Goal: Feedback & Contribution: Submit feedback/report problem

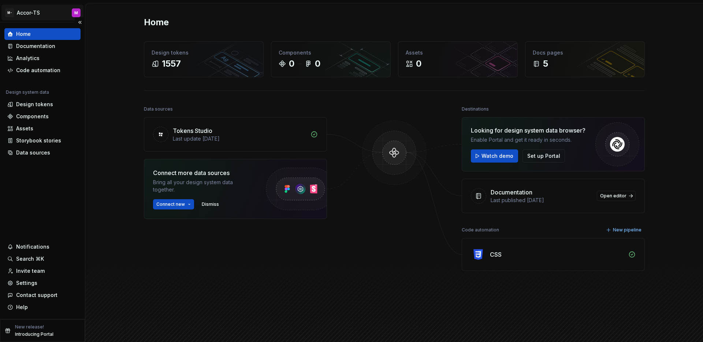
click at [30, 16] on html "M- Accor-TS M Home Documentation Analytics Code automation Design system data D…" at bounding box center [351, 171] width 703 height 342
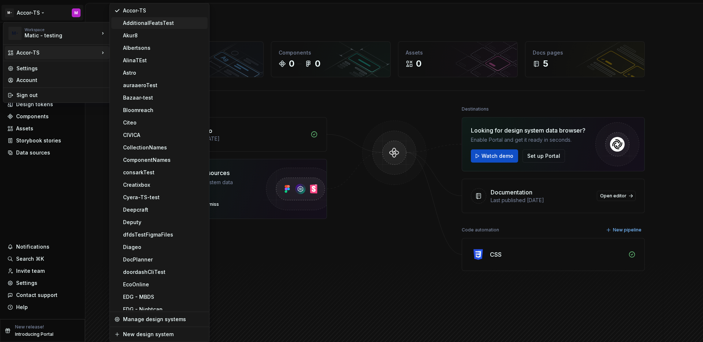
click at [155, 17] on div "AdditionalFeatsTest" at bounding box center [159, 23] width 96 height 12
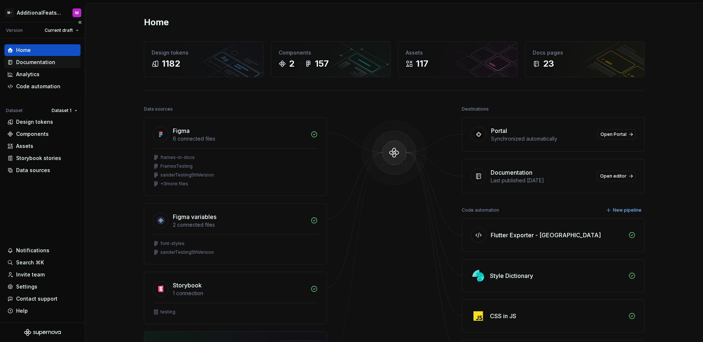
click at [26, 61] on div "Documentation" at bounding box center [35, 62] width 39 height 7
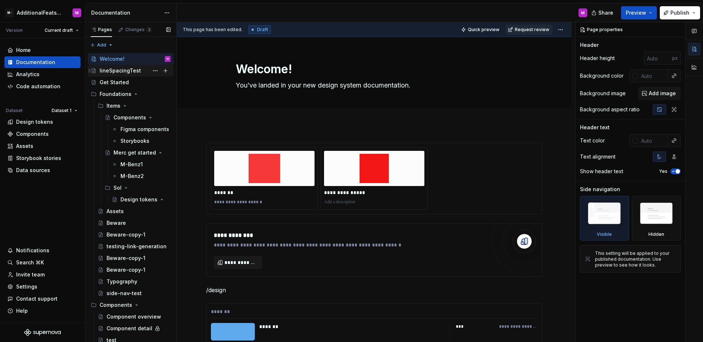
click at [129, 72] on div "lineSpacingTest" at bounding box center [120, 70] width 41 height 7
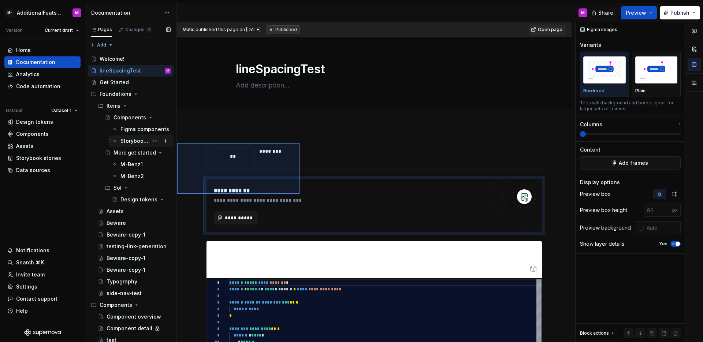
drag, startPoint x: 212, startPoint y: 161, endPoint x: 168, endPoint y: 143, distance: 47.4
click at [168, 143] on div "**********" at bounding box center [394, 183] width 618 height 323
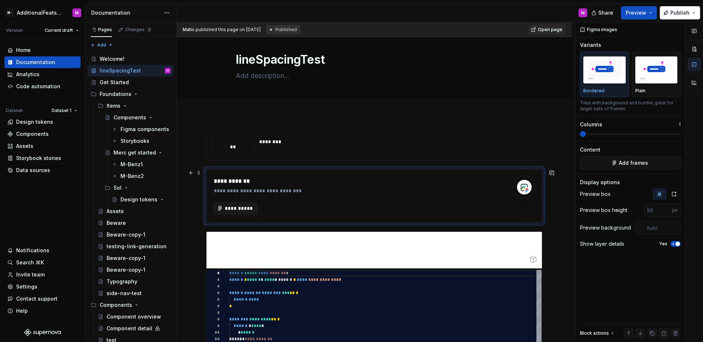
click at [400, 174] on div "**********" at bounding box center [373, 195] width 335 height 53
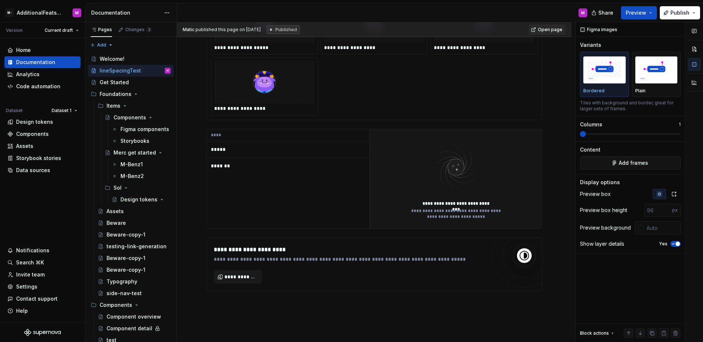
scroll to position [2371, 0]
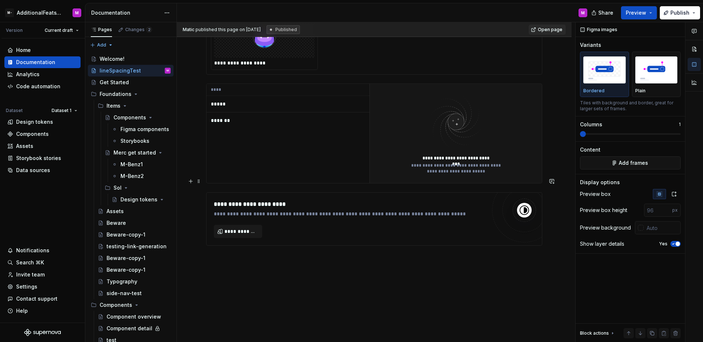
click at [420, 210] on div "**********" at bounding box center [350, 213] width 272 height 7
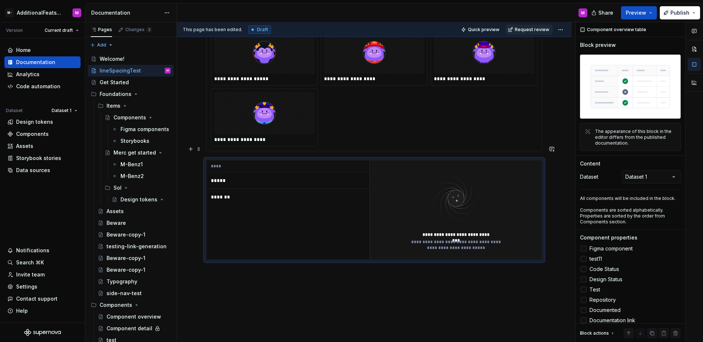
click at [406, 192] on div "**********" at bounding box center [456, 210] width 100 height 82
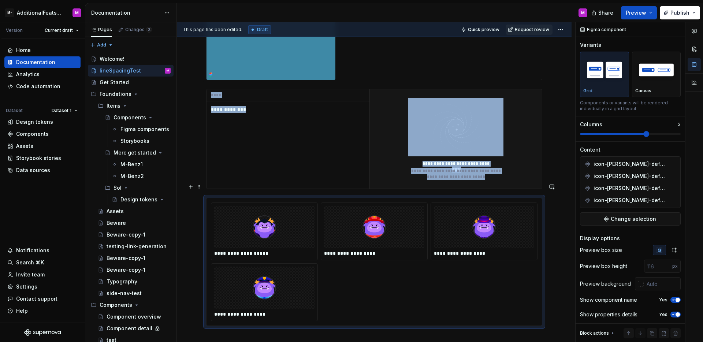
click at [406, 206] on div at bounding box center [374, 227] width 100 height 42
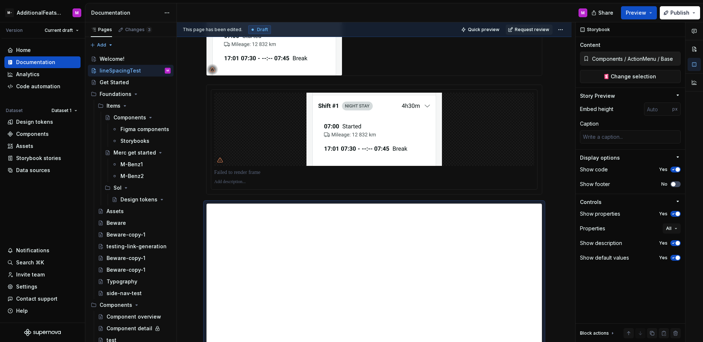
scroll to position [1036, 0]
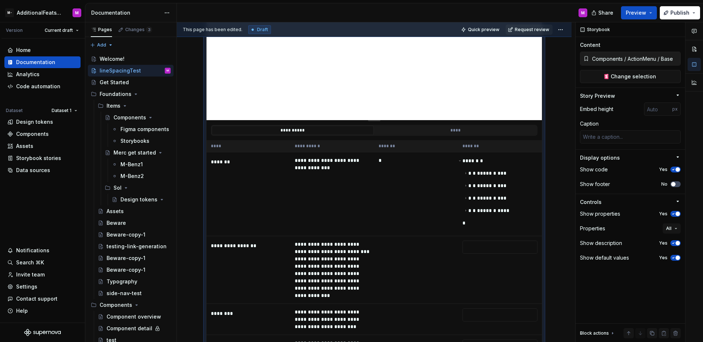
click at [413, 231] on td "*" at bounding box center [416, 194] width 84 height 84
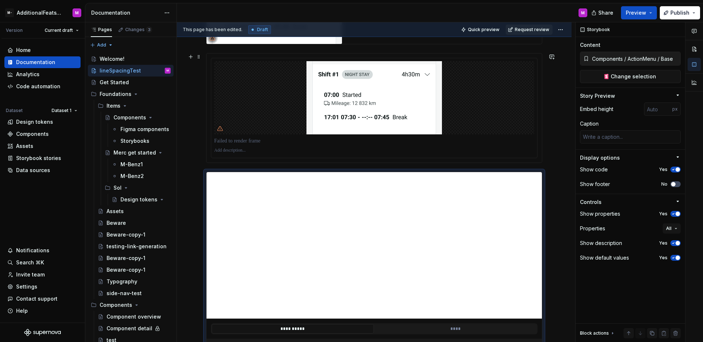
scroll to position [955, 0]
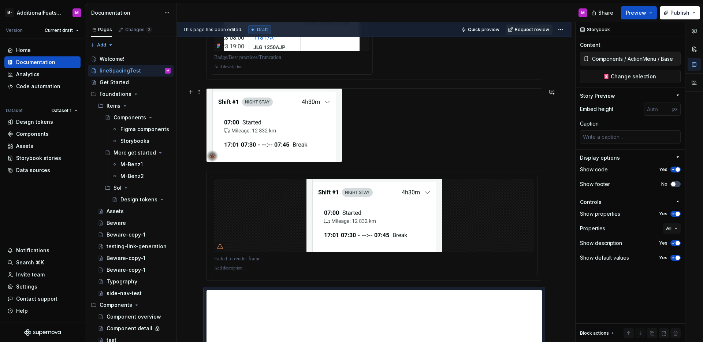
click at [442, 162] on div at bounding box center [374, 125] width 336 height 74
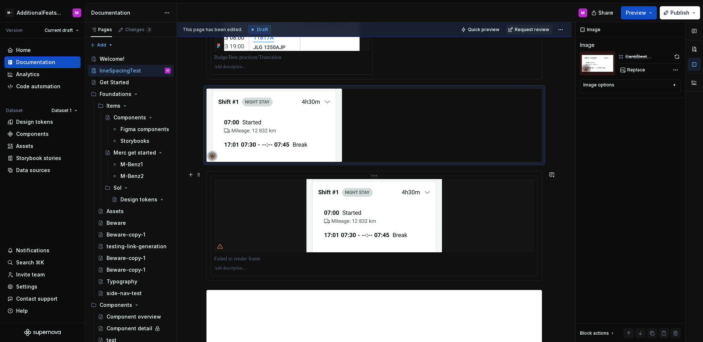
click at [437, 202] on img at bounding box center [373, 215] width 135 height 73
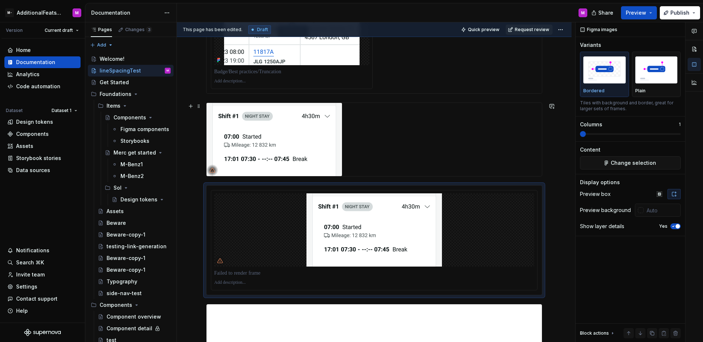
scroll to position [936, 0]
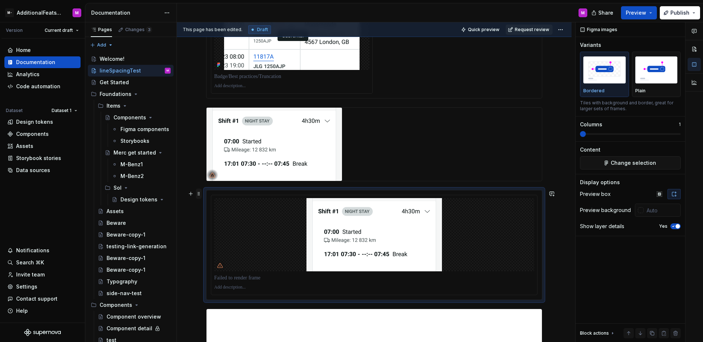
click at [199, 193] on span at bounding box center [199, 194] width 6 height 10
click at [214, 262] on div "Delete" at bounding box center [233, 258] width 48 height 7
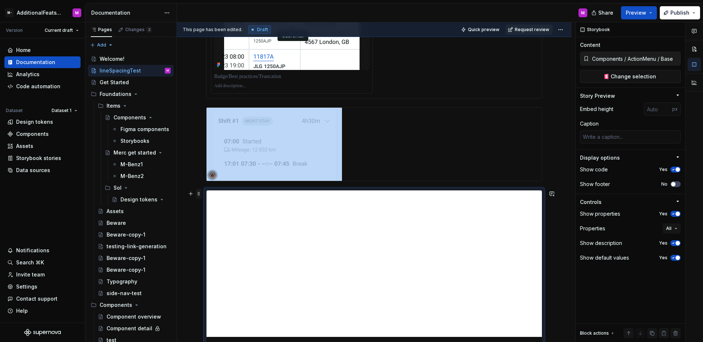
click at [199, 195] on span at bounding box center [199, 194] width 6 height 10
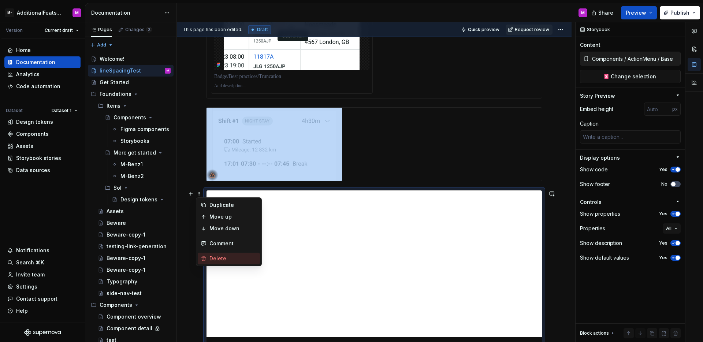
click at [219, 260] on div "Delete" at bounding box center [233, 258] width 48 height 7
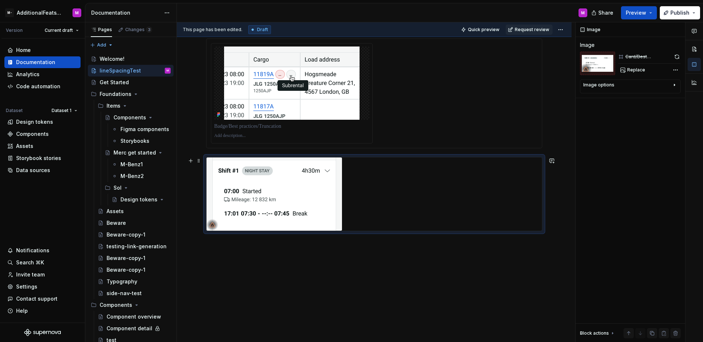
scroll to position [876, 0]
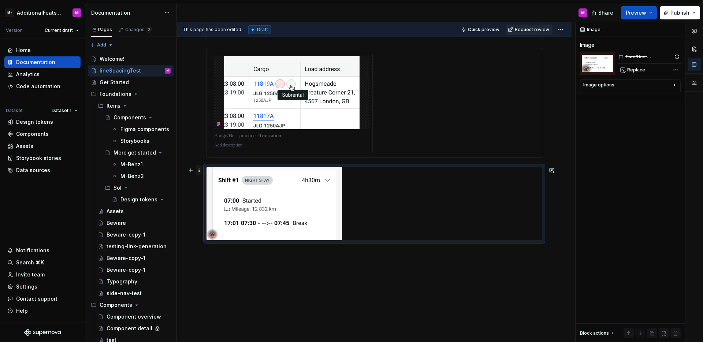
click at [200, 169] on span at bounding box center [199, 170] width 6 height 10
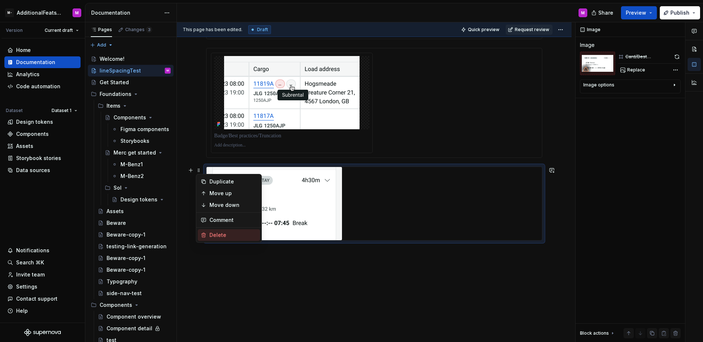
drag, startPoint x: 220, startPoint y: 235, endPoint x: 223, endPoint y: 229, distance: 6.1
click at [220, 235] on div "Delete" at bounding box center [233, 234] width 48 height 7
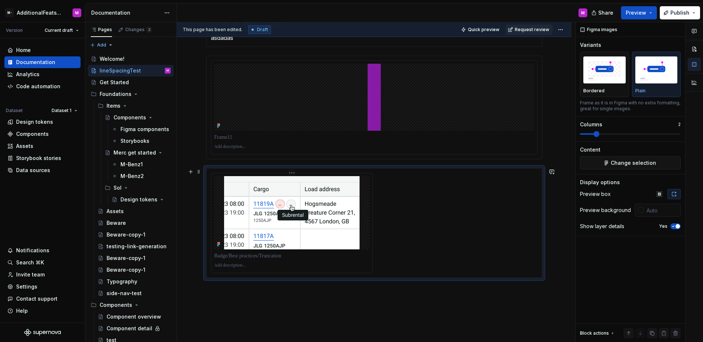
scroll to position [719, 0]
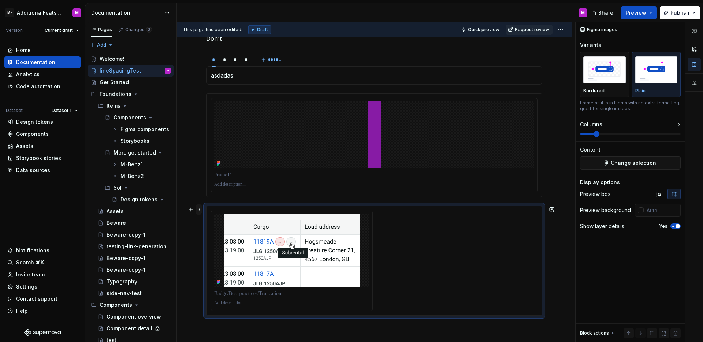
click at [197, 209] on span at bounding box center [199, 209] width 6 height 10
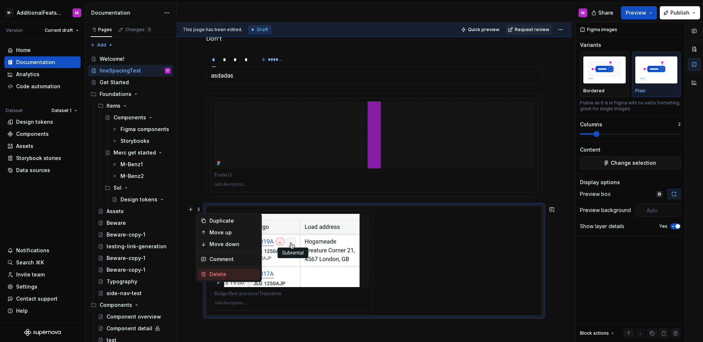
click at [220, 272] on div "Delete" at bounding box center [233, 274] width 48 height 7
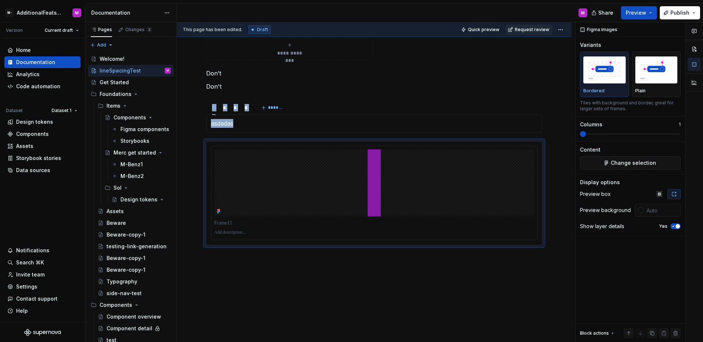
scroll to position [666, 0]
click at [233, 193] on div at bounding box center [374, 187] width 320 height 67
click at [197, 149] on span at bounding box center [199, 150] width 6 height 10
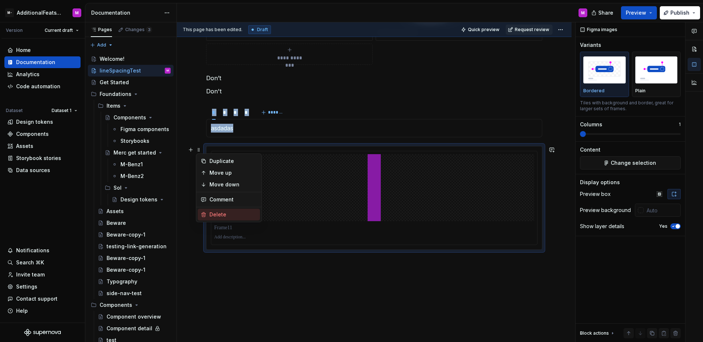
click at [216, 214] on div "Delete" at bounding box center [233, 214] width 48 height 7
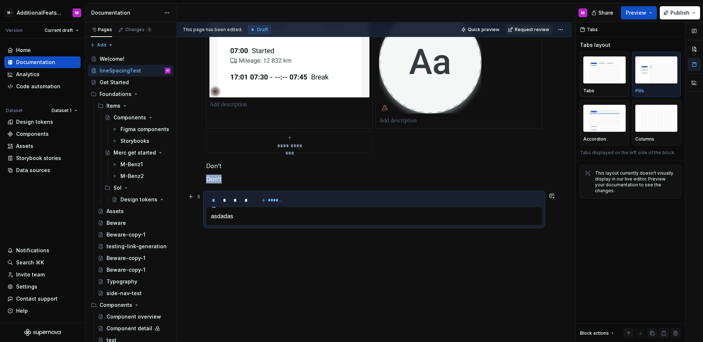
scroll to position [493, 0]
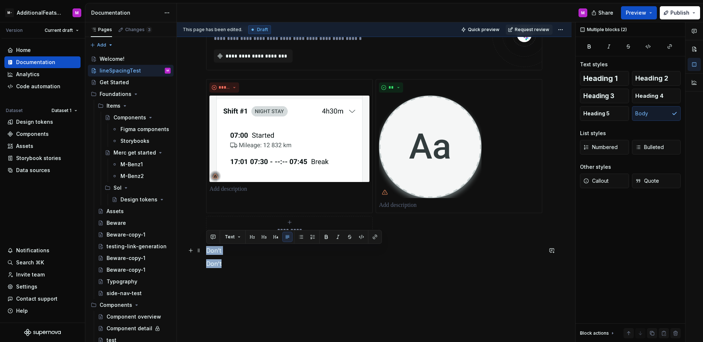
drag, startPoint x: 238, startPoint y: 275, endPoint x: 190, endPoint y: 241, distance: 58.0
click at [190, 241] on div "**********" at bounding box center [374, 5] width 395 height 747
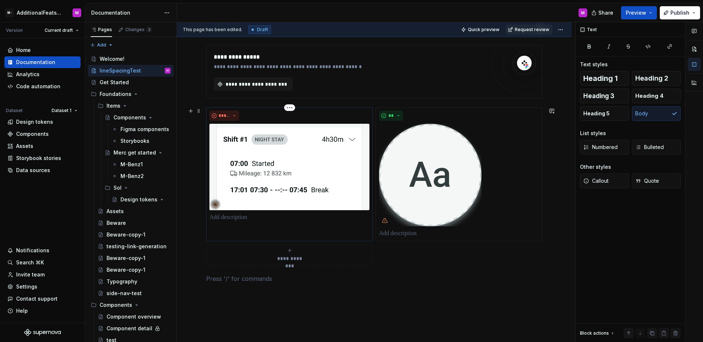
click at [268, 219] on p at bounding box center [289, 217] width 160 height 9
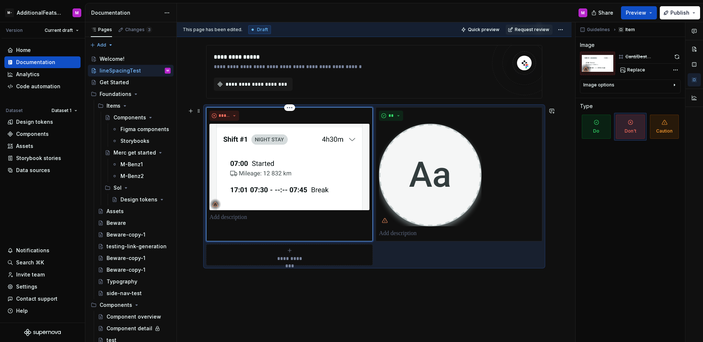
drag, startPoint x: 333, startPoint y: 113, endPoint x: 260, endPoint y: 116, distance: 73.3
click at [332, 113] on div "*****" at bounding box center [289, 116] width 160 height 10
click at [200, 111] on span at bounding box center [199, 111] width 6 height 10
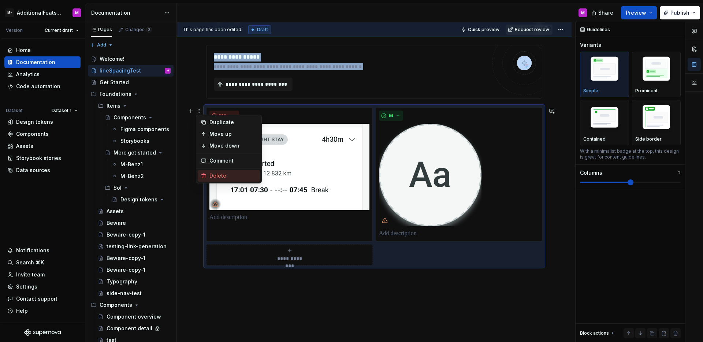
click at [215, 174] on div "Delete" at bounding box center [233, 175] width 48 height 7
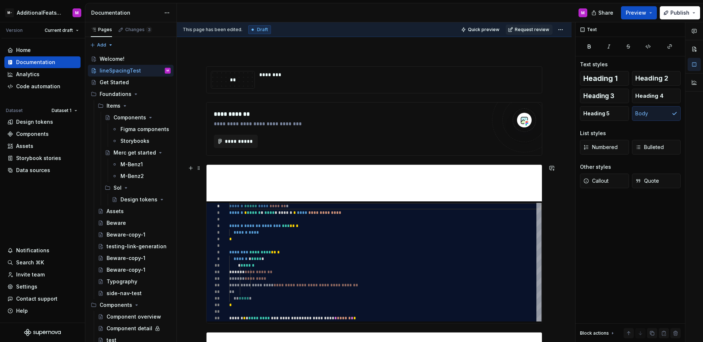
scroll to position [0, 0]
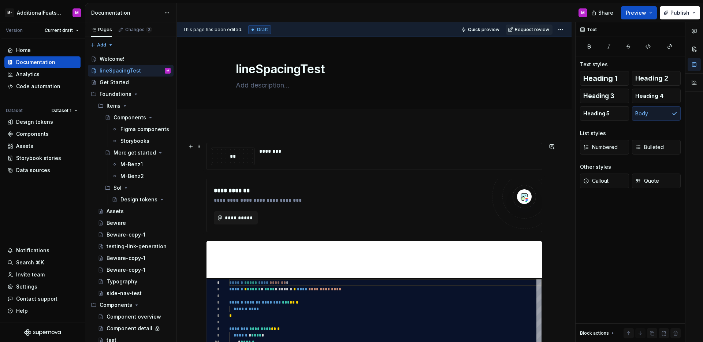
click at [236, 152] on div "**" at bounding box center [232, 156] width 43 height 8
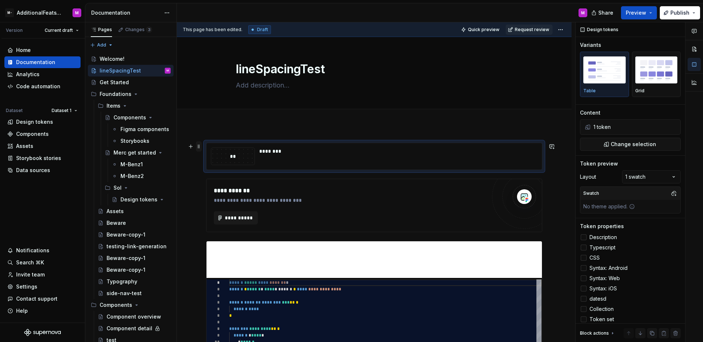
click at [196, 146] on span at bounding box center [199, 146] width 6 height 10
click at [218, 217] on div "Duplicate Move up Move down Comment Delete" at bounding box center [229, 184] width 66 height 69
click at [221, 212] on div "Delete" at bounding box center [233, 211] width 48 height 7
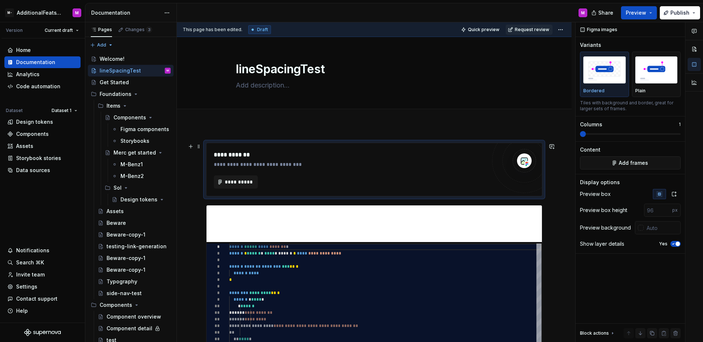
click at [312, 185] on div "**********" at bounding box center [350, 181] width 272 height 13
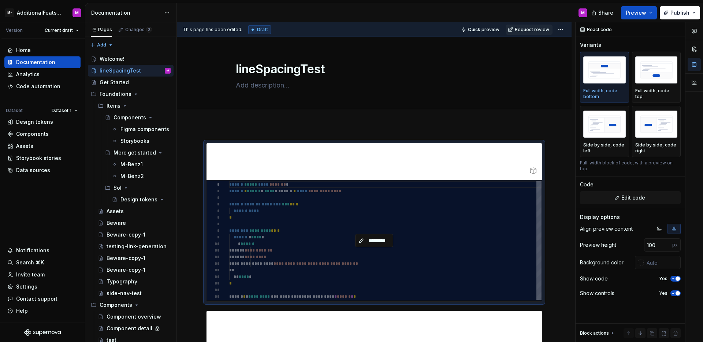
click at [313, 185] on div "*********" at bounding box center [373, 241] width 335 height 122
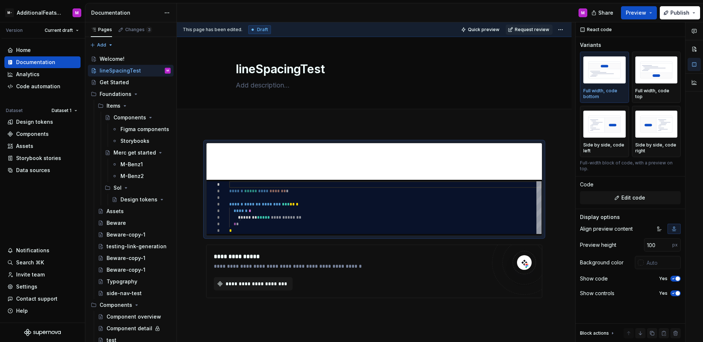
click at [313, 185] on div "*********" at bounding box center [373, 208] width 335 height 56
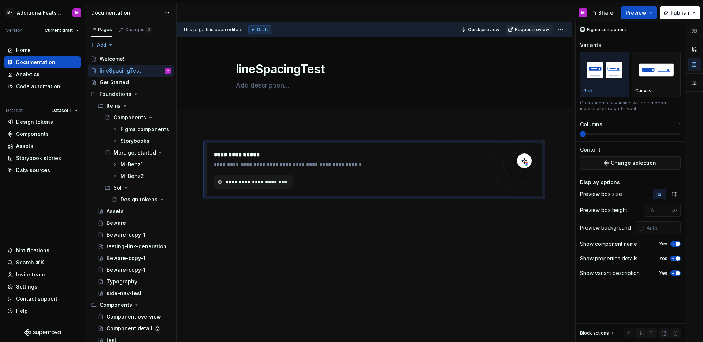
type textarea "*"
click at [313, 186] on div "**********" at bounding box center [350, 181] width 272 height 13
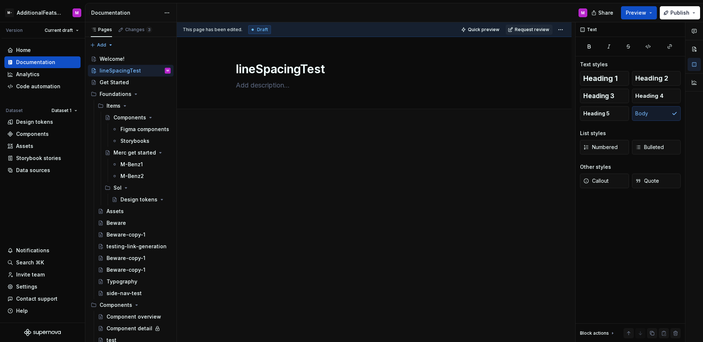
click at [313, 186] on div at bounding box center [374, 203] width 395 height 157
click at [283, 161] on div at bounding box center [374, 157] width 336 height 28
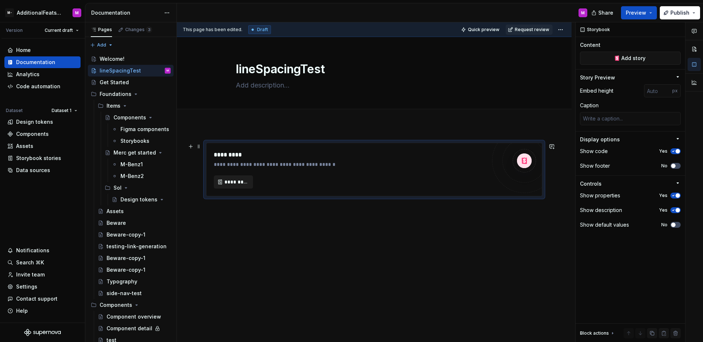
click at [243, 181] on span "*********" at bounding box center [236, 181] width 24 height 7
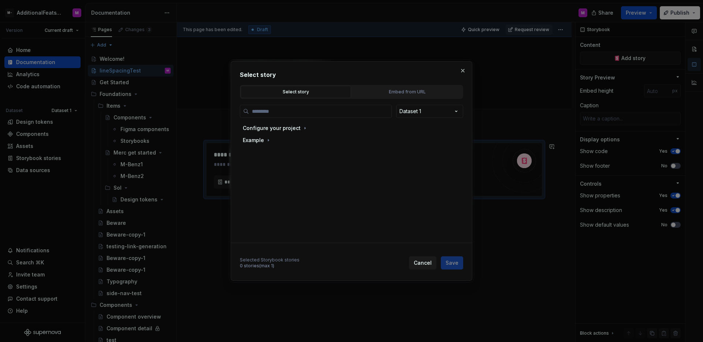
type textarea "*"
click at [381, 94] on div "Embed from URL" at bounding box center [406, 91] width 105 height 7
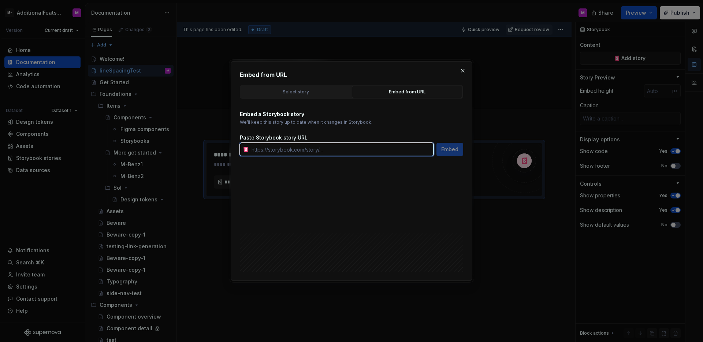
click at [325, 146] on input "text" at bounding box center [341, 149] width 185 height 13
paste input "https://glide-core.crowdstrike-ux.workers.dev/?path=/docs/accordion--overview"
type input "https://glide-core.crowdstrike-ux.workers.dev/?path=/docs/accordion--overview"
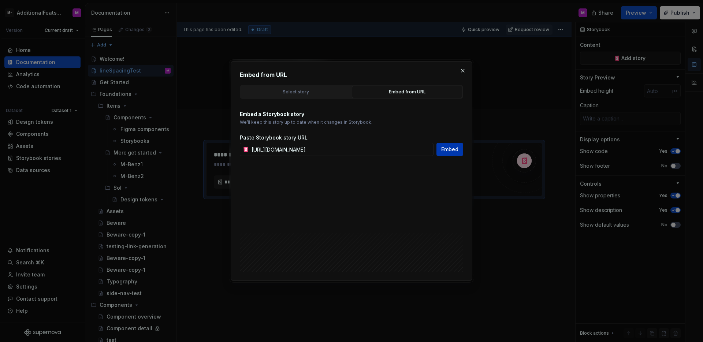
scroll to position [0, 0]
click at [455, 147] on span "Embed" at bounding box center [449, 149] width 17 height 7
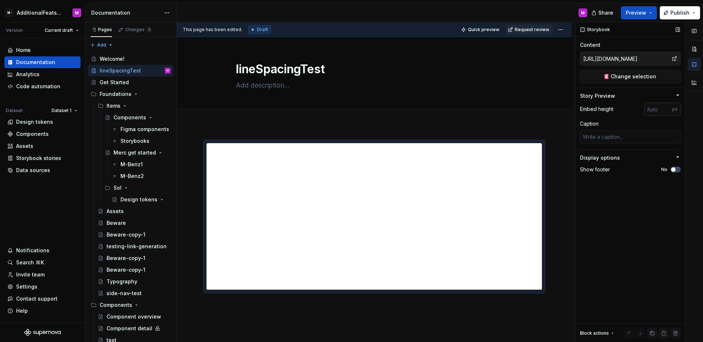
type textarea "*"
click at [657, 108] on input "number" at bounding box center [658, 108] width 28 height 13
type input "2000"
type textarea "*"
click at [621, 236] on div "Storybook Content https://glide-core.crowdstrike-ux.workers.dev/?path=/docs/acc…" at bounding box center [629, 182] width 109 height 320
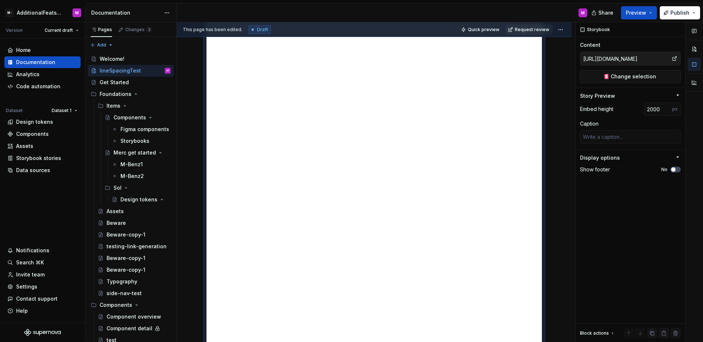
scroll to position [447, 0]
drag, startPoint x: 661, startPoint y: 108, endPoint x: 626, endPoint y: 109, distance: 35.2
click at [626, 109] on div "Embed height 2000 px" at bounding box center [630, 108] width 101 height 13
type input "1500"
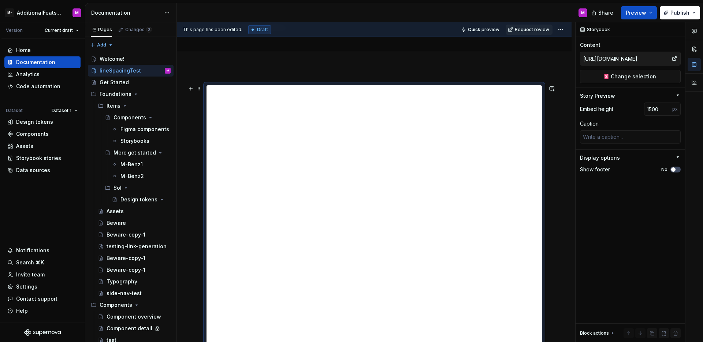
scroll to position [180, 0]
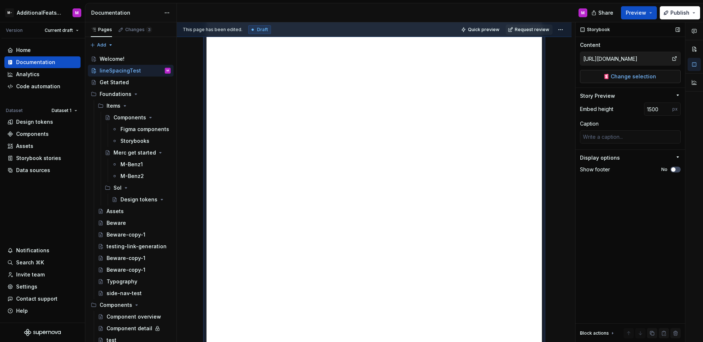
click at [664, 75] on button "Change selection" at bounding box center [630, 76] width 101 height 13
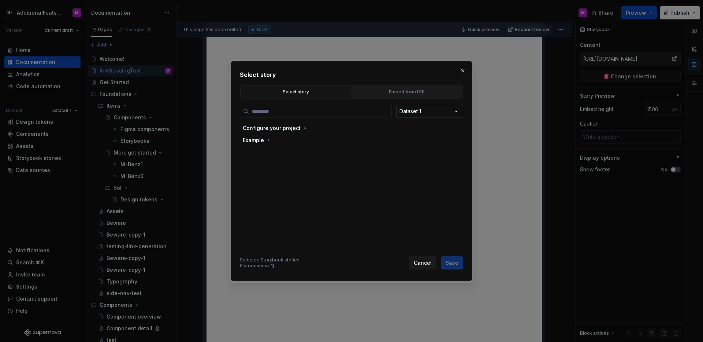
type textarea "*"
click at [402, 97] on button "Embed from URL" at bounding box center [407, 92] width 111 height 12
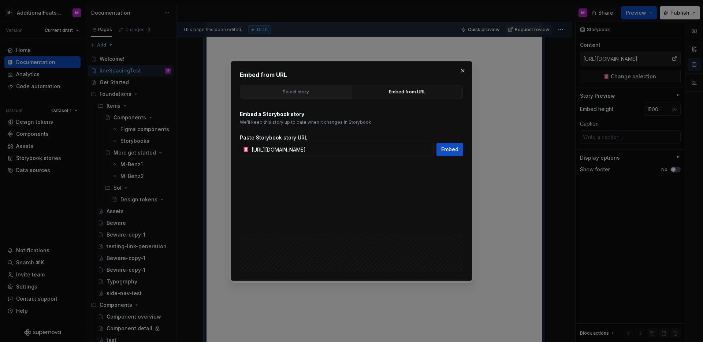
click at [337, 127] on div "Embed a Storybook story We’ll keep this story up to date when it changes in Sto…" at bounding box center [351, 133] width 223 height 45
click at [368, 150] on input "https://glide-core.crowdstrike-ux.workers.dev/?path=/docs/accordion--overview" at bounding box center [341, 149] width 185 height 13
click at [368, 151] on input "https://glide-core.crowdstrike-ux.workers.dev/?path=/docs/accordion--overview" at bounding box center [341, 149] width 185 height 13
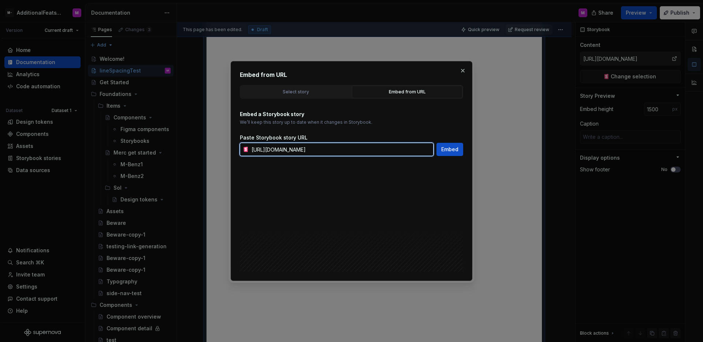
paste input "[URL][DOMAIN_NAME]"
type input "https://glide-core.crowdstrike-ux.workers.dev/?https://glide-core.crowdstrike-u…"
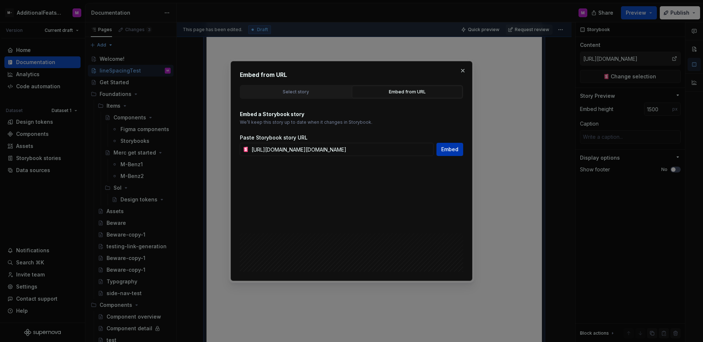
scroll to position [0, 0]
click at [445, 151] on span "Embed" at bounding box center [449, 149] width 17 height 7
type textarea "*"
type input "https://glide-core.crowdstrike-ux.workers.dev/?https://glide-core.crowdstrike-u…"
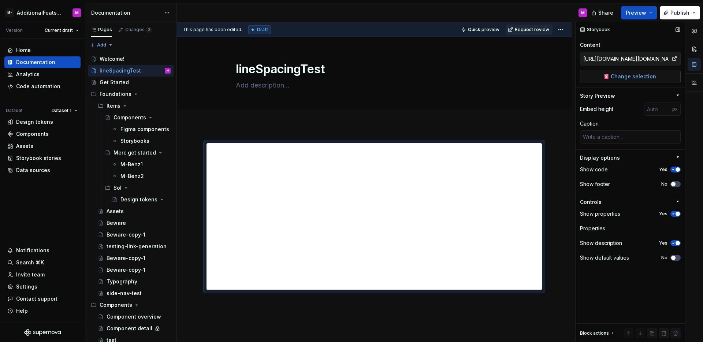
drag, startPoint x: 623, startPoint y: 67, endPoint x: 626, endPoint y: 75, distance: 8.8
click at [625, 72] on div "https://glide-core.crowdstrike-ux.workers.dev/?https://glide-core.crowdstrike-u…" at bounding box center [630, 67] width 101 height 31
click at [626, 76] on span "Change selection" at bounding box center [633, 76] width 45 height 7
type textarea "*"
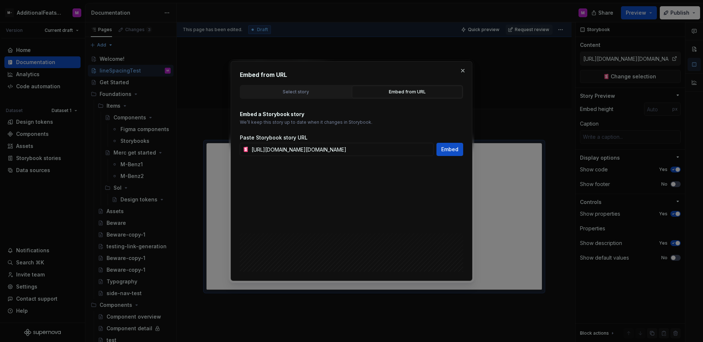
scroll to position [0, 216]
click at [407, 149] on input "https://glide-core.crowdstrike-ux.workers.dev/?https://glide-core.crowdstrike-u…" at bounding box center [341, 149] width 185 height 13
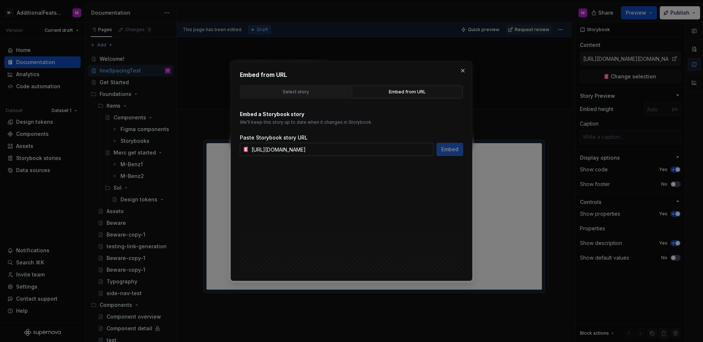
scroll to position [0, 20]
type input "[URL][DOMAIN_NAME]"
click at [448, 148] on span "Embed" at bounding box center [449, 149] width 17 height 7
type textarea "*"
type input "[URL][DOMAIN_NAME]"
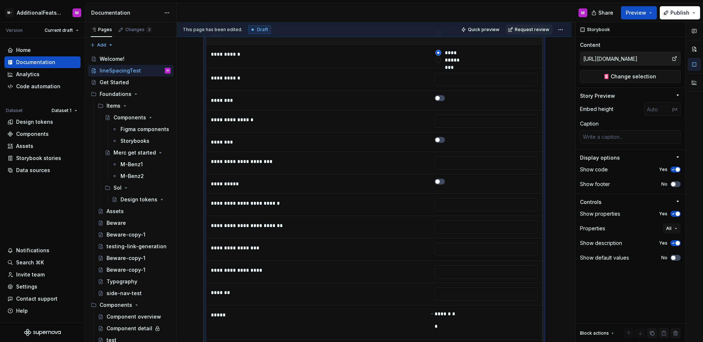
scroll to position [692, 0]
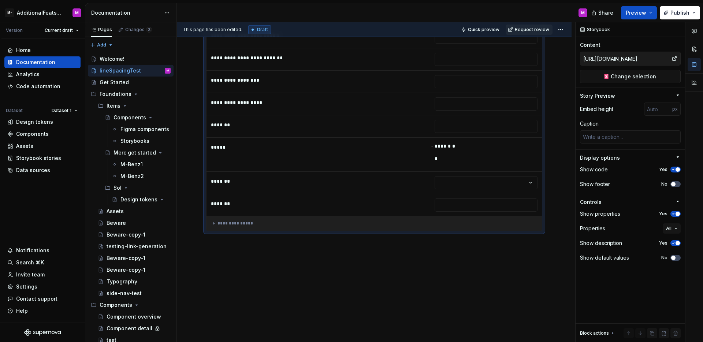
click at [251, 225] on div "**********" at bounding box center [374, 223] width 326 height 6
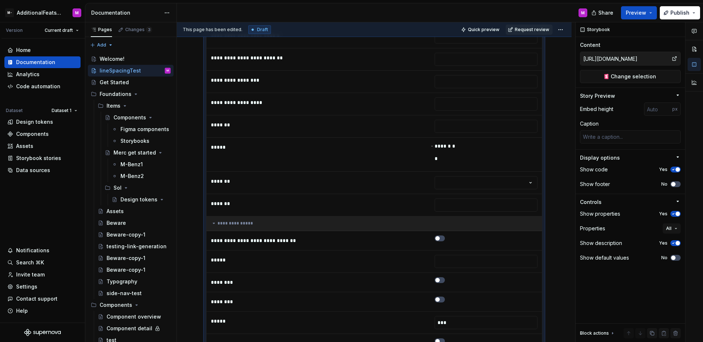
click at [251, 225] on div "**********" at bounding box center [374, 223] width 326 height 6
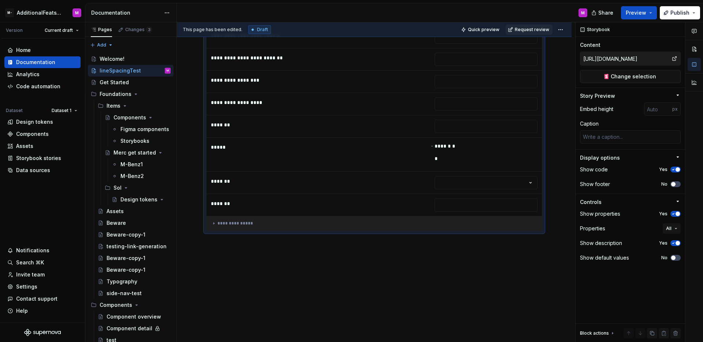
click at [251, 225] on div "**********" at bounding box center [374, 223] width 326 height 6
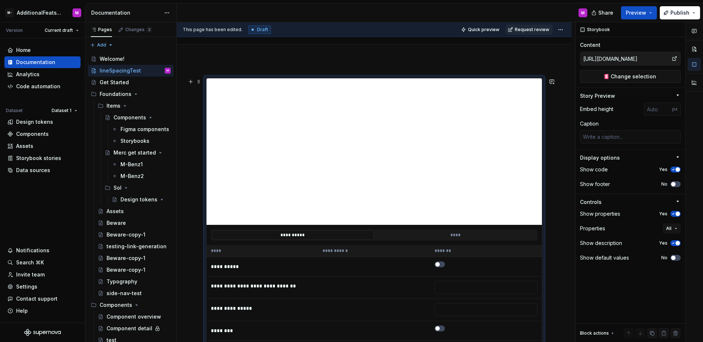
scroll to position [60, 0]
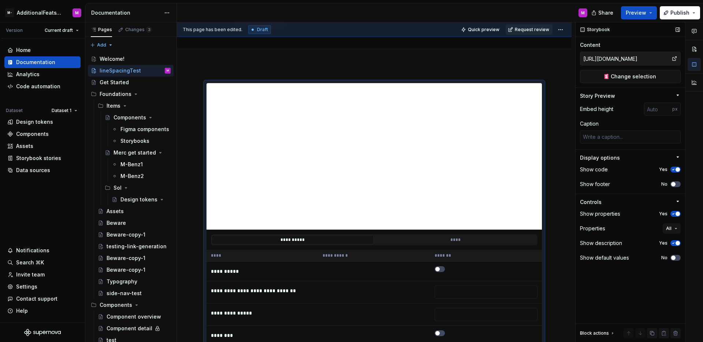
click at [622, 41] on div "Content" at bounding box center [630, 44] width 101 height 7
click at [637, 31] on div "Storybook" at bounding box center [629, 29] width 109 height 15
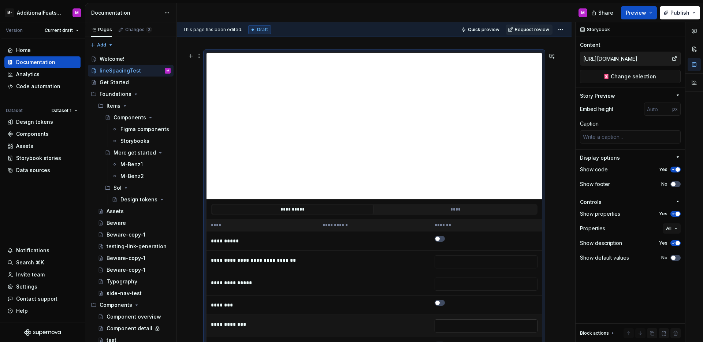
scroll to position [53, 0]
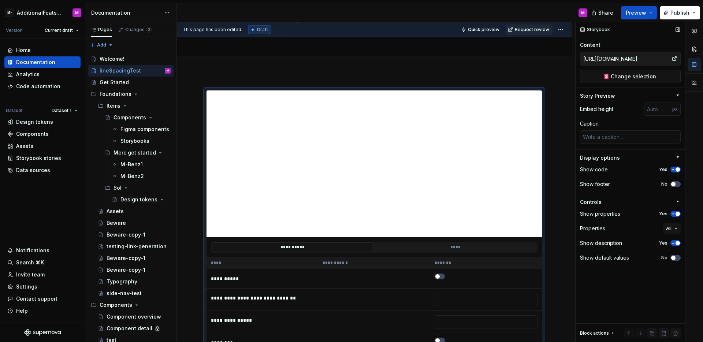
click at [678, 96] on icon "button" at bounding box center [678, 95] width 6 height 6
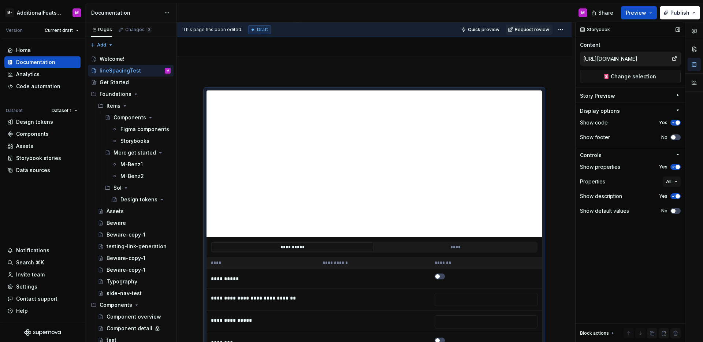
click at [678, 96] on icon "button" at bounding box center [678, 95] width 6 height 6
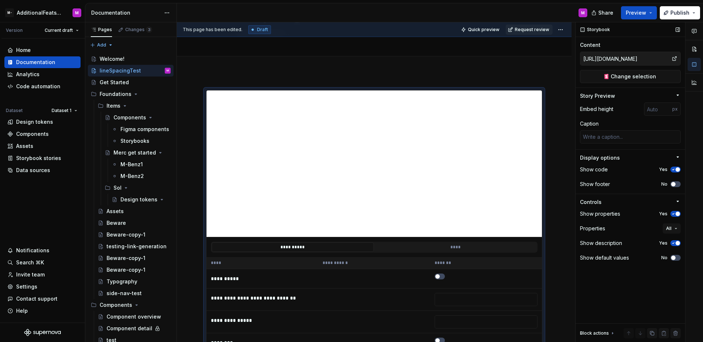
click at [678, 96] on icon "button" at bounding box center [678, 95] width 6 height 6
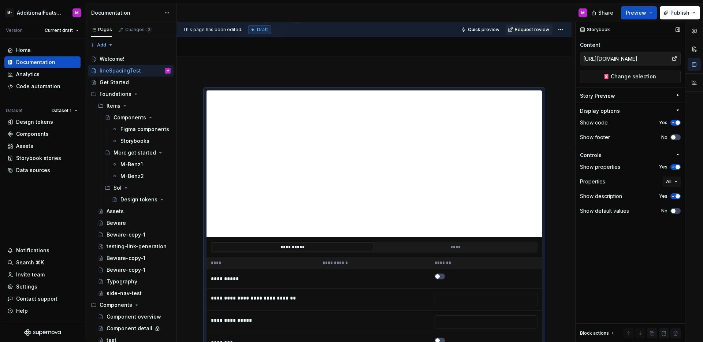
click at [678, 96] on icon "button" at bounding box center [678, 95] width 6 height 6
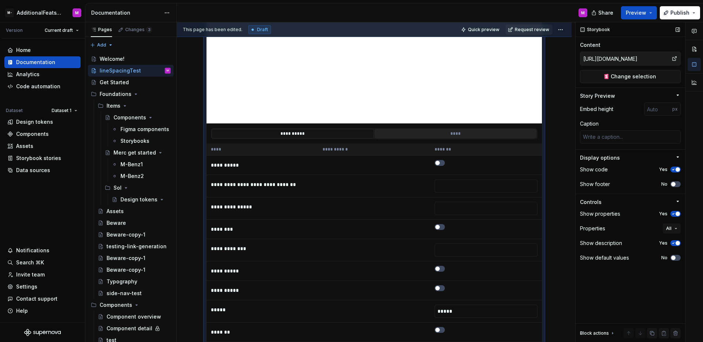
scroll to position [86, 0]
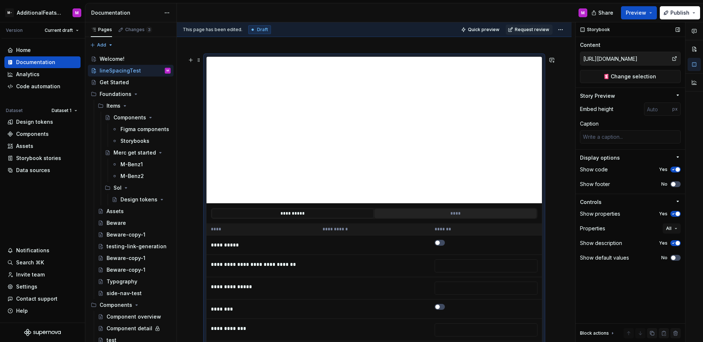
click at [455, 217] on button "****" at bounding box center [455, 214] width 162 height 10
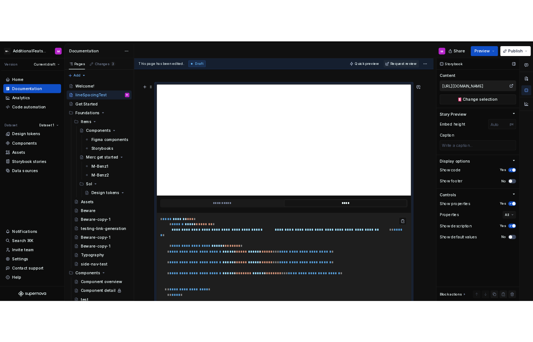
scroll to position [153, 0]
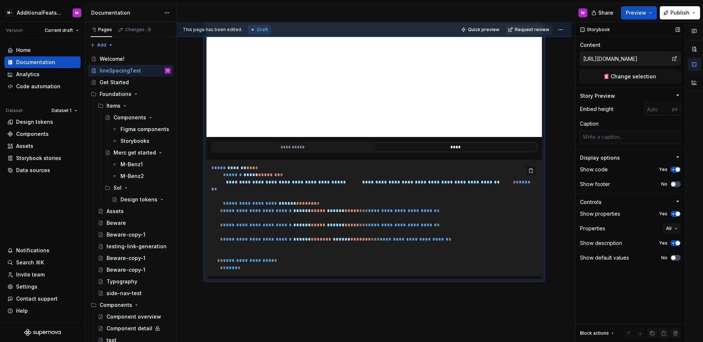
click at [292, 193] on pre "**********" at bounding box center [373, 218] width 335 height 117
click at [292, 194] on pre "**********" at bounding box center [373, 218] width 335 height 117
click at [38, 191] on div "Home Documentation Analytics Code automation Dataset Dataset 1 Design tokens Co…" at bounding box center [42, 180] width 85 height 284
type textarea "*"
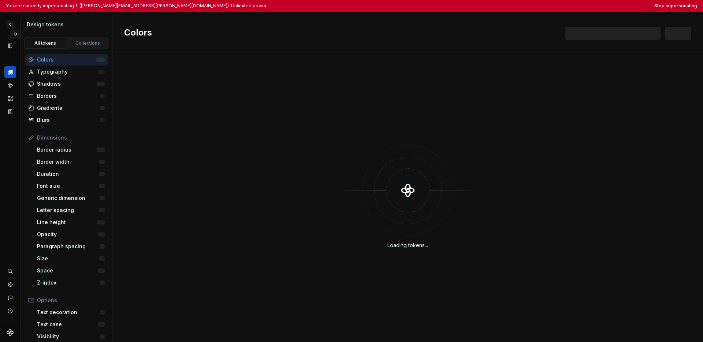
click at [14, 34] on button "Expand sidebar" at bounding box center [15, 34] width 10 height 10
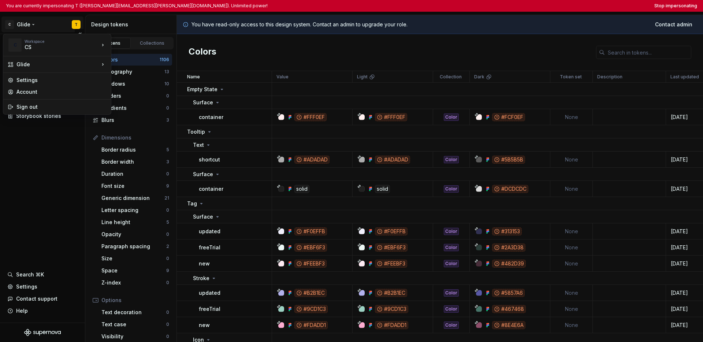
click at [25, 26] on html "You are currently impersonating T (tony.ward@crowdstrike.com). Unlimited power!…" at bounding box center [351, 171] width 703 height 342
click at [49, 170] on html "You are currently impersonating T (tony.ward@crowdstrike.com). Unlimited power!…" at bounding box center [351, 171] width 703 height 342
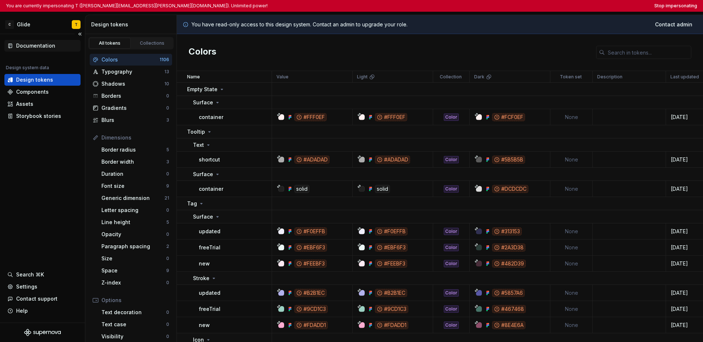
click at [42, 46] on div "Documentation" at bounding box center [35, 45] width 39 height 7
click at [672, 5] on button "Stop impersonating" at bounding box center [675, 6] width 43 height 6
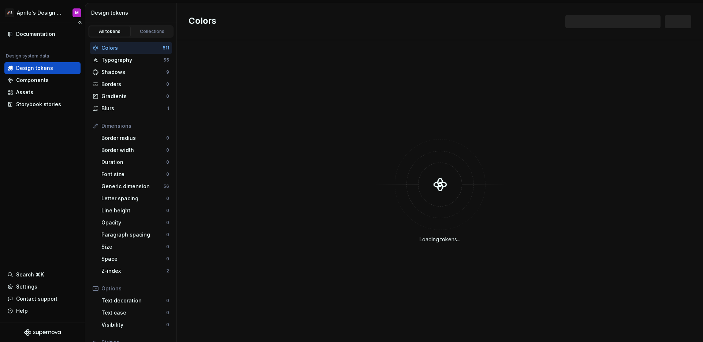
click at [44, 180] on div "Documentation Design system data Design tokens Components Assets Storybook stor…" at bounding box center [42, 172] width 85 height 300
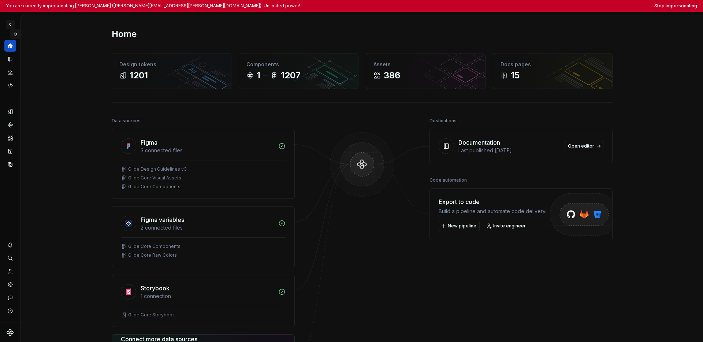
click at [16, 36] on button "Expand sidebar" at bounding box center [15, 34] width 10 height 10
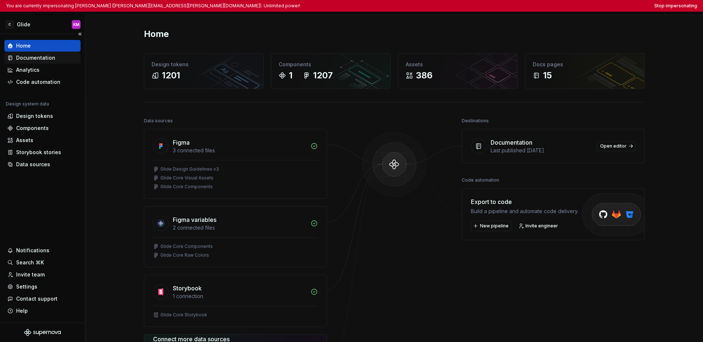
click at [38, 59] on div "Documentation" at bounding box center [35, 57] width 39 height 7
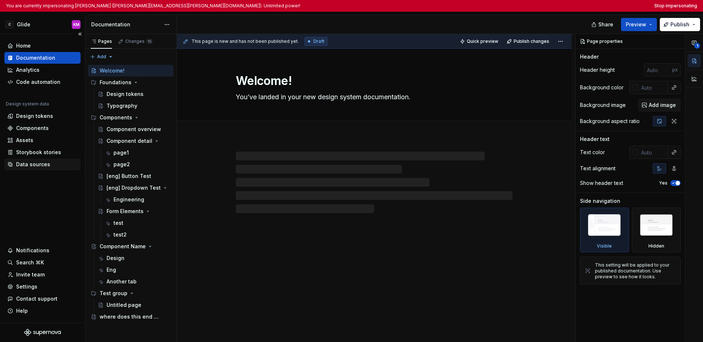
click at [36, 159] on div "Data sources" at bounding box center [42, 165] width 76 height 12
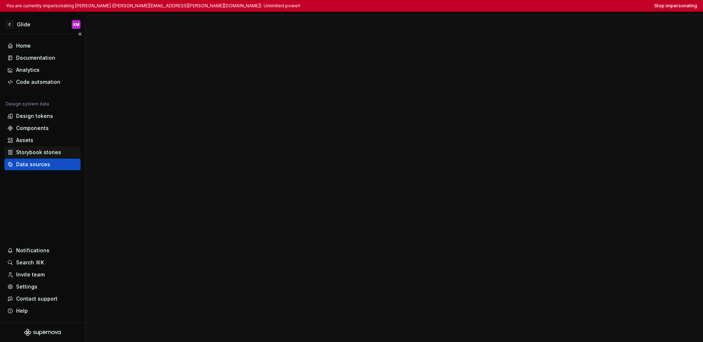
click at [37, 156] on div "Storybook stories" at bounding box center [42, 152] width 76 height 12
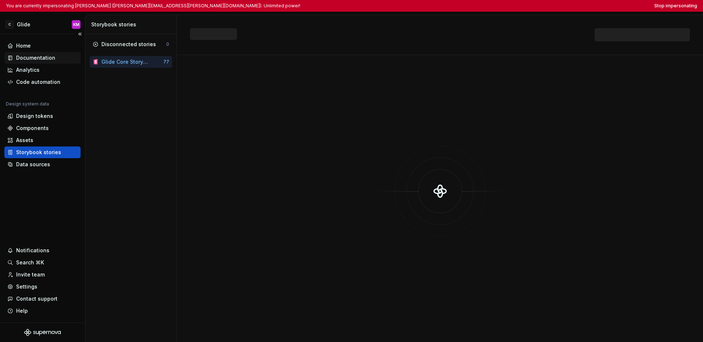
click at [31, 58] on div "Documentation" at bounding box center [35, 57] width 39 height 7
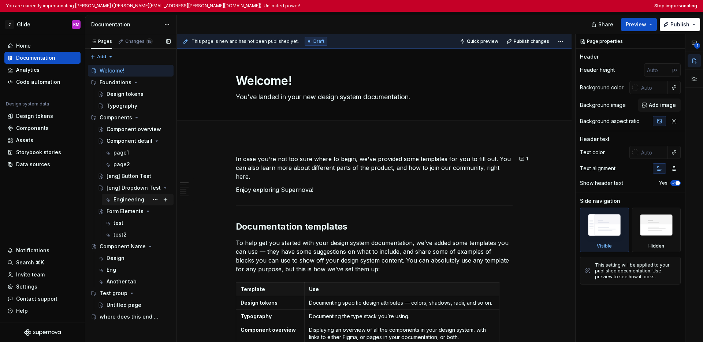
click at [129, 198] on div "Engineering" at bounding box center [128, 199] width 31 height 7
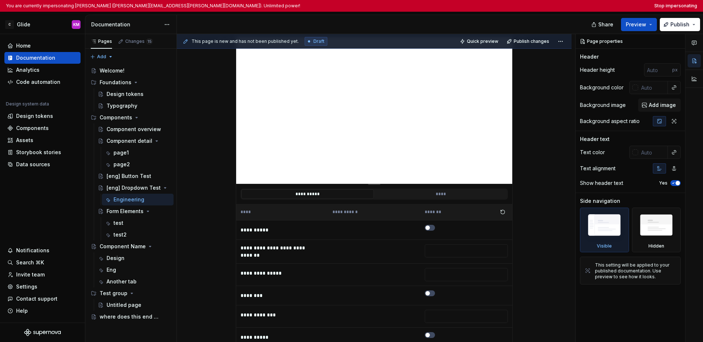
scroll to position [191, 0]
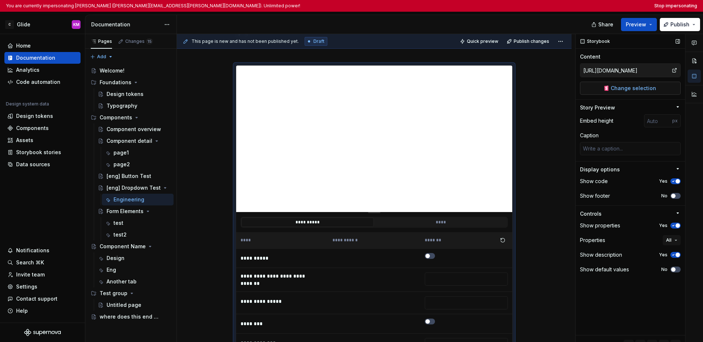
click at [533, 86] on span "Change selection" at bounding box center [633, 88] width 45 height 7
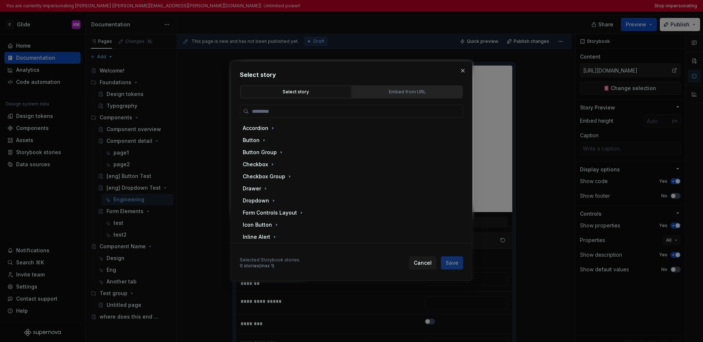
click at [388, 92] on div "Embed from URL" at bounding box center [406, 91] width 105 height 7
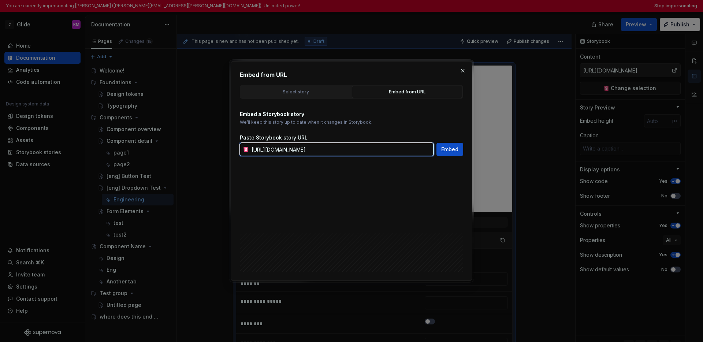
scroll to position [0, 20]
drag, startPoint x: 251, startPoint y: 151, endPoint x: 466, endPoint y: 184, distance: 217.1
click at [466, 184] on div "Embed from URL Select story Embed from URL Accordion Button Button Group Checkb…" at bounding box center [352, 171] width 242 height 220
click at [464, 70] on button "button" at bounding box center [463, 71] width 10 height 10
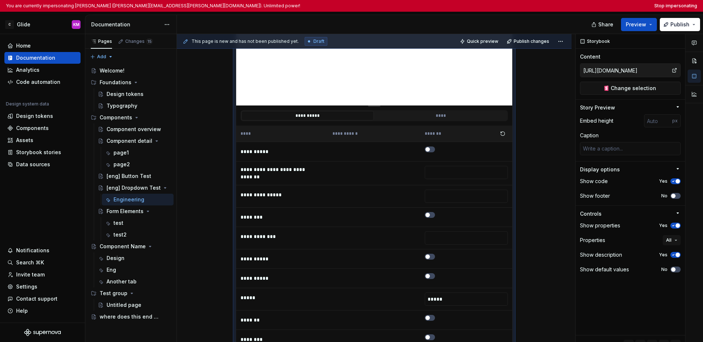
scroll to position [302, 0]
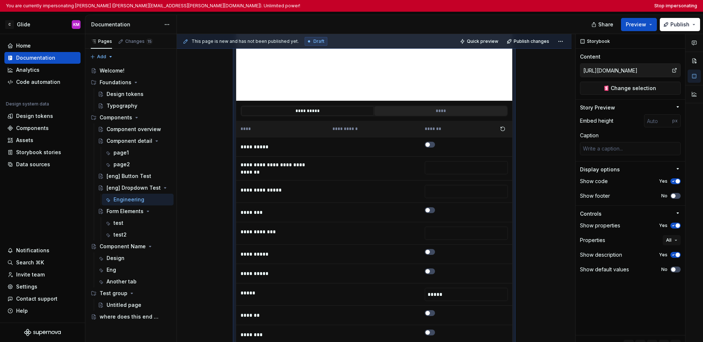
click at [413, 108] on button "****" at bounding box center [440, 111] width 133 height 10
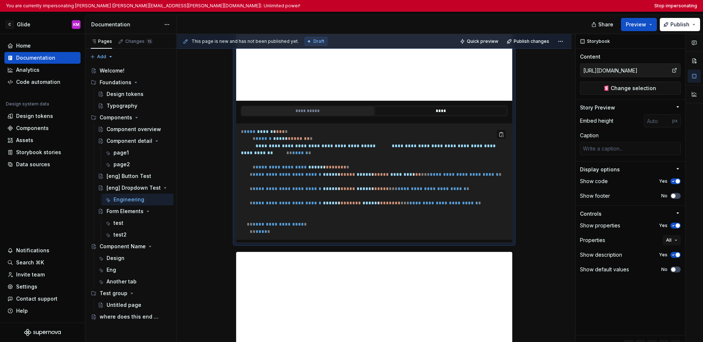
click at [332, 112] on button "**********" at bounding box center [307, 111] width 133 height 10
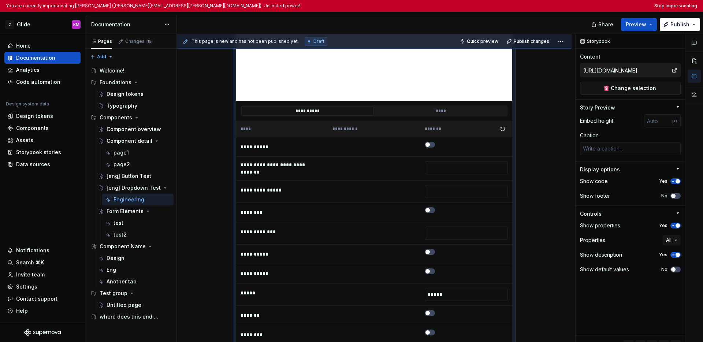
click at [341, 129] on th "**********" at bounding box center [374, 129] width 92 height 16
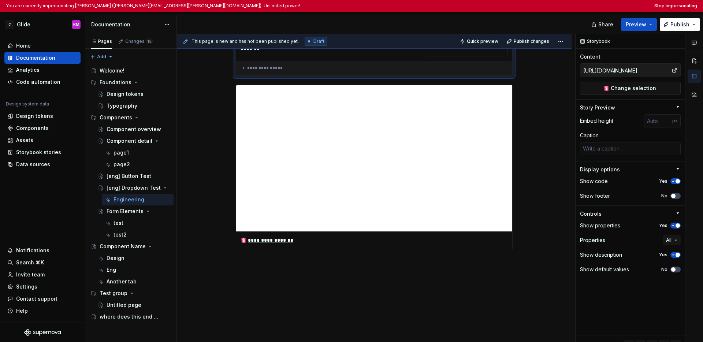
scroll to position [972, 0]
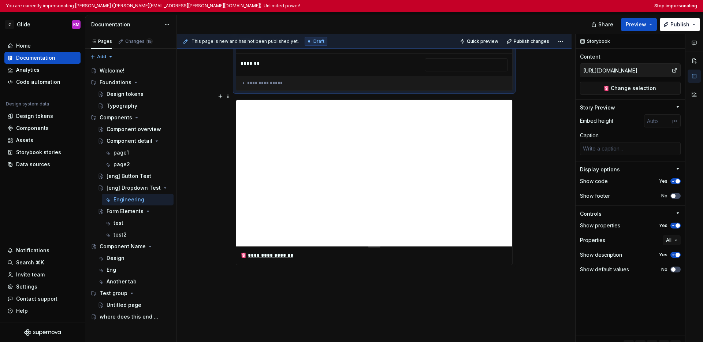
type textarea "*"
type input "Dropdown / Dropdown"
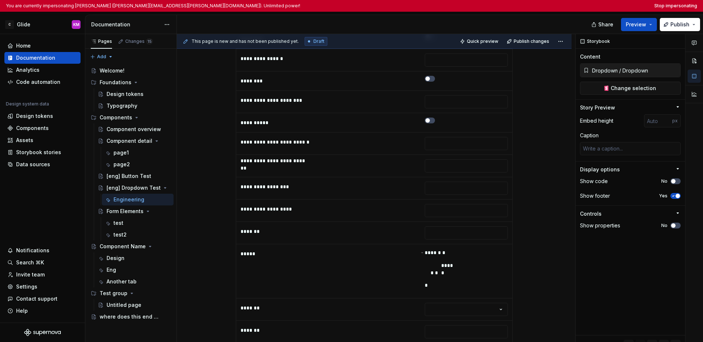
scroll to position [592, 0]
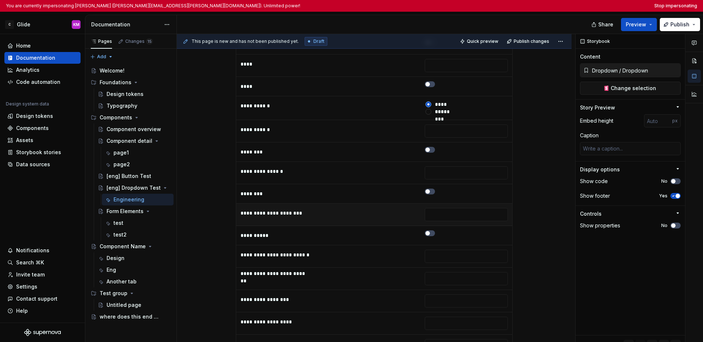
type textarea "*"
type input "[URL][DOMAIN_NAME]"
click at [396, 221] on td at bounding box center [374, 215] width 92 height 22
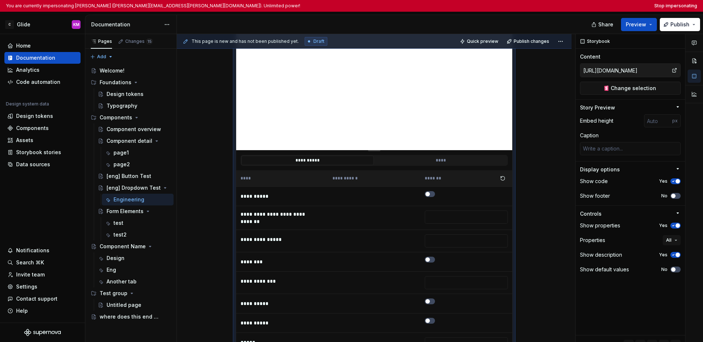
scroll to position [271, 0]
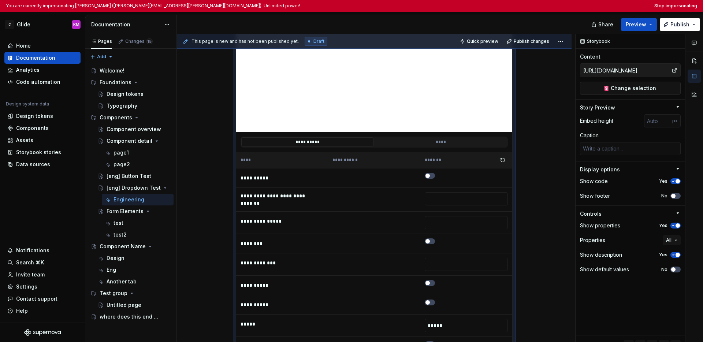
click at [533, 5] on button "Stop impersonating" at bounding box center [675, 6] width 43 height 6
click at [533, 4] on button "Stop impersonating" at bounding box center [675, 6] width 43 height 6
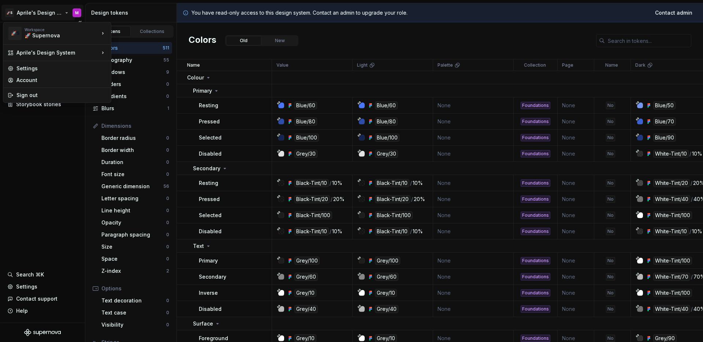
click at [34, 13] on html "🚀S Aprile's Design System M Documentation Design system data Design tokens Comp…" at bounding box center [351, 171] width 703 height 342
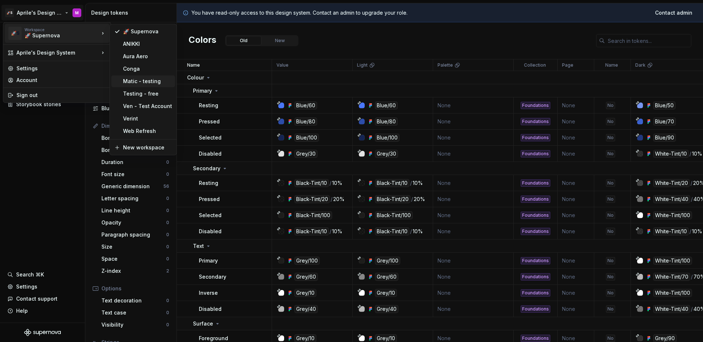
click at [150, 83] on div "Matic - testing" at bounding box center [147, 81] width 49 height 7
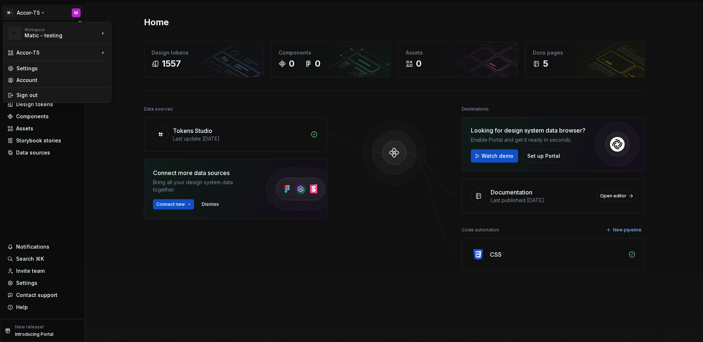
click at [36, 12] on html "M- Accor-TS M Home Documentation Analytics Code automation Design system data D…" at bounding box center [351, 171] width 703 height 342
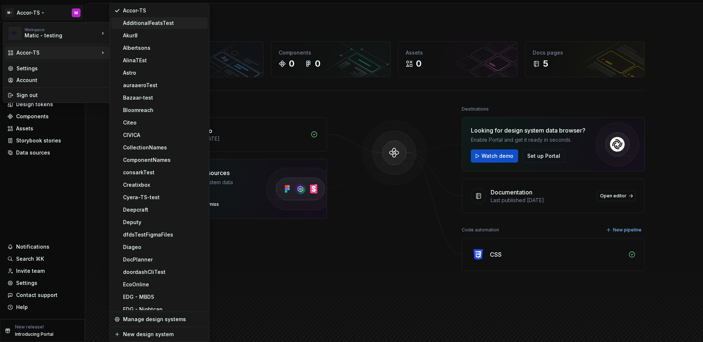
click at [151, 19] on div "AdditionalFeatsTest" at bounding box center [159, 23] width 96 height 12
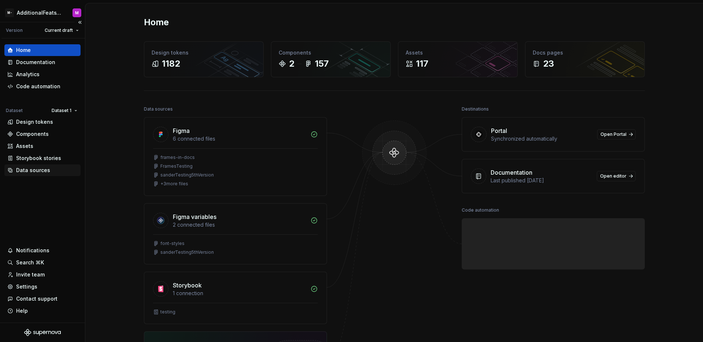
click at [26, 167] on div "Data sources" at bounding box center [33, 170] width 34 height 7
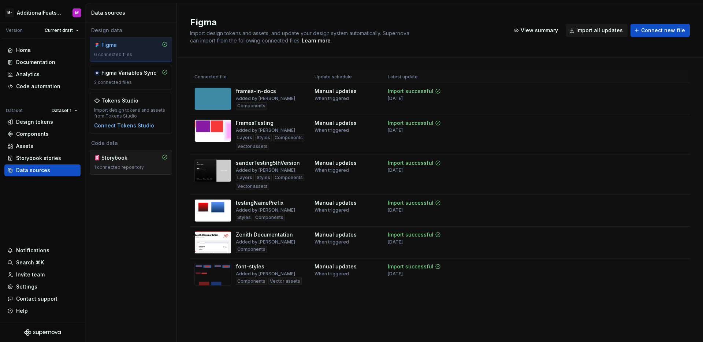
click at [133, 165] on div "1 connected repository" at bounding box center [131, 167] width 74 height 6
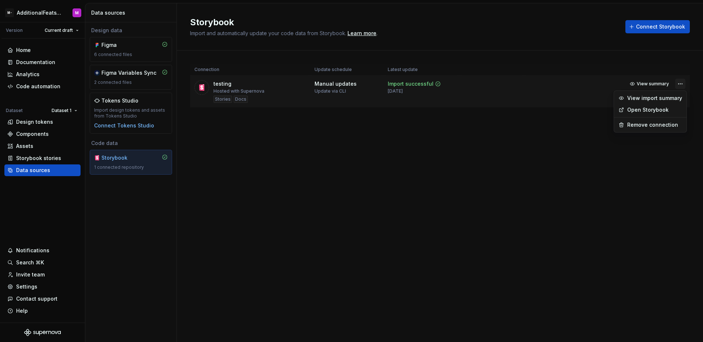
click at [676, 85] on html "M- AdditionalFeatsTest M Version Current draft Home Documentation Analytics Cod…" at bounding box center [351, 171] width 703 height 342
click at [657, 109] on link "Open Storybook" at bounding box center [654, 109] width 55 height 7
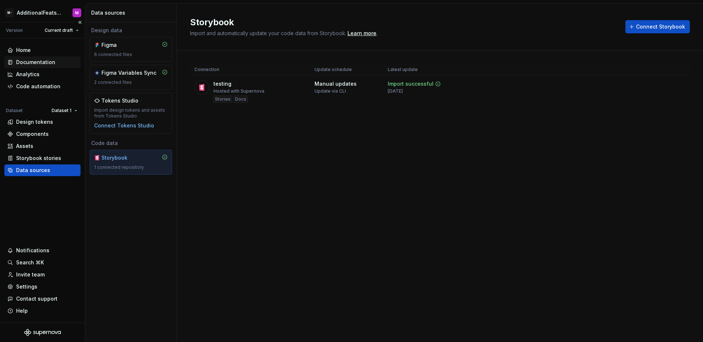
click at [40, 63] on div "Documentation" at bounding box center [35, 62] width 39 height 7
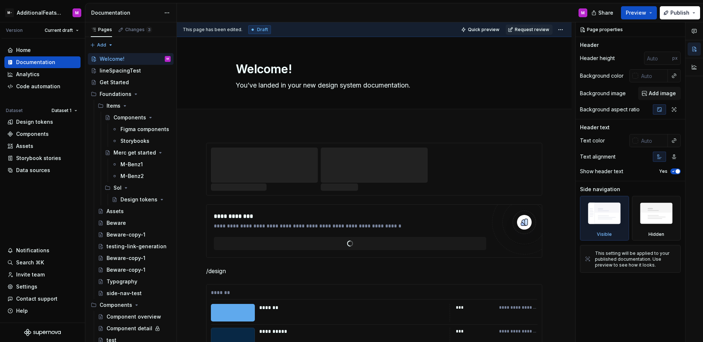
scroll to position [156, 0]
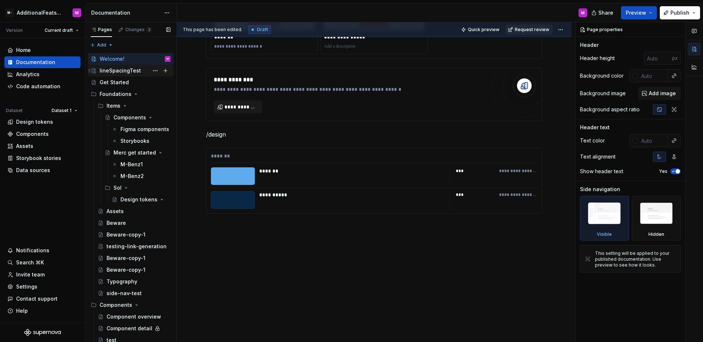
click at [127, 72] on div "lineSpacingTest" at bounding box center [120, 70] width 41 height 7
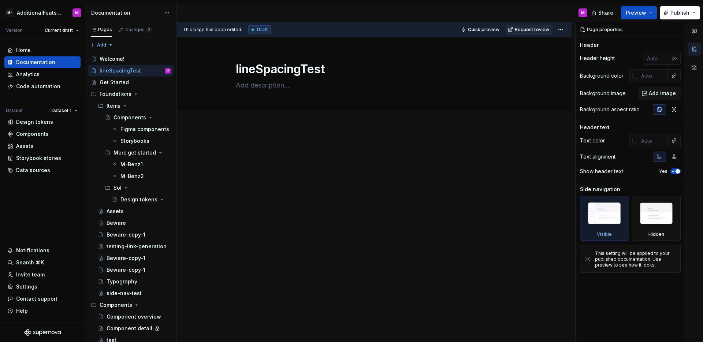
click at [359, 140] on div "This page has been edited. Draft Quick preview Request review lineSpacingTest E…" at bounding box center [376, 182] width 398 height 320
type textarea "*"
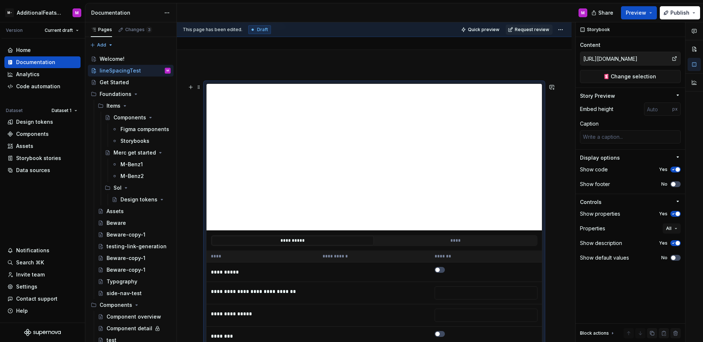
scroll to position [692, 0]
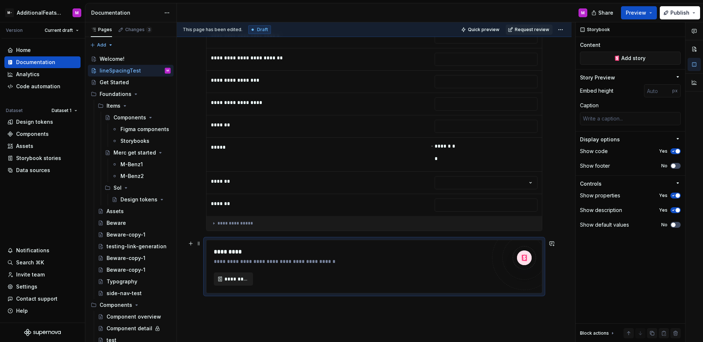
click at [238, 280] on span "*********" at bounding box center [236, 278] width 24 height 7
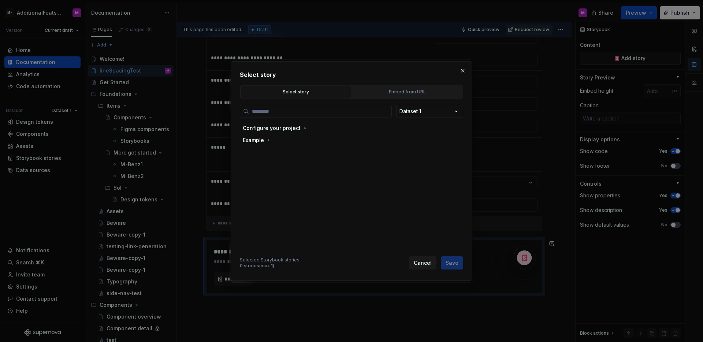
click at [324, 94] on div "Select story" at bounding box center [295, 91] width 105 height 7
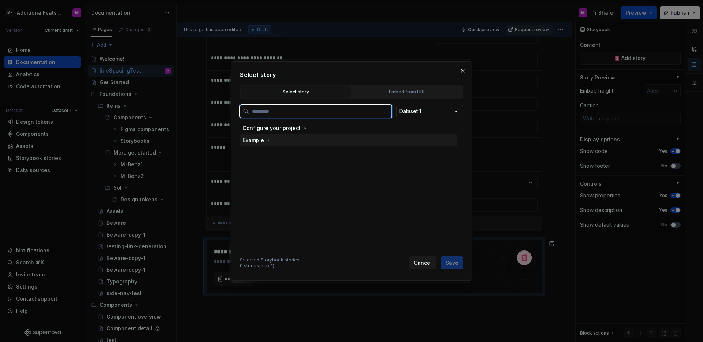
click at [275, 130] on div "Configure your project" at bounding box center [272, 127] width 58 height 7
click at [269, 147] on div "Example" at bounding box center [348, 152] width 217 height 12
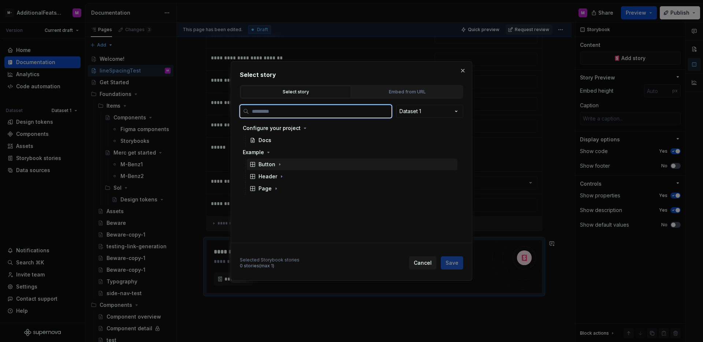
click at [266, 164] on div "Button" at bounding box center [266, 164] width 17 height 7
click at [281, 193] on div "Primary" at bounding box center [356, 189] width 204 height 12
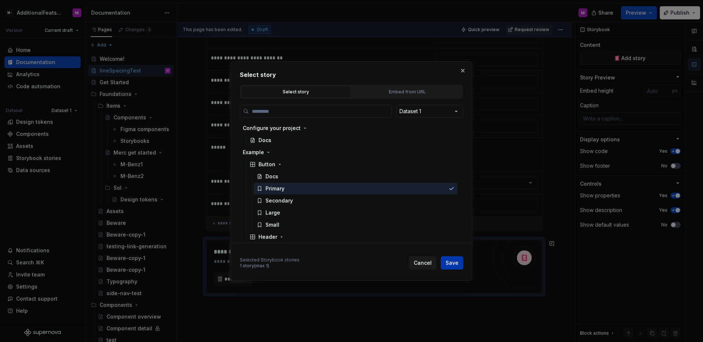
click at [458, 264] on span "Save" at bounding box center [451, 262] width 13 height 7
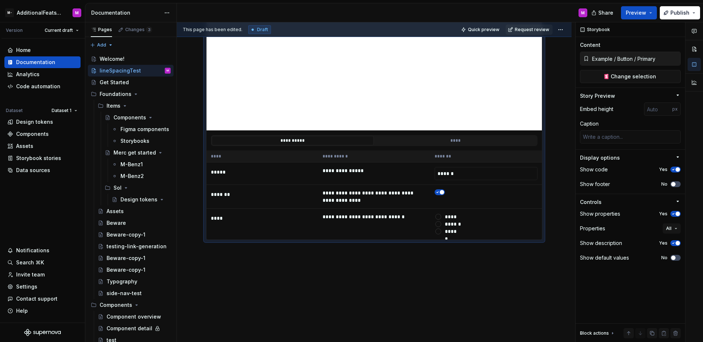
scroll to position [934, 0]
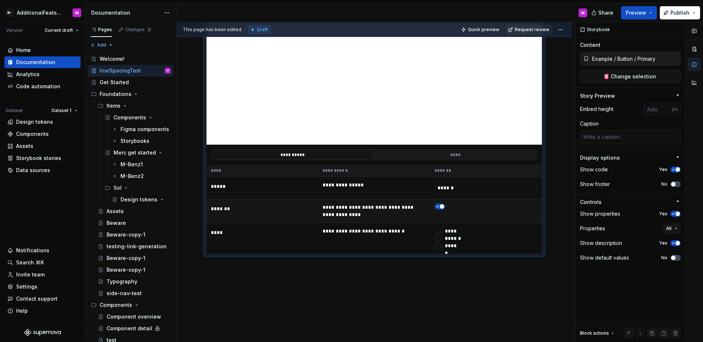
click at [463, 211] on td at bounding box center [486, 211] width 112 height 24
click at [669, 230] on span "All" at bounding box center [668, 228] width 5 height 6
click at [621, 287] on div "Storybook Content Example / Button / Primary Change selection Story Preview Emb…" at bounding box center [629, 182] width 109 height 320
click at [677, 228] on button "All" at bounding box center [672, 228] width 18 height 10
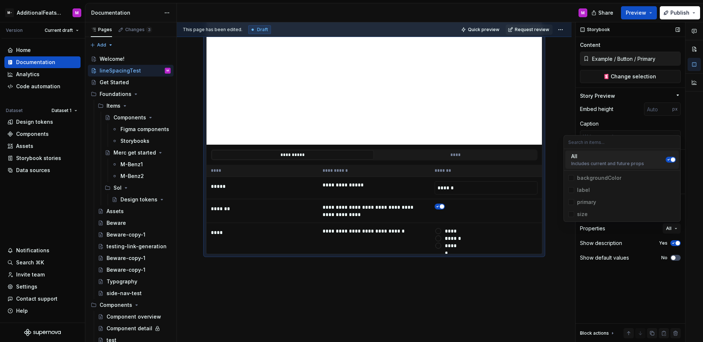
click at [622, 279] on div "Storybook Content Example / Button / Primary Change selection Story Preview Emb…" at bounding box center [629, 182] width 109 height 320
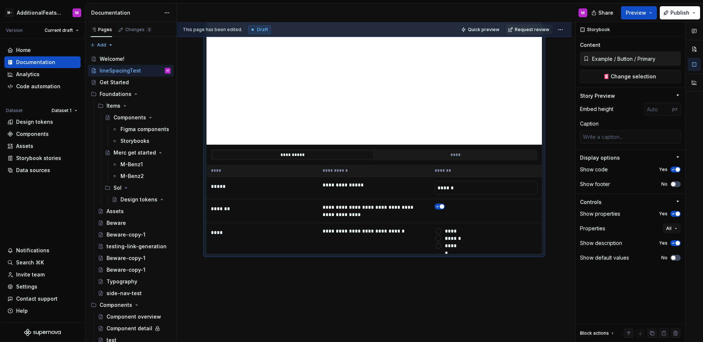
click at [307, 165] on th "****" at bounding box center [262, 171] width 112 height 12
click at [426, 157] on button "****" at bounding box center [455, 155] width 162 height 10
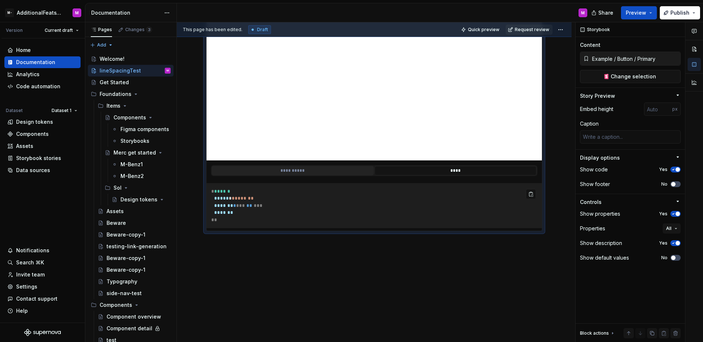
click at [305, 168] on button "**********" at bounding box center [293, 171] width 162 height 10
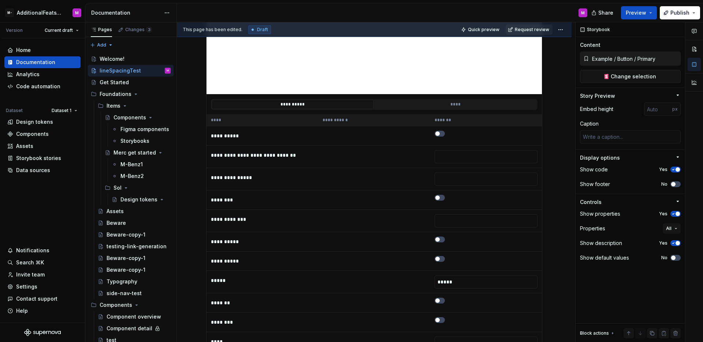
scroll to position [158, 0]
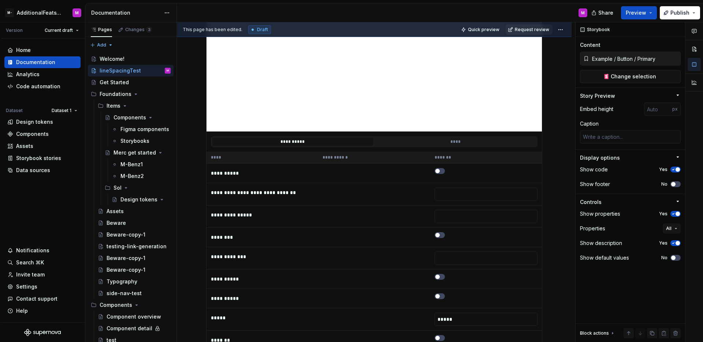
type textarea "*"
type input "[URL][DOMAIN_NAME]"
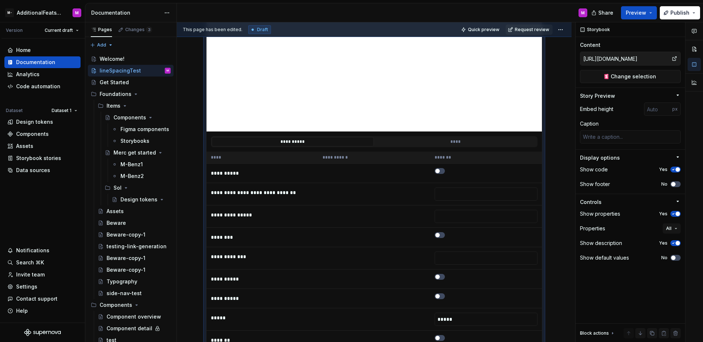
click at [394, 202] on td at bounding box center [374, 194] width 112 height 22
click at [676, 242] on span "button" at bounding box center [677, 243] width 4 height 4
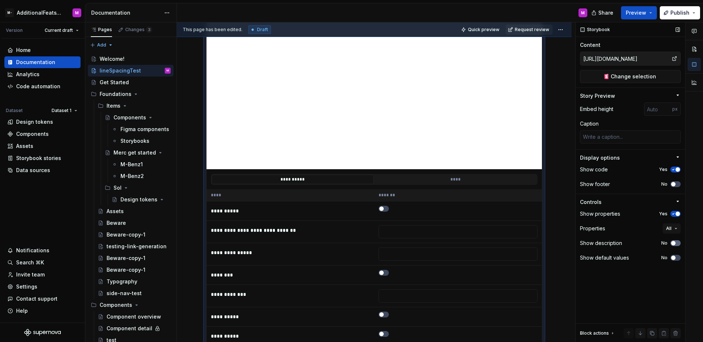
click at [676, 242] on icon "button" at bounding box center [673, 243] width 6 height 4
click at [676, 242] on span "button" at bounding box center [677, 243] width 4 height 4
click at [676, 242] on icon "button" at bounding box center [673, 243] width 6 height 4
click at [676, 242] on span "button" at bounding box center [677, 243] width 4 height 4
click at [676, 242] on icon "button" at bounding box center [673, 243] width 6 height 4
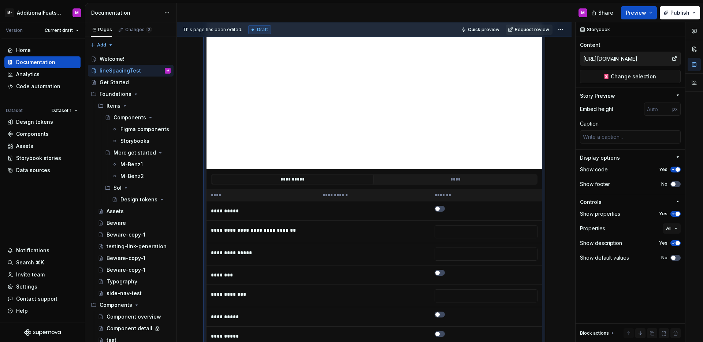
drag, startPoint x: 392, startPoint y: 171, endPoint x: 397, endPoint y: 171, distance: 4.8
click at [393, 171] on div "**********" at bounding box center [373, 179] width 335 height 20
click at [660, 77] on button "Change selection" at bounding box center [630, 76] width 101 height 13
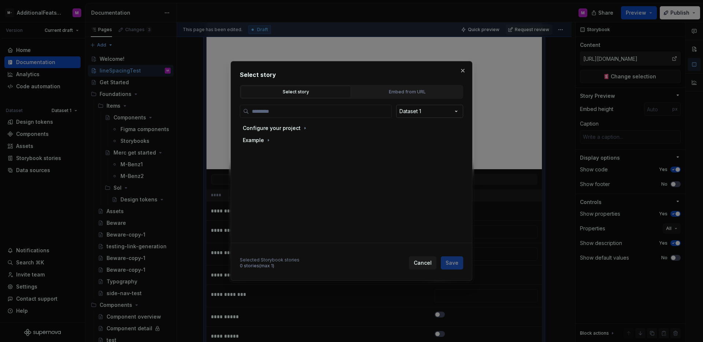
type textarea "*"
click at [415, 90] on div "Embed from URL" at bounding box center [406, 91] width 105 height 7
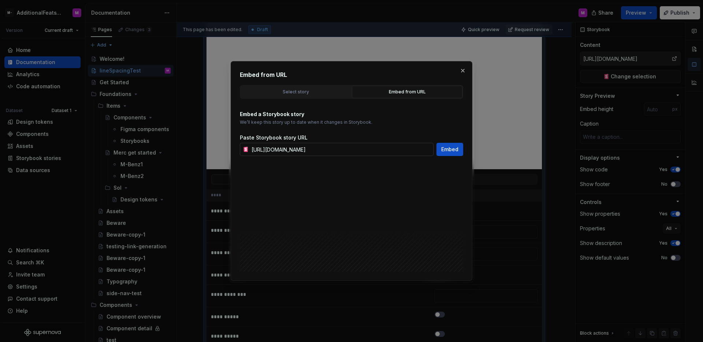
click at [341, 149] on input "[URL][DOMAIN_NAME]" at bounding box center [341, 149] width 185 height 13
click at [342, 150] on input "[URL][DOMAIN_NAME]" at bounding box center [341, 149] width 185 height 13
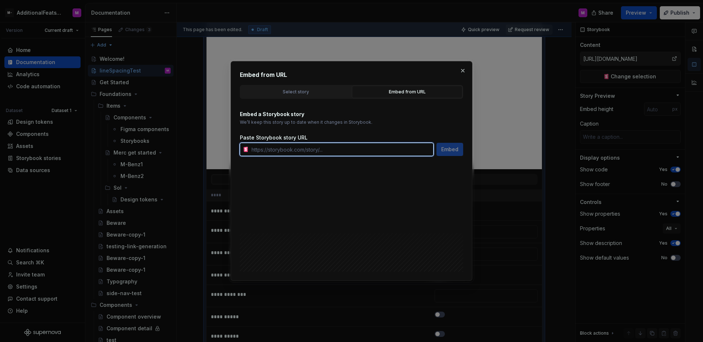
paste input "https://glide-core.crowdstrike-ux.workers.dev/?path=/docs/toggle--overview"
type input "https://glide-core.crowdstrike-ux.workers.dev/?path=/docs/toggle--overview"
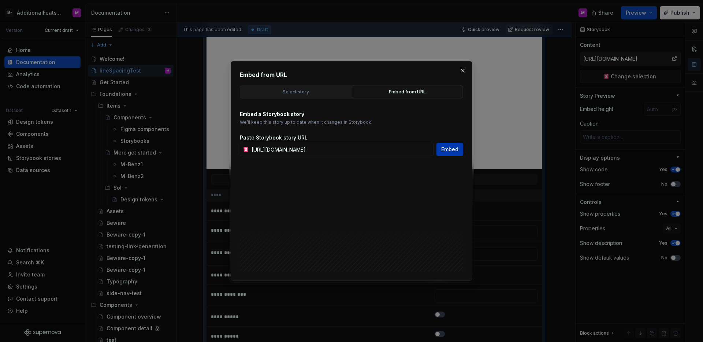
scroll to position [0, 0]
click at [445, 151] on span "Embed" at bounding box center [449, 149] width 17 height 7
type textarea "*"
type input "https://glide-core.crowdstrike-ux.workers.dev/?path=/docs/toggle--overview"
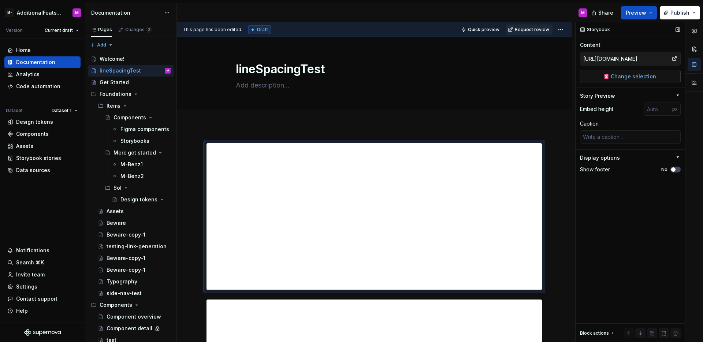
click at [637, 78] on span "Change selection" at bounding box center [633, 76] width 45 height 7
type textarea "*"
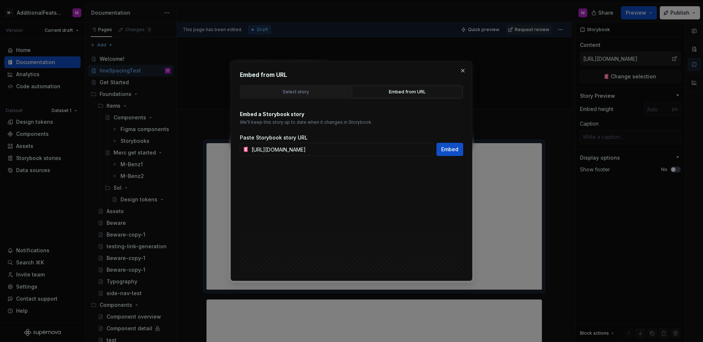
scroll to position [0, 8]
click at [387, 150] on input "https://glide-core.crowdstrike-ux.workers.dev/?path=/docs/toggle--overview" at bounding box center [341, 149] width 185 height 13
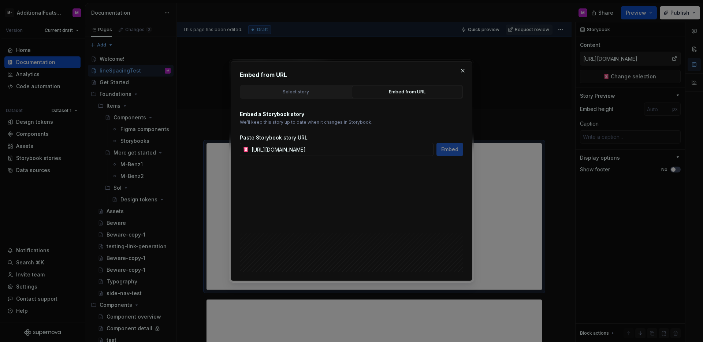
scroll to position [0, 1]
type input "https://glide-core.crowdstrike-ux.workers.dev/?path=/story/toggle--toggle"
click at [448, 153] on button "Embed" at bounding box center [449, 149] width 27 height 13
type textarea "*"
type input "https://glide-core.crowdstrike-ux.workers.dev/?path=/story/toggle--toggle"
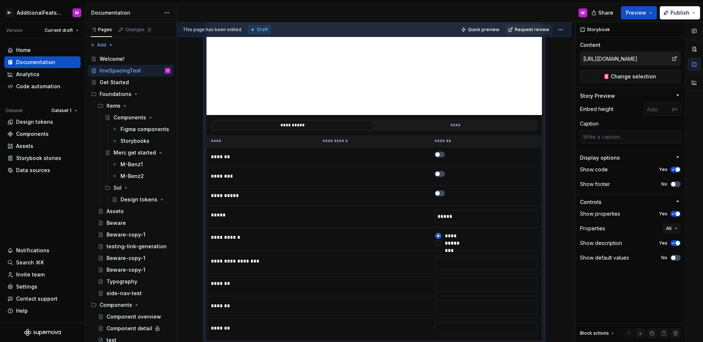
scroll to position [137, 0]
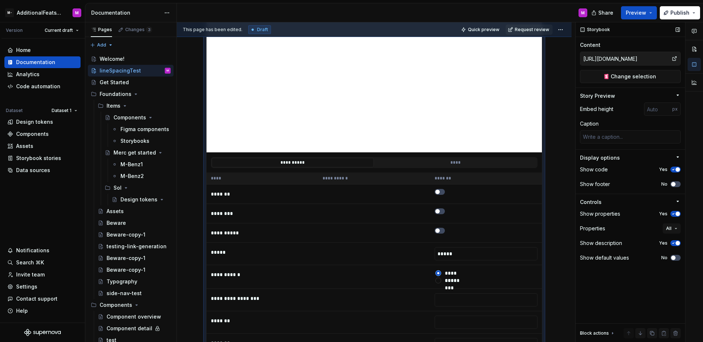
click at [655, 68] on div "https://glide-core.crowdstrike-ux.workers.dev/?path=/story/toggle--toggle Chang…" at bounding box center [630, 67] width 101 height 31
click at [650, 77] on span "Change selection" at bounding box center [633, 76] width 45 height 7
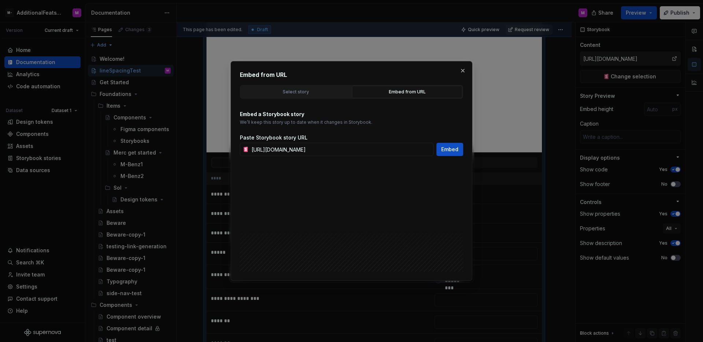
scroll to position [0, 1]
type textarea "*"
click at [406, 146] on input "https://glide-core.crowdstrike-ux.workers.dev/?path=/story/toggle--toggle" at bounding box center [341, 149] width 185 height 13
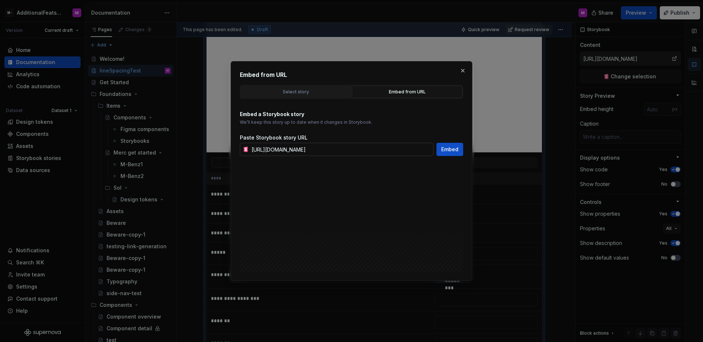
click at [406, 146] on input "https://glide-core.crowdstrike-ux.workers.dev/?path=/story/toggle--toggle" at bounding box center [341, 149] width 185 height 13
type input "https://glide-core.crowdstrike-ux.workers.dev/?path=/story/form-controls-layout…"
click at [447, 152] on span "Embed" at bounding box center [449, 149] width 17 height 7
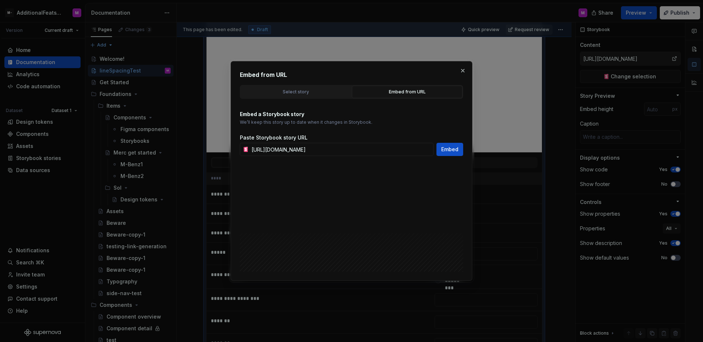
type textarea "*"
type input "https://glide-core.crowdstrike-ux.workers.dev/?path=/story/form-controls-layout…"
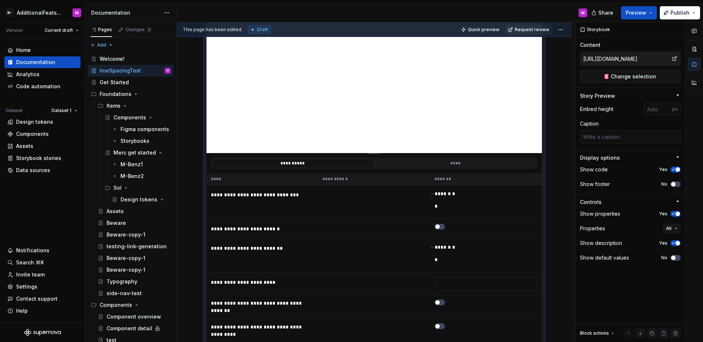
scroll to position [141, 0]
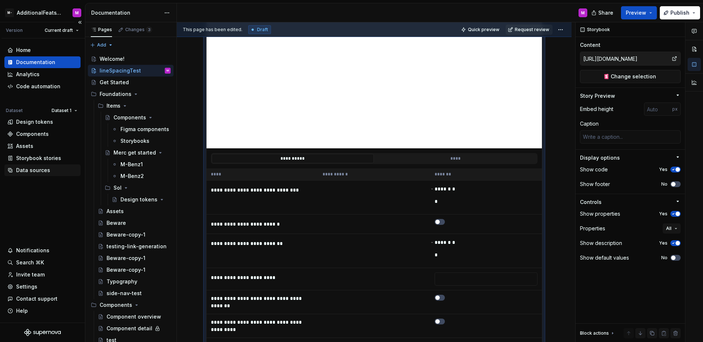
click at [38, 171] on div "Data sources" at bounding box center [33, 170] width 34 height 7
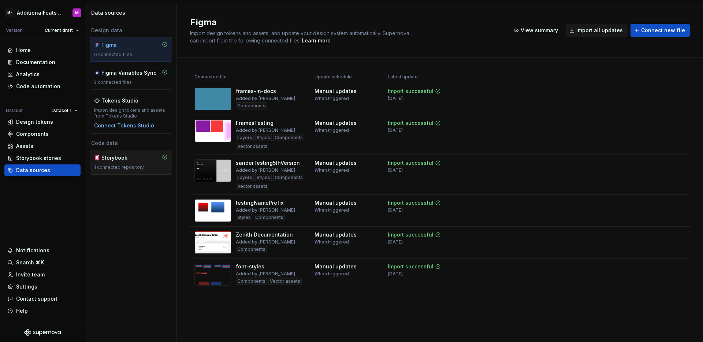
click at [123, 159] on div "Storybook" at bounding box center [118, 157] width 35 height 7
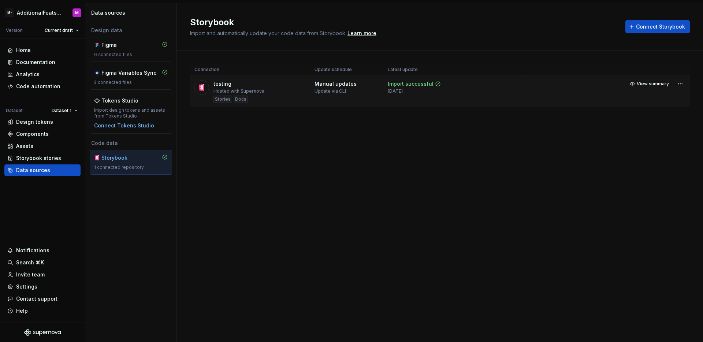
click at [215, 83] on div "testing" at bounding box center [222, 83] width 18 height 7
click at [37, 157] on div "Storybook stories" at bounding box center [38, 157] width 45 height 7
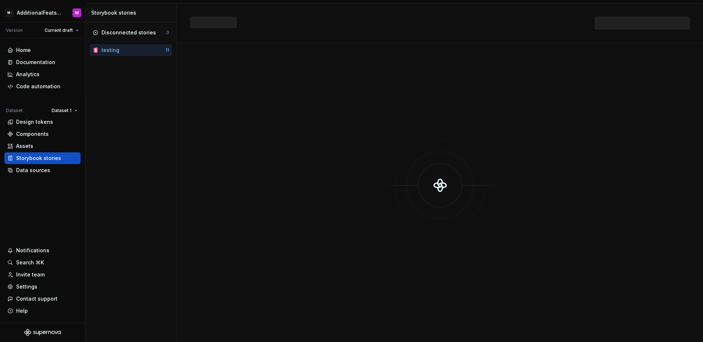
click at [133, 51] on div "testing" at bounding box center [133, 49] width 64 height 7
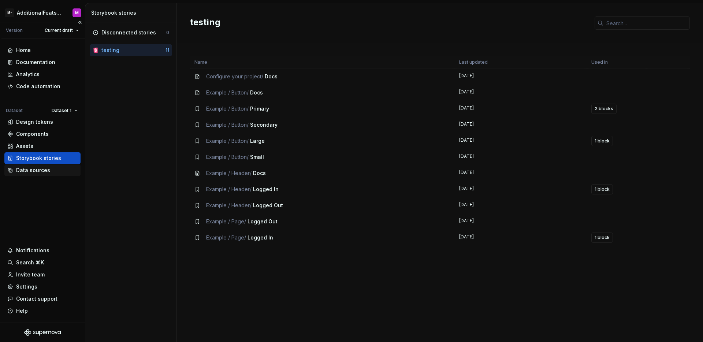
click at [37, 172] on div "Data sources" at bounding box center [33, 170] width 34 height 7
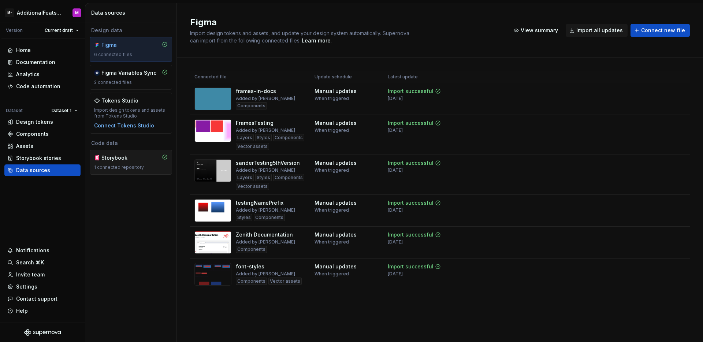
click at [113, 153] on div "Storybook 1 connected repository" at bounding box center [131, 162] width 82 height 25
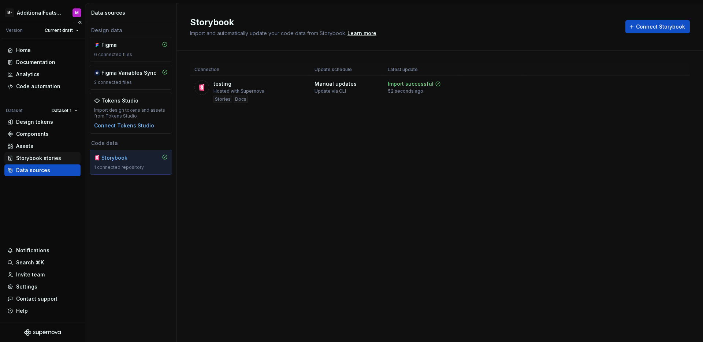
click at [41, 162] on div "Storybook stories" at bounding box center [42, 158] width 76 height 12
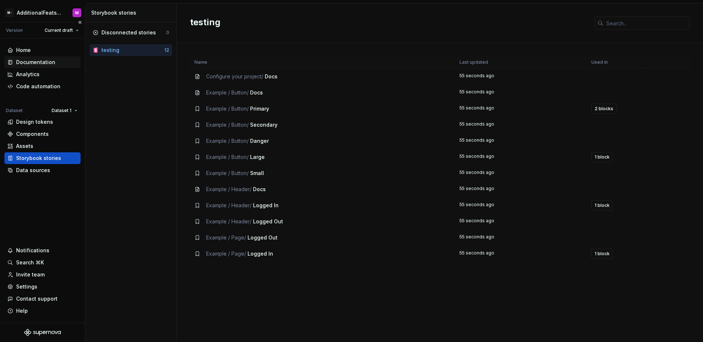
click at [44, 64] on div "Documentation" at bounding box center [35, 62] width 39 height 7
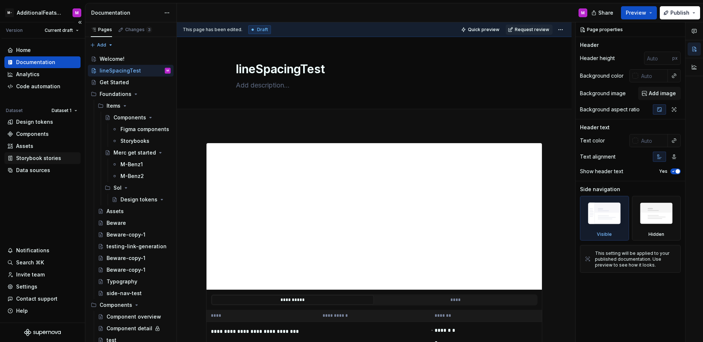
click at [45, 163] on div "Storybook stories" at bounding box center [42, 158] width 76 height 12
click at [42, 171] on div "Data sources" at bounding box center [33, 170] width 34 height 7
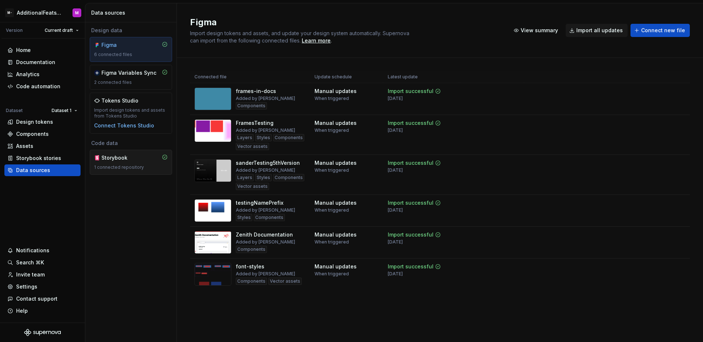
click at [141, 165] on div "1 connected repository" at bounding box center [131, 167] width 74 height 6
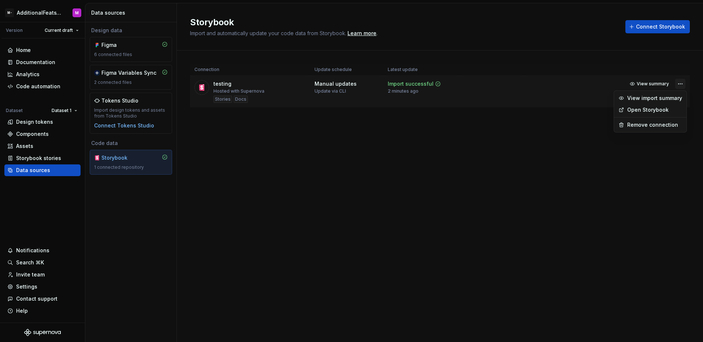
click at [679, 83] on html "M- AdditionalFeatsTest M Version Current draft Home Documentation Analytics Cod…" at bounding box center [351, 171] width 703 height 342
click at [653, 110] on link "Open Storybook" at bounding box center [654, 109] width 55 height 7
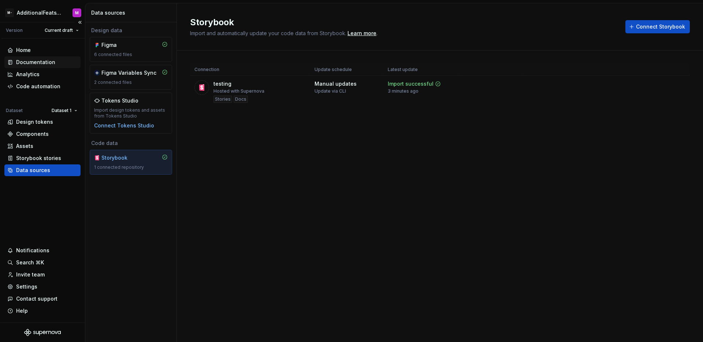
click at [45, 63] on div "Documentation" at bounding box center [35, 62] width 39 height 7
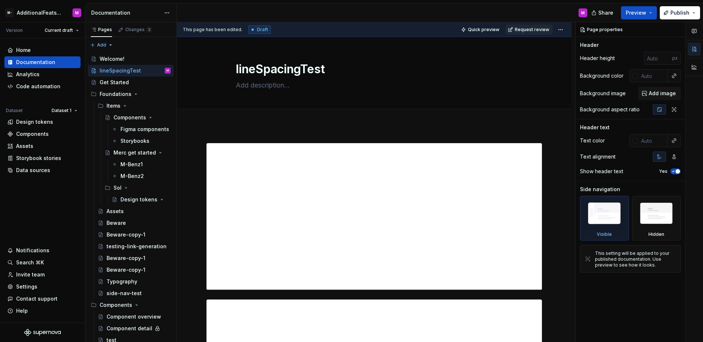
type textarea "*"
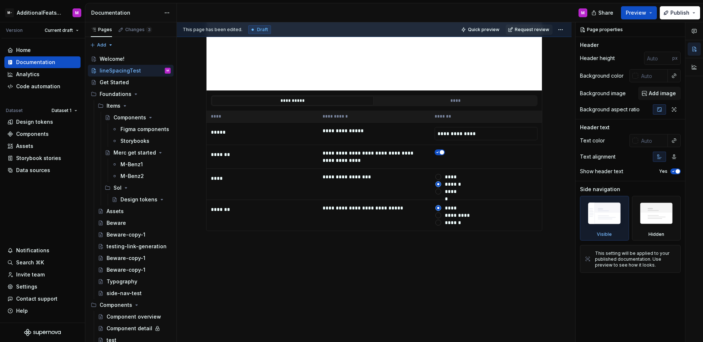
click at [379, 254] on div "**********" at bounding box center [374, 56] width 395 height 573
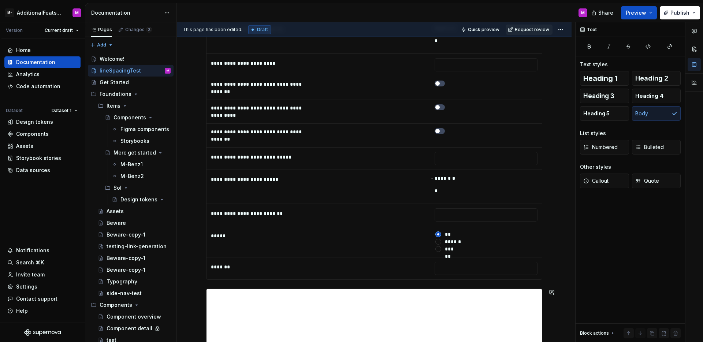
scroll to position [700, 0]
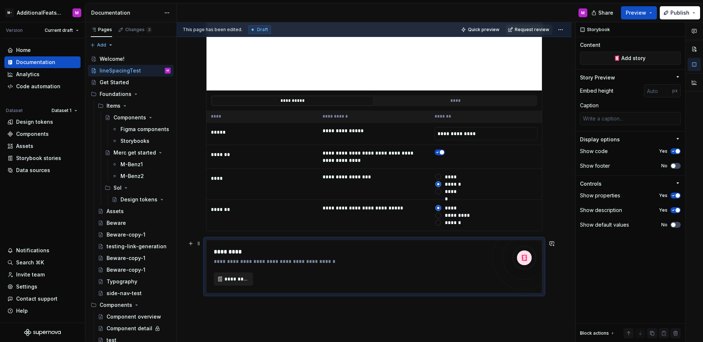
click at [232, 277] on span "*********" at bounding box center [236, 278] width 24 height 7
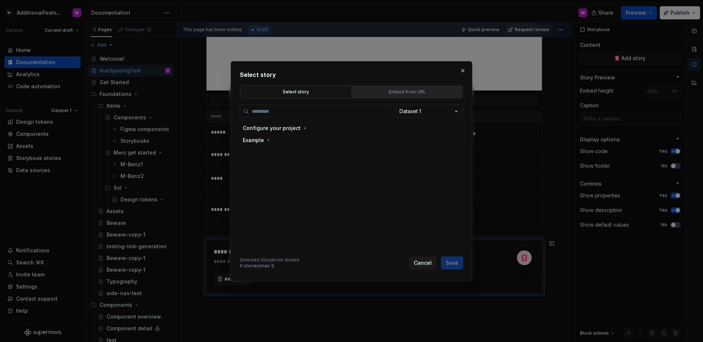
click at [372, 96] on button "Embed from URL" at bounding box center [407, 92] width 111 height 12
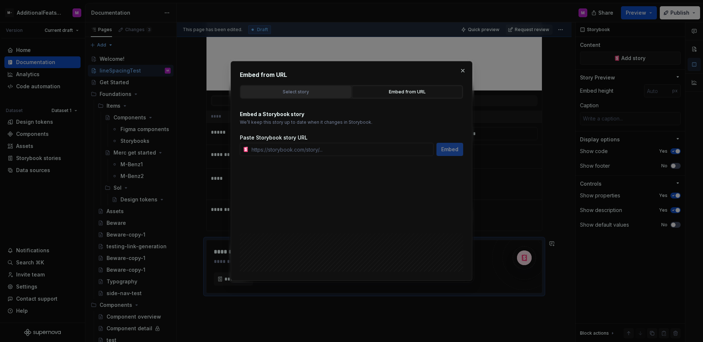
click at [321, 98] on button "Select story" at bounding box center [295, 92] width 111 height 12
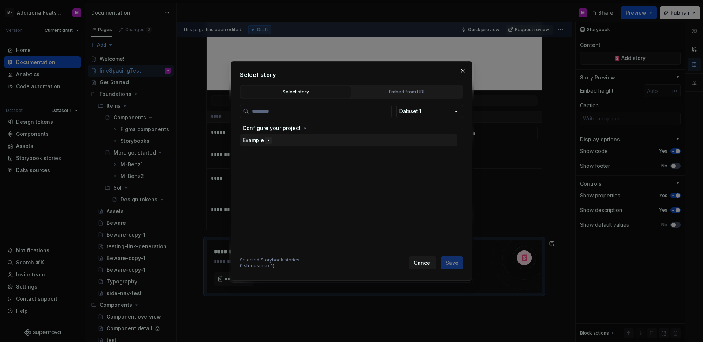
click at [269, 140] on icon "button" at bounding box center [268, 140] width 6 height 6
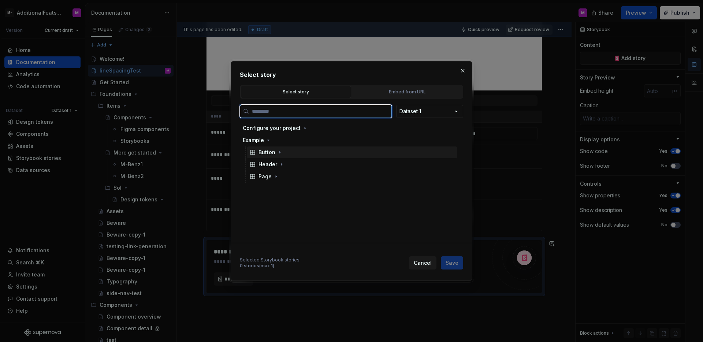
click at [266, 154] on div "Button" at bounding box center [266, 152] width 17 height 7
click at [279, 176] on div "Primary" at bounding box center [274, 176] width 19 height 7
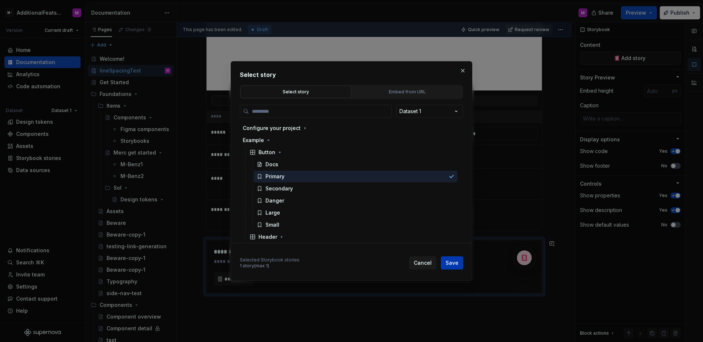
click at [456, 260] on span "Save" at bounding box center [451, 262] width 13 height 7
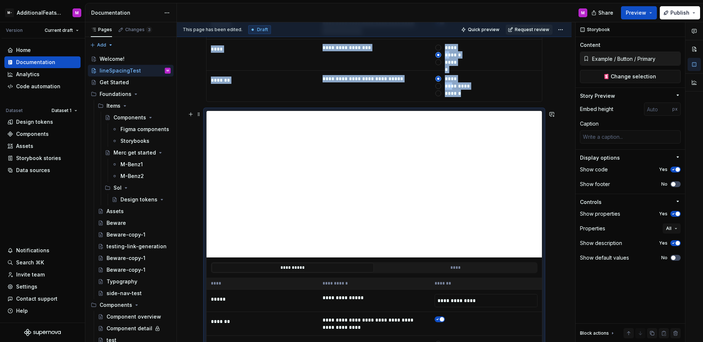
scroll to position [905, 0]
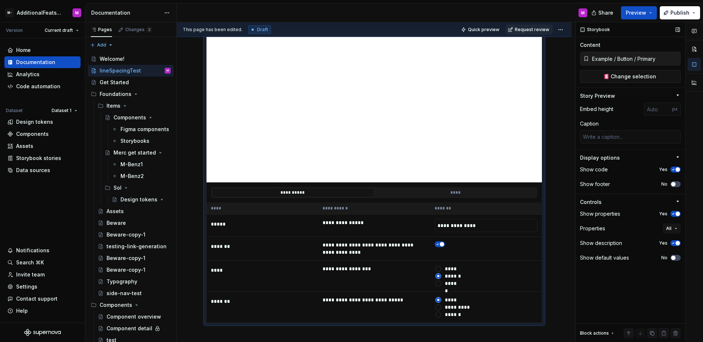
click at [674, 244] on icon "button" at bounding box center [673, 243] width 6 height 4
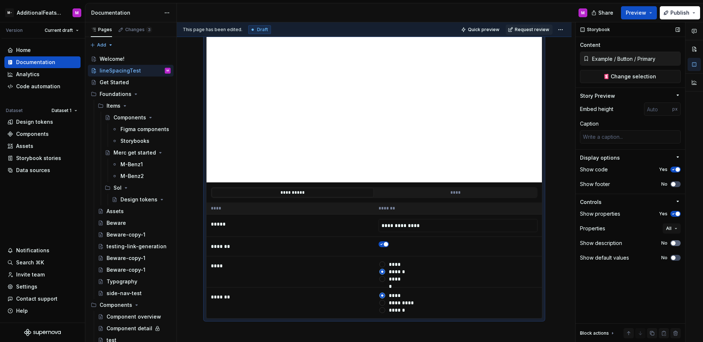
click at [674, 244] on span "button" at bounding box center [673, 243] width 4 height 4
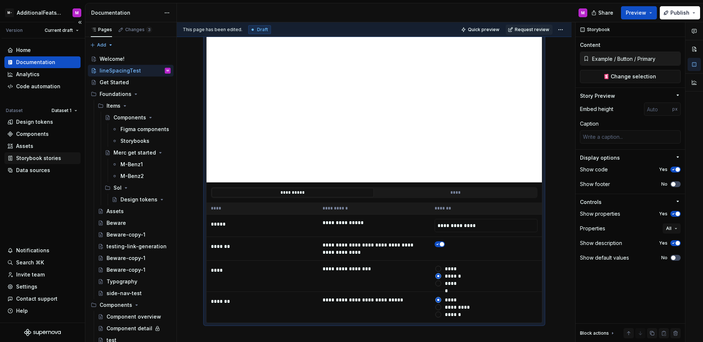
click at [39, 157] on div "Storybook stories" at bounding box center [38, 157] width 45 height 7
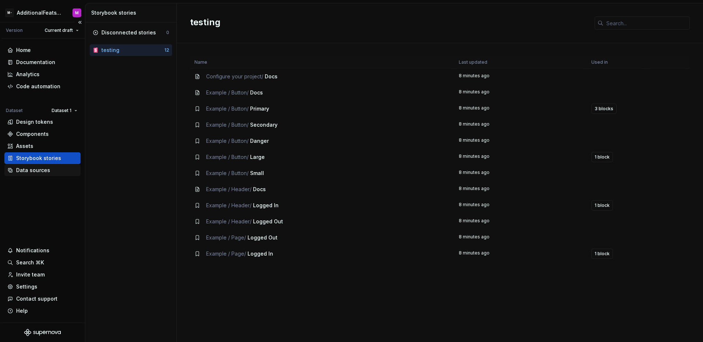
click at [46, 167] on div "Data sources" at bounding box center [33, 170] width 34 height 7
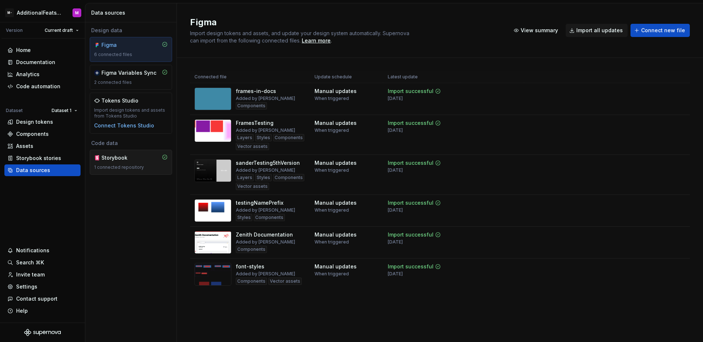
click at [121, 159] on div "Storybook" at bounding box center [118, 157] width 35 height 7
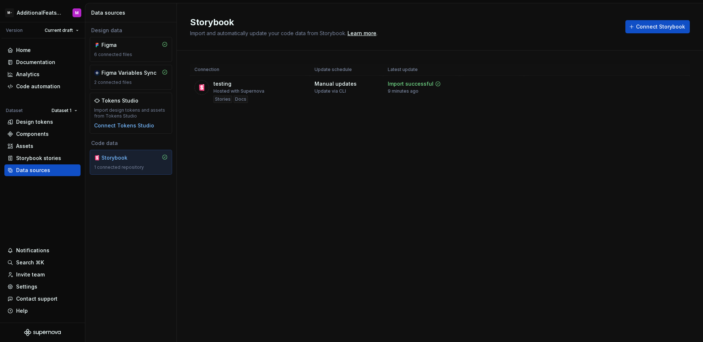
click at [309, 160] on div "Storybook Import and automatically update your code data from Storybook. Learn …" at bounding box center [440, 172] width 526 height 339
click at [131, 137] on div "Design data Figma 6 connected files Figma Variables Sync 2 connected files Toke…" at bounding box center [130, 100] width 91 height 157
click at [134, 128] on div "Connect Tokens Studio" at bounding box center [124, 125] width 60 height 7
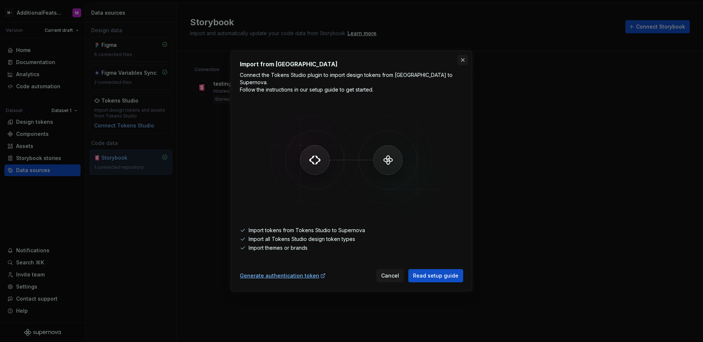
click at [467, 62] on button "button" at bounding box center [463, 60] width 10 height 10
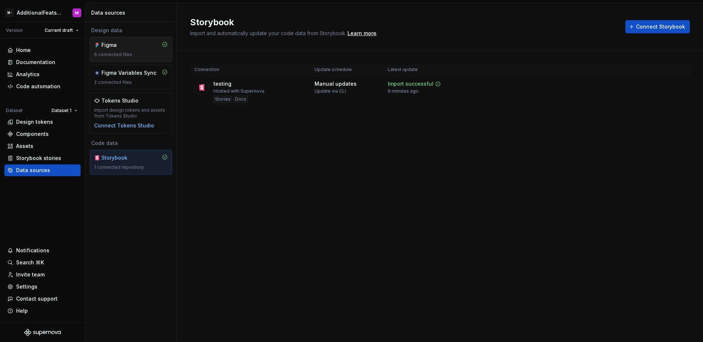
click at [116, 53] on div "6 connected files" at bounding box center [131, 55] width 74 height 6
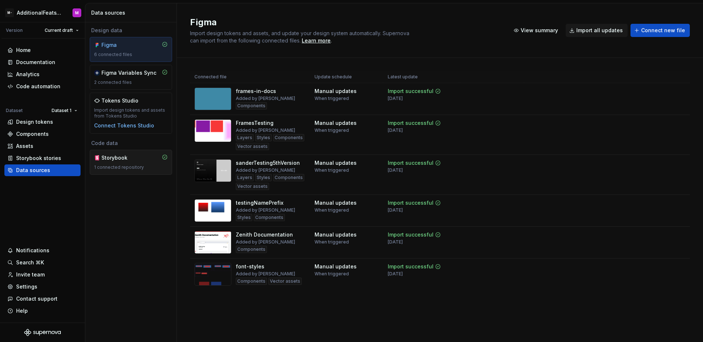
click at [128, 155] on div "Storybook" at bounding box center [118, 157] width 35 height 7
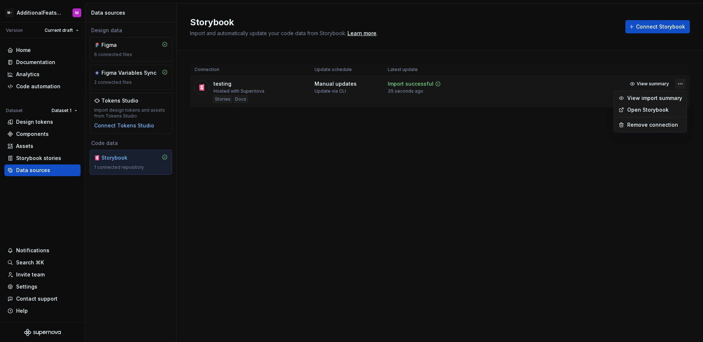
click at [680, 85] on html "M- AdditionalFeatsTest M Version Current draft Home Documentation Analytics Cod…" at bounding box center [351, 171] width 703 height 342
click at [640, 111] on link "Open Storybook" at bounding box center [654, 109] width 55 height 7
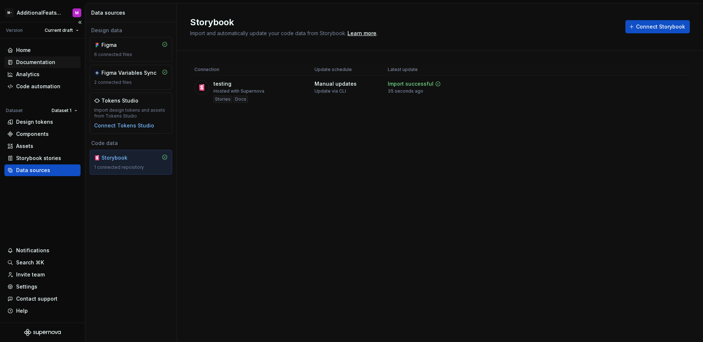
click at [33, 63] on div "Documentation" at bounding box center [35, 62] width 39 height 7
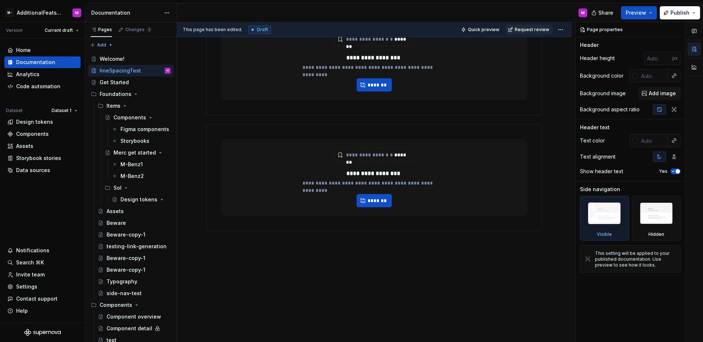
scroll to position [291, 0]
click at [412, 191] on div "**********" at bounding box center [374, 177] width 306 height 77
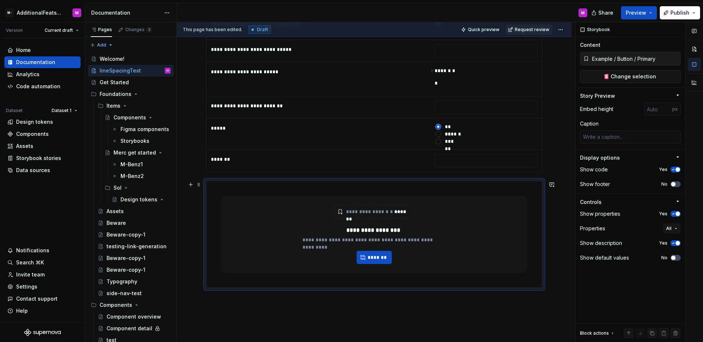
click at [412, 201] on div "**********" at bounding box center [374, 234] width 306 height 77
type textarea "*"
type input "https://glide-core.crowdstrike-ux.workers.dev/?path=/story/form-controls-layout…"
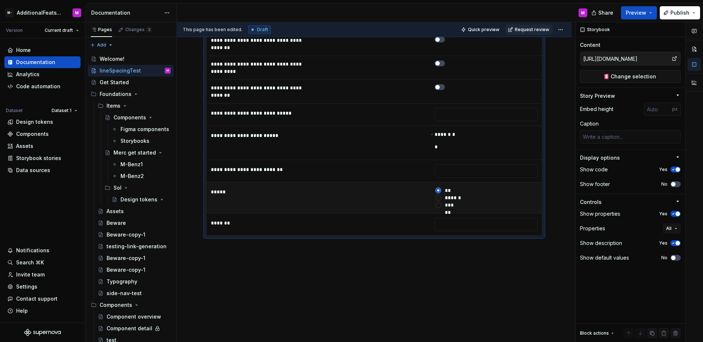
scroll to position [404, 0]
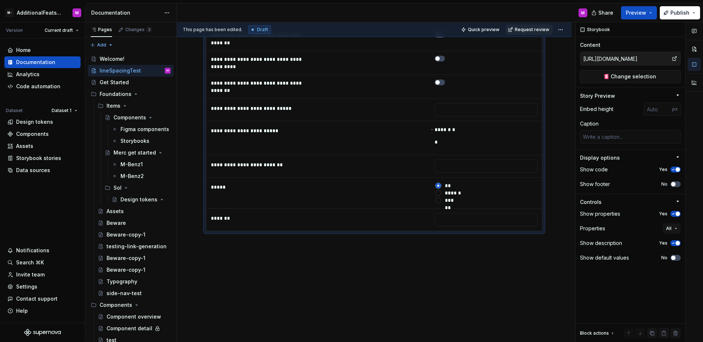
click at [372, 255] on div "**********" at bounding box center [374, 31] width 395 height 621
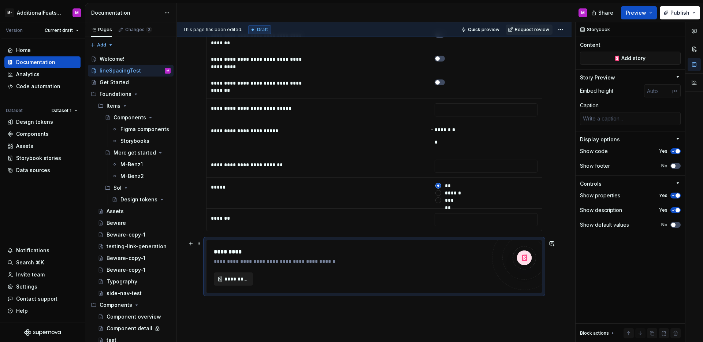
click at [235, 275] on span "*********" at bounding box center [236, 278] width 24 height 7
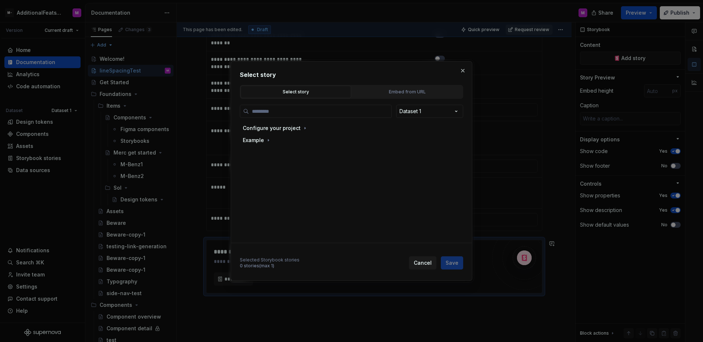
click at [316, 92] on div "Select story" at bounding box center [295, 91] width 105 height 7
click at [266, 143] on button "button" at bounding box center [268, 140] width 7 height 7
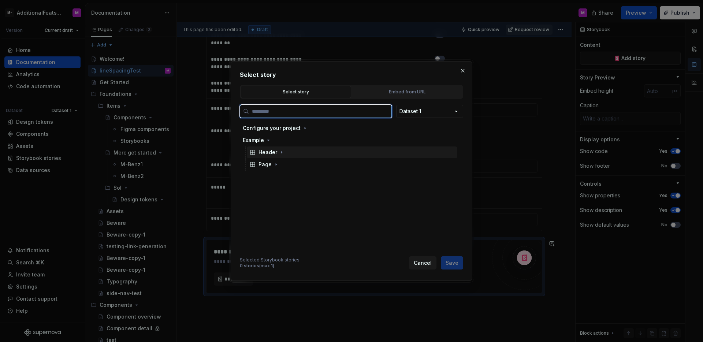
click at [266, 153] on div "Header" at bounding box center [267, 152] width 19 height 7
click at [290, 174] on div "Logged In" at bounding box center [278, 176] width 26 height 7
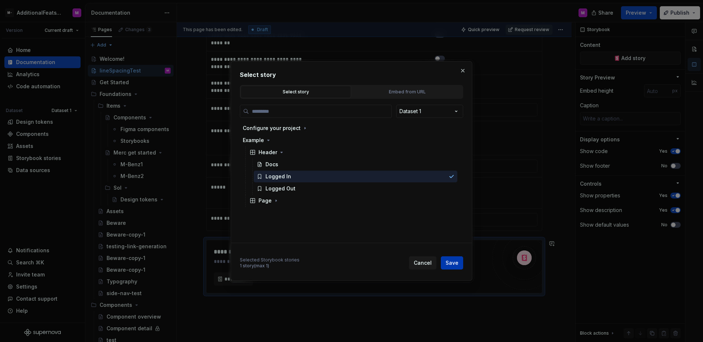
click at [451, 261] on span "Save" at bounding box center [451, 262] width 13 height 7
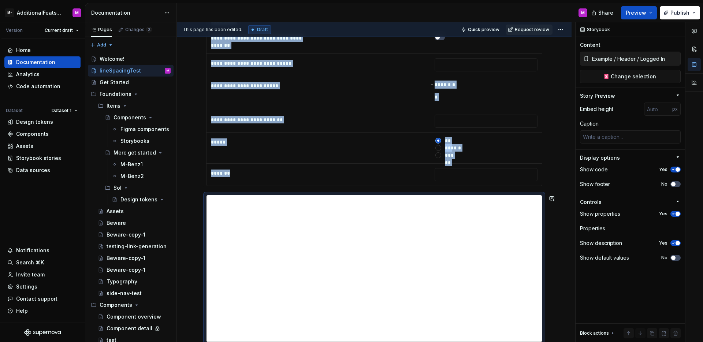
scroll to position [639, 0]
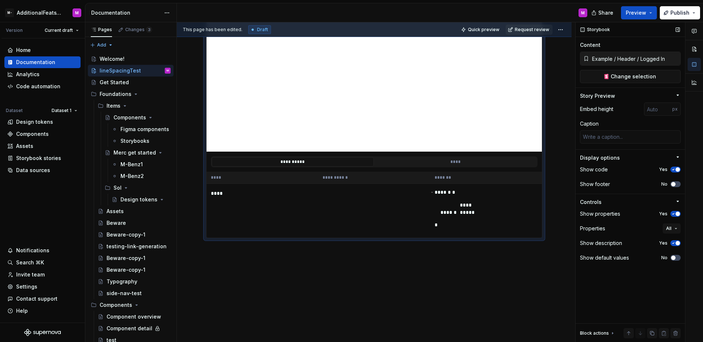
click at [672, 246] on div "Show description Yes" at bounding box center [630, 243] width 101 height 10
click at [674, 245] on icon "button" at bounding box center [673, 243] width 6 height 4
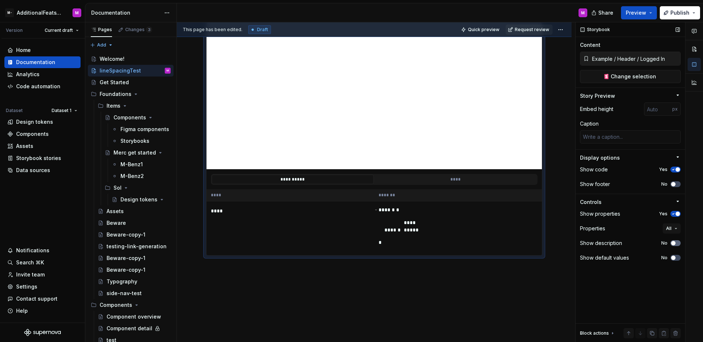
click at [674, 245] on span "button" at bounding box center [673, 243] width 4 height 4
click at [674, 245] on icon "button" at bounding box center [673, 243] width 6 height 4
click at [674, 245] on span "button" at bounding box center [673, 243] width 4 height 4
click at [674, 245] on icon "button" at bounding box center [673, 243] width 6 height 4
click at [674, 245] on span "button" at bounding box center [673, 243] width 4 height 4
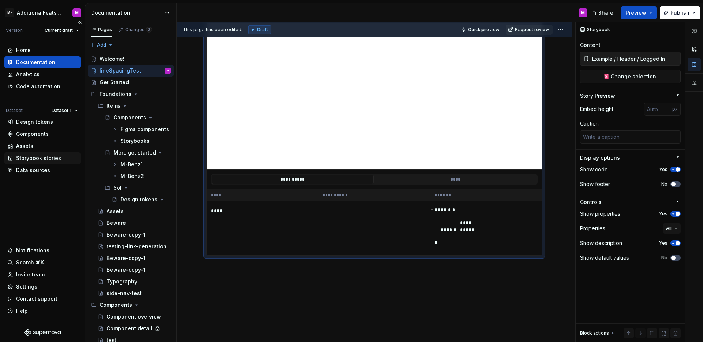
type textarea "*"
click at [47, 163] on div "Storybook stories" at bounding box center [42, 158] width 76 height 12
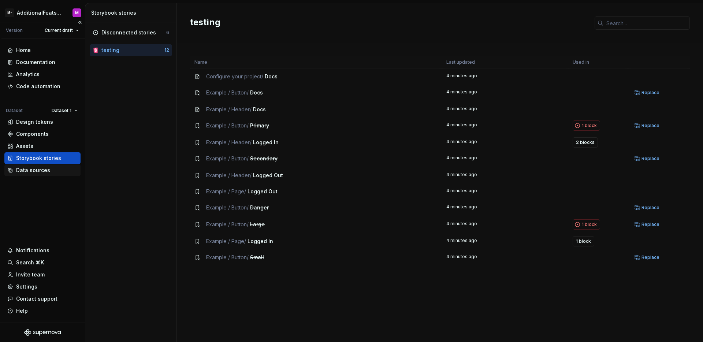
click at [34, 168] on div "Data sources" at bounding box center [33, 170] width 34 height 7
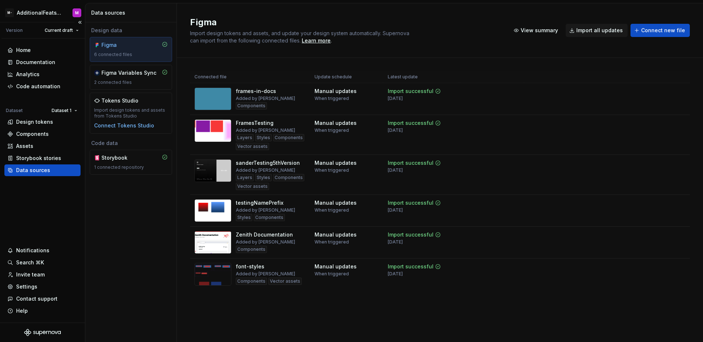
click at [38, 172] on div "Data sources" at bounding box center [33, 170] width 34 height 7
click at [129, 157] on div "Storybook" at bounding box center [118, 157] width 35 height 7
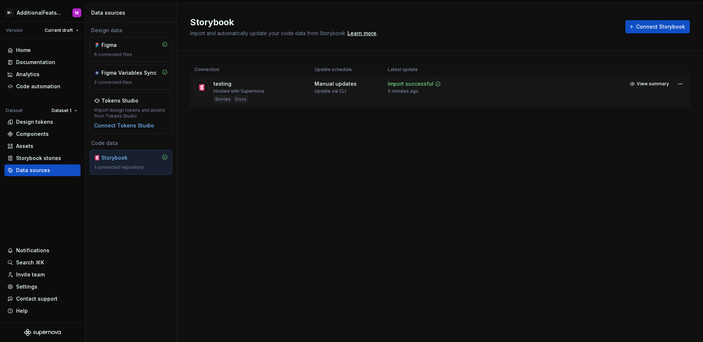
click at [476, 89] on td at bounding box center [491, 92] width 64 height 32
click at [674, 82] on div "View summary" at bounding box center [656, 84] width 58 height 10
click at [678, 82] on html "M- AdditionalFeatsTest M Version Current draft Home Documentation Analytics Cod…" at bounding box center [351, 171] width 703 height 342
click at [646, 113] on link "Open Storybook" at bounding box center [654, 109] width 55 height 7
click at [51, 59] on div "Documentation" at bounding box center [35, 62] width 39 height 7
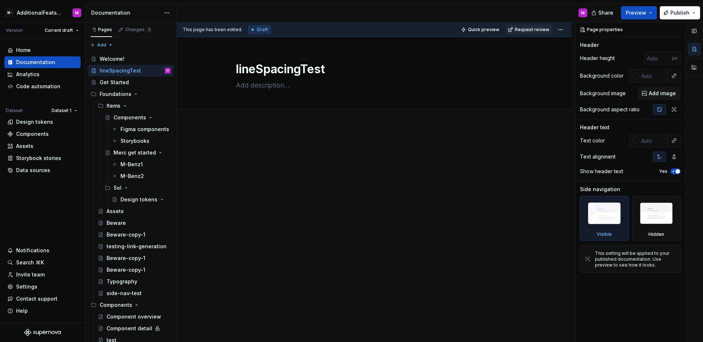
click at [326, 182] on div at bounding box center [374, 203] width 395 height 157
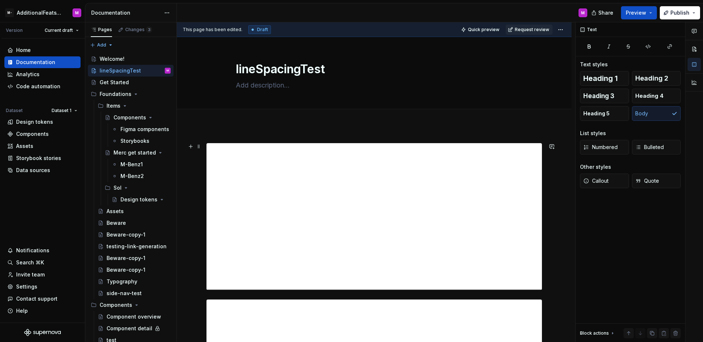
scroll to position [233, 0]
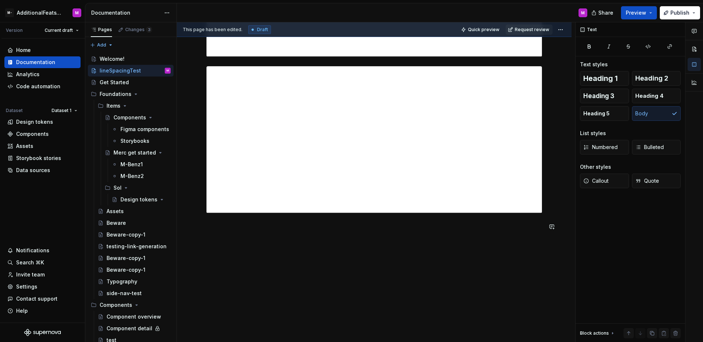
click at [331, 239] on div at bounding box center [374, 75] width 336 height 330
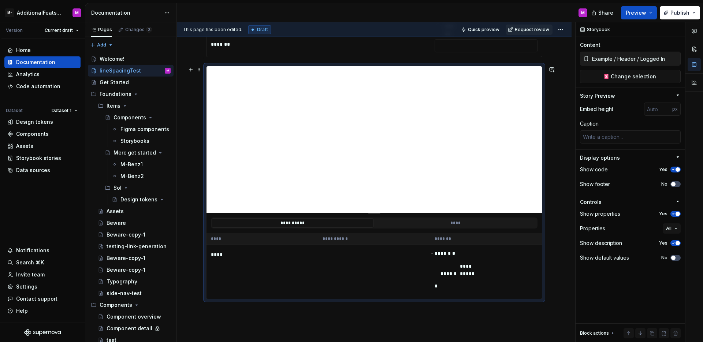
scroll to position [593, 0]
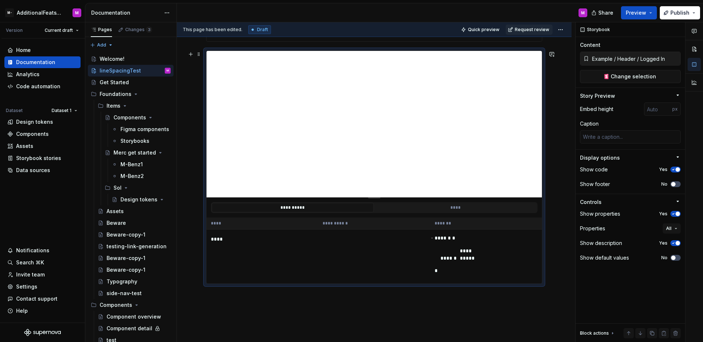
click at [341, 218] on th "**********" at bounding box center [374, 223] width 112 height 12
click at [627, 72] on button "Change selection" at bounding box center [630, 76] width 101 height 13
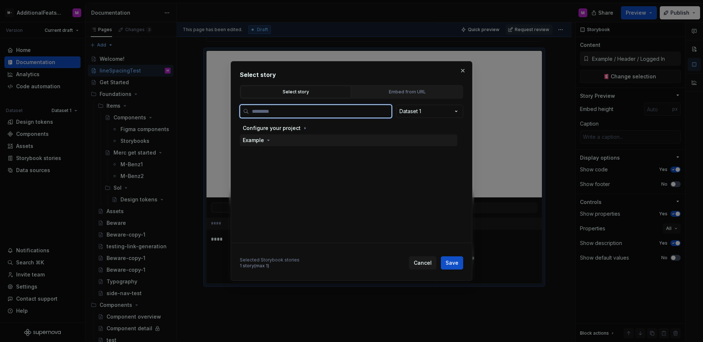
click at [262, 138] on div "Example" at bounding box center [253, 140] width 21 height 7
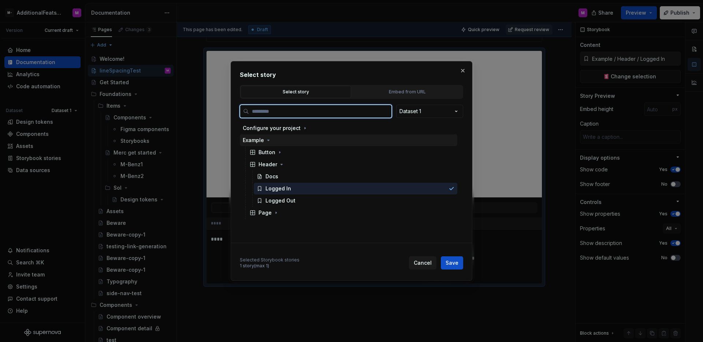
click at [268, 150] on div "Button" at bounding box center [266, 152] width 17 height 7
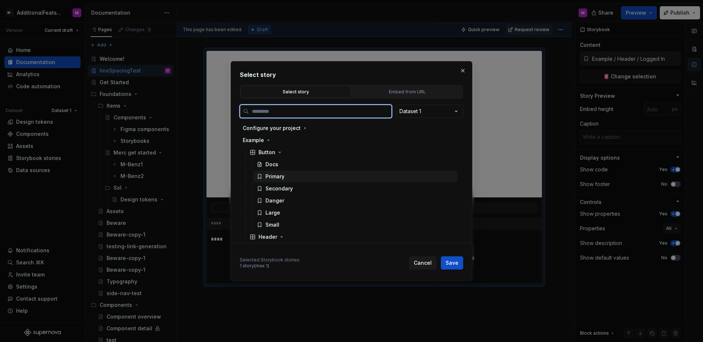
click at [287, 178] on div "Primary" at bounding box center [356, 177] width 204 height 12
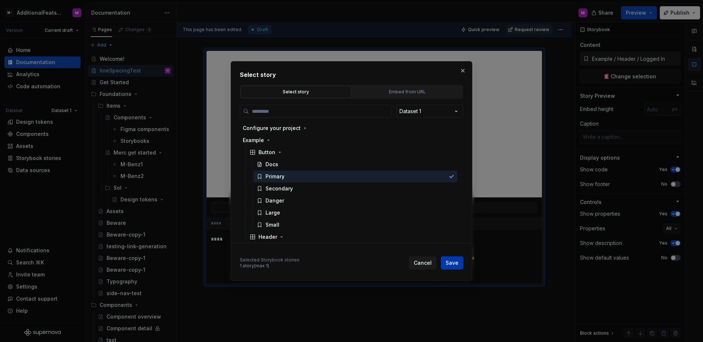
click at [454, 264] on span "Save" at bounding box center [451, 262] width 13 height 7
type textarea "*"
type input "Example / Button / Primary"
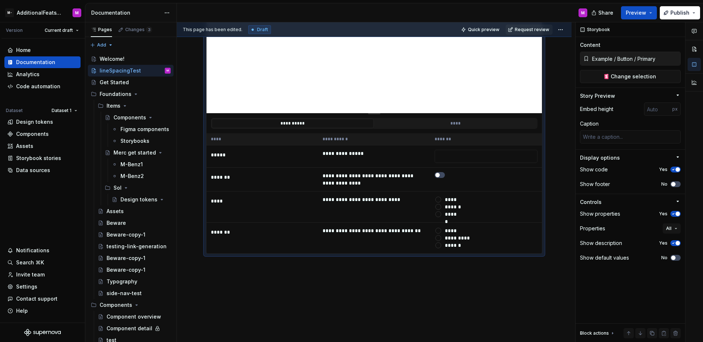
scroll to position [673, 0]
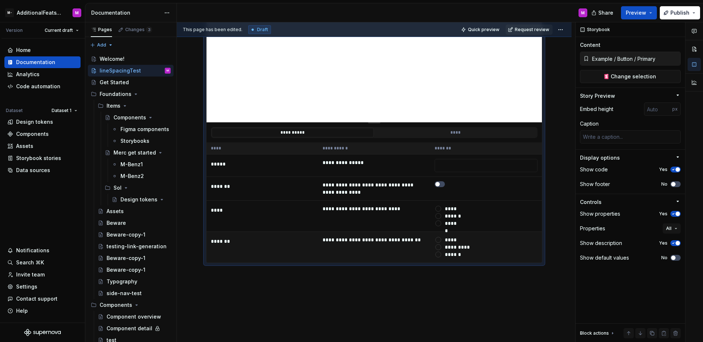
click at [358, 243] on td "**********" at bounding box center [374, 247] width 112 height 31
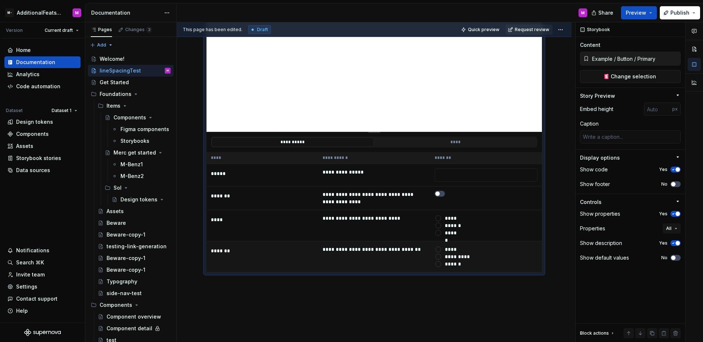
scroll to position [654, 0]
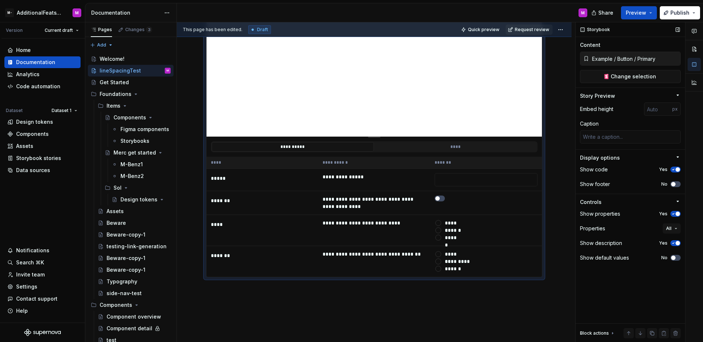
type textarea "*"
click at [33, 161] on div "Storybook stories" at bounding box center [38, 157] width 45 height 7
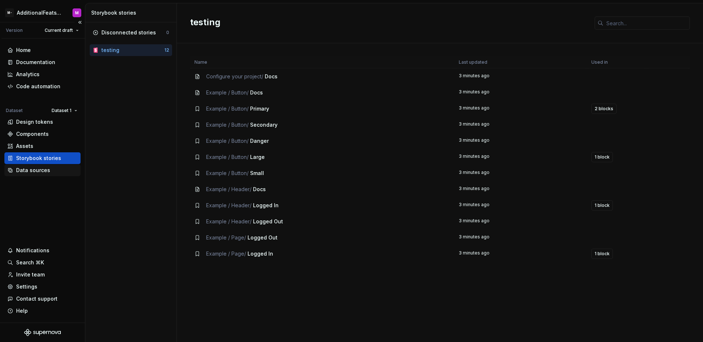
click at [44, 171] on div "Data sources" at bounding box center [33, 170] width 34 height 7
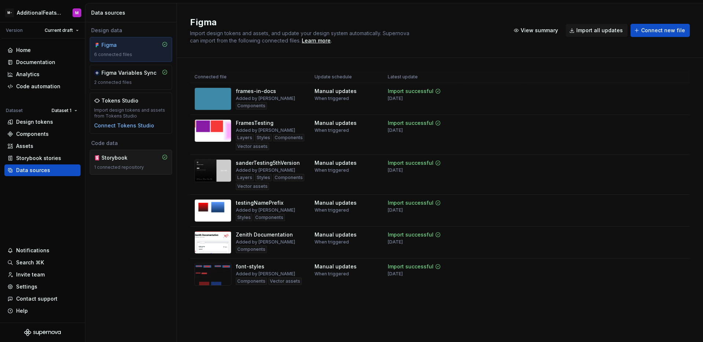
click at [133, 161] on div "Storybook" at bounding box center [118, 157] width 35 height 7
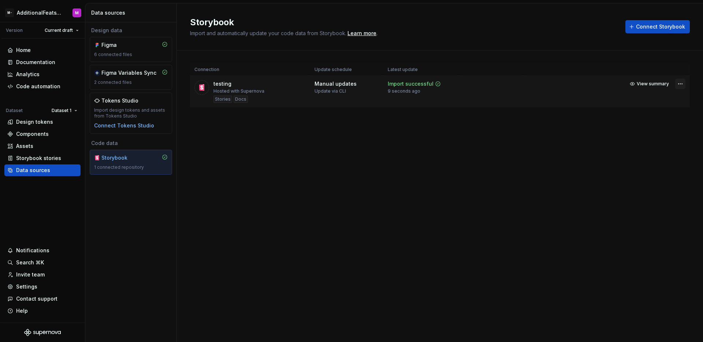
click at [680, 81] on html "M- AdditionalFeatsTest M Version Current draft Home Documentation Analytics Cod…" at bounding box center [351, 171] width 703 height 342
click at [640, 109] on link "Open Storybook" at bounding box center [654, 109] width 55 height 7
click at [36, 159] on div "Storybook stories" at bounding box center [38, 157] width 45 height 7
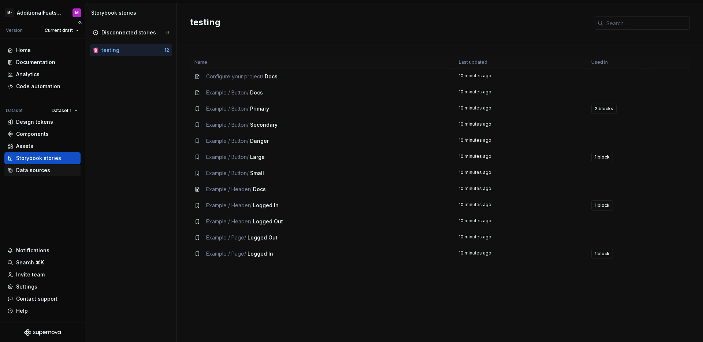
click at [47, 167] on div "Data sources" at bounding box center [33, 170] width 34 height 7
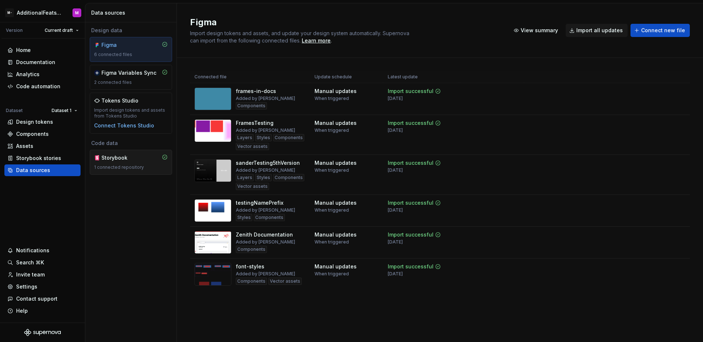
click at [106, 159] on div "Storybook" at bounding box center [118, 157] width 35 height 7
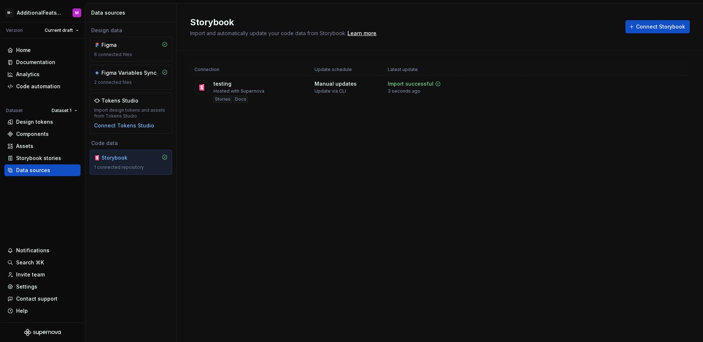
click at [679, 81] on html "M- AdditionalFeatsTest M Version Current draft Home Documentation Analytics Cod…" at bounding box center [351, 171] width 703 height 342
click at [654, 108] on link "Open Storybook" at bounding box center [654, 109] width 55 height 7
click at [45, 64] on div "Documentation" at bounding box center [35, 62] width 39 height 7
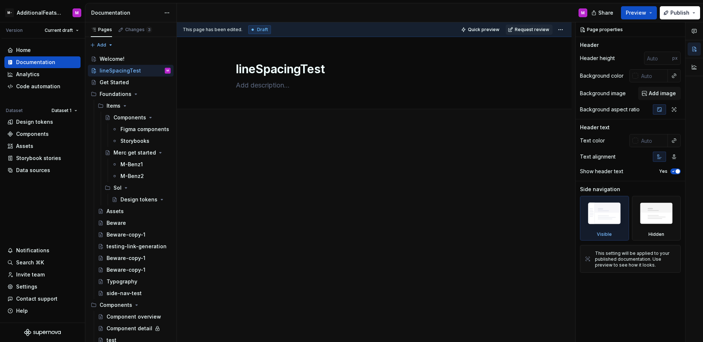
click at [374, 185] on div at bounding box center [374, 203] width 395 height 157
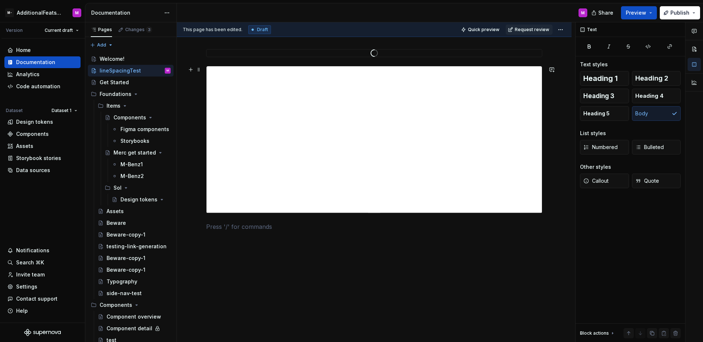
scroll to position [364, 0]
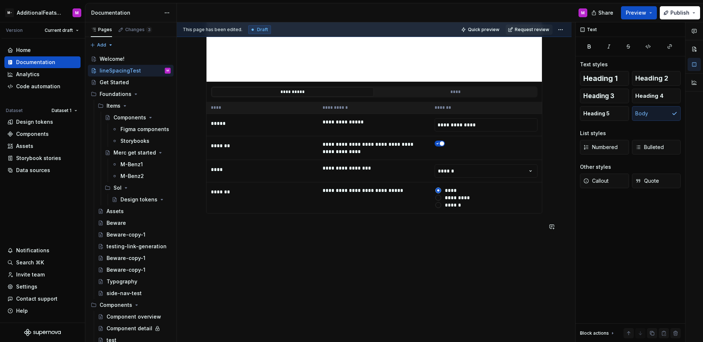
click at [336, 240] on div "**********" at bounding box center [374, 51] width 395 height 581
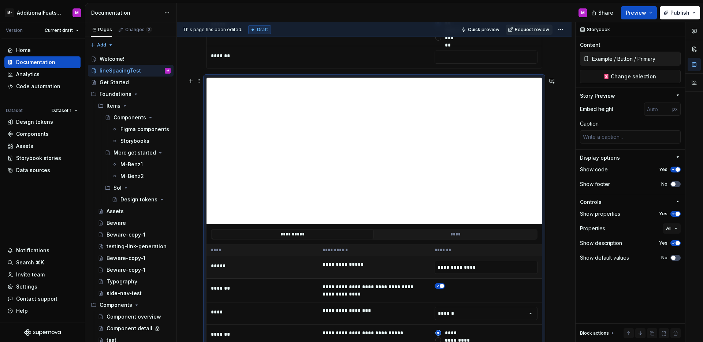
scroll to position [679, 0]
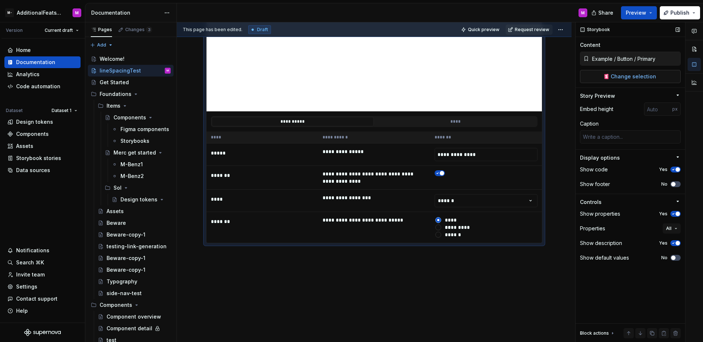
click at [621, 82] on button "Change selection" at bounding box center [630, 76] width 101 height 13
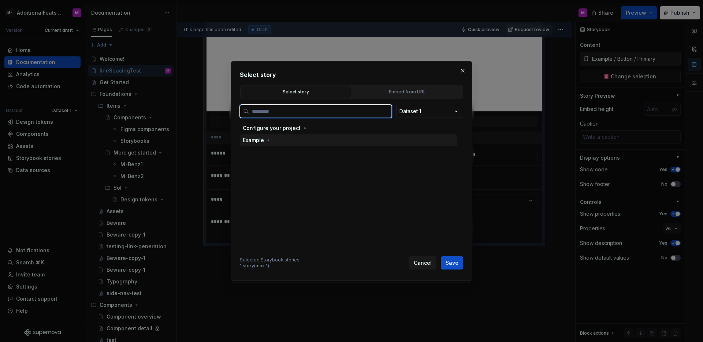
click at [264, 140] on div "Example" at bounding box center [257, 140] width 29 height 7
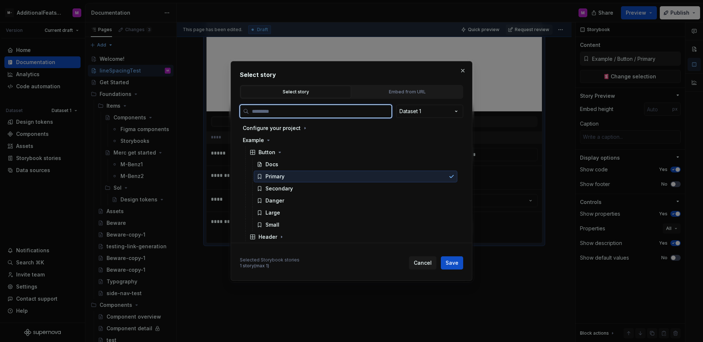
click at [269, 175] on div "Primary" at bounding box center [274, 176] width 19 height 7
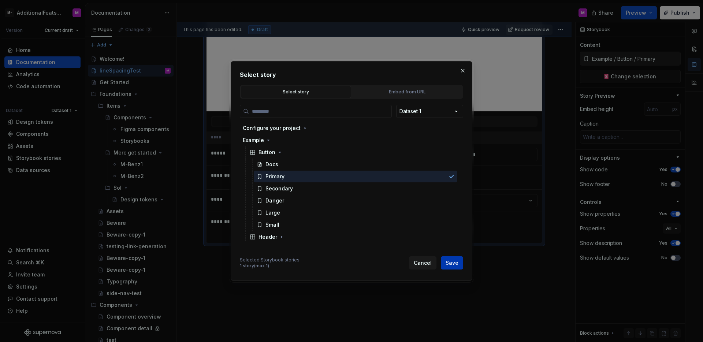
click at [453, 260] on span "Save" at bounding box center [451, 262] width 13 height 7
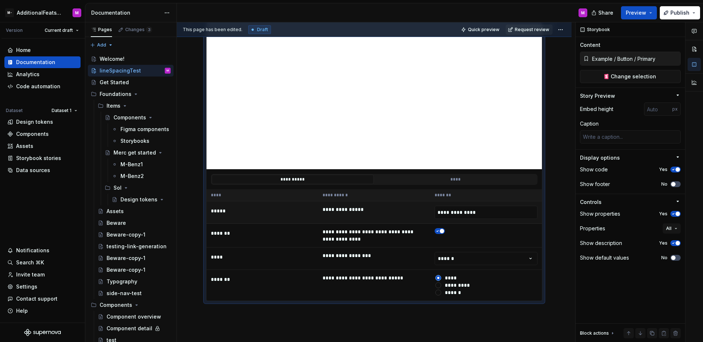
click at [350, 212] on td "**********" at bounding box center [374, 212] width 112 height 22
click at [409, 214] on td "**********" at bounding box center [374, 212] width 112 height 22
click at [36, 161] on div "Storybook stories" at bounding box center [38, 157] width 45 height 7
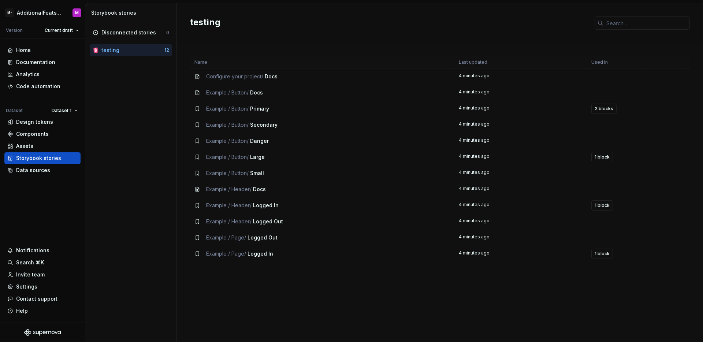
click at [142, 49] on div "testing" at bounding box center [132, 49] width 63 height 7
click at [44, 170] on div "Data sources" at bounding box center [33, 170] width 34 height 7
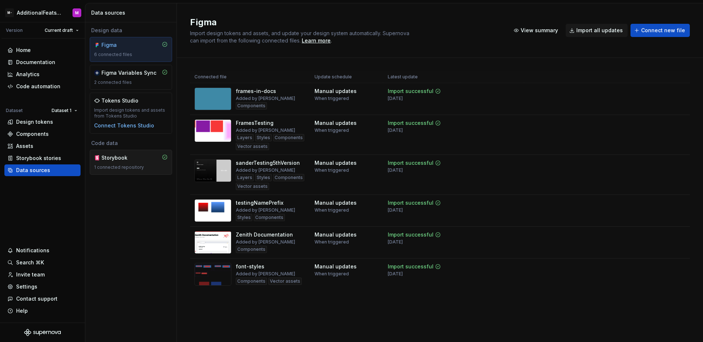
click at [114, 159] on div "Storybook" at bounding box center [118, 157] width 35 height 7
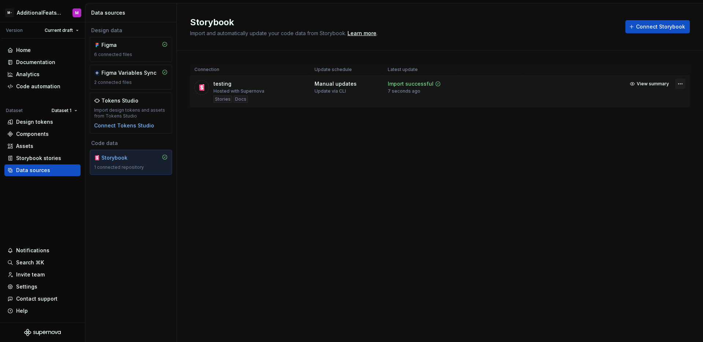
click at [679, 82] on html "M- AdditionalFeatsTest M Version Current draft Home Documentation Analytics Cod…" at bounding box center [351, 171] width 703 height 342
click at [650, 115] on div "Open Storybook" at bounding box center [650, 110] width 70 height 12
click at [681, 86] on html "M- AdditionalFeatsTest M Version Current draft Home Documentation Analytics Cod…" at bounding box center [351, 171] width 703 height 342
click at [656, 109] on link "Open Storybook" at bounding box center [654, 109] width 55 height 7
click at [45, 63] on div "Documentation" at bounding box center [35, 62] width 39 height 7
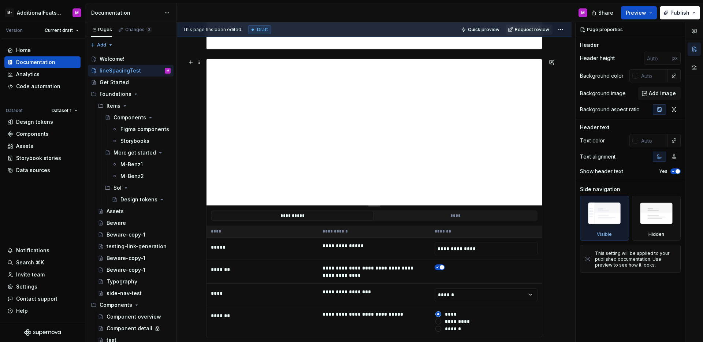
scroll to position [364, 0]
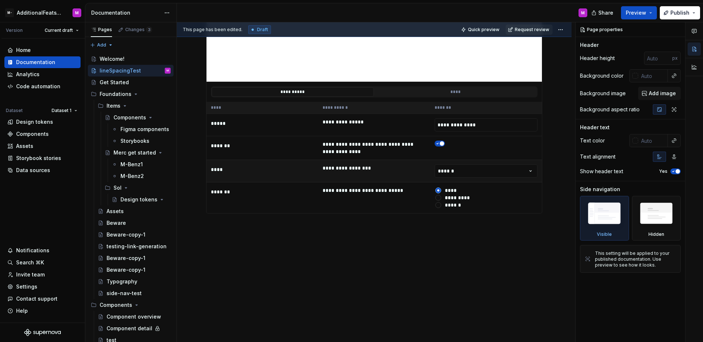
click at [401, 173] on td "**********" at bounding box center [374, 171] width 112 height 22
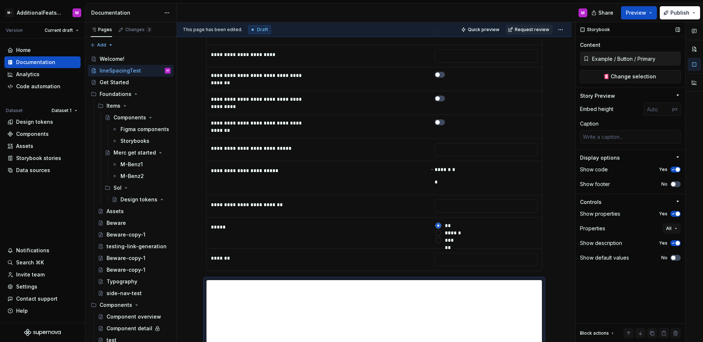
scroll to position [709, 0]
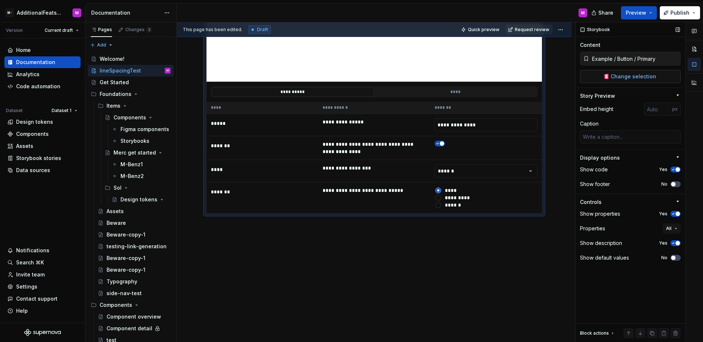
click at [653, 74] on span "Change selection" at bounding box center [633, 76] width 45 height 7
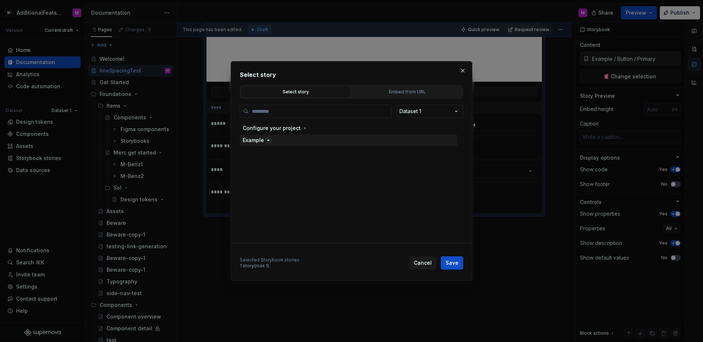
click at [268, 141] on icon "button" at bounding box center [269, 140] width 2 height 1
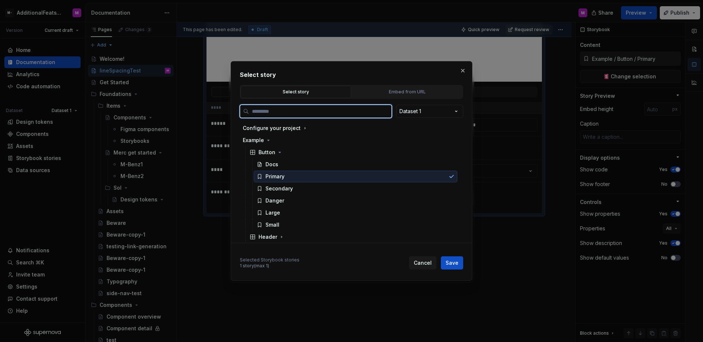
click at [272, 176] on div "Primary" at bounding box center [274, 176] width 19 height 7
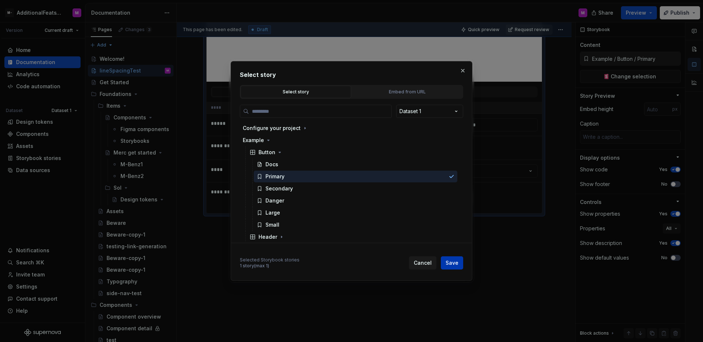
click at [444, 265] on button "Save" at bounding box center [452, 262] width 22 height 13
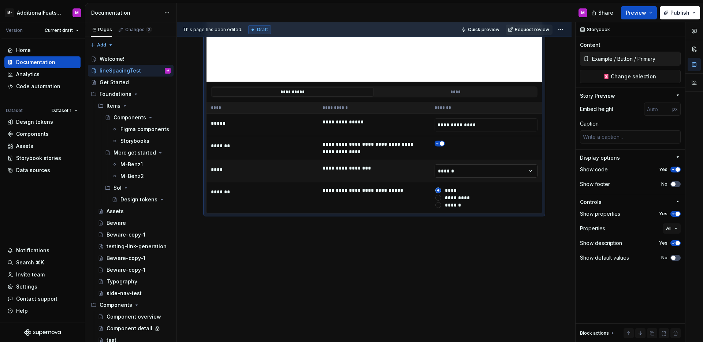
scroll to position [622, 0]
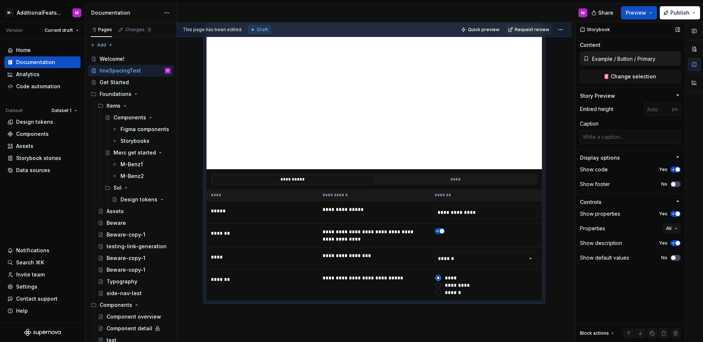
click at [676, 242] on span "button" at bounding box center [677, 243] width 4 height 4
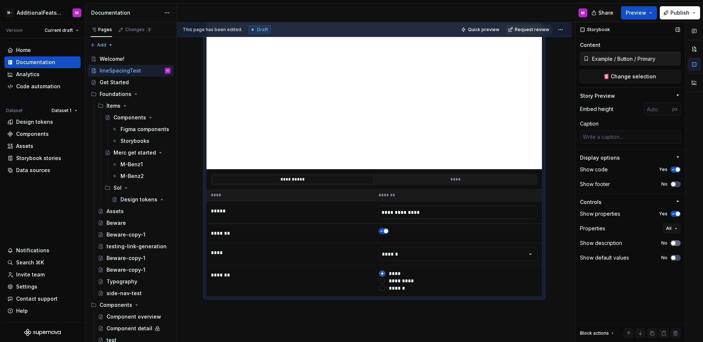
click at [676, 242] on button "No" at bounding box center [675, 243] width 10 height 6
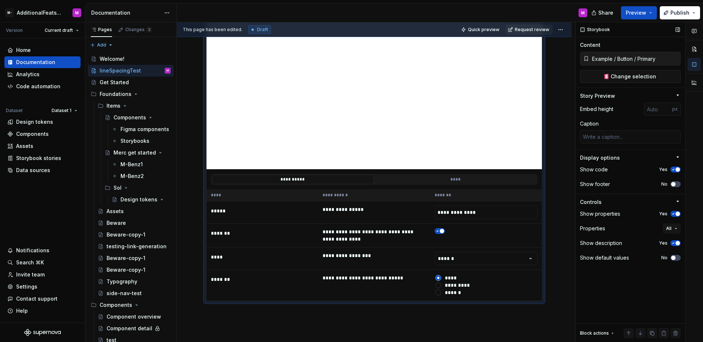
click at [676, 242] on span "button" at bounding box center [677, 243] width 4 height 4
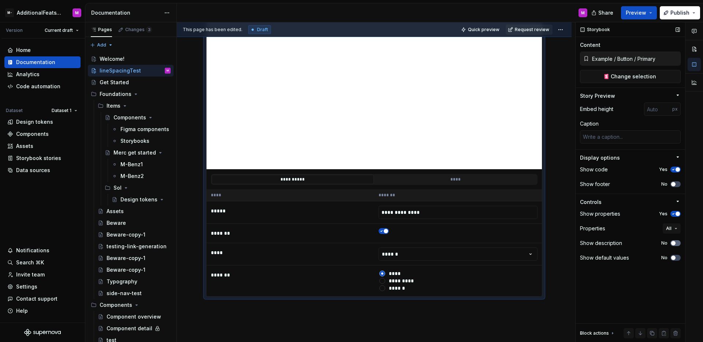
click at [676, 242] on button "No" at bounding box center [675, 243] width 10 height 6
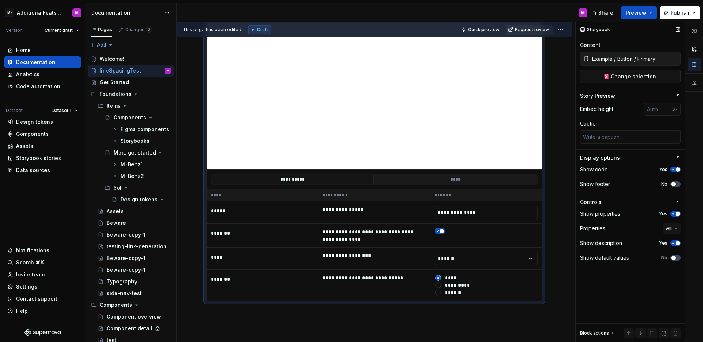
click at [676, 242] on span "button" at bounding box center [677, 243] width 4 height 4
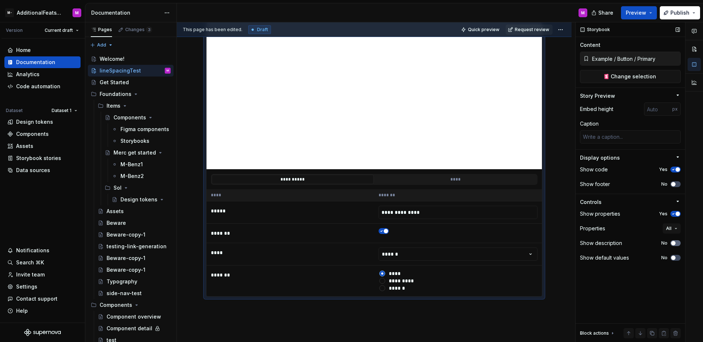
click at [676, 242] on icon "button" at bounding box center [673, 243] width 6 height 4
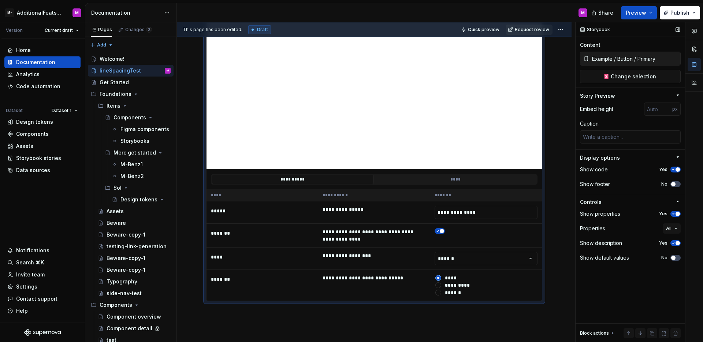
click at [676, 242] on span "button" at bounding box center [677, 243] width 4 height 4
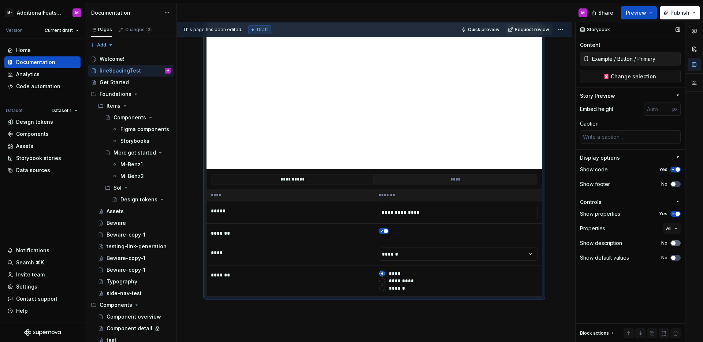
click at [676, 242] on icon "button" at bounding box center [673, 243] width 6 height 4
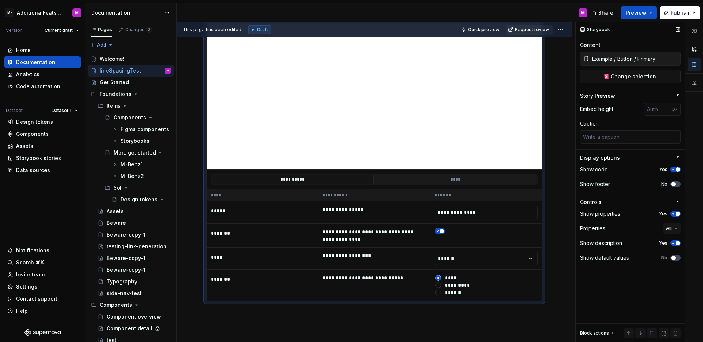
click at [676, 242] on span "button" at bounding box center [677, 243] width 4 height 4
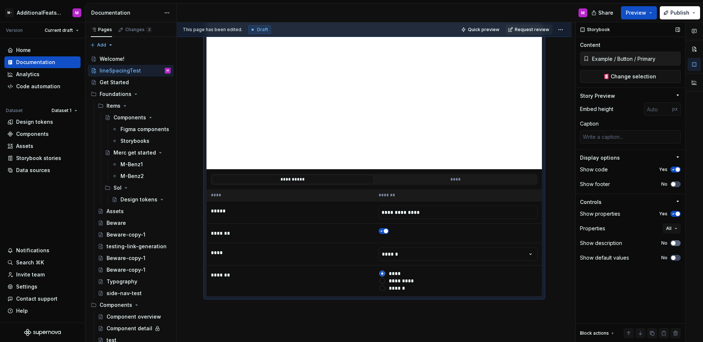
click at [676, 242] on icon "button" at bounding box center [673, 243] width 6 height 4
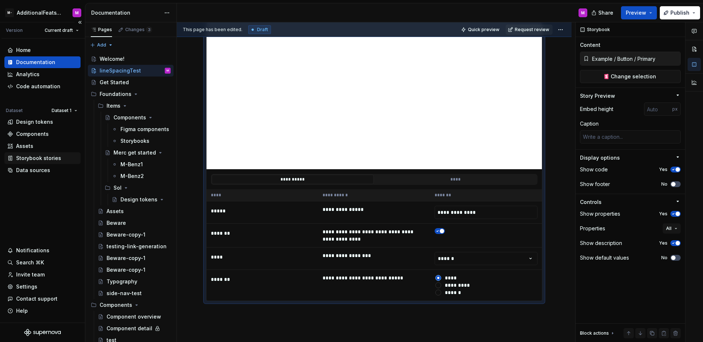
click at [39, 159] on div "Storybook stories" at bounding box center [38, 157] width 45 height 7
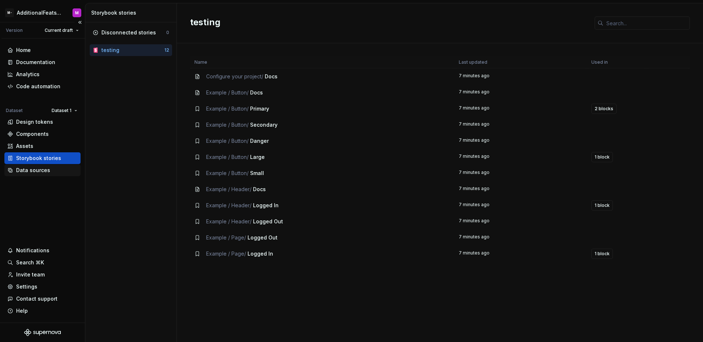
click at [50, 175] on div "Data sources" at bounding box center [42, 170] width 76 height 12
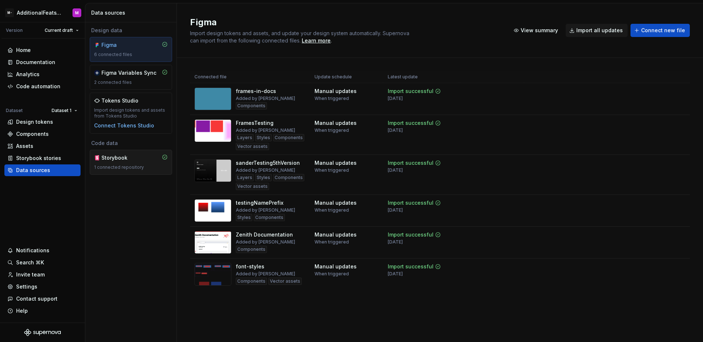
click at [114, 156] on div "Storybook" at bounding box center [118, 157] width 35 height 7
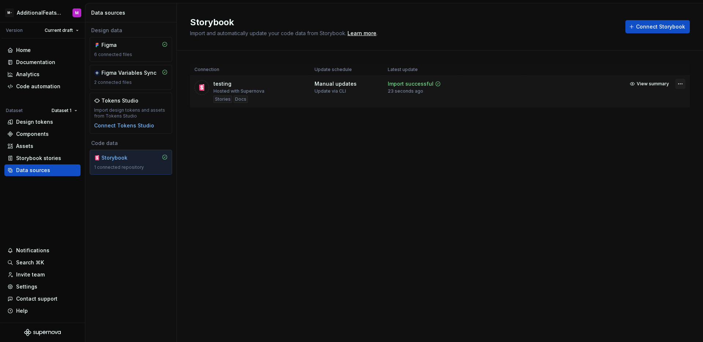
click at [683, 83] on html "M- AdditionalFeatsTest M Version Current draft Home Documentation Analytics Cod…" at bounding box center [351, 171] width 703 height 342
click at [654, 110] on link "Open Storybook" at bounding box center [654, 109] width 55 height 7
click at [41, 63] on div "Documentation" at bounding box center [35, 62] width 39 height 7
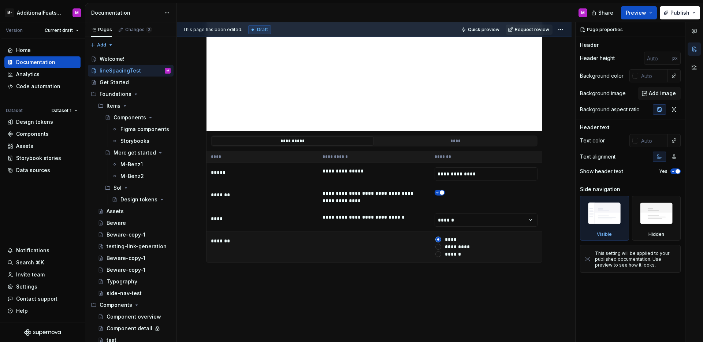
scroll to position [364, 0]
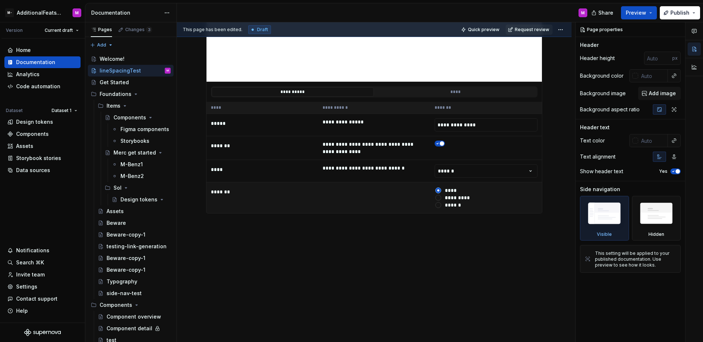
click at [389, 189] on td at bounding box center [374, 197] width 112 height 31
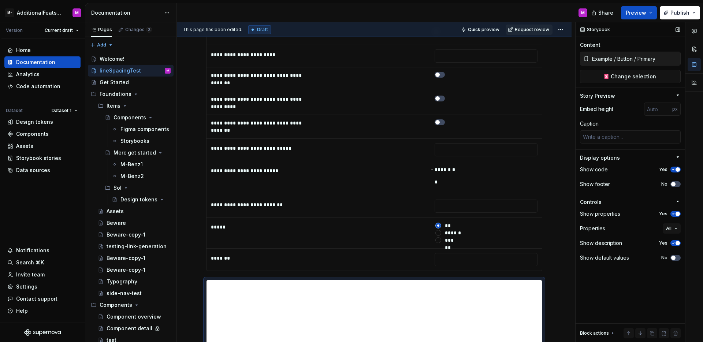
scroll to position [709, 0]
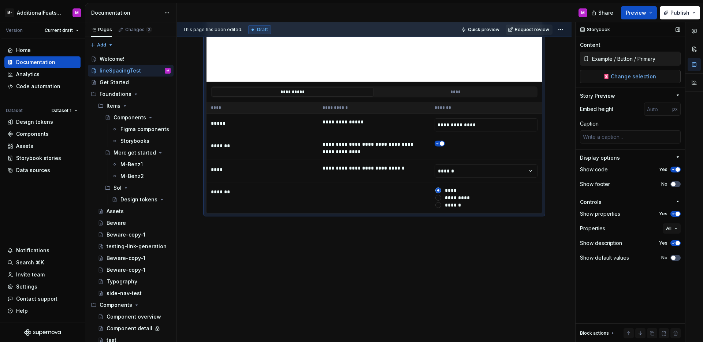
click at [626, 81] on button "Change selection" at bounding box center [630, 76] width 101 height 13
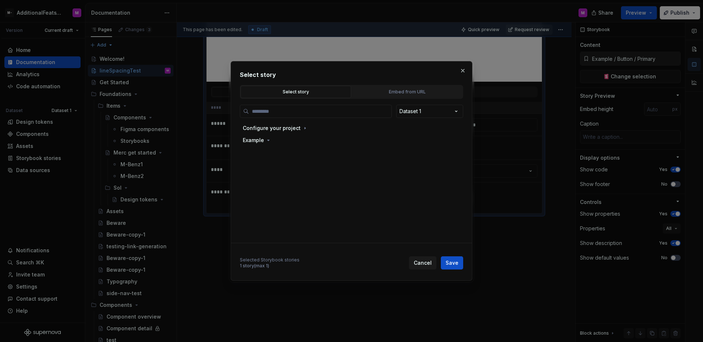
click at [298, 100] on div "Dataset 1 Configure your project Example Selected Storybook stories 1 story (ma…" at bounding box center [351, 184] width 223 height 171
click at [299, 94] on div "Select story" at bounding box center [295, 91] width 105 height 7
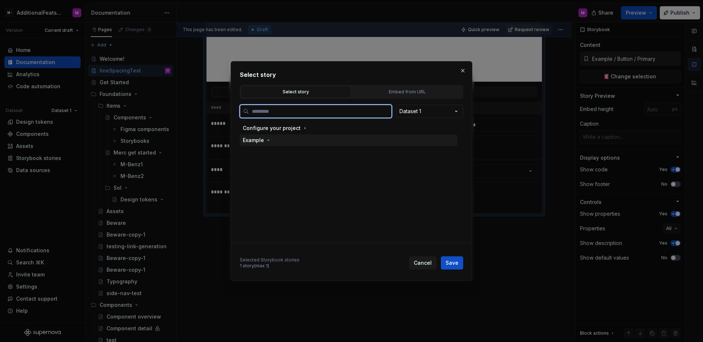
click at [277, 138] on div "Example" at bounding box center [348, 140] width 217 height 12
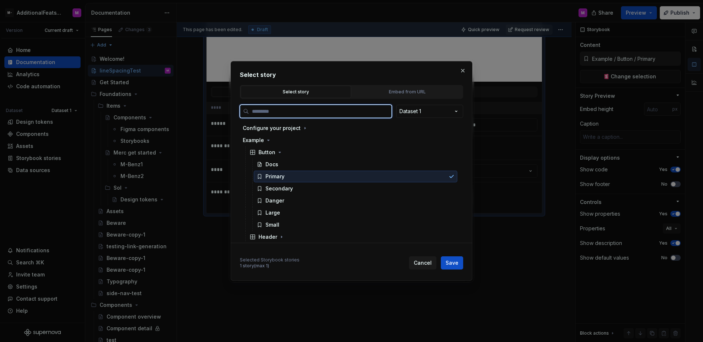
click at [274, 175] on div "Primary" at bounding box center [274, 176] width 19 height 7
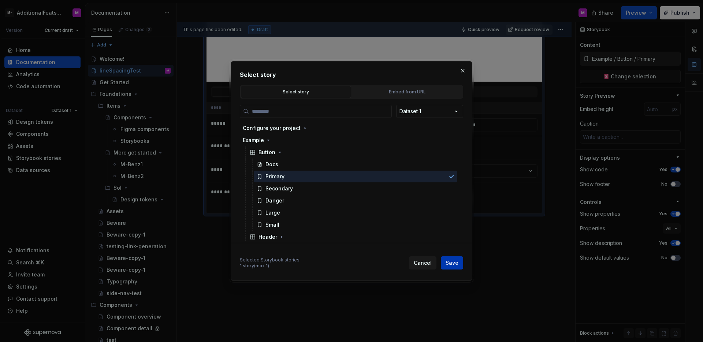
click at [453, 264] on span "Save" at bounding box center [451, 262] width 13 height 7
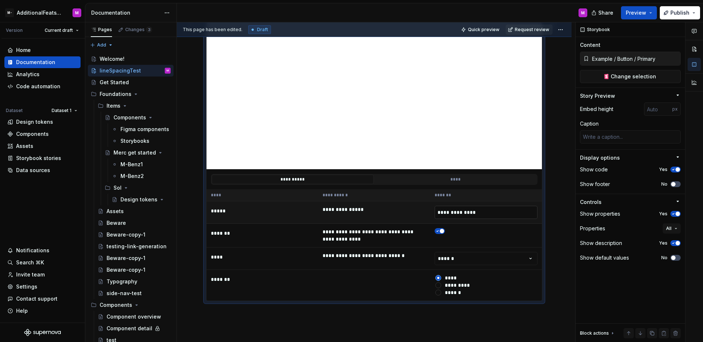
scroll to position [612, 0]
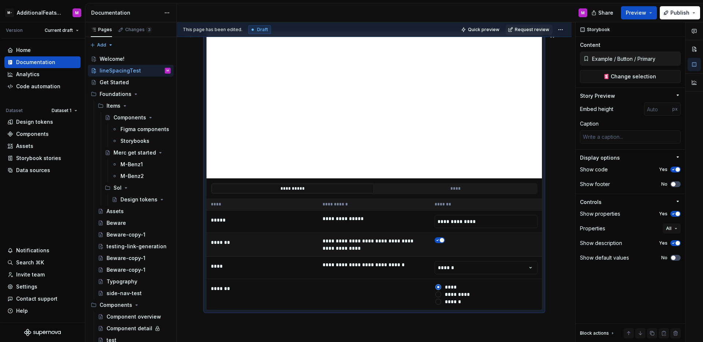
click at [425, 235] on td "**********" at bounding box center [374, 245] width 112 height 24
click at [387, 234] on td "**********" at bounding box center [374, 245] width 112 height 24
click at [384, 221] on td "**********" at bounding box center [374, 221] width 112 height 22
click at [358, 284] on tbody "**********" at bounding box center [373, 260] width 335 height 100
click at [358, 284] on td at bounding box center [374, 294] width 112 height 31
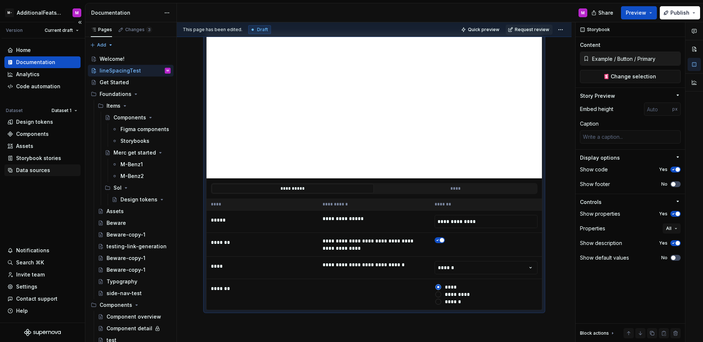
click at [33, 168] on div "Data sources" at bounding box center [33, 170] width 34 height 7
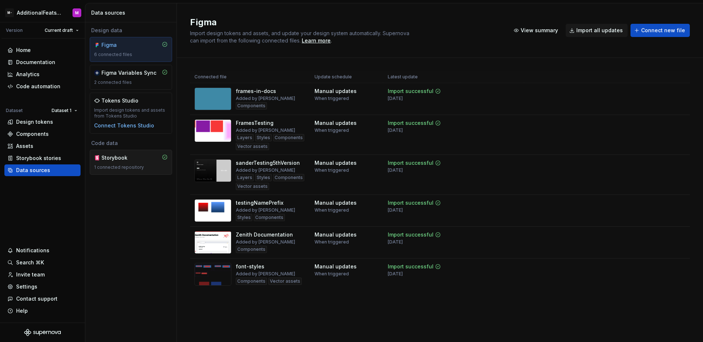
click at [147, 152] on div "Storybook 1 connected repository" at bounding box center [131, 162] width 82 height 25
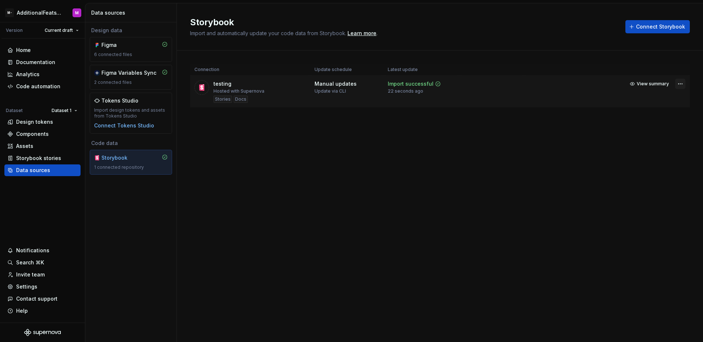
click at [678, 85] on html "M- AdditionalFeatsTest M Version Current draft Home Documentation Analytics Cod…" at bounding box center [351, 171] width 703 height 342
click at [646, 109] on link "Open Storybook" at bounding box center [654, 109] width 55 height 7
click at [45, 62] on div "Documentation" at bounding box center [35, 62] width 39 height 7
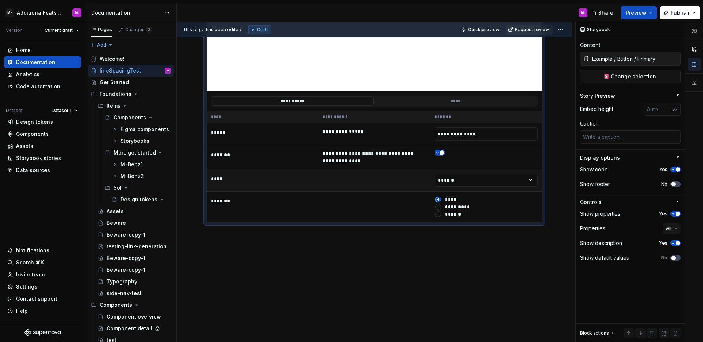
scroll to position [695, 0]
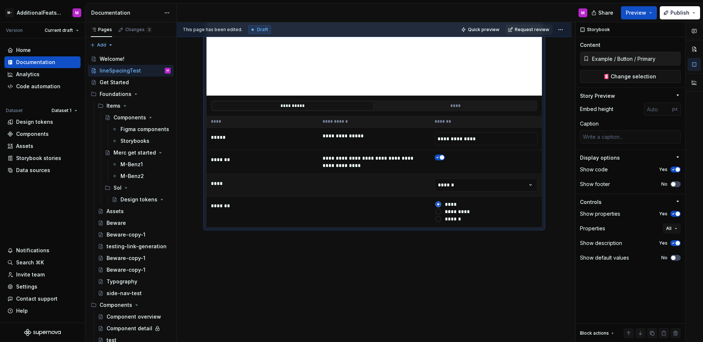
click at [387, 185] on td at bounding box center [374, 185] width 112 height 22
click at [676, 243] on span "button" at bounding box center [677, 243] width 4 height 4
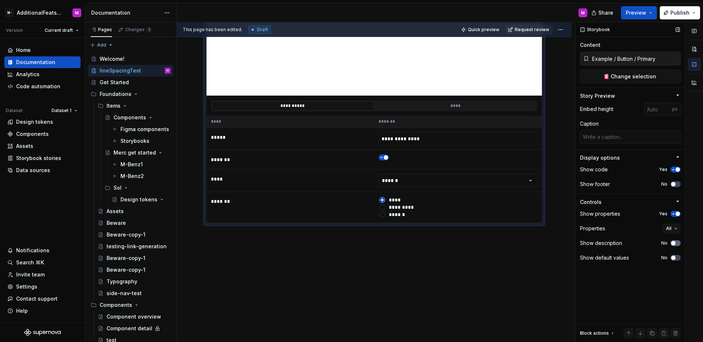
scroll to position [622, 0]
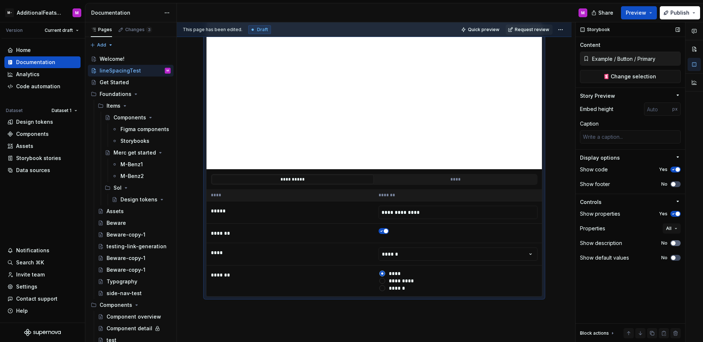
click at [676, 243] on button "No" at bounding box center [675, 243] width 10 height 6
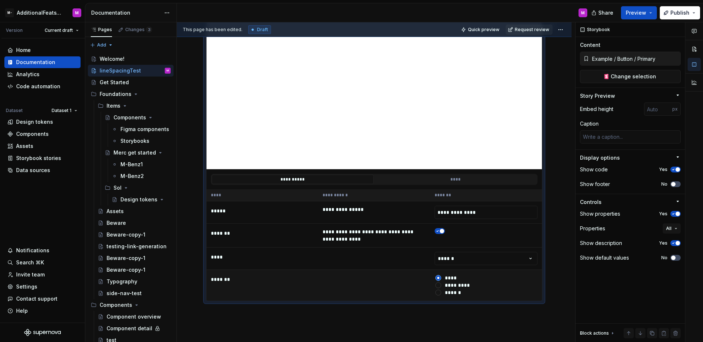
click at [323, 288] on td at bounding box center [374, 285] width 112 height 31
click at [329, 259] on td at bounding box center [374, 258] width 112 height 22
click at [48, 168] on div "Data sources" at bounding box center [33, 170] width 34 height 7
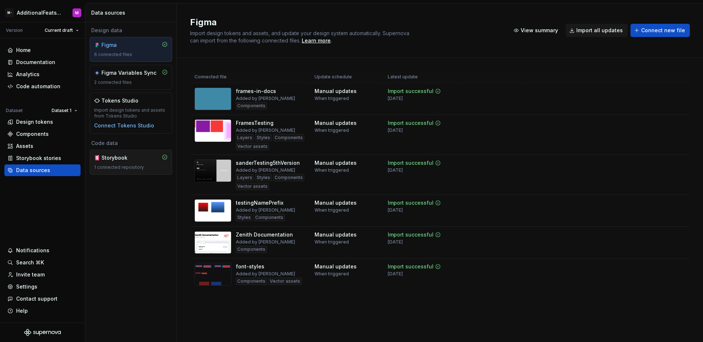
click at [139, 158] on div "Storybook" at bounding box center [131, 157] width 74 height 7
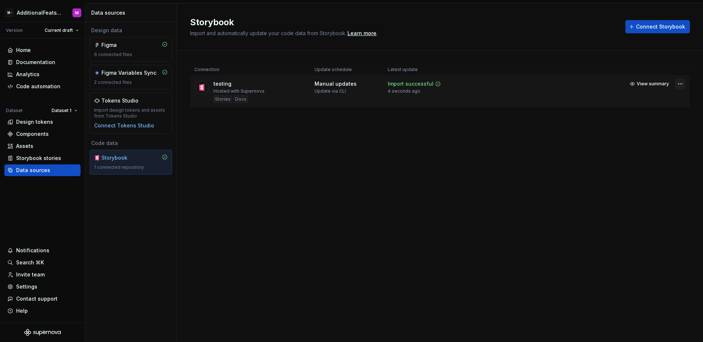
click at [680, 83] on html "M- AdditionalFeatsTest M Version Current draft Home Documentation Analytics Cod…" at bounding box center [351, 171] width 703 height 342
click at [639, 110] on link "Open Storybook" at bounding box center [654, 109] width 55 height 7
click at [43, 62] on div "Documentation" at bounding box center [35, 62] width 39 height 7
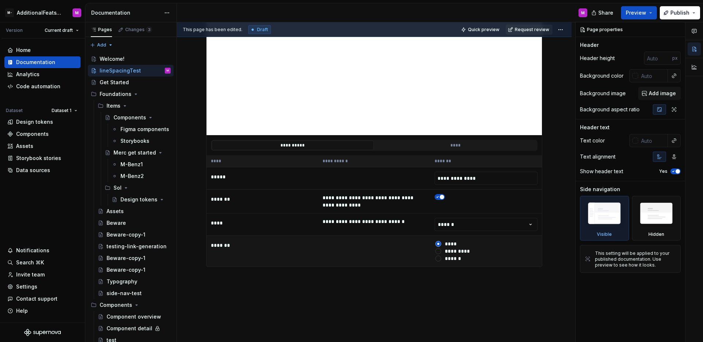
scroll to position [364, 0]
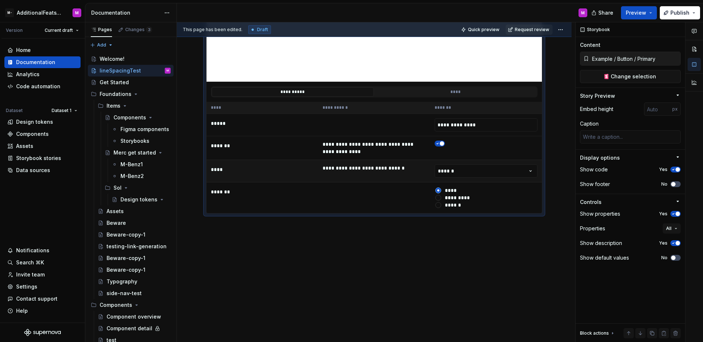
click at [408, 171] on td "**********" at bounding box center [374, 171] width 112 height 22
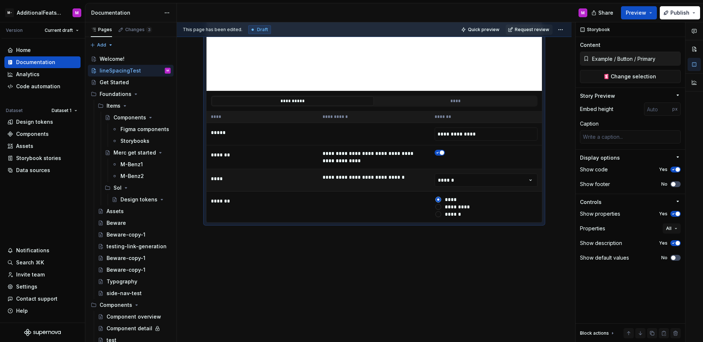
scroll to position [695, 0]
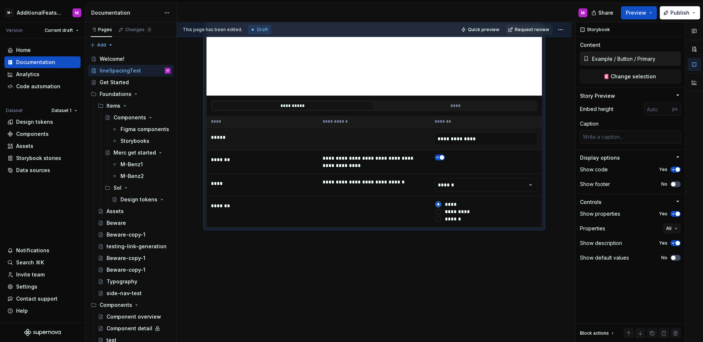
click at [357, 134] on td at bounding box center [374, 139] width 112 height 22
click at [358, 165] on td "**********" at bounding box center [374, 162] width 112 height 24
click at [362, 184] on td "**********" at bounding box center [374, 185] width 112 height 22
click at [365, 206] on td at bounding box center [374, 211] width 112 height 31
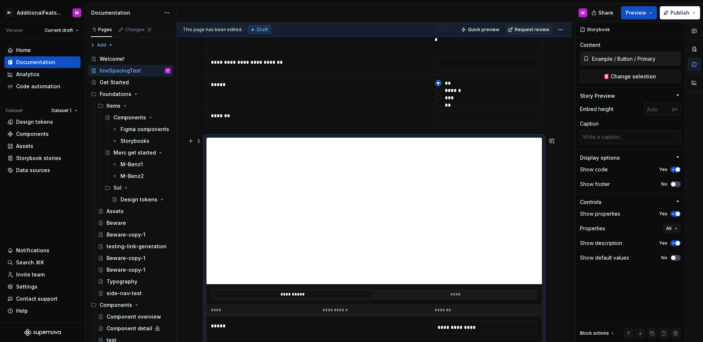
scroll to position [516, 0]
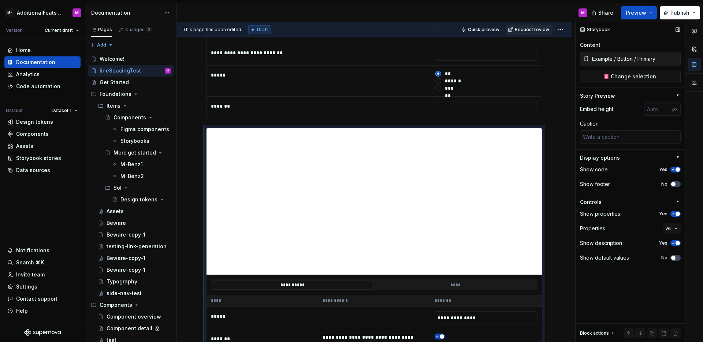
click at [616, 33] on div "Storybook" at bounding box center [629, 29] width 109 height 15
drag, startPoint x: 623, startPoint y: 37, endPoint x: 622, endPoint y: 52, distance: 14.7
click at [623, 37] on div "Storybook Content Example / Button / Primary Change selection Story Preview Emb…" at bounding box center [629, 182] width 109 height 320
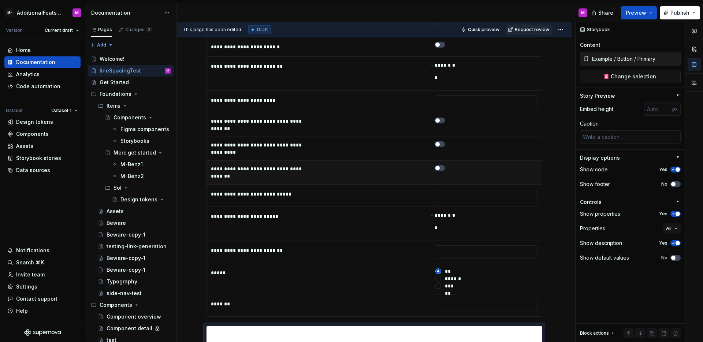
click at [418, 168] on td at bounding box center [374, 173] width 112 height 24
type textarea "*"
type input "https://glide-core.crowdstrike-ux.workers.dev/?path=/story/form-controls-layout…"
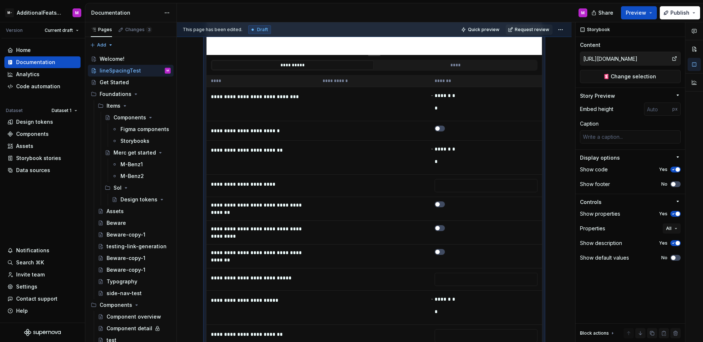
scroll to position [709, 0]
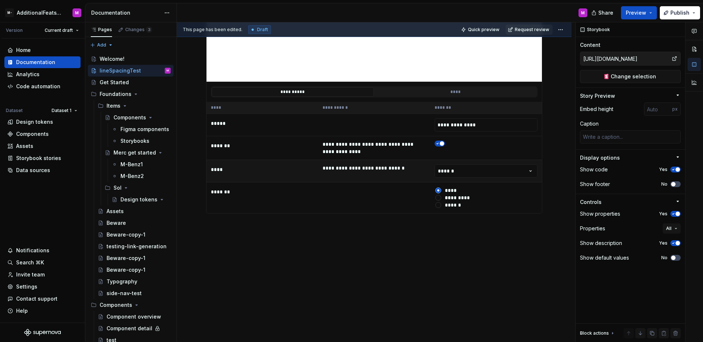
type textarea "*"
type input "Example / Button / Primary"
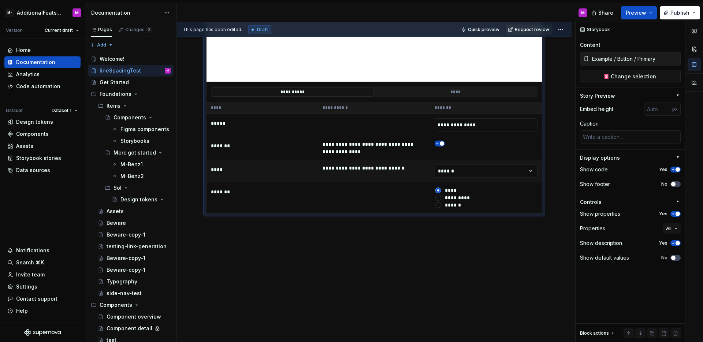
click at [415, 171] on td "**********" at bounding box center [374, 171] width 112 height 22
click at [617, 41] on div "Content" at bounding box center [630, 44] width 101 height 7
click at [627, 40] on div "Storybook Content Example / Button / Primary Change selection Story Preview Emb…" at bounding box center [629, 182] width 109 height 320
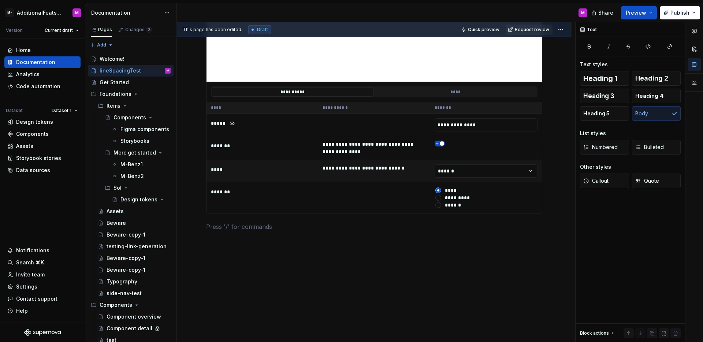
type textarea "*"
click at [383, 175] on td "**********" at bounding box center [374, 171] width 112 height 22
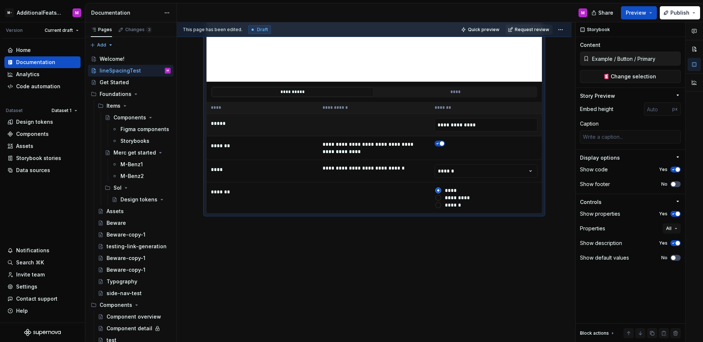
scroll to position [700, 0]
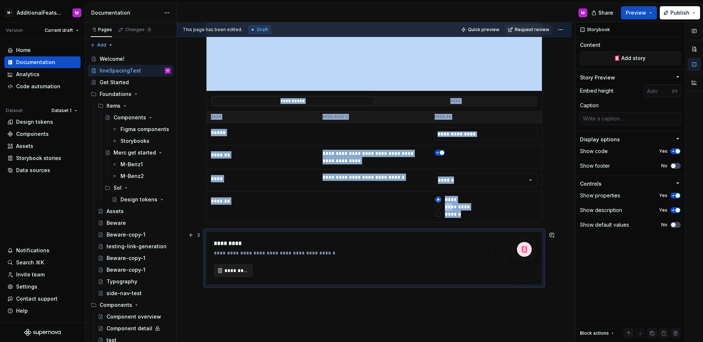
click at [235, 275] on button "*********" at bounding box center [233, 270] width 39 height 13
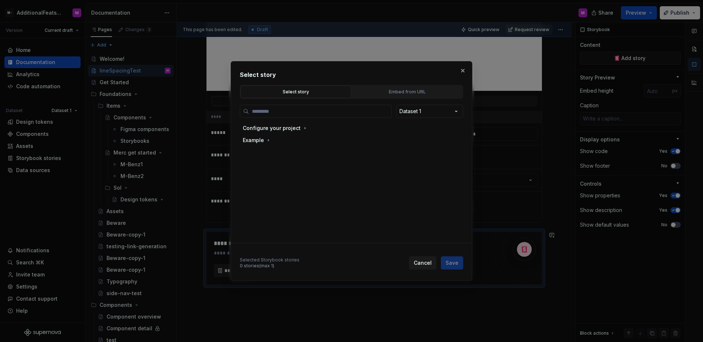
type textarea "*"
click at [314, 91] on div "Select story" at bounding box center [295, 91] width 105 height 7
click at [316, 114] on input "search" at bounding box center [320, 111] width 142 height 7
paste input "**********"
type input "**********"
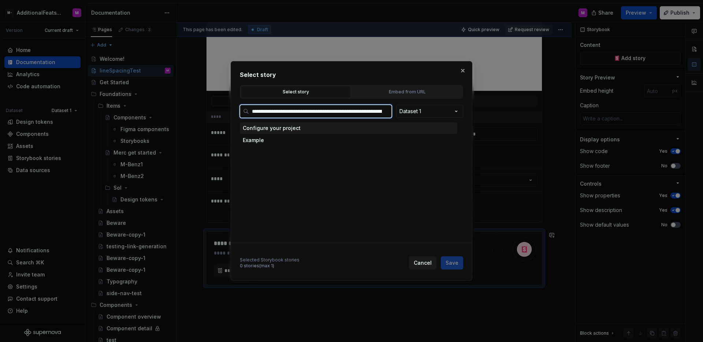
scroll to position [0, 783]
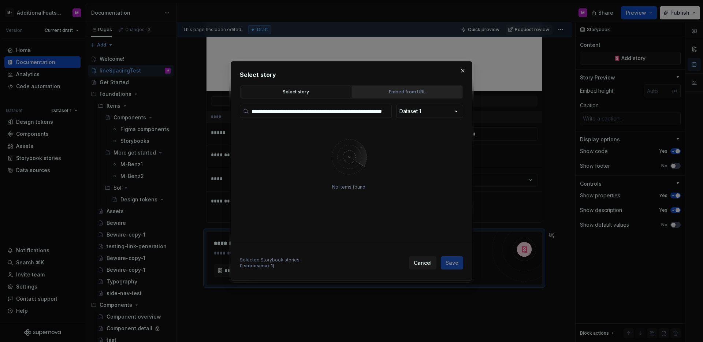
click at [381, 95] on div "Embed from URL" at bounding box center [406, 91] width 105 height 7
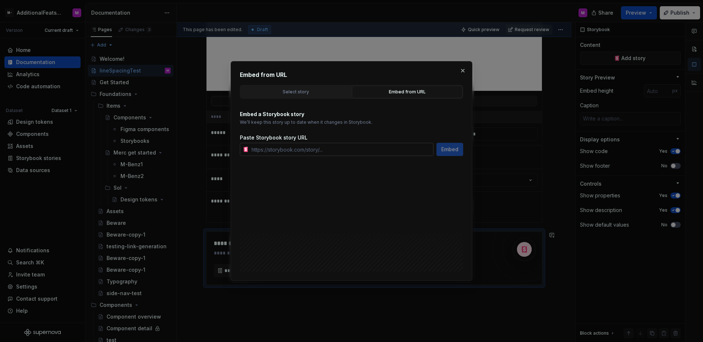
click at [351, 148] on input "text" at bounding box center [341, 149] width 185 height 13
paste input "https://storybook.supernova.io/design-systems/347975/alias/testing/index.html?p…"
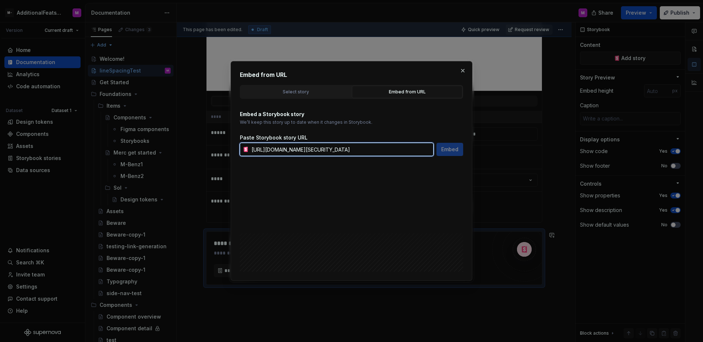
scroll to position [0, 734]
type input "https://storybook.supernova.io/design-systems/347975/alias/testing/index.html?p…"
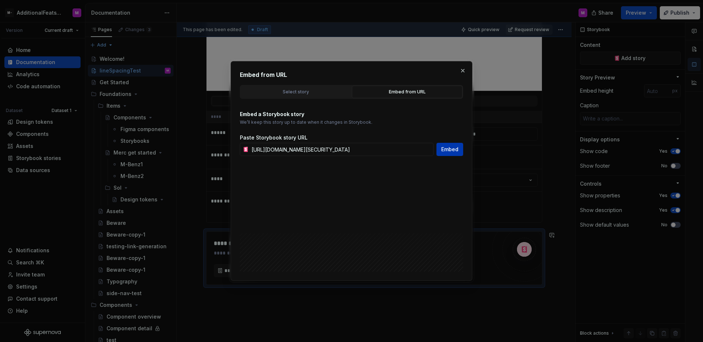
scroll to position [0, 0]
click at [448, 152] on span "Embed" at bounding box center [449, 149] width 17 height 7
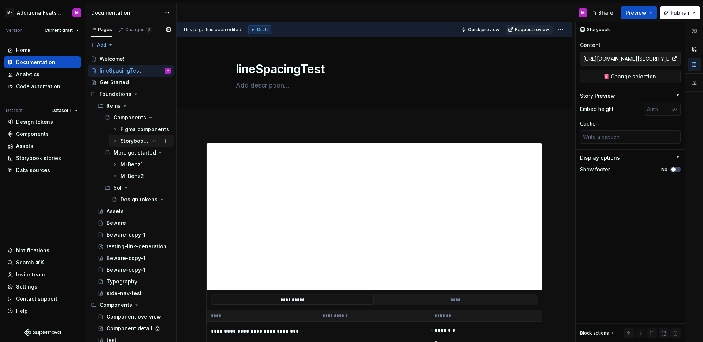
click at [132, 142] on div "Storybooks" at bounding box center [134, 140] width 28 height 7
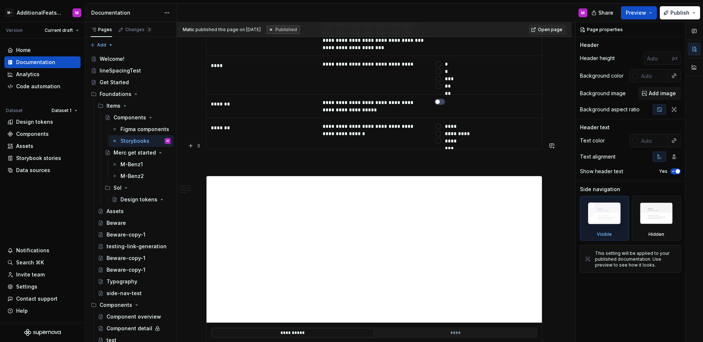
scroll to position [1547, 0]
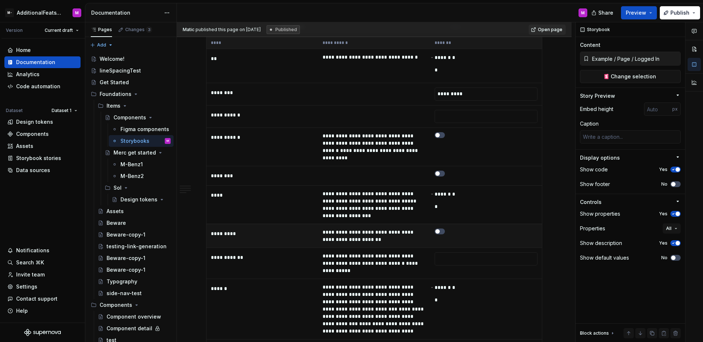
type textarea "*"
type input "https://circuit.sumup.com/?path=/story/components-button--base&globals=colorSch…"
click at [394, 224] on td "**********" at bounding box center [374, 236] width 112 height 24
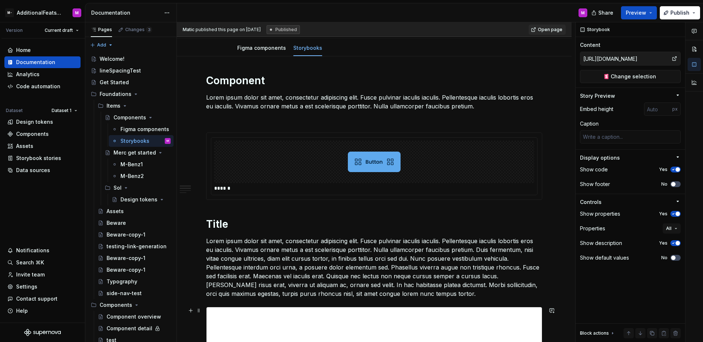
scroll to position [0, 0]
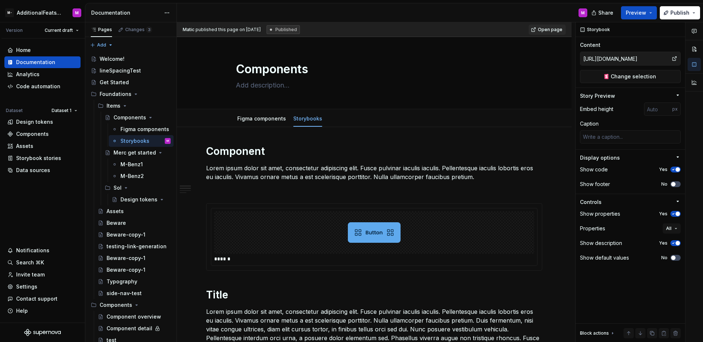
type textarea "*"
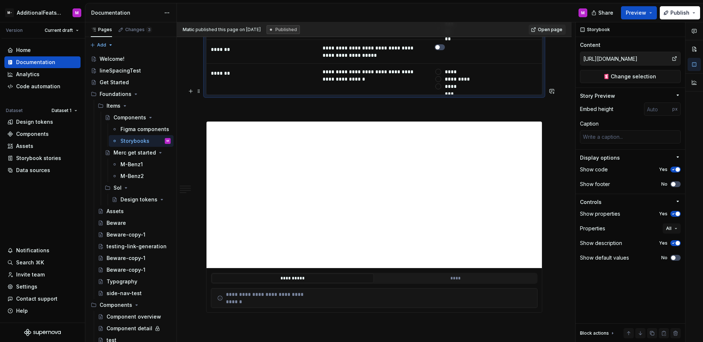
scroll to position [1554, 0]
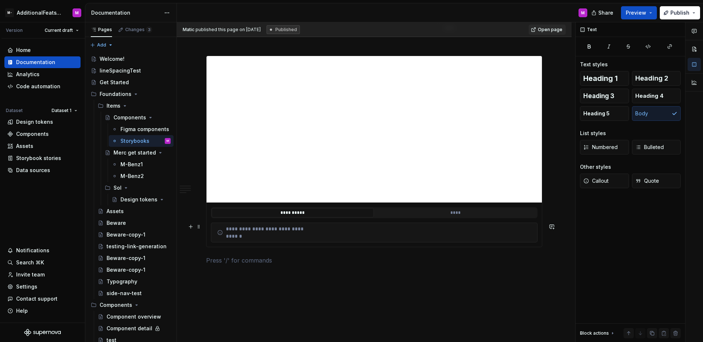
click at [299, 256] on p at bounding box center [374, 260] width 336 height 9
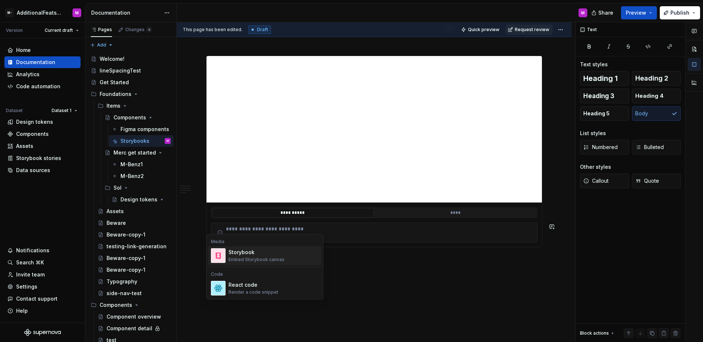
click at [242, 262] on div "Embed Storybook canvas" at bounding box center [256, 260] width 56 height 6
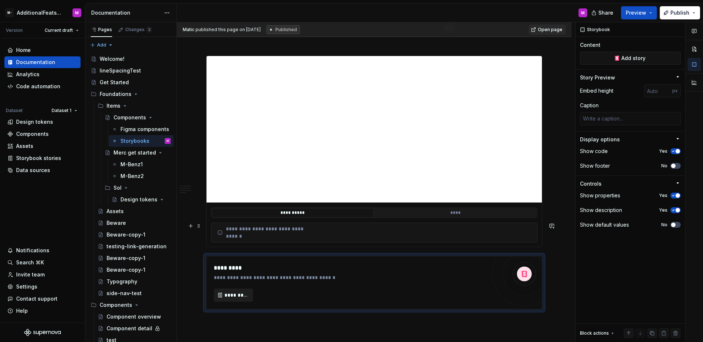
click at [229, 288] on button "*********" at bounding box center [233, 294] width 39 height 13
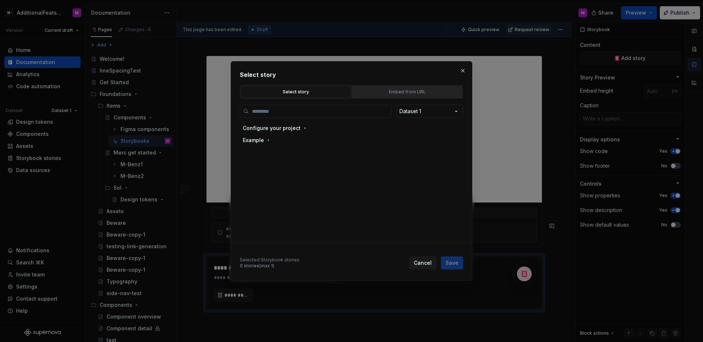
click at [415, 91] on div "Embed from URL" at bounding box center [406, 91] width 105 height 7
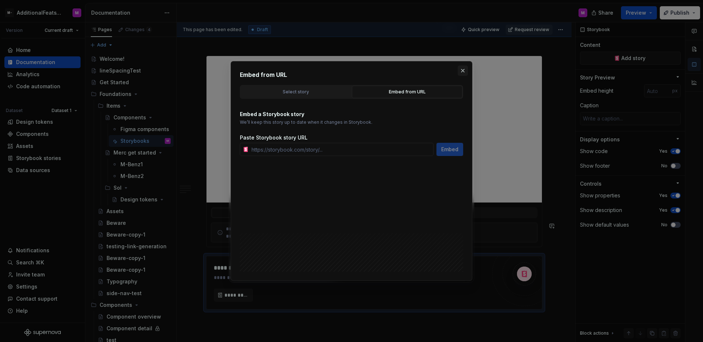
click at [464, 71] on button "button" at bounding box center [463, 71] width 10 height 10
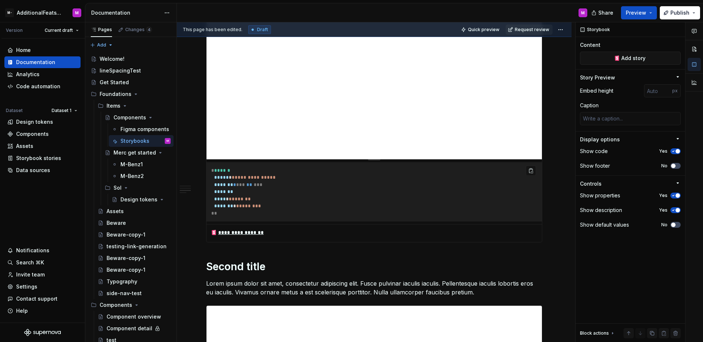
scroll to position [369, 0]
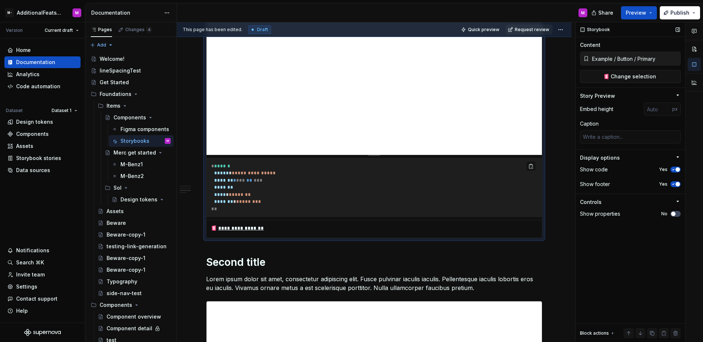
click at [633, 32] on div "Storybook" at bounding box center [629, 29] width 109 height 15
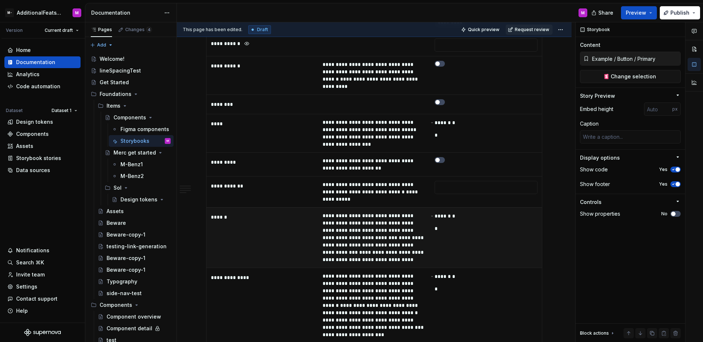
scroll to position [1185, 0]
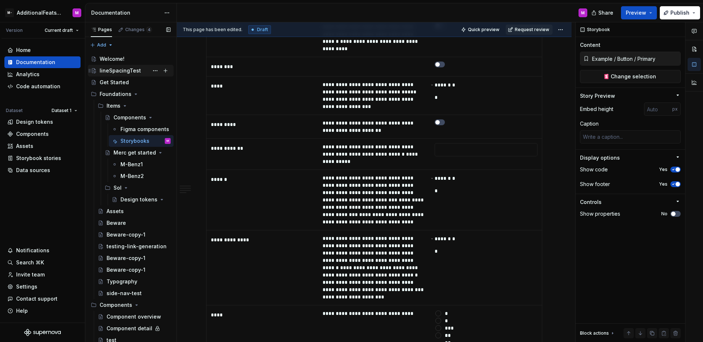
click at [131, 72] on div "lineSpacingTest" at bounding box center [120, 70] width 41 height 7
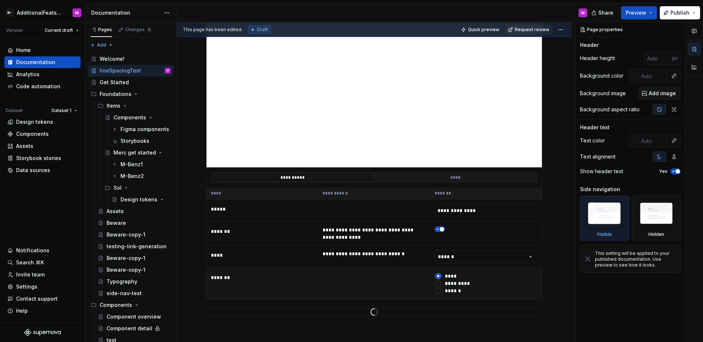
scroll to position [363, 0]
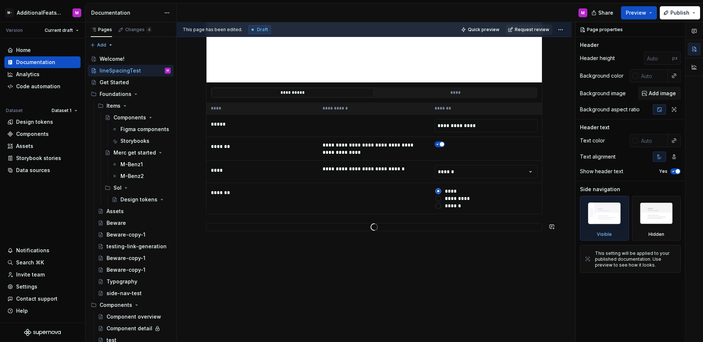
type textarea "*"
click at [366, 254] on div "**********" at bounding box center [374, 52] width 395 height 581
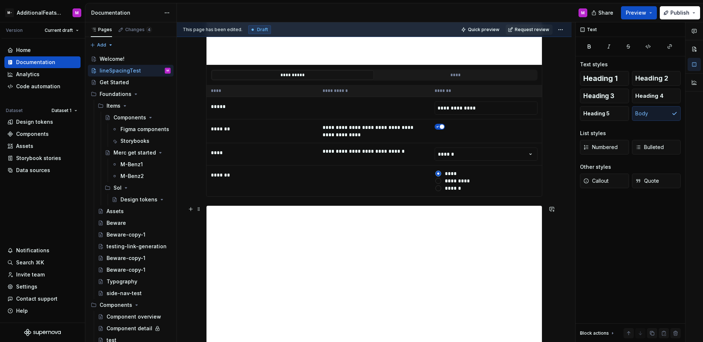
scroll to position [865, 0]
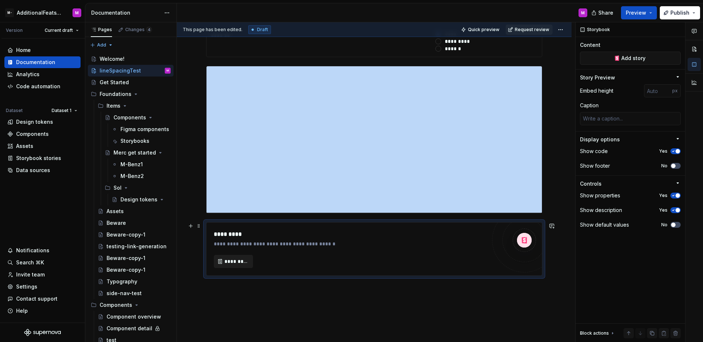
click at [217, 260] on button "*********" at bounding box center [233, 261] width 39 height 13
type textarea "*"
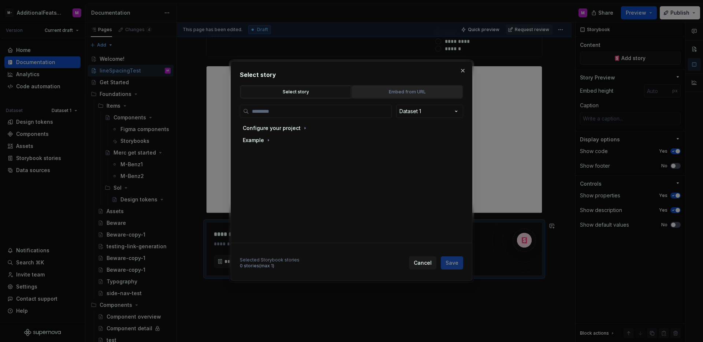
click at [380, 97] on div "Select story Embed from URL" at bounding box center [351, 92] width 223 height 14
click at [367, 98] on div "Select story Embed from URL" at bounding box center [351, 92] width 223 height 14
click at [371, 94] on div "Embed from URL" at bounding box center [406, 91] width 105 height 7
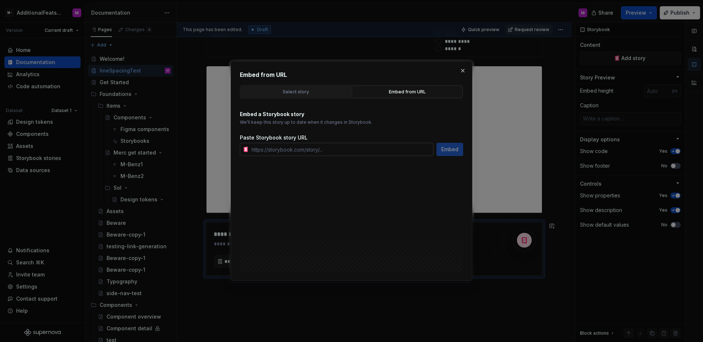
click at [332, 148] on input "text" at bounding box center [341, 149] width 185 height 13
paste input "https://storybook.activecampaign.design/?path=/story/components-accordion--sing…"
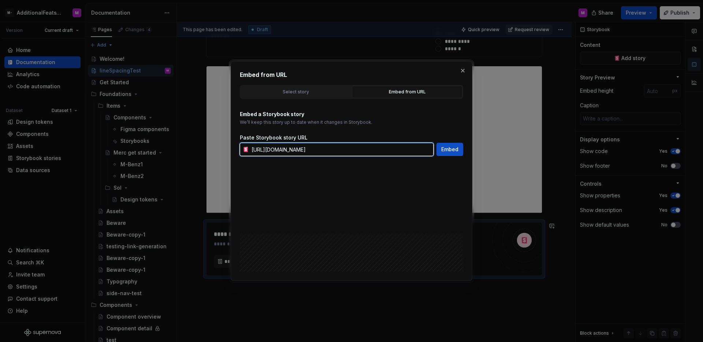
scroll to position [0, 30]
type input "https://storybook.activecampaign.design/?path=/story/components-accordion--sing…"
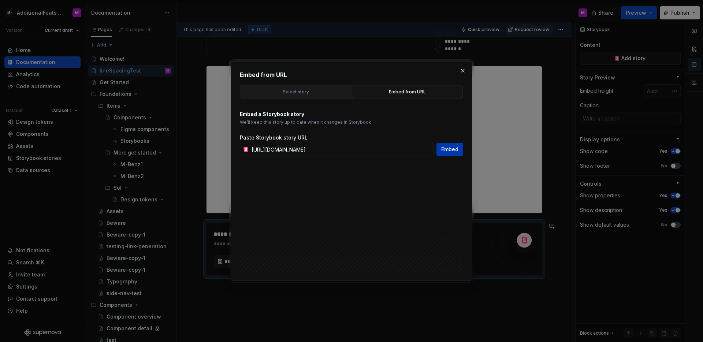
click at [443, 152] on span "Embed" at bounding box center [449, 149] width 17 height 7
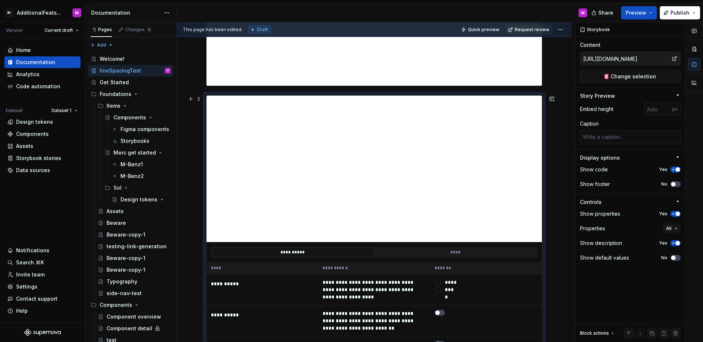
scroll to position [1208, 0]
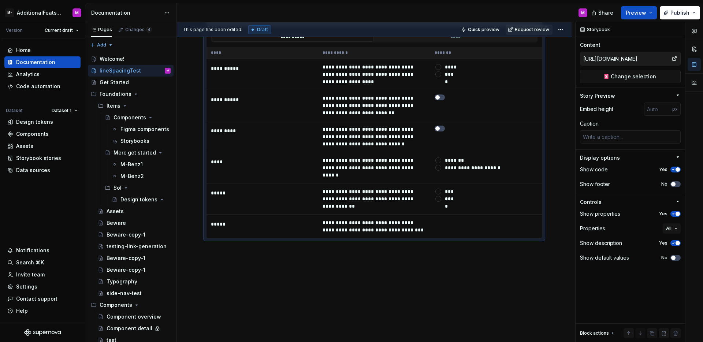
type textarea "*"
type input "Example / Button / Primary"
click at [387, 254] on div "**********" at bounding box center [376, 182] width 398 height 320
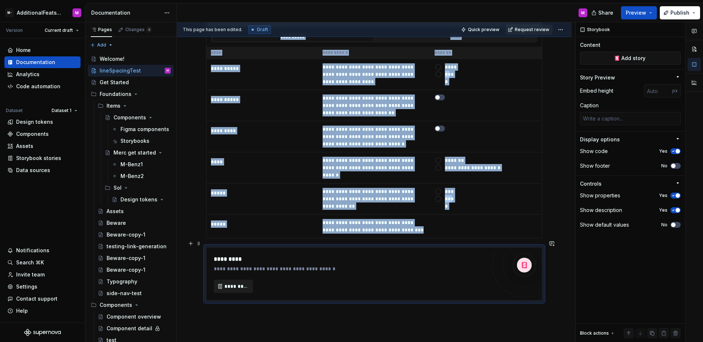
click at [224, 284] on button "*********" at bounding box center [233, 286] width 39 height 13
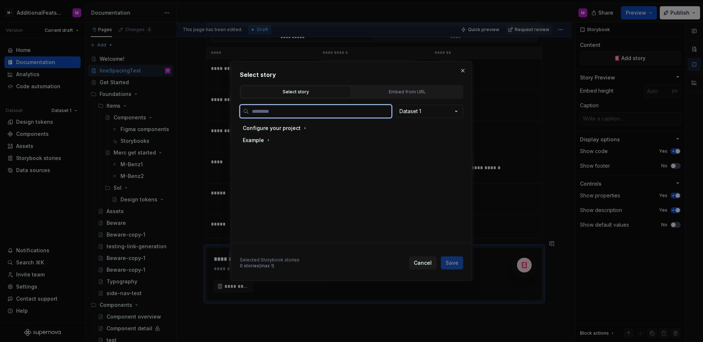
type textarea "*"
click at [409, 98] on div "Select story Embed from URL" at bounding box center [351, 92] width 223 height 14
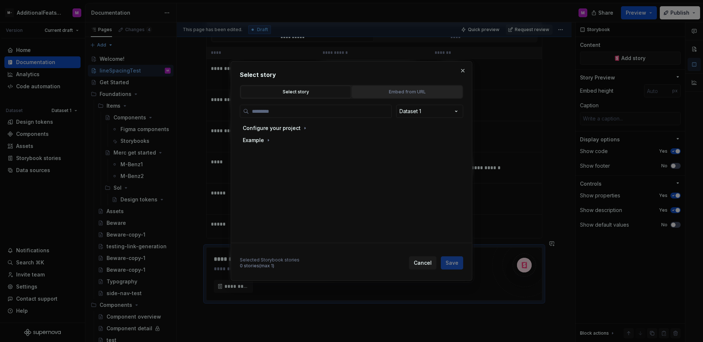
click at [385, 97] on button "Embed from URL" at bounding box center [407, 92] width 111 height 12
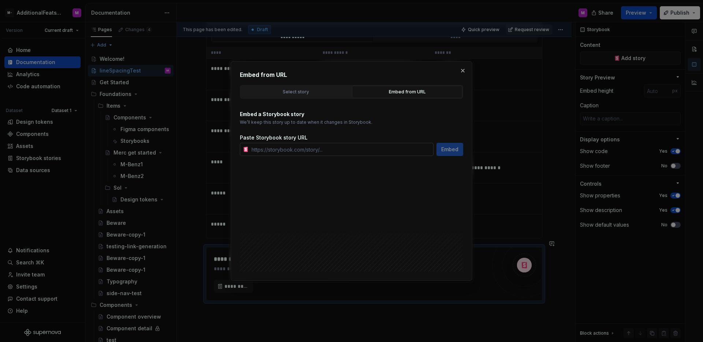
click at [322, 153] on input "text" at bounding box center [341, 149] width 185 height 13
paste input "https://circuit.sumup.com/?path=/story/components-button--base"
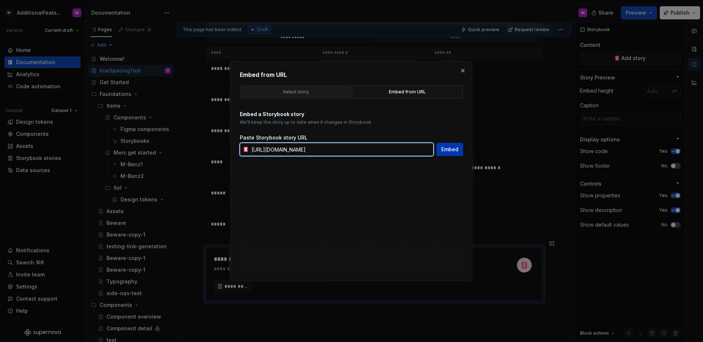
type input "https://circuit.sumup.com/?path=/story/components-button--base"
click at [444, 155] on button "Embed" at bounding box center [449, 149] width 27 height 13
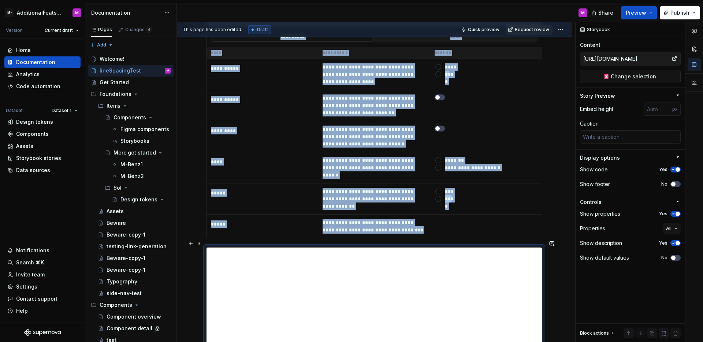
scroll to position [1254, 0]
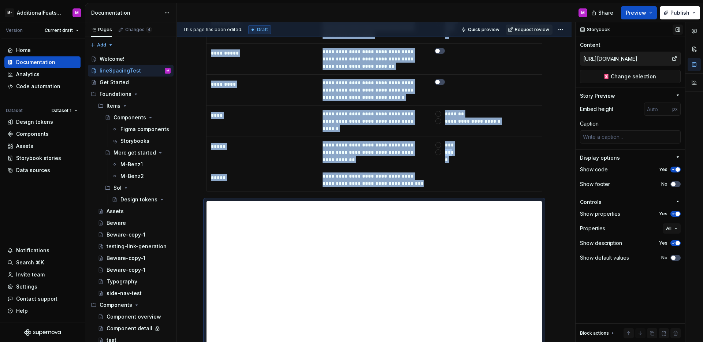
click at [676, 29] on button "button" at bounding box center [677, 30] width 10 height 10
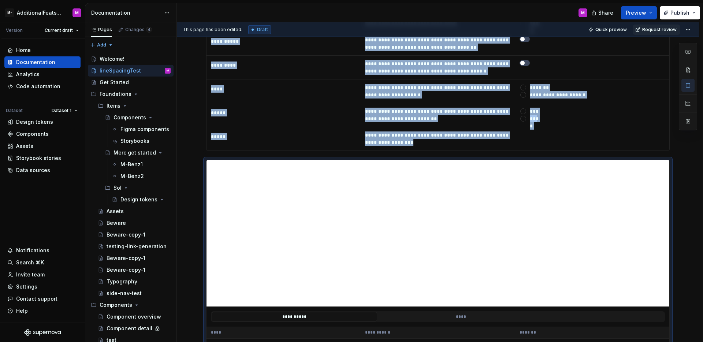
scroll to position [1237, 0]
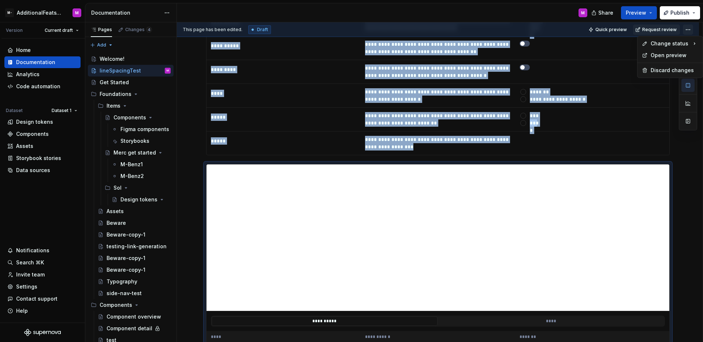
click at [688, 33] on html "M- AdditionalFeatsTest M Version Current draft Home Documentation Analytics Cod…" at bounding box center [351, 171] width 703 height 342
click at [654, 92] on html "M- AdditionalFeatsTest M Version Current draft Home Documentation Analytics Cod…" at bounding box center [351, 171] width 703 height 342
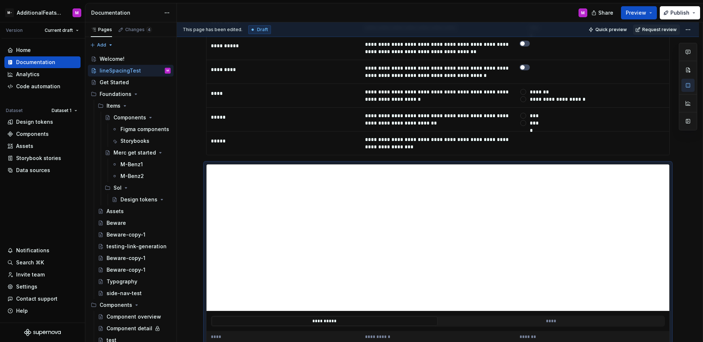
scroll to position [1084, 0]
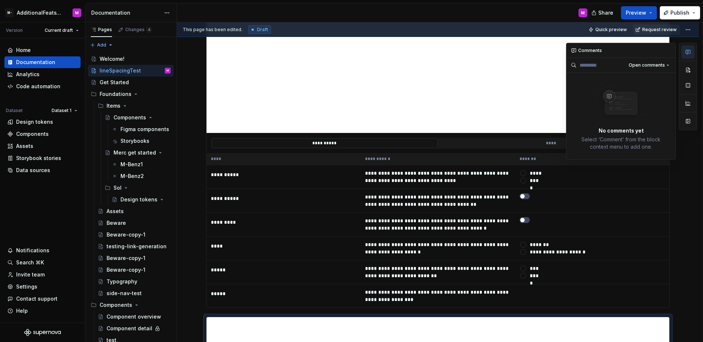
click at [685, 53] on icon "button" at bounding box center [688, 52] width 6 height 6
click at [689, 148] on div at bounding box center [688, 101] width 18 height 117
click at [568, 28] on div "This page has been edited. Draft Quick preview Request review" at bounding box center [438, 29] width 522 height 15
click at [613, 235] on td at bounding box center [592, 225] width 154 height 24
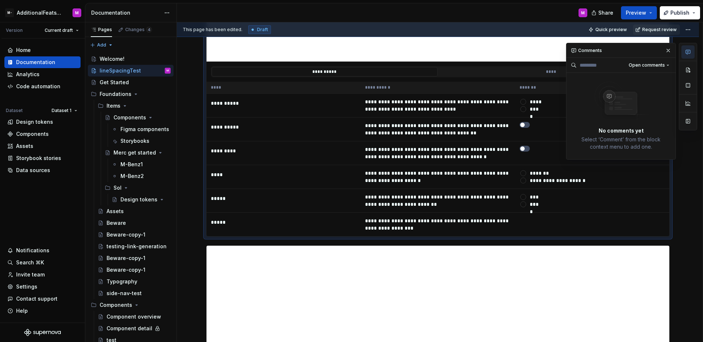
scroll to position [1193, 0]
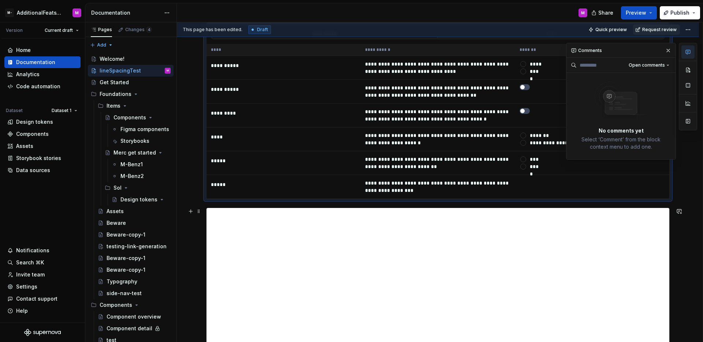
type textarea "*"
type input "https://circuit.sumup.com/?path=/story/components-button--base"
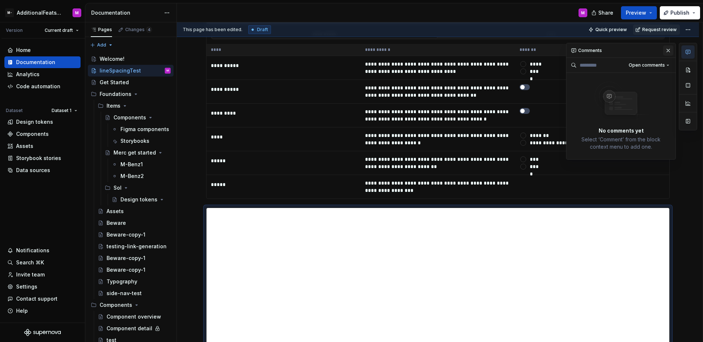
click at [670, 47] on button "button" at bounding box center [668, 50] width 10 height 10
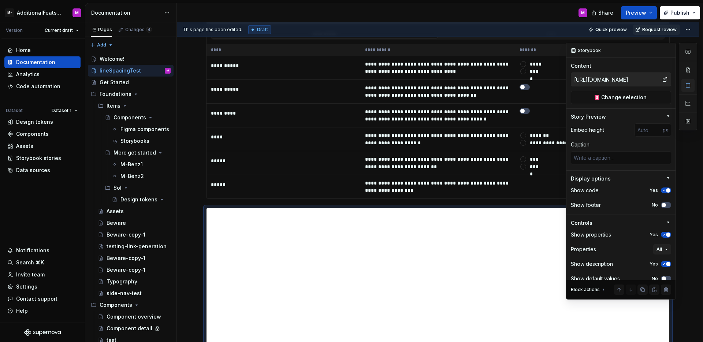
click at [689, 89] on button "button" at bounding box center [687, 85] width 13 height 13
click at [688, 123] on button "button" at bounding box center [687, 121] width 13 height 13
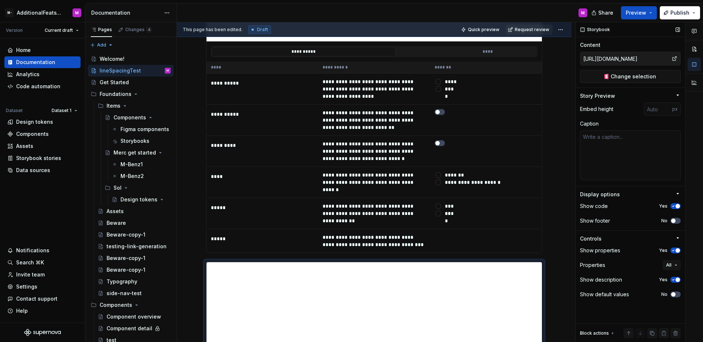
scroll to position [1211, 0]
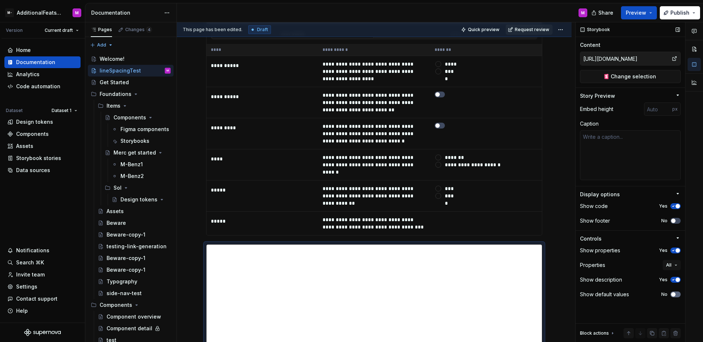
click at [671, 294] on button "No" at bounding box center [675, 294] width 10 height 6
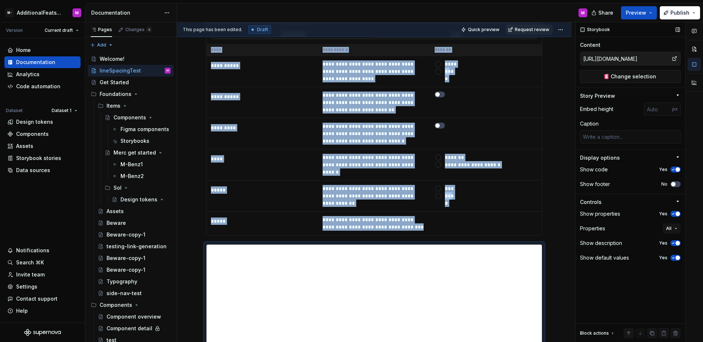
scroll to position [1425, 0]
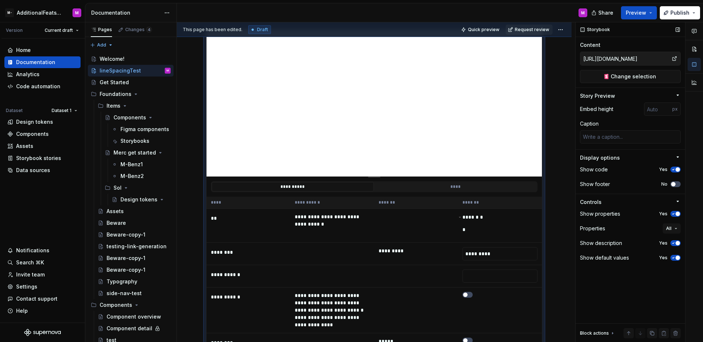
click at [674, 257] on icon "button" at bounding box center [673, 257] width 2 height 1
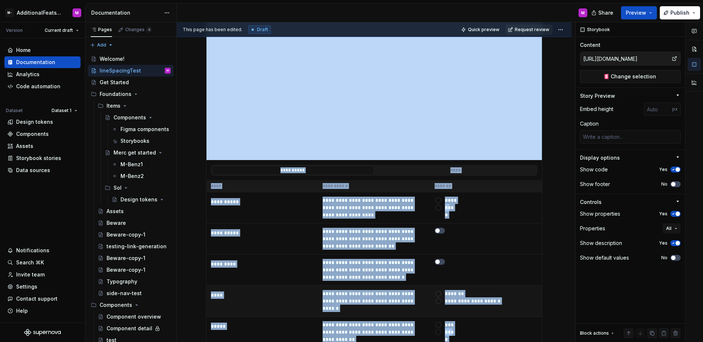
scroll to position [1037, 0]
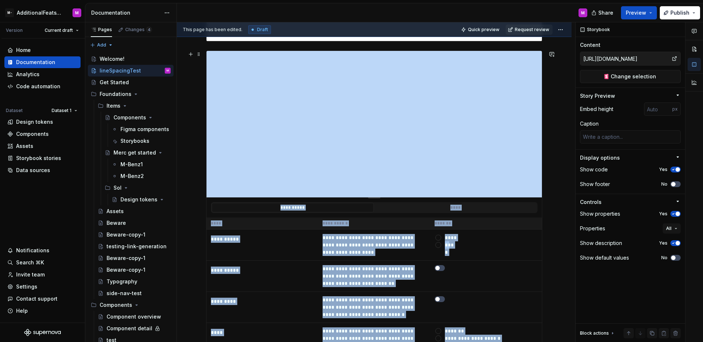
type textarea "*"
type input "https://storybook.activecampaign.design/?path=/story/components-accordion--sing…"
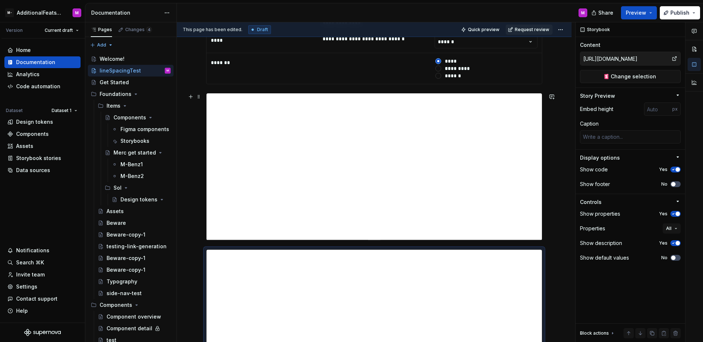
type textarea "*"
type input "https://storybook.supernova.io/design-systems/347975/alias/testing/index.html?p…"
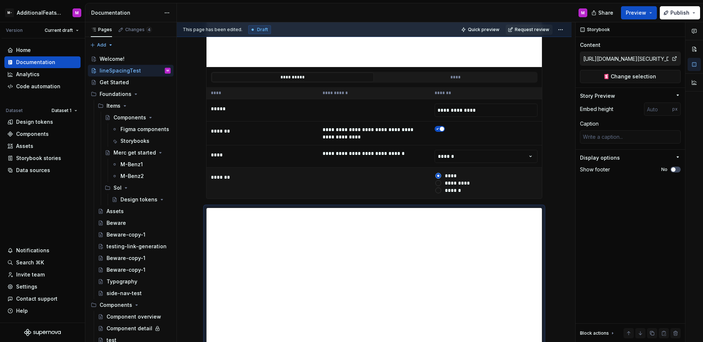
scroll to position [709, 0]
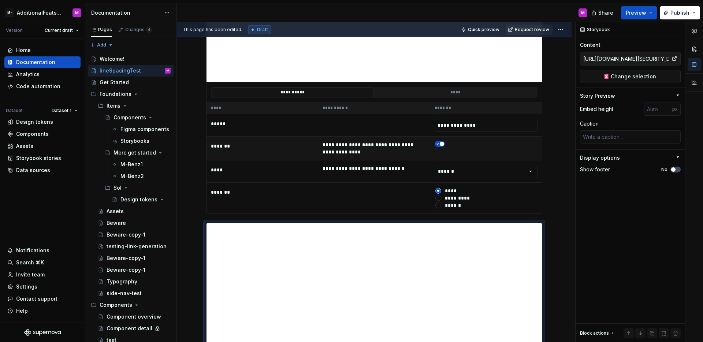
type textarea "*"
type input "Example / Button / Primary"
click at [418, 143] on td "**********" at bounding box center [374, 149] width 112 height 24
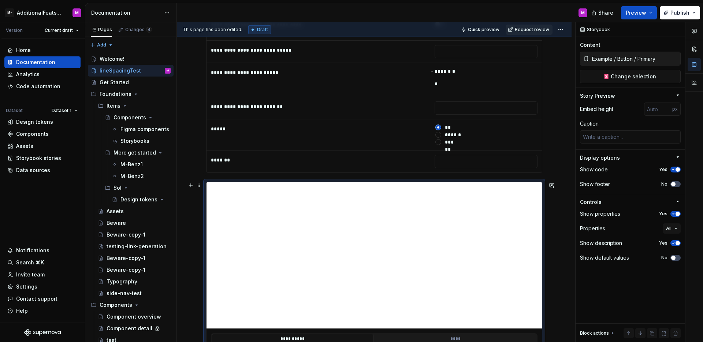
scroll to position [425, 0]
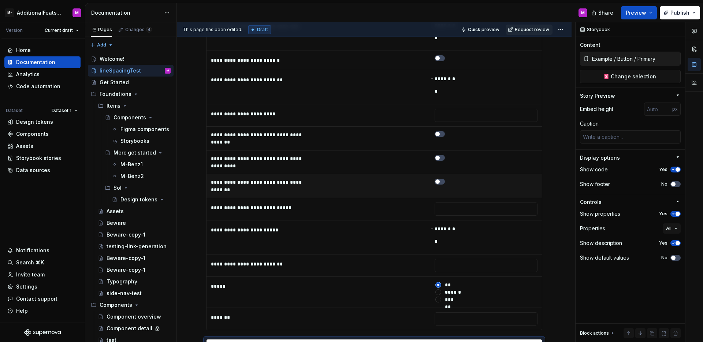
type textarea "*"
type input "https://glide-core.crowdstrike-ux.workers.dev/?path=/story/form-controls-layout…"
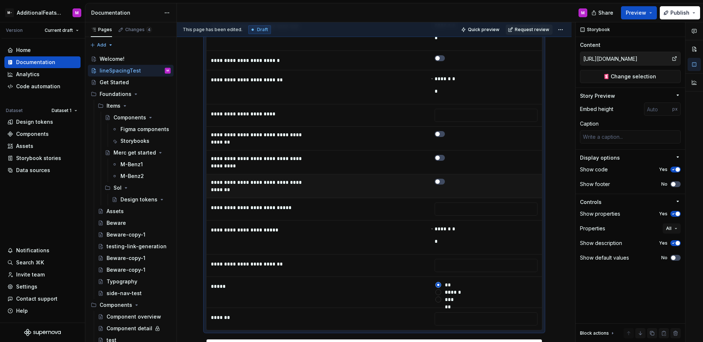
click at [319, 175] on td at bounding box center [374, 186] width 112 height 24
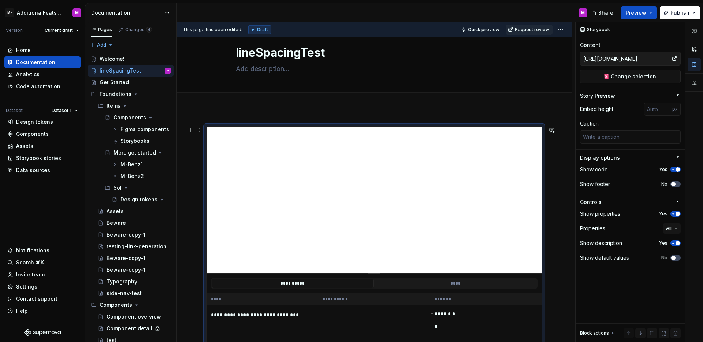
scroll to position [0, 0]
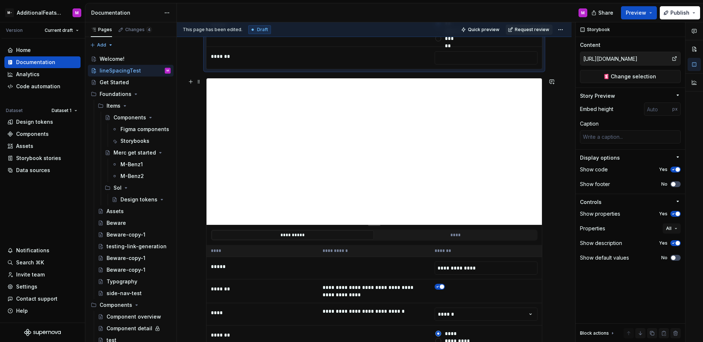
type textarea "*"
type input "Example / Button / Primary"
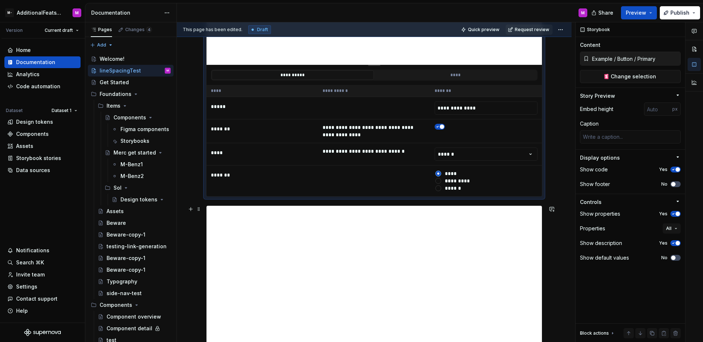
scroll to position [852, 0]
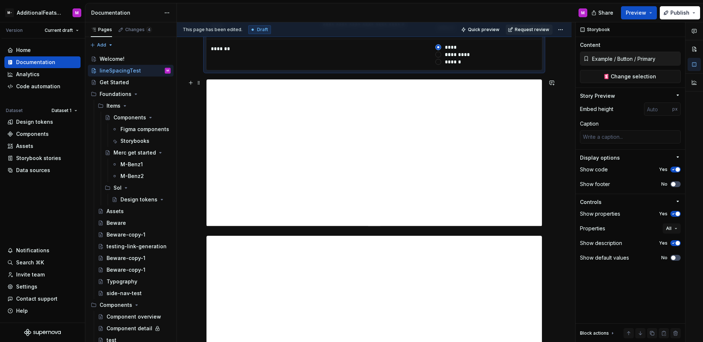
type textarea "*"
type input "https://storybook.supernova.io/design-systems/347975/alias/testing/index.html?p…"
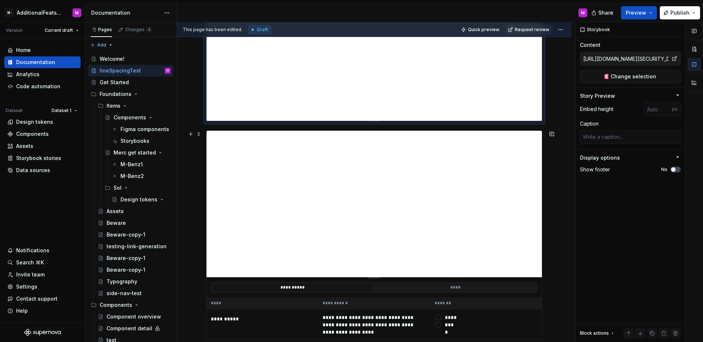
type textarea "*"
type input "https://storybook.activecampaign.design/?path=/story/components-accordion--sing…"
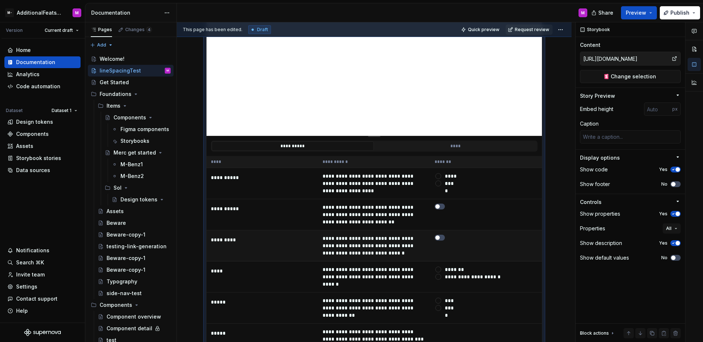
click at [424, 236] on td "**********" at bounding box center [374, 245] width 112 height 31
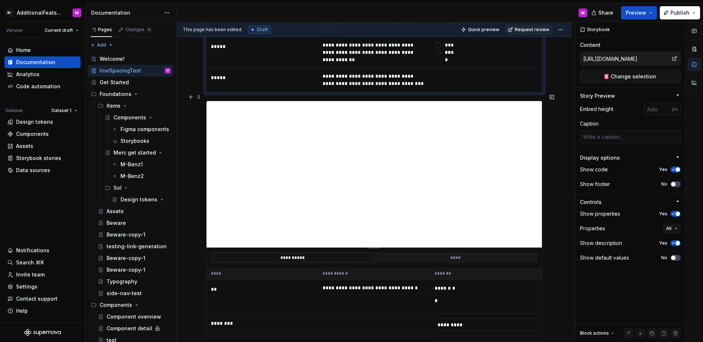
type textarea "*"
type input "https://circuit.sumup.com/?path=/story/components-button--base"
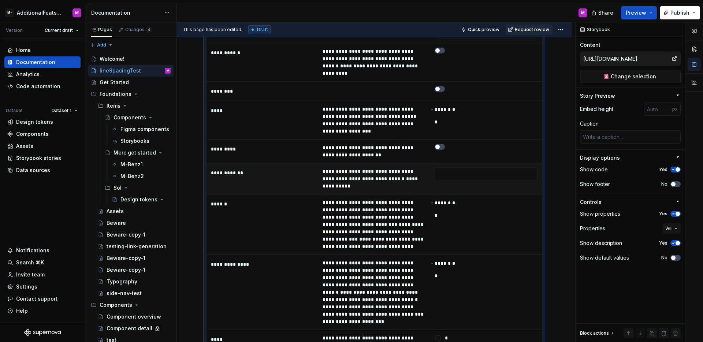
scroll to position [1828, 0]
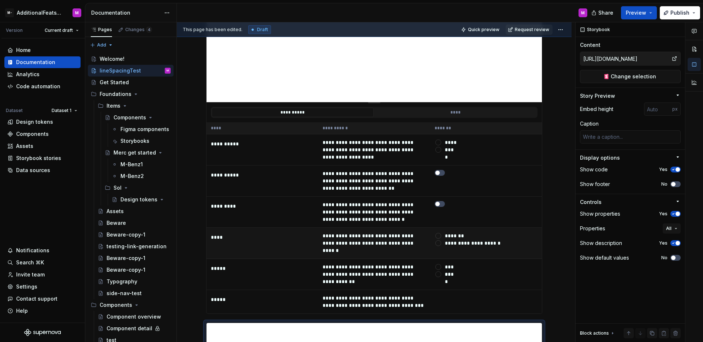
type textarea "*"
type input "https://storybook.activecampaign.design/?path=/story/components-accordion--sing…"
click at [410, 231] on td "**********" at bounding box center [374, 243] width 112 height 31
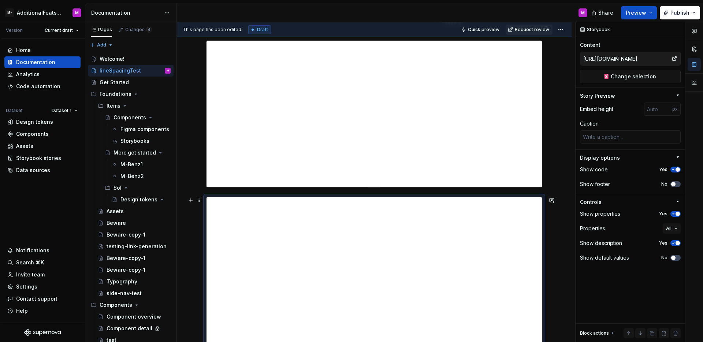
scroll to position [737, 0]
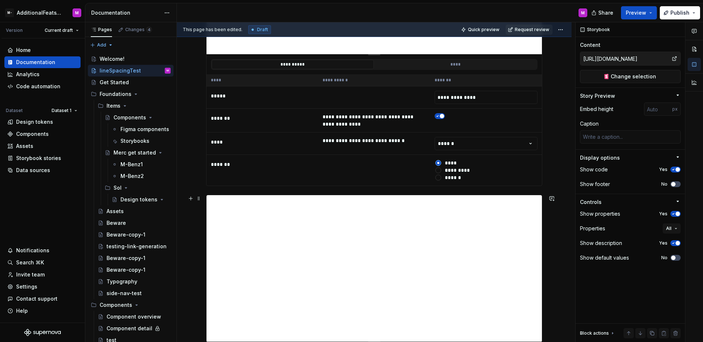
type textarea "*"
type input "https://storybook.supernova.io/design-systems/347975/alias/testing/index.html?p…"
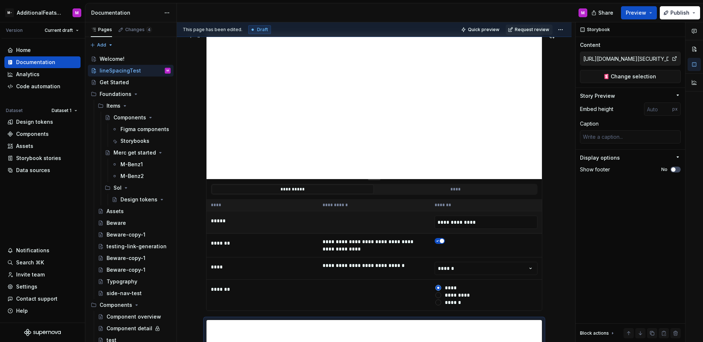
type textarea "*"
type input "Example / Button / Primary"
click at [423, 219] on td at bounding box center [374, 222] width 112 height 22
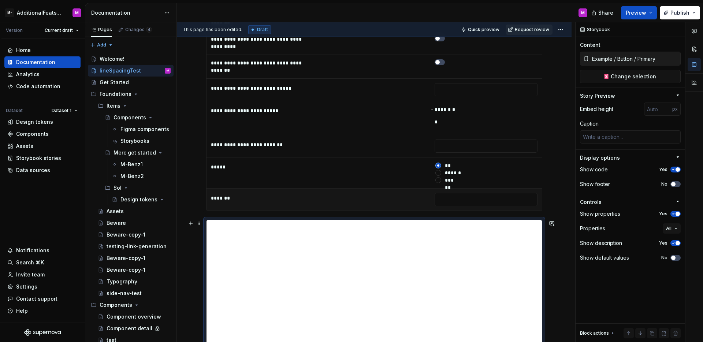
type textarea "*"
type input "https://glide-core.crowdstrike-ux.workers.dev/?path=/story/form-controls-layout…"
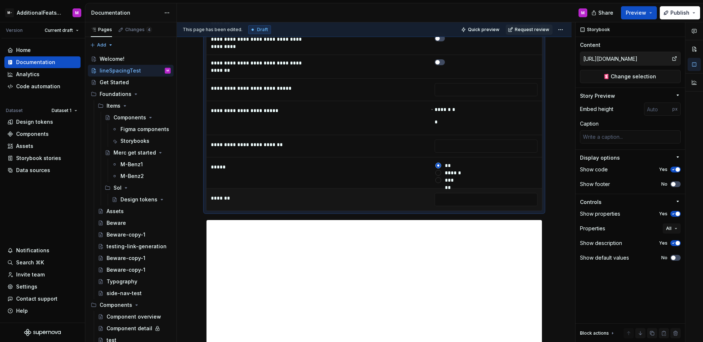
click at [422, 190] on td at bounding box center [374, 200] width 112 height 22
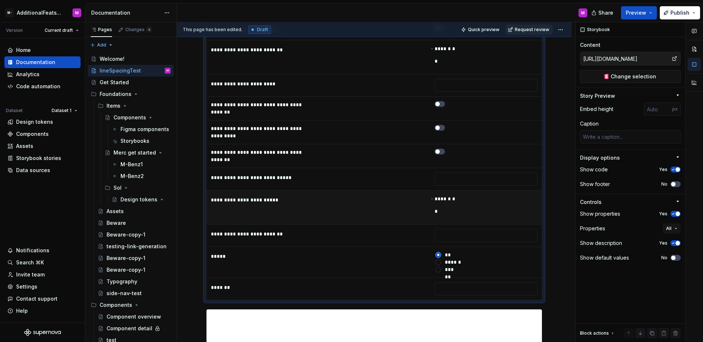
scroll to position [297, 0]
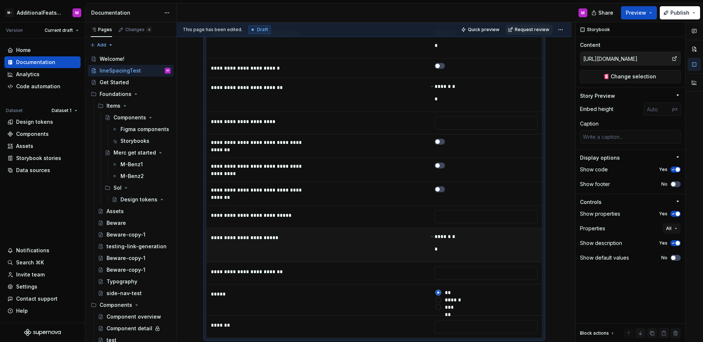
click at [422, 190] on td at bounding box center [374, 194] width 112 height 24
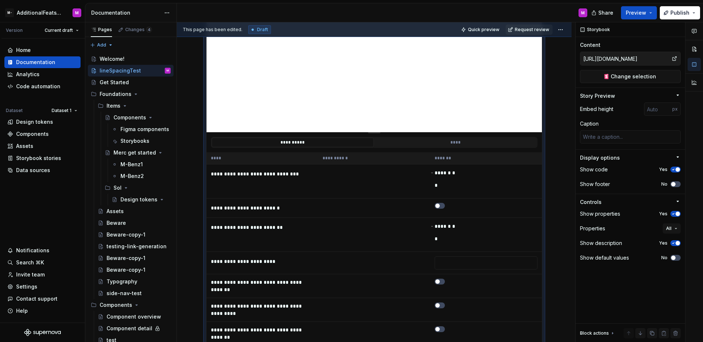
scroll to position [91, 0]
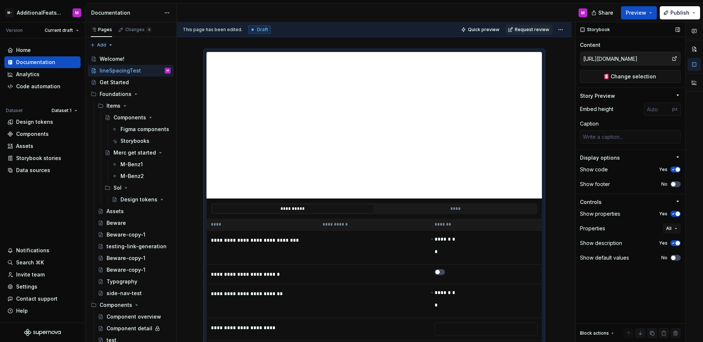
click at [672, 59] on icon at bounding box center [674, 59] width 6 height 6
click at [657, 77] on button "Change selection" at bounding box center [630, 76] width 101 height 13
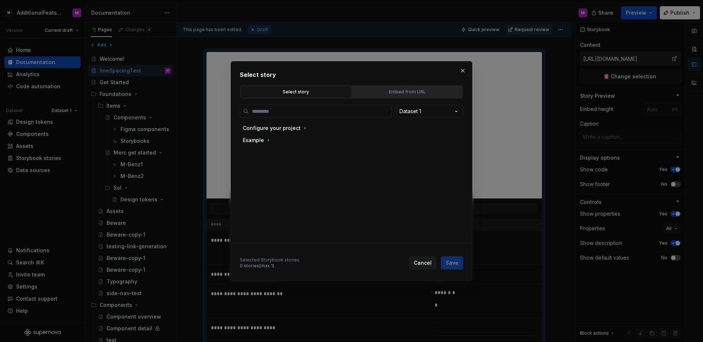
click at [423, 94] on div "Embed from URL" at bounding box center [406, 91] width 105 height 7
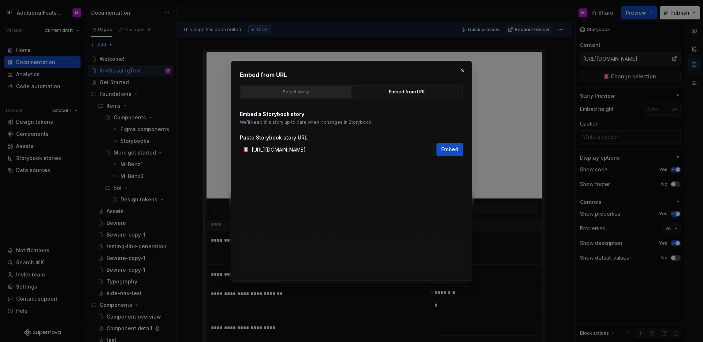
type textarea "*"
click at [392, 152] on input "https://glide-core.crowdstrike-ux.workers.dev/?path=/story/form-controls-layout…" at bounding box center [341, 149] width 185 height 13
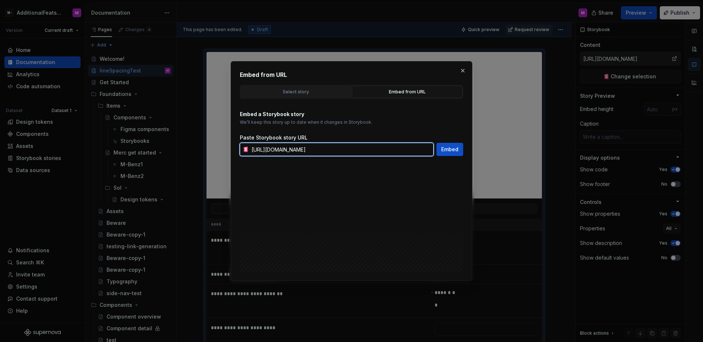
click at [392, 152] on input "https://glide-core.crowdstrike-ux.workers.dev/?path=/story/form-controls-layout…" at bounding box center [341, 149] width 185 height 13
paste input "dropdown--dropdown"
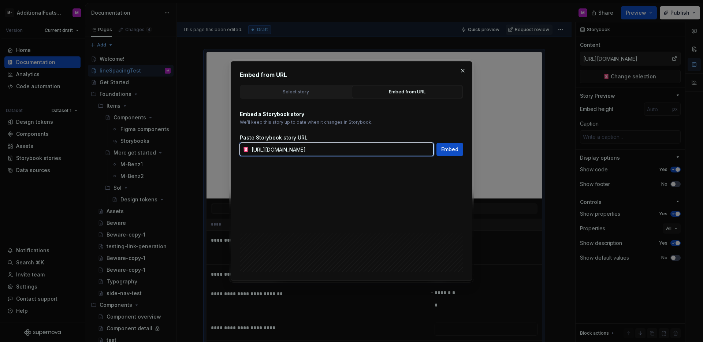
type input "https://glide-core.crowdstrike-ux.workers.dev/?path=/story/dropdown--dropdown"
click at [455, 156] on div "Embed from URL Select story Embed from URL Dataset 1 Configure your project Exa…" at bounding box center [352, 171] width 242 height 220
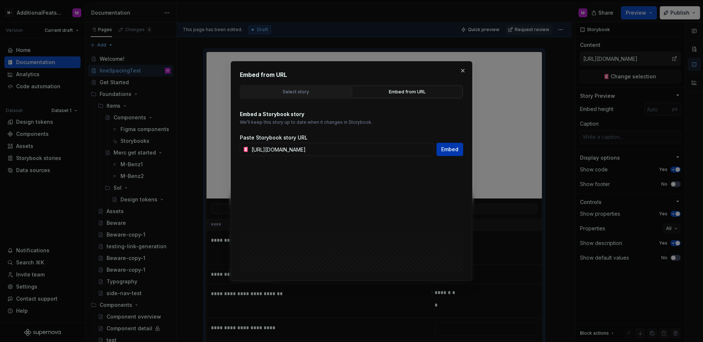
click at [455, 153] on span "Embed" at bounding box center [449, 149] width 17 height 7
type textarea "*"
type input "https://glide-core.crowdstrike-ux.workers.dev/?path=/story/dropdown--dropdown"
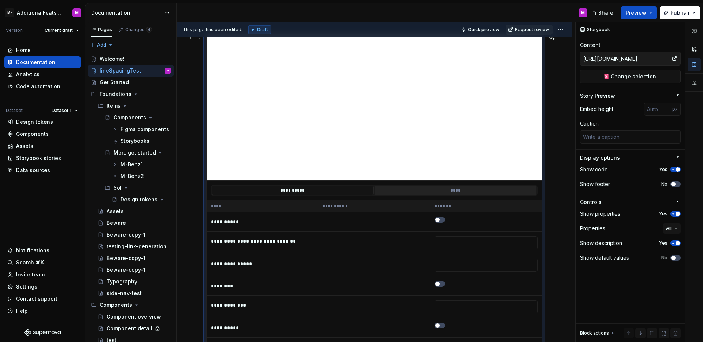
click at [458, 189] on button "****" at bounding box center [455, 191] width 162 height 10
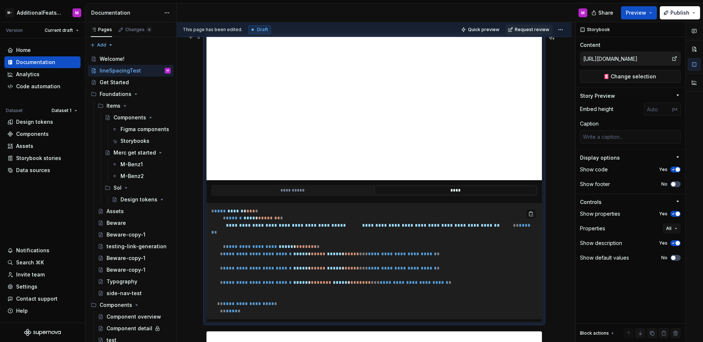
scroll to position [119, 0]
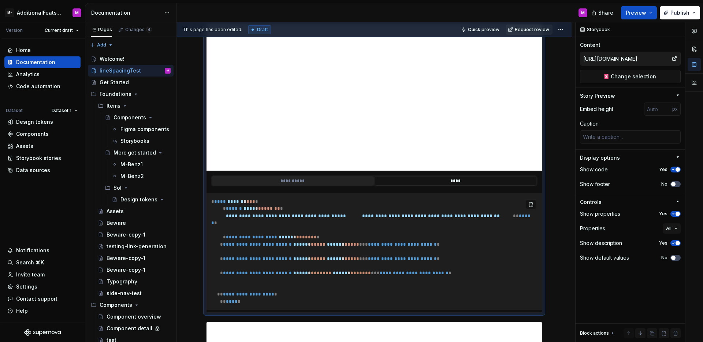
click at [313, 179] on button "**********" at bounding box center [293, 181] width 162 height 10
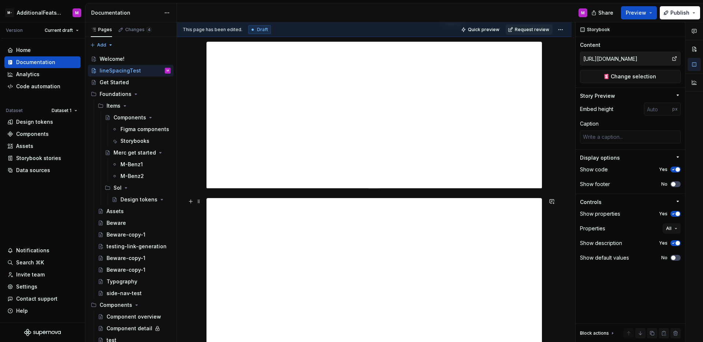
scroll to position [1060, 0]
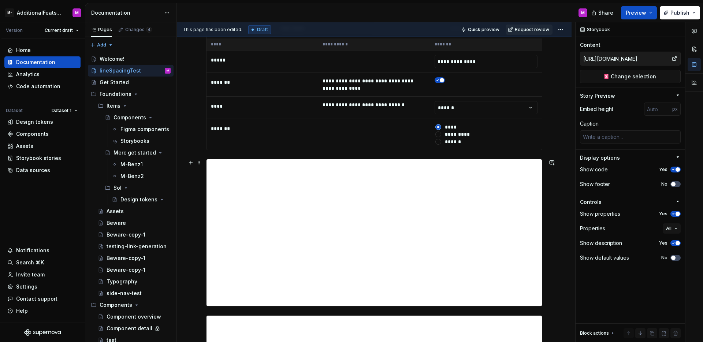
type textarea "*"
type input "https://storybook.supernova.io/design-systems/347975/alias/testing/index.html?p…"
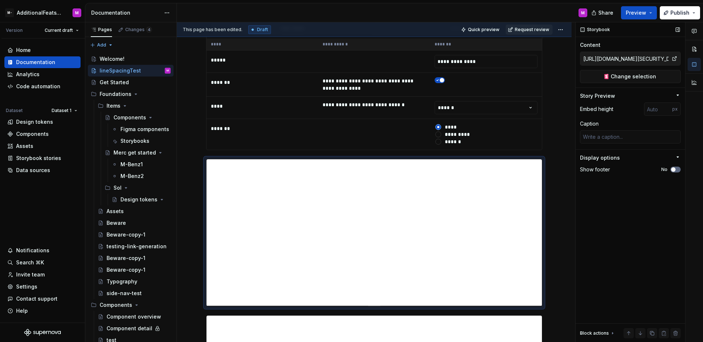
click at [676, 169] on button "No" at bounding box center [675, 170] width 10 height 6
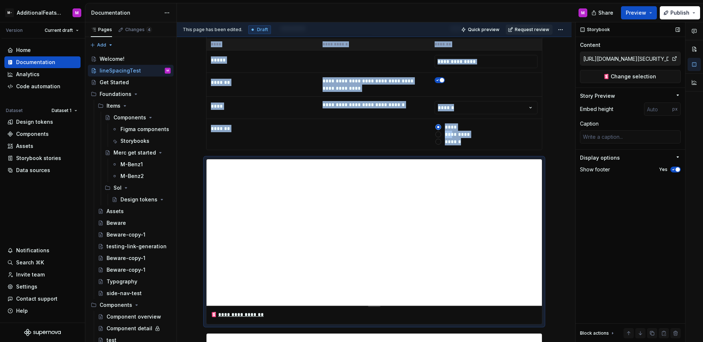
click at [675, 170] on span "button" at bounding box center [677, 169] width 4 height 4
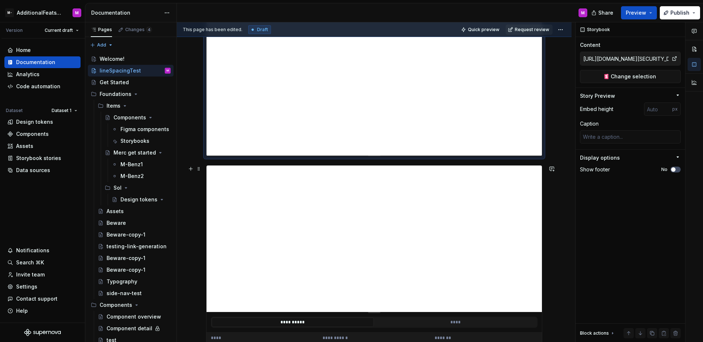
scroll to position [1220, 0]
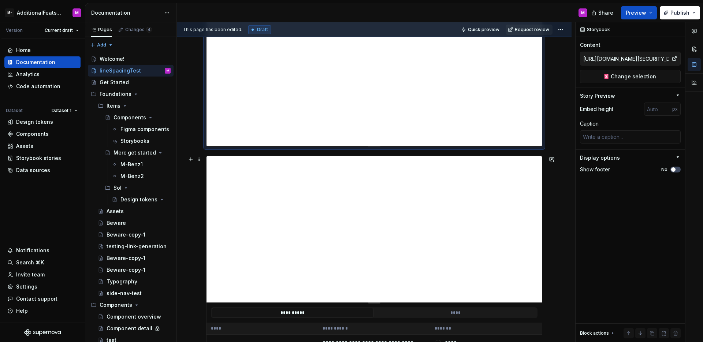
type textarea "*"
type input "https://storybook.activecampaign.design/?path=/story/components-accordion--sing…"
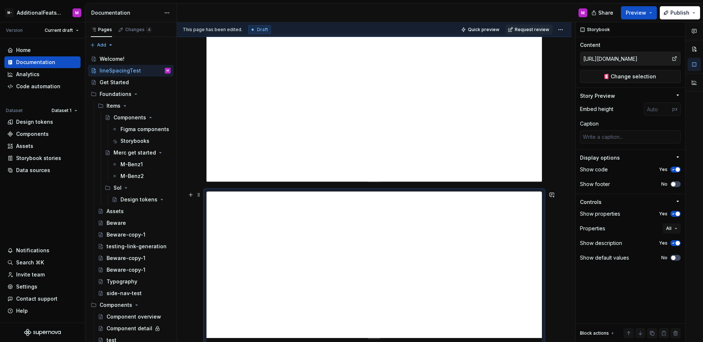
scroll to position [1147, 0]
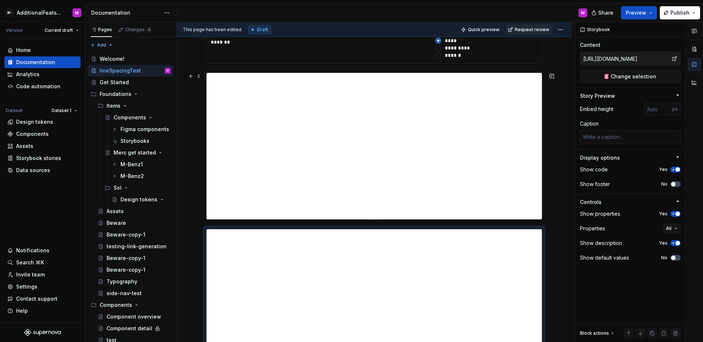
type textarea "*"
type input "https://storybook.supernova.io/design-systems/347975/alias/testing/index.html?p…"
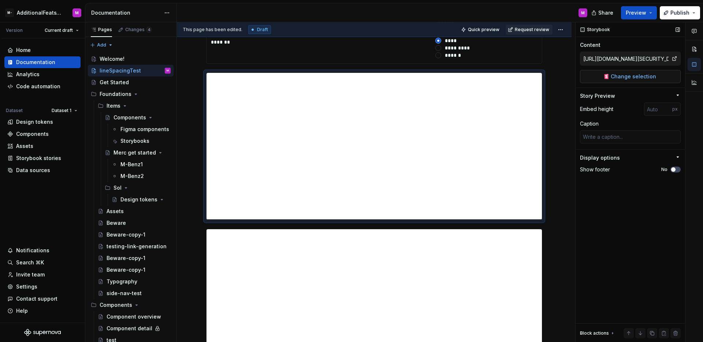
click at [631, 76] on span "Change selection" at bounding box center [633, 76] width 45 height 7
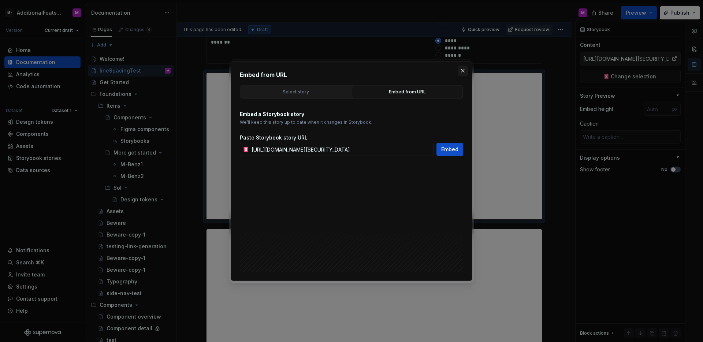
scroll to position [0, 0]
click at [465, 71] on button "button" at bounding box center [463, 71] width 10 height 10
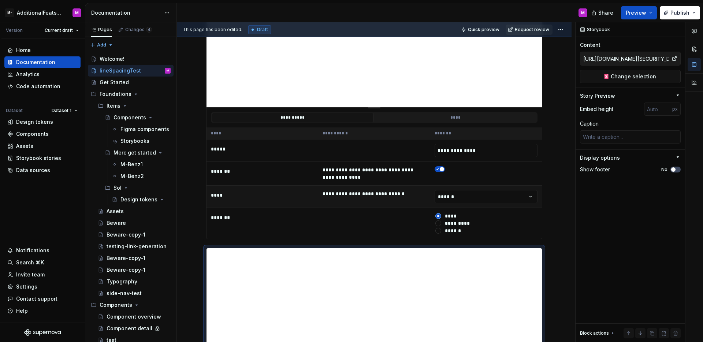
type textarea "*"
type input "Example / Button / Primary"
click at [433, 189] on td "******" at bounding box center [486, 197] width 112 height 22
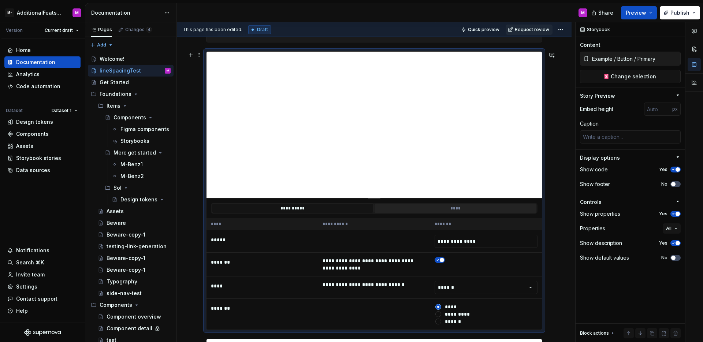
scroll to position [887, 0]
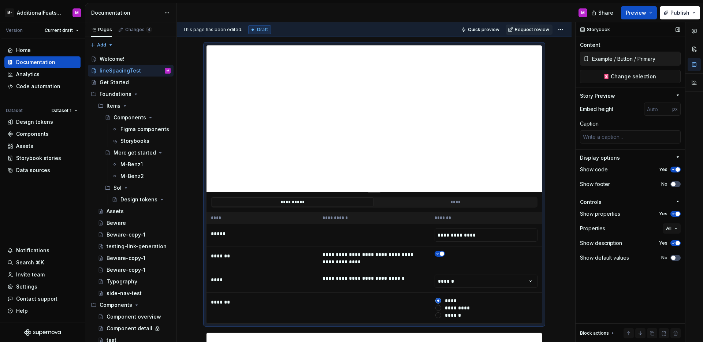
click at [675, 243] on span "button" at bounding box center [677, 243] width 4 height 4
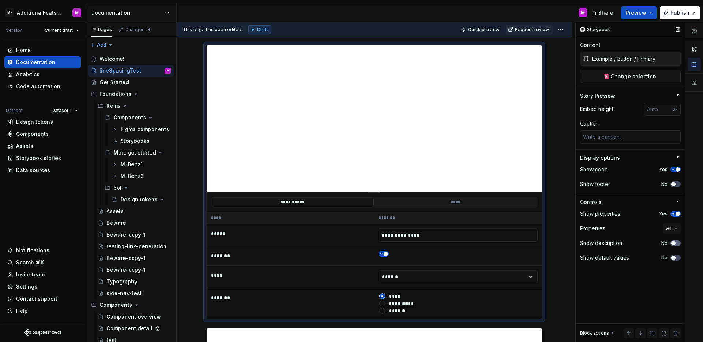
click at [675, 243] on icon "button" at bounding box center [673, 243] width 6 height 4
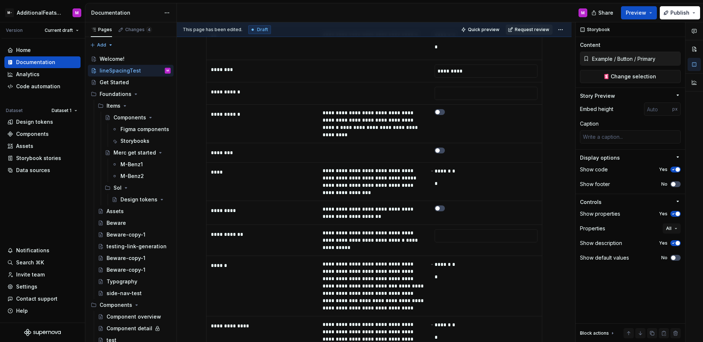
scroll to position [1934, 0]
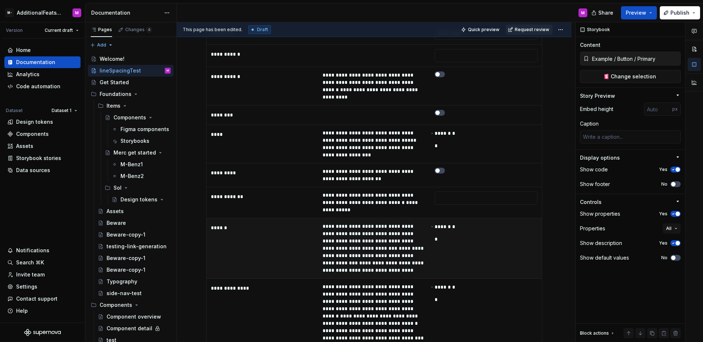
type textarea "*"
type input "https://circuit.sumup.com/?path=/story/components-button--base"
click at [517, 223] on div "**** * * *" at bounding box center [486, 235] width 103 height 25
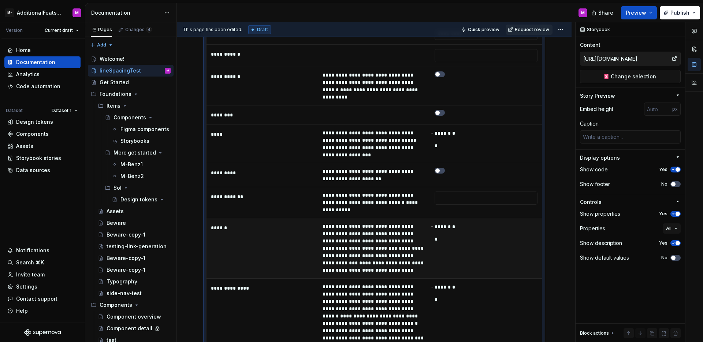
click at [414, 218] on td "**********" at bounding box center [374, 248] width 112 height 60
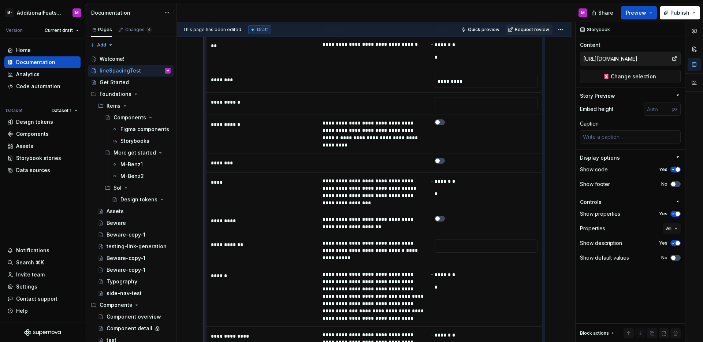
scroll to position [1839, 0]
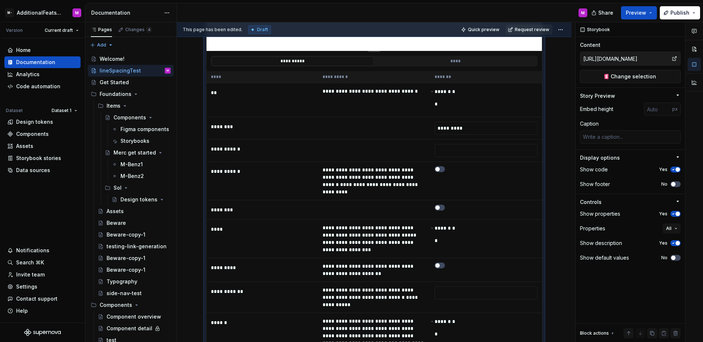
click at [622, 35] on div "Storybook" at bounding box center [629, 29] width 109 height 15
click at [622, 291] on div "Storybook Content https://circuit.sumup.com/?path=/story/components-button--bas…" at bounding box center [629, 182] width 109 height 320
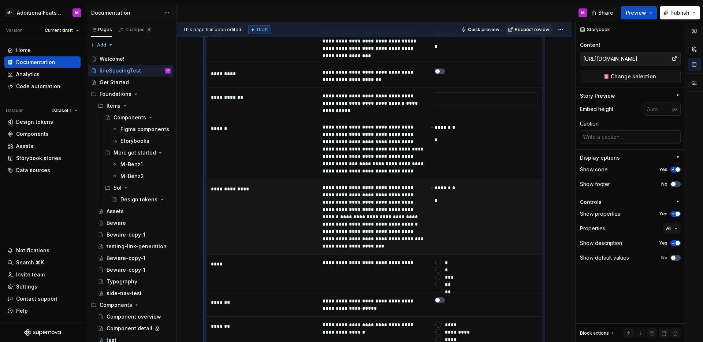
scroll to position [2037, 0]
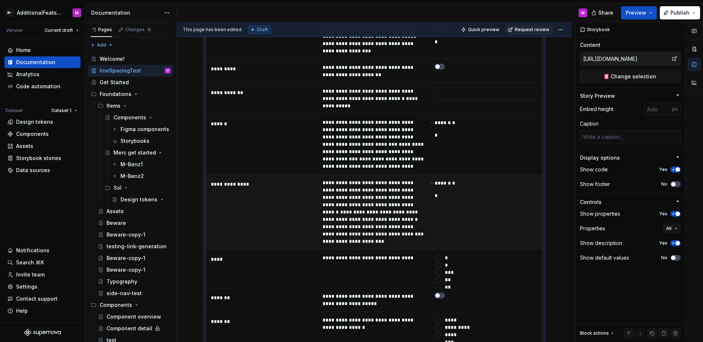
click at [392, 189] on td "**********" at bounding box center [374, 212] width 112 height 75
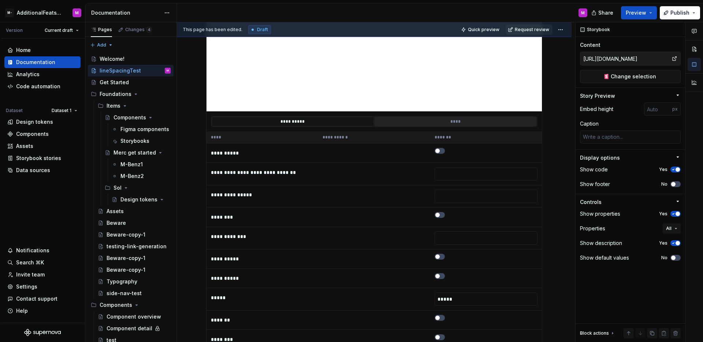
scroll to position [0, 0]
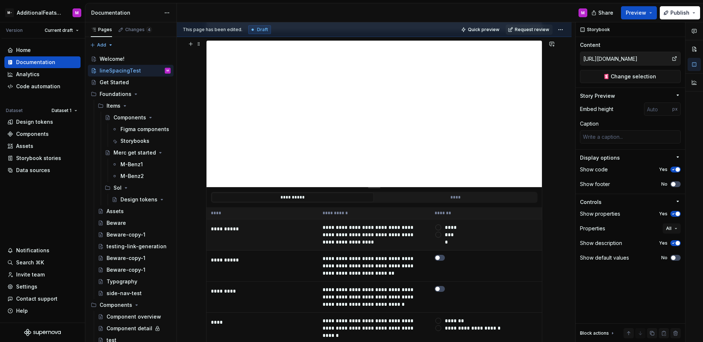
type textarea "*"
type input "https://storybook.activecampaign.design/?path=/story/components-accordion--sing…"
click at [431, 228] on td "***** ****" at bounding box center [486, 234] width 112 height 31
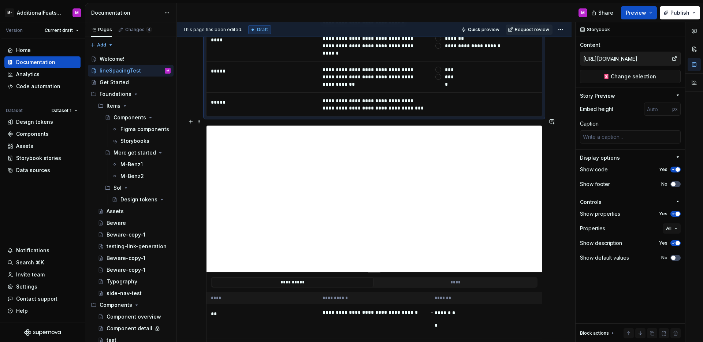
type textarea "*"
type input "https://circuit.sumup.com/?path=/story/components-button--base"
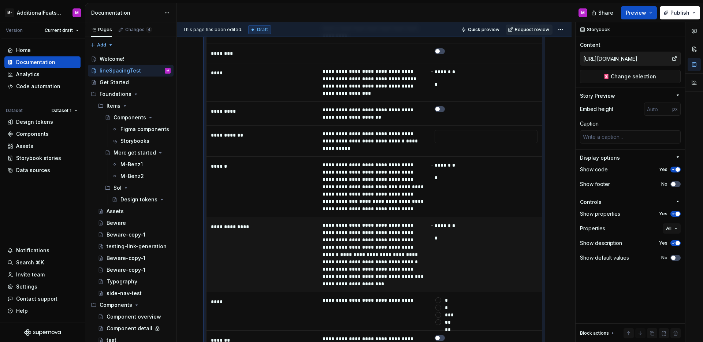
scroll to position [2116, 0]
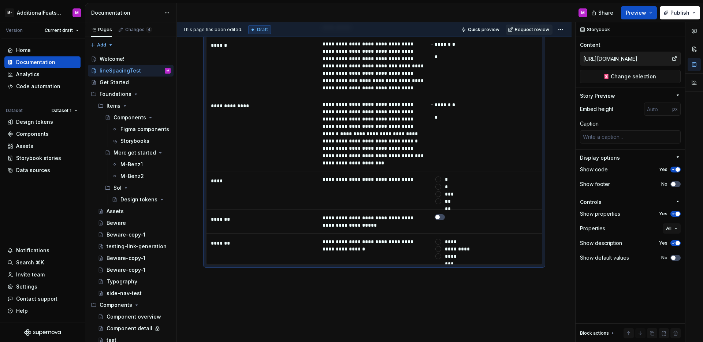
click at [428, 234] on td "**********" at bounding box center [374, 249] width 112 height 31
type textarea "*"
type input "Example / Button / Primary"
click at [368, 251] on div "**********" at bounding box center [376, 182] width 398 height 320
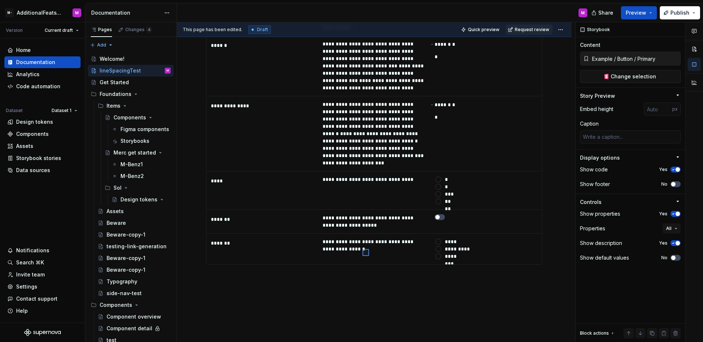
drag, startPoint x: 369, startPoint y: 249, endPoint x: 362, endPoint y: 256, distance: 9.6
click at [362, 256] on div "**********" at bounding box center [376, 182] width 398 height 320
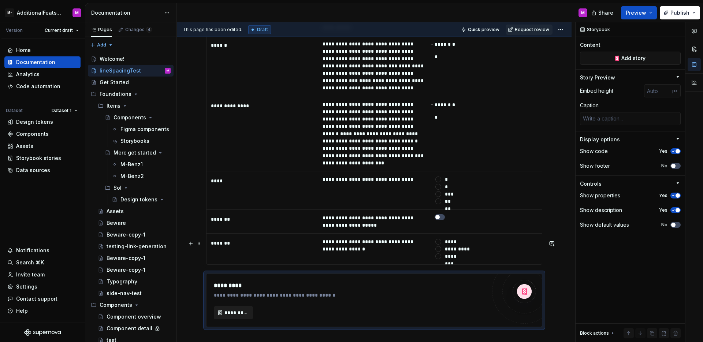
click at [229, 286] on div "**********" at bounding box center [373, 300] width 335 height 53
click at [232, 309] on span "*********" at bounding box center [236, 312] width 24 height 7
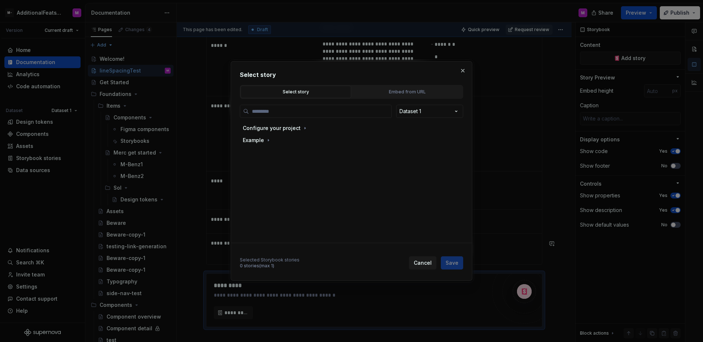
type textarea "*"
click at [383, 96] on button "Embed from URL" at bounding box center [407, 92] width 111 height 12
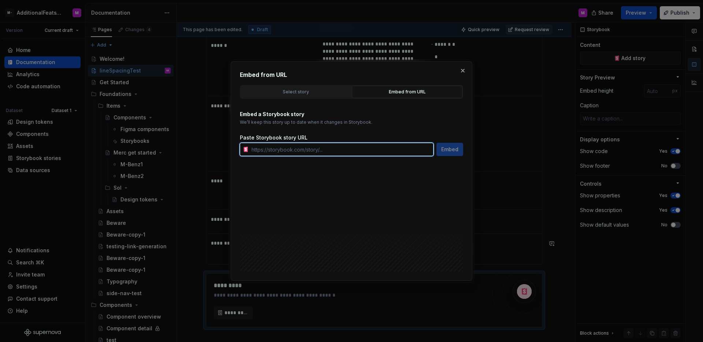
click at [338, 143] on input "text" at bounding box center [341, 149] width 185 height 13
paste input "https://circuit.sumup.com/?path=/story/components-button--base&globals=colorSch…"
type input "https://circuit.sumup.com/?path=/story/components-button--base&globals=colorSch…"
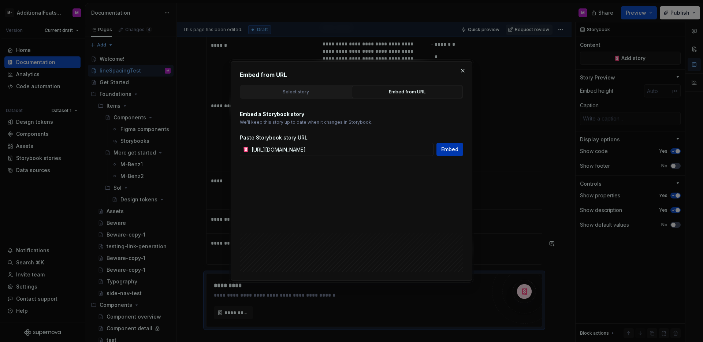
scroll to position [0, 0]
click at [441, 148] on button "Embed" at bounding box center [449, 149] width 27 height 13
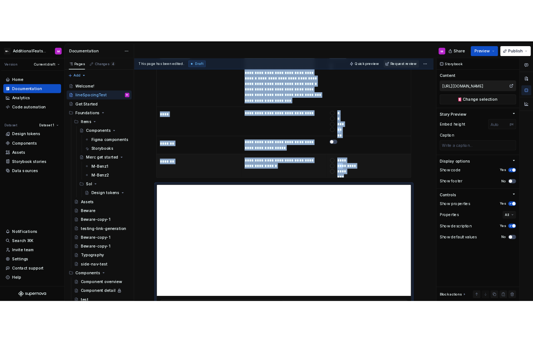
scroll to position [2238, 0]
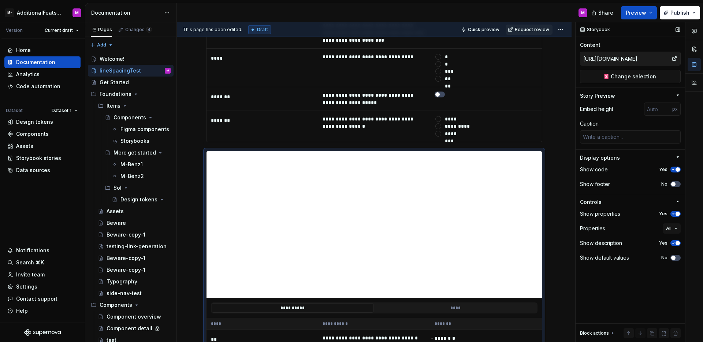
click at [622, 35] on div "Storybook" at bounding box center [629, 29] width 109 height 15
click at [622, 31] on div "Storybook" at bounding box center [629, 29] width 109 height 15
click at [623, 31] on div "Storybook" at bounding box center [629, 29] width 109 height 15
click at [624, 32] on div "Storybook" at bounding box center [629, 29] width 109 height 15
click at [618, 37] on div "Storybook Content https://circuit.sumup.com/?path=/story/components-button--bas…" at bounding box center [629, 182] width 109 height 320
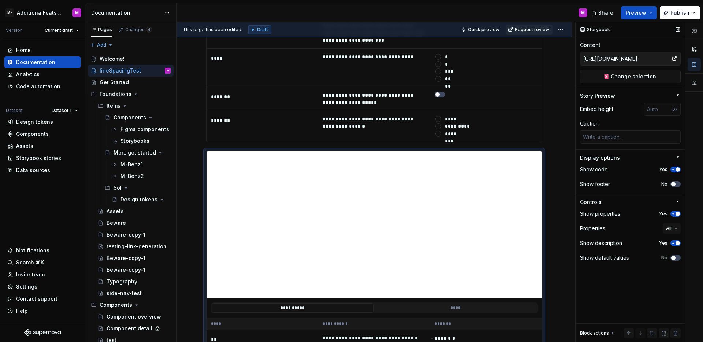
click at [617, 38] on div "Storybook Content https://circuit.sumup.com/?path=/story/components-button--bas…" at bounding box center [629, 182] width 109 height 320
click at [617, 37] on div "Storybook Content https://circuit.sumup.com/?path=/story/components-button--bas…" at bounding box center [629, 182] width 109 height 320
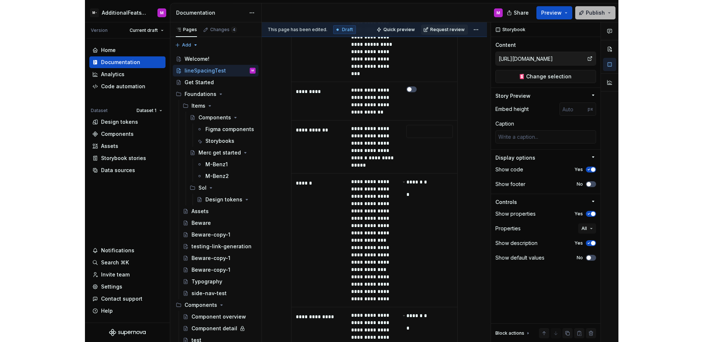
scroll to position [2193, 0]
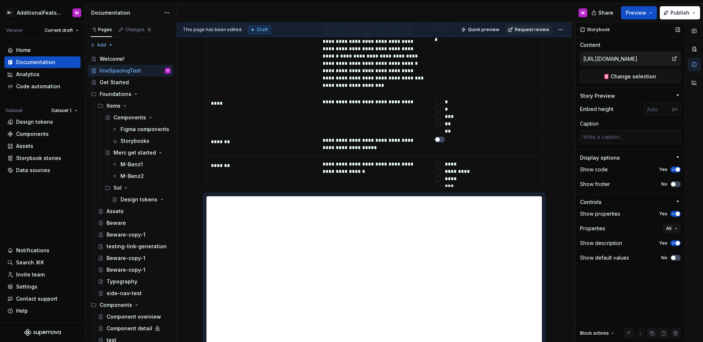
click at [627, 40] on div "Storybook Content https://circuit.sumup.com/?path=/story/components-button--bas…" at bounding box center [629, 182] width 109 height 320
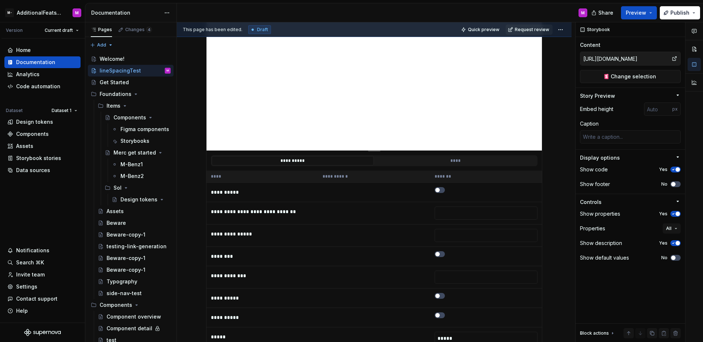
scroll to position [0, 0]
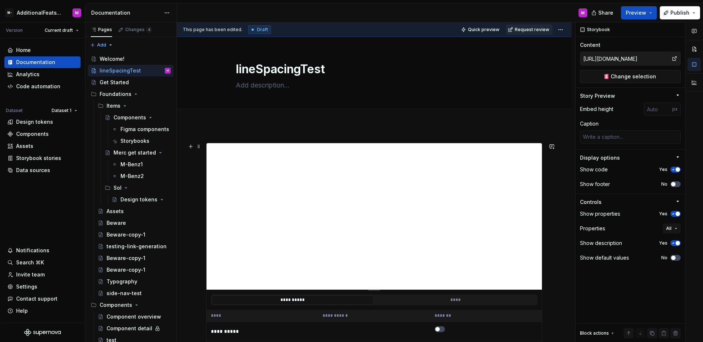
type textarea "*"
type input "https://glide-core.crowdstrike-ux.workers.dev/?path=/story/dropdown--dropdown"
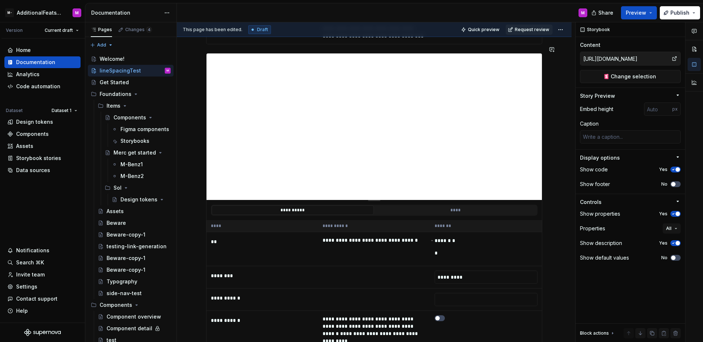
scroll to position [2736, 0]
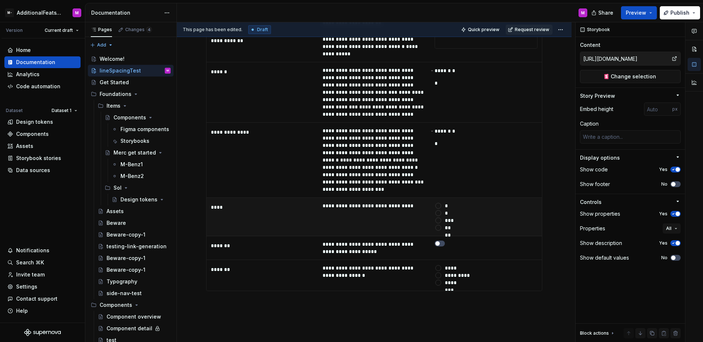
type textarea "*"
type input "https://circuit.sumup.com/?path=/story/components-button--base&globals=colorSch…"
click at [419, 198] on td "**********" at bounding box center [374, 217] width 112 height 38
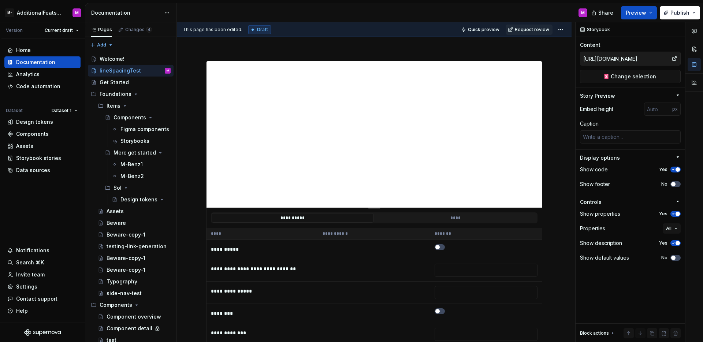
scroll to position [0, 0]
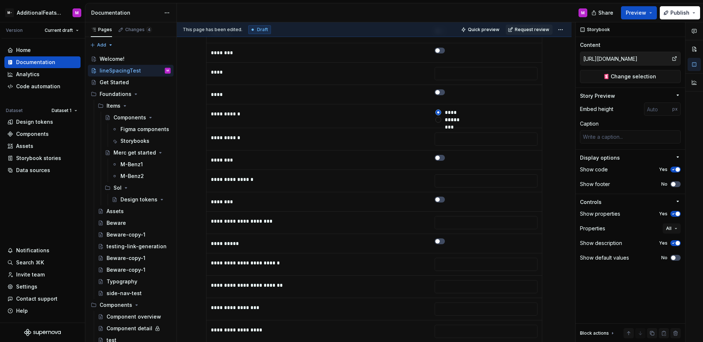
type textarea "*"
type input "https://glide-core.crowdstrike-ux.workers.dev/?path=/story/dropdown--dropdown"
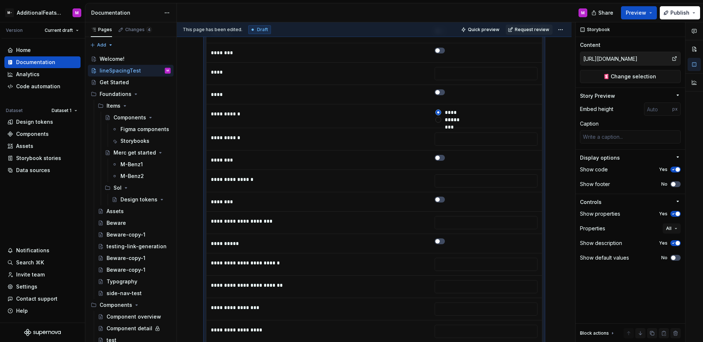
click at [418, 190] on td at bounding box center [374, 181] width 112 height 22
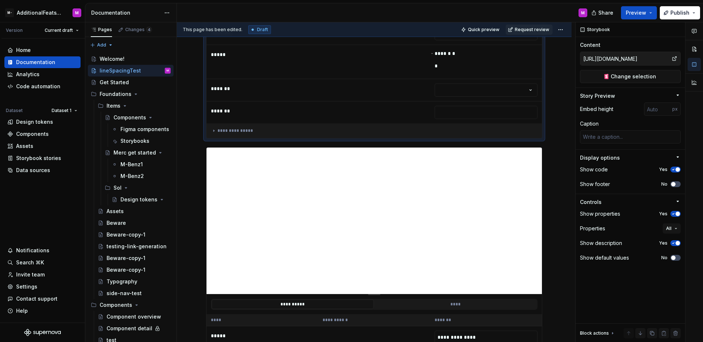
type textarea "*"
type input "Example / Button / Primary"
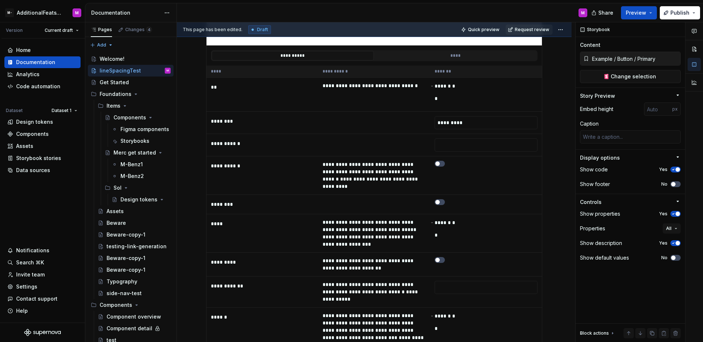
scroll to position [2736, 0]
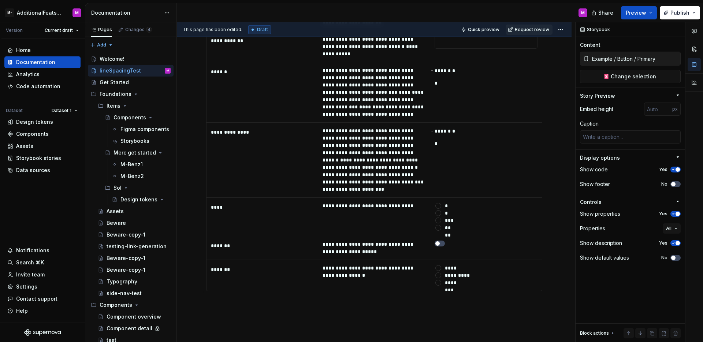
click at [371, 258] on div "**********" at bounding box center [376, 182] width 398 height 320
type textarea "*"
type input "https://circuit.sumup.com/?path=/story/components-button--base&globals=colorSch…"
click at [410, 260] on td "**********" at bounding box center [374, 275] width 112 height 31
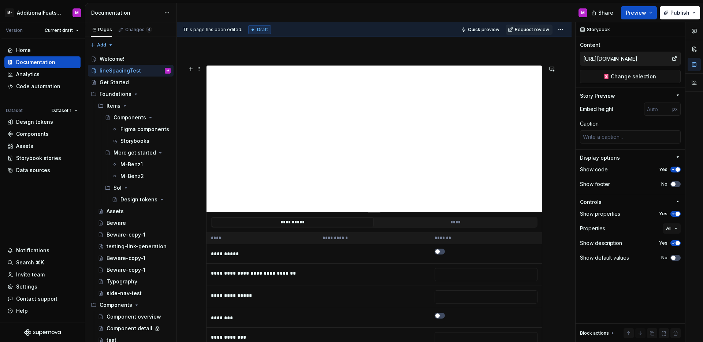
scroll to position [0, 0]
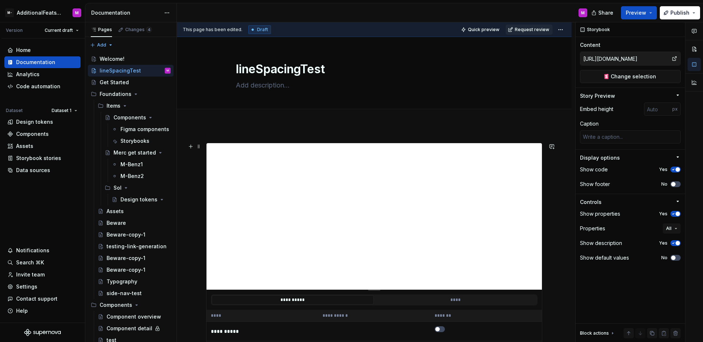
type textarea "*"
type input "https://glide-core.crowdstrike-ux.workers.dev/?path=/story/dropdown--dropdown"
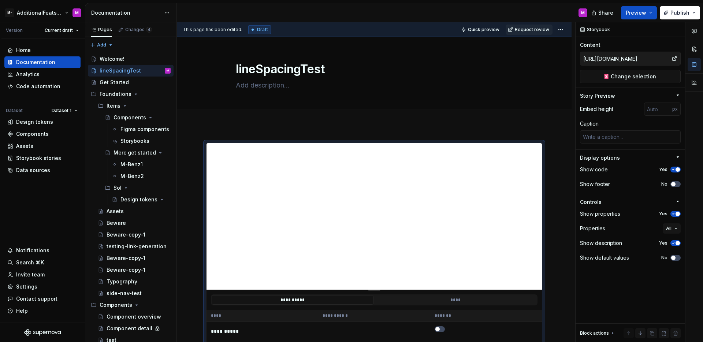
click at [40, 10] on html "M- AdditionalFeatsTest M Version Current draft Home Documentation Analytics Cod…" at bounding box center [351, 171] width 703 height 342
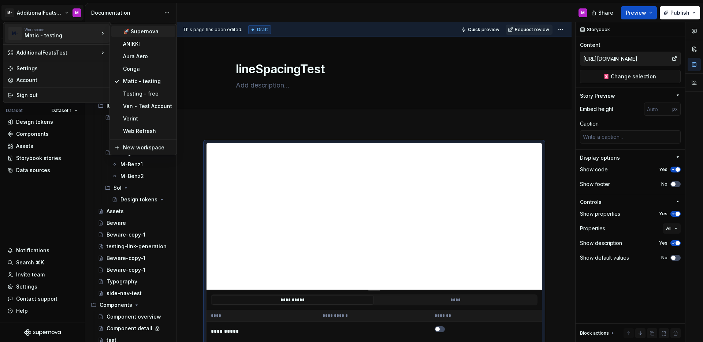
click at [148, 33] on div "🚀 Supernova" at bounding box center [147, 31] width 49 height 7
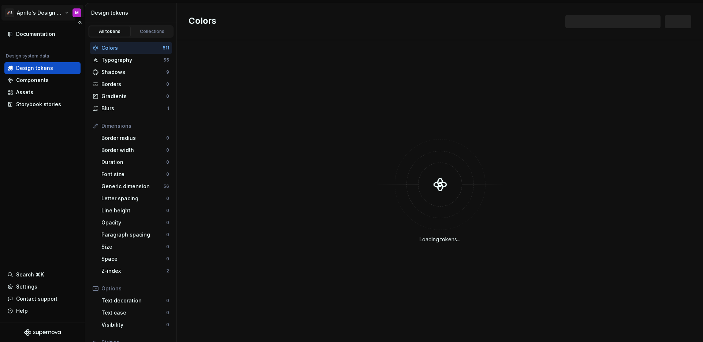
click at [51, 16] on html "🚀S Aprile's Design System M Documentation Design system data Design tokens Comp…" at bounding box center [351, 171] width 703 height 342
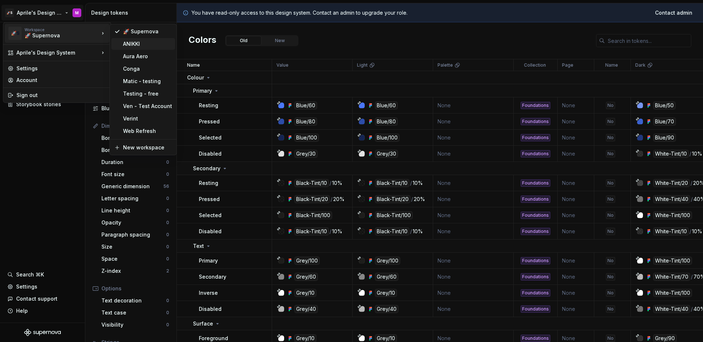
click at [135, 46] on div "ANIKKI" at bounding box center [147, 43] width 49 height 7
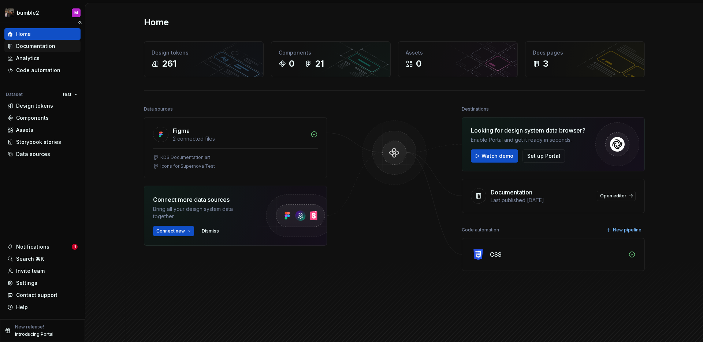
click at [33, 44] on div "Documentation" at bounding box center [35, 45] width 39 height 7
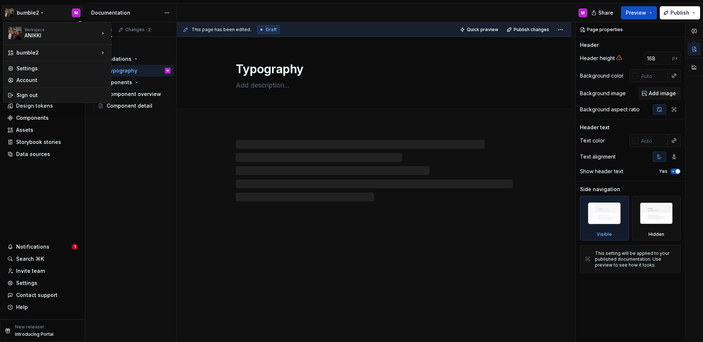
click at [20, 12] on html "bumble2 M Home Documentation Analytics Code automation Dataset test Design toke…" at bounding box center [351, 171] width 703 height 342
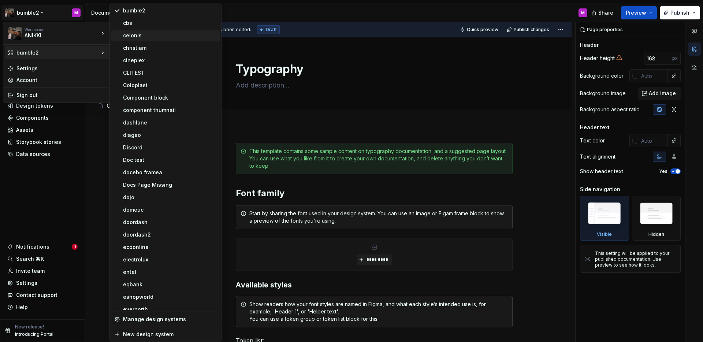
click at [154, 36] on div "celonis" at bounding box center [170, 35] width 94 height 7
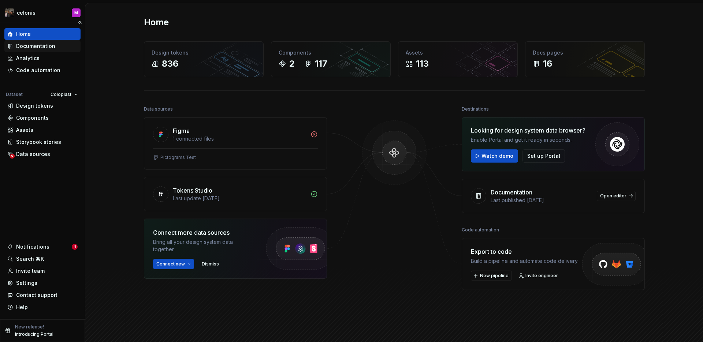
click at [42, 46] on div "Documentation" at bounding box center [35, 45] width 39 height 7
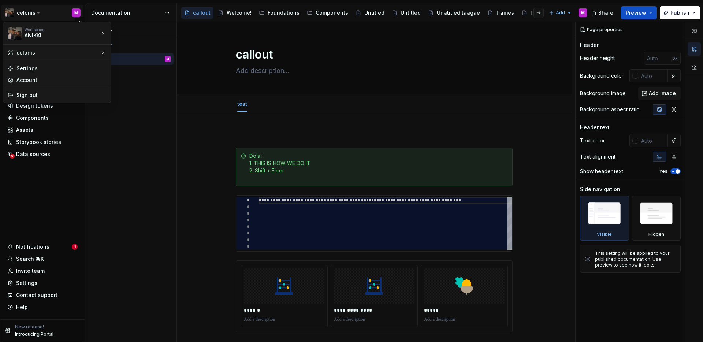
click at [33, 14] on html "celonis M Home Documentation Analytics Code automation Dataset Coloplast Design…" at bounding box center [351, 171] width 703 height 342
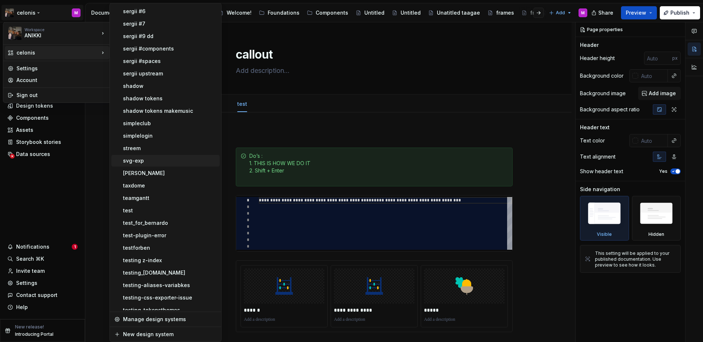
scroll to position [934, 0]
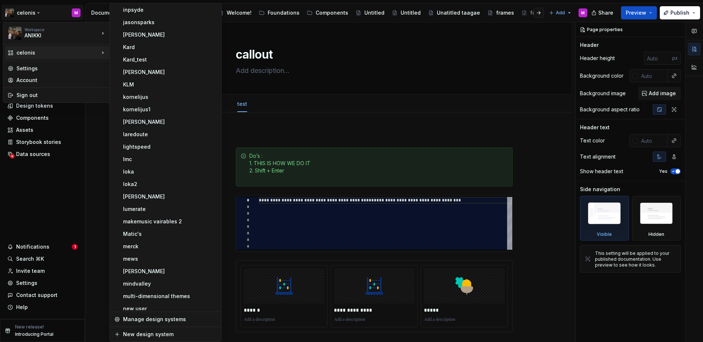
type textarea "*"
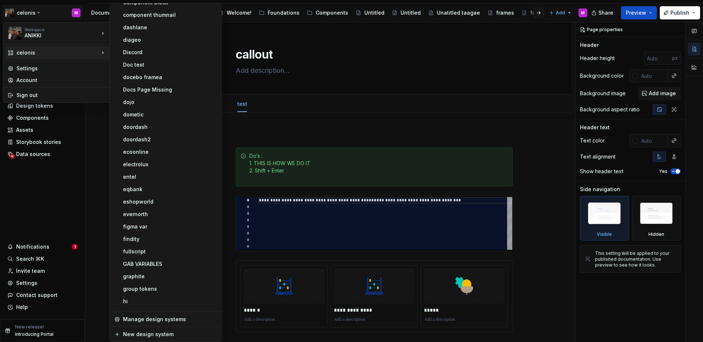
scroll to position [29, 0]
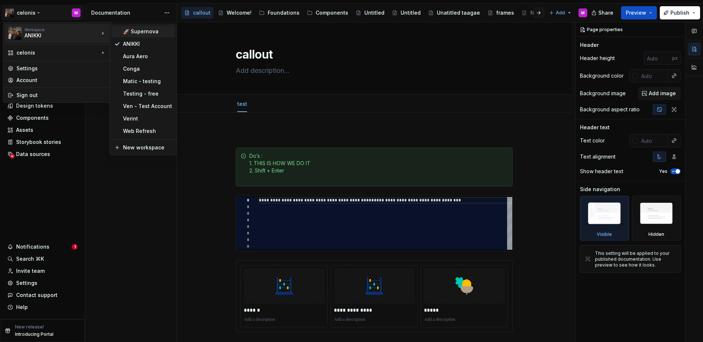
click at [144, 30] on div "🚀 Supernova" at bounding box center [147, 31] width 49 height 7
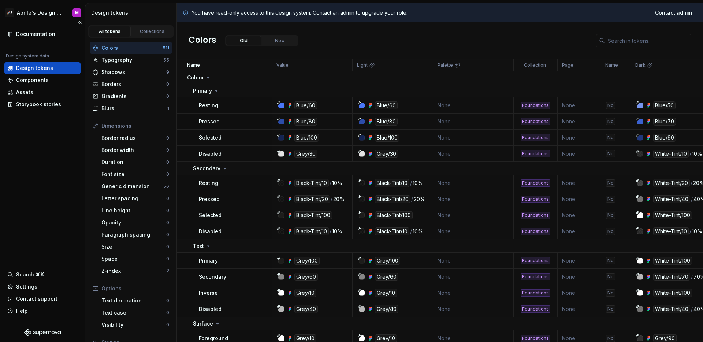
click at [25, 152] on div "Documentation Design system data Design tokens Components Assets Storybook stor…" at bounding box center [42, 172] width 85 height 300
click at [36, 16] on html "🚀S Aprile's Design System M Documentation Design system data Design tokens Comp…" at bounding box center [351, 171] width 703 height 342
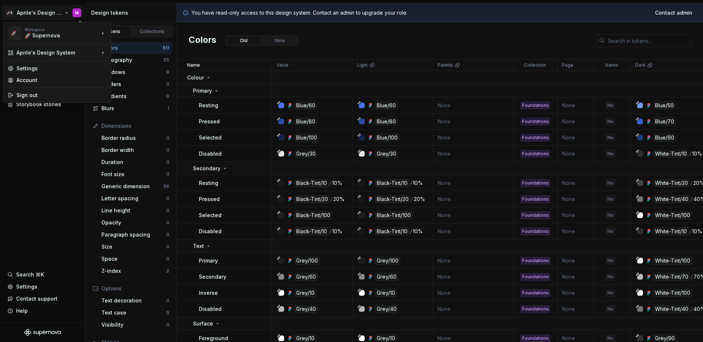
click at [43, 158] on html "🚀S Aprile's Design System M Documentation Design system data Design tokens Comp…" at bounding box center [351, 171] width 703 height 342
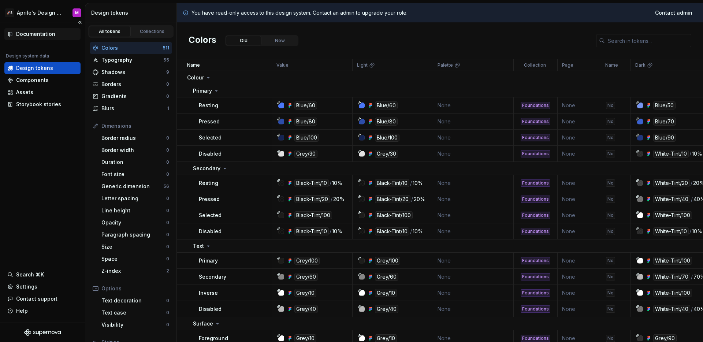
click at [42, 38] on div "Documentation" at bounding box center [42, 34] width 76 height 12
click at [48, 132] on div "Documentation Design system data Design tokens Components Assets Storybook stor…" at bounding box center [42, 172] width 85 height 300
click at [36, 83] on div "Components" at bounding box center [32, 80] width 33 height 7
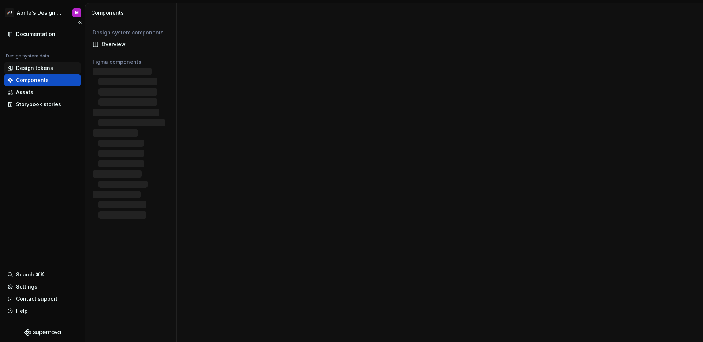
click at [46, 70] on div "Design tokens" at bounding box center [34, 67] width 37 height 7
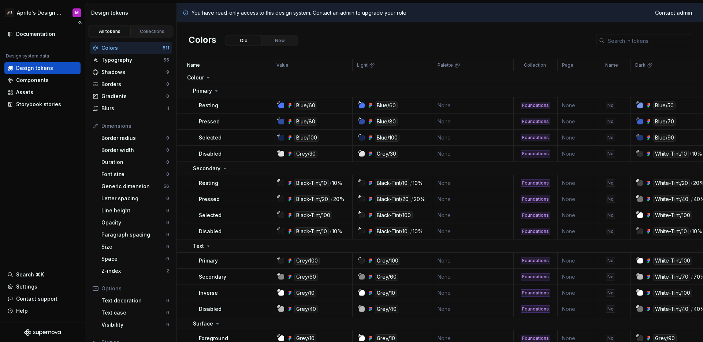
click at [68, 145] on div "Documentation Design system data Design tokens Components Assets Storybook stor…" at bounding box center [42, 172] width 85 height 300
click at [46, 13] on html "🚀S Aprile's Design System M Documentation Design system data Design tokens Comp…" at bounding box center [351, 171] width 703 height 342
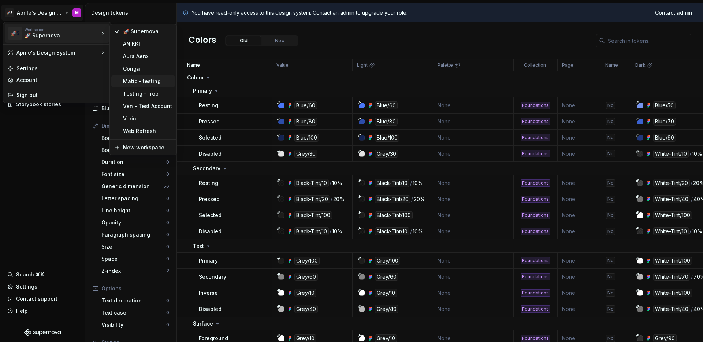
click at [129, 83] on div "Matic - testing" at bounding box center [147, 81] width 49 height 7
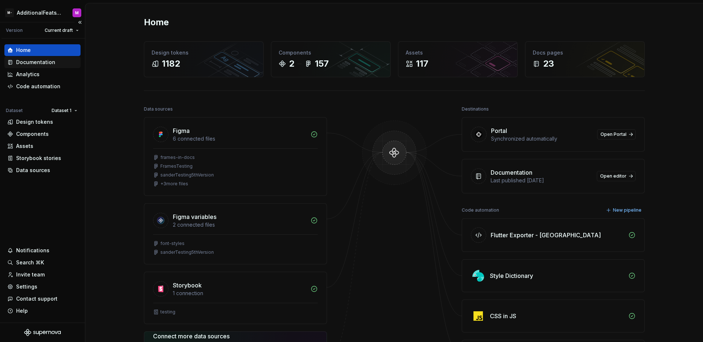
click at [40, 60] on div "Documentation" at bounding box center [35, 62] width 39 height 7
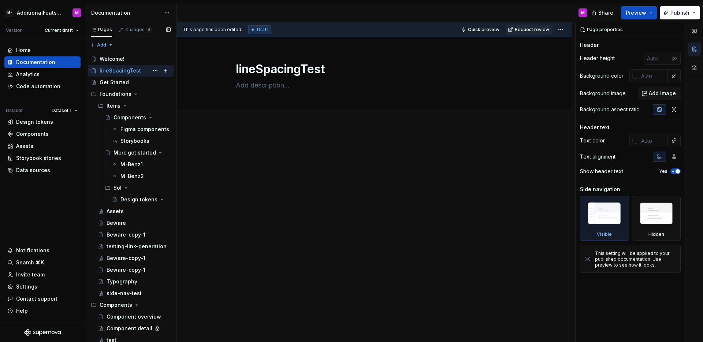
click at [127, 74] on div "lineSpacingTest M" at bounding box center [135, 71] width 71 height 10
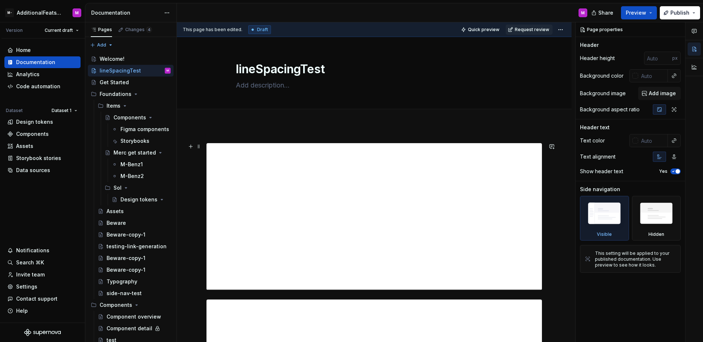
scroll to position [832, 0]
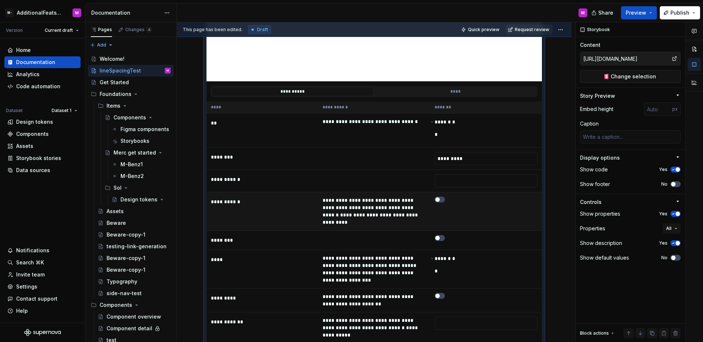
click at [409, 194] on td "**********" at bounding box center [374, 211] width 112 height 38
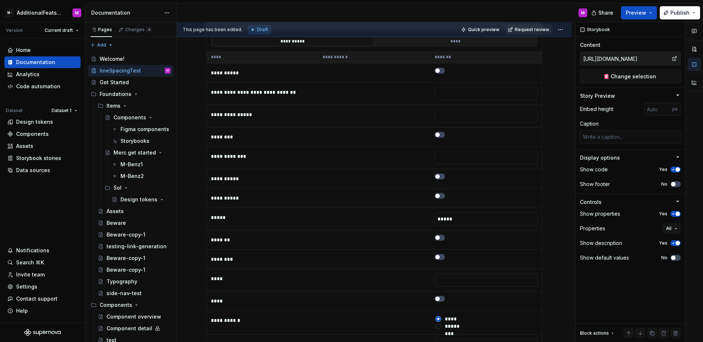
scroll to position [0, 0]
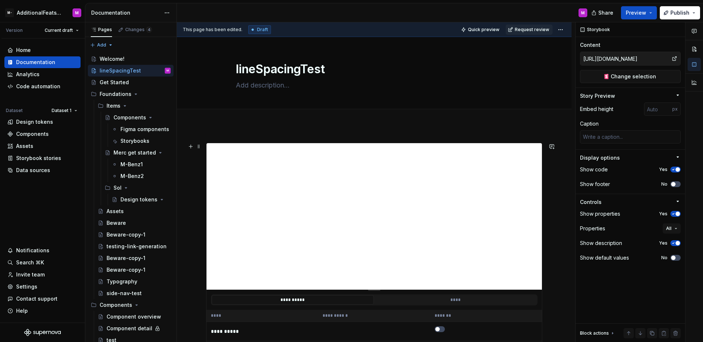
type textarea "*"
type input "[URL][DOMAIN_NAME]"
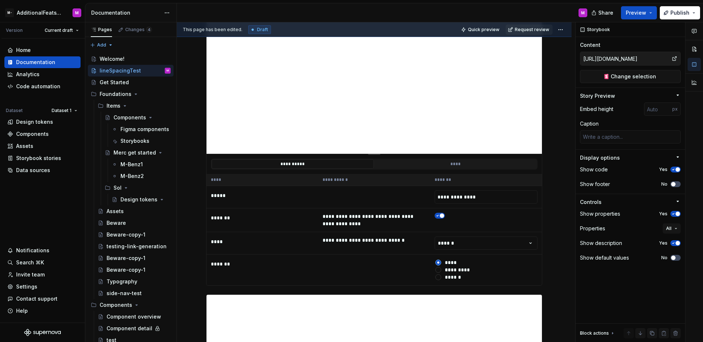
type textarea "*"
type input "Example / Button / Primary"
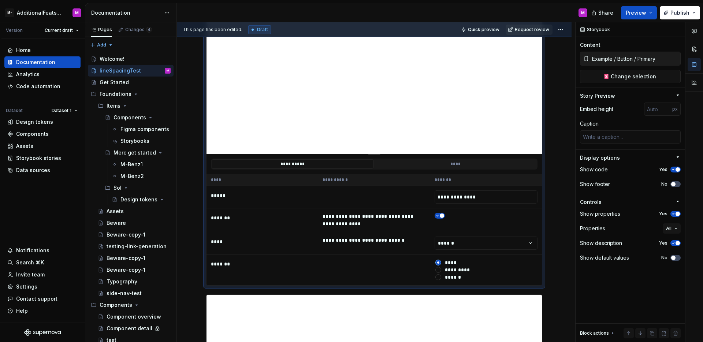
scroll to position [1123, 0]
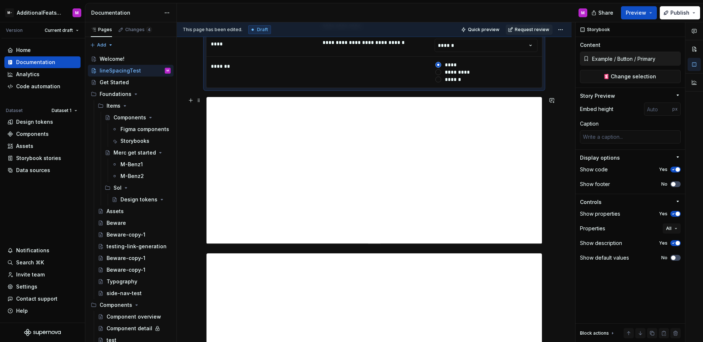
type textarea "*"
type input "[URL][DOMAIN_NAME][SECURITY_DATA]"
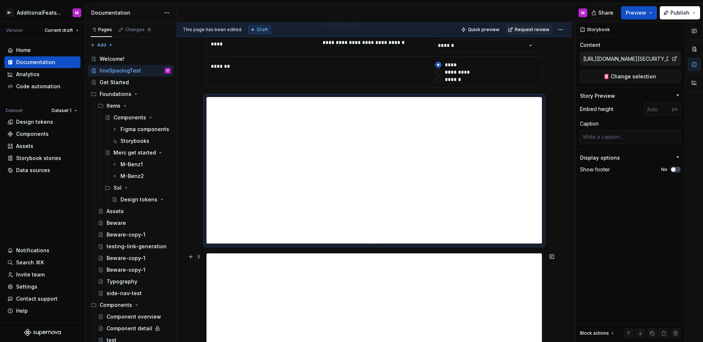
type textarea "*"
type input "https://storybook.activecampaign.design/?path=/story/components-accordion--sing…"
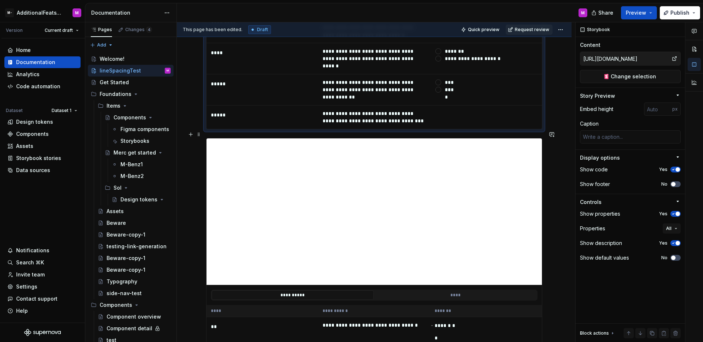
scroll to position [1755, 0]
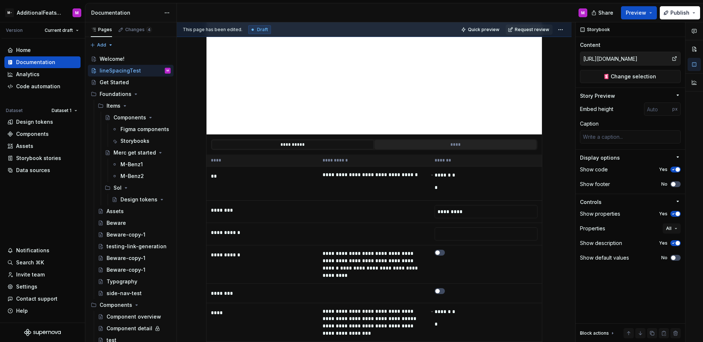
type textarea "*"
type input "https://circuit.sumup.com/?path=/story/components-button--base"
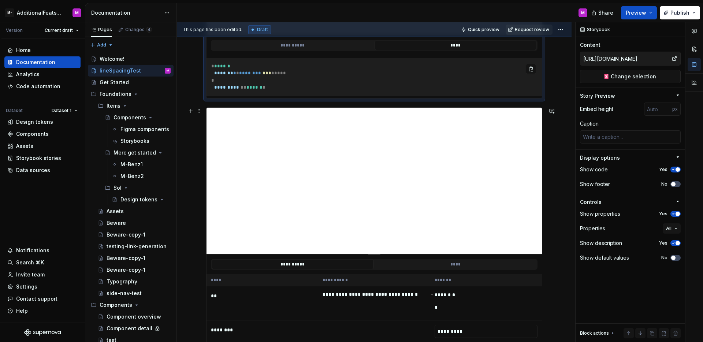
scroll to position [1703, 0]
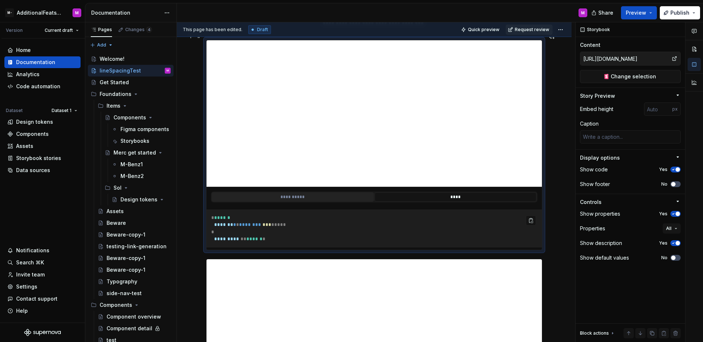
click at [305, 192] on button "**********" at bounding box center [293, 197] width 162 height 10
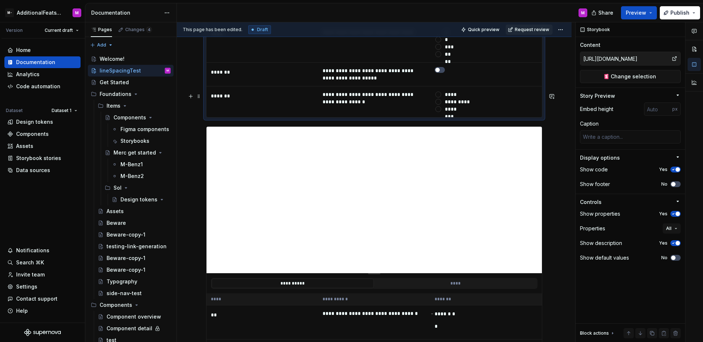
type textarea "*"
type input "https://circuit.sumup.com/?path=/story/components-button--base&globals=colorSch…"
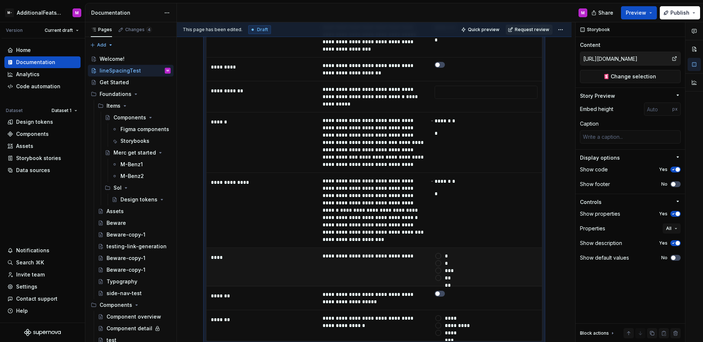
scroll to position [2736, 0]
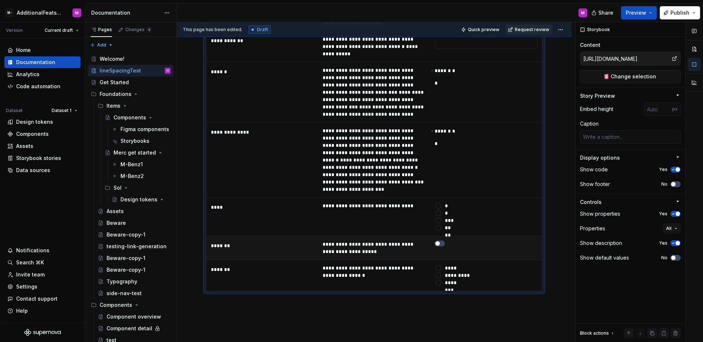
click at [506, 236] on td at bounding box center [486, 248] width 112 height 24
click at [320, 258] on div "**********" at bounding box center [376, 182] width 398 height 320
type textarea "*"
type input "Example / Button / Primary"
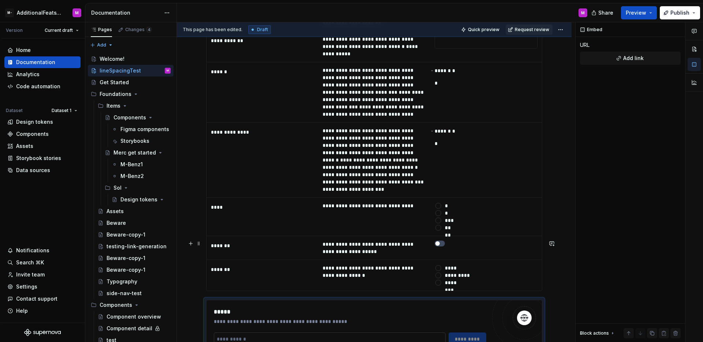
click at [304, 332] on input "text" at bounding box center [330, 338] width 232 height 13
type textarea "*"
click at [304, 332] on input "text" at bounding box center [330, 338] width 232 height 13
paste input "**********"
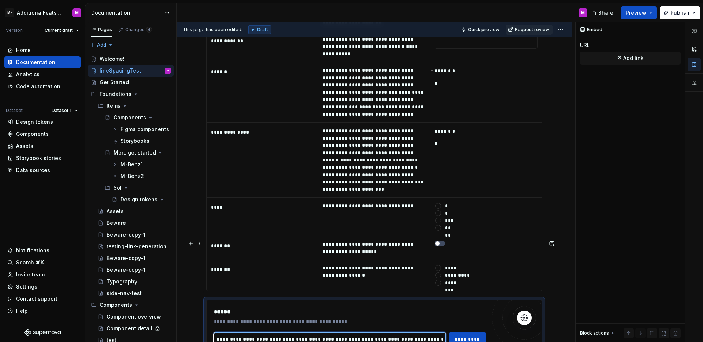
scroll to position [0, 3]
type input "**********"
click at [462, 335] on span "*********" at bounding box center [467, 338] width 29 height 7
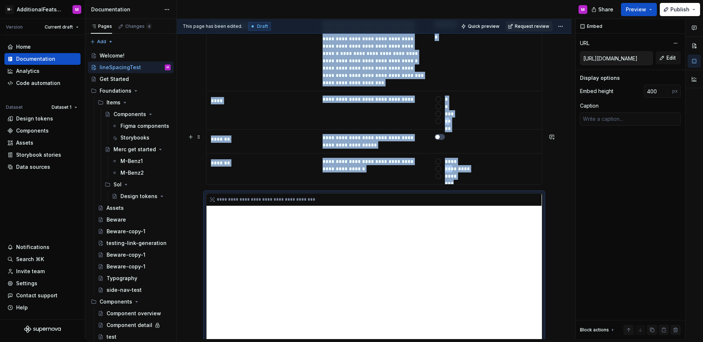
scroll to position [2848, 0]
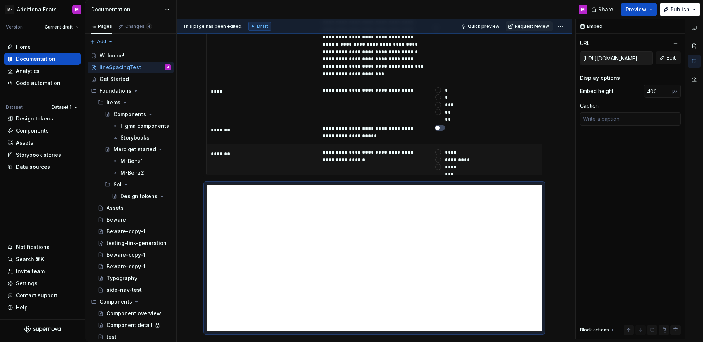
click at [396, 144] on td "**********" at bounding box center [374, 159] width 112 height 31
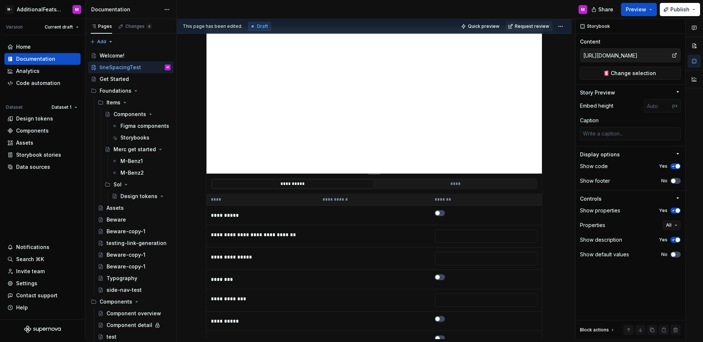
scroll to position [0, 0]
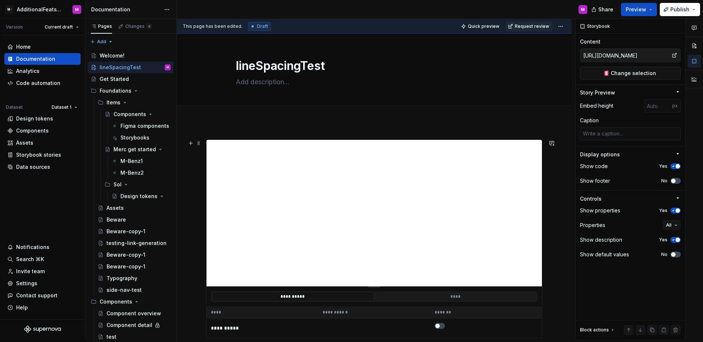
type textarea "*"
type input "https://glide-core.crowdstrike-ux.workers.dev/?path=/story/dropdown--dropdown"
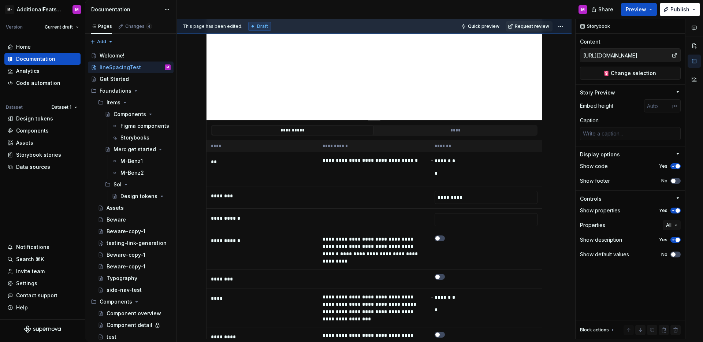
scroll to position [2892, 0]
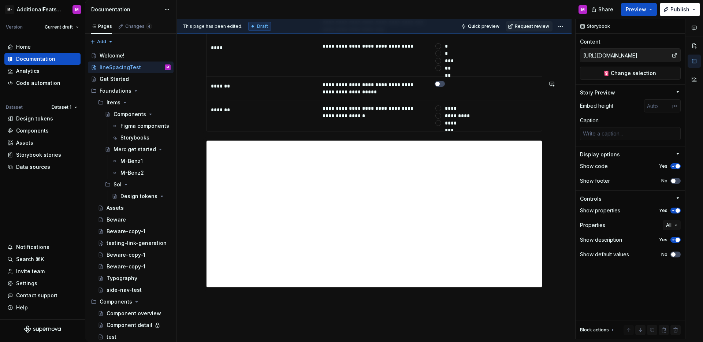
click at [45, 11] on html "M- AdditionalFeatsTest M Version Current draft Home Documentation Analytics Cod…" at bounding box center [351, 171] width 703 height 342
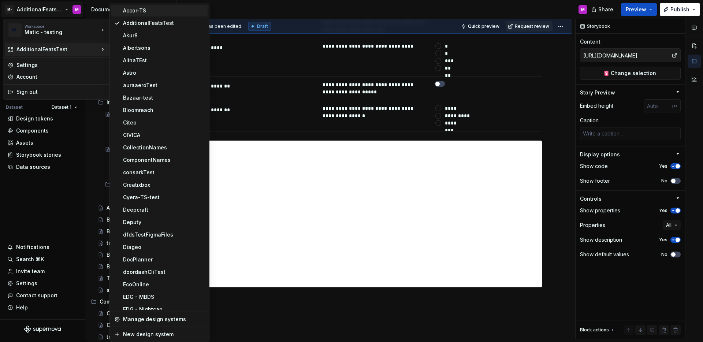
click at [148, 14] on div "Accor-TS" at bounding box center [159, 11] width 96 height 12
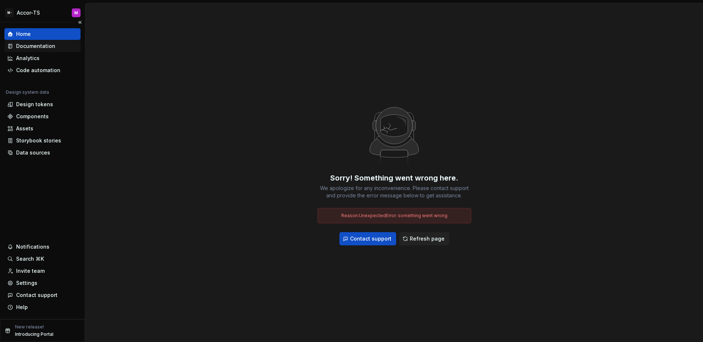
click at [33, 48] on div "Documentation" at bounding box center [35, 45] width 39 height 7
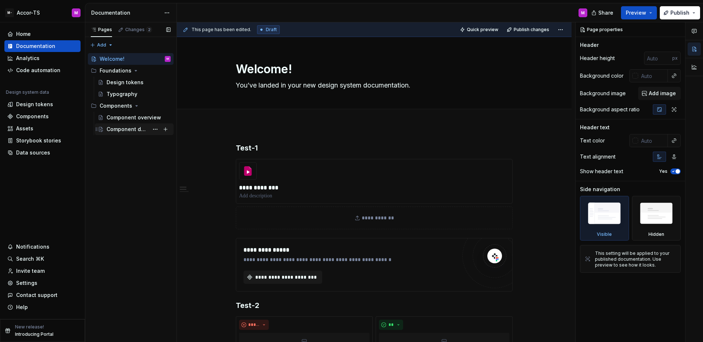
click at [133, 132] on div "Component detail" at bounding box center [128, 129] width 42 height 7
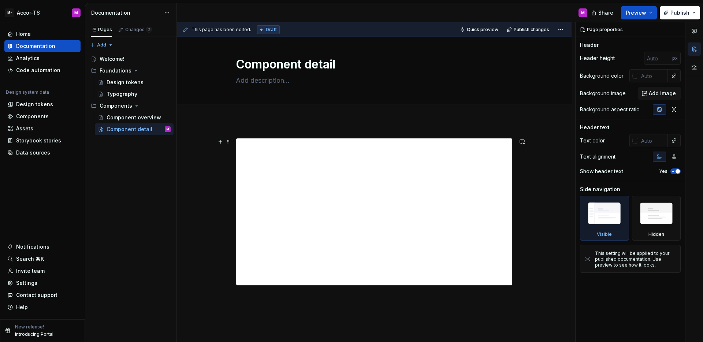
scroll to position [10, 0]
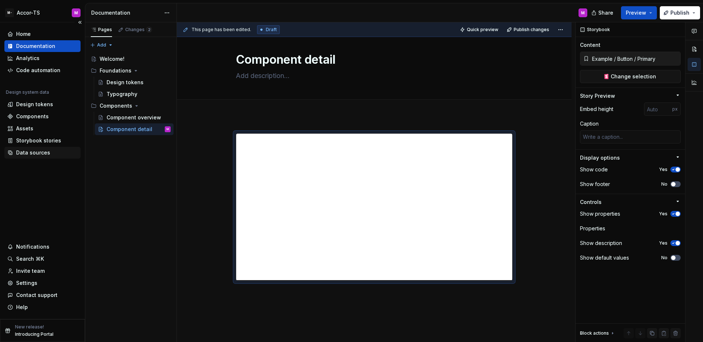
click at [49, 151] on div "Data sources" at bounding box center [42, 152] width 70 height 7
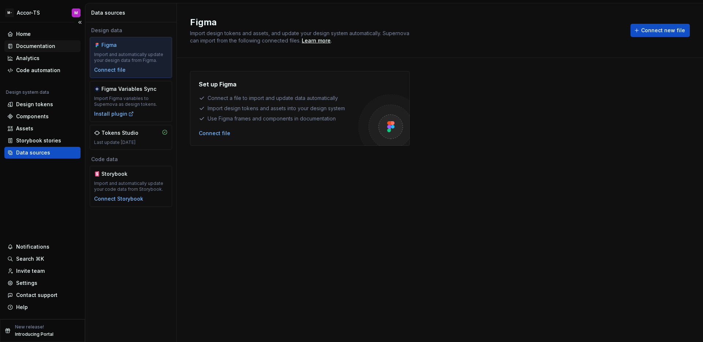
click at [33, 44] on div "Documentation" at bounding box center [35, 45] width 39 height 7
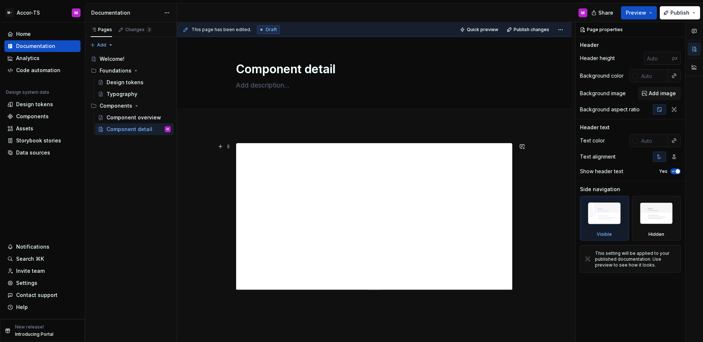
scroll to position [4, 0]
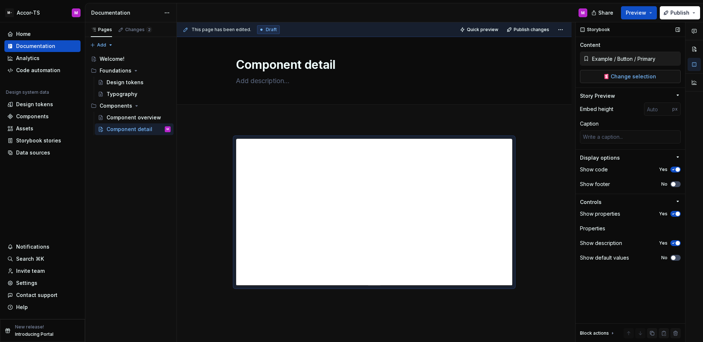
click at [615, 79] on span "Change selection" at bounding box center [633, 76] width 45 height 7
type textarea "*"
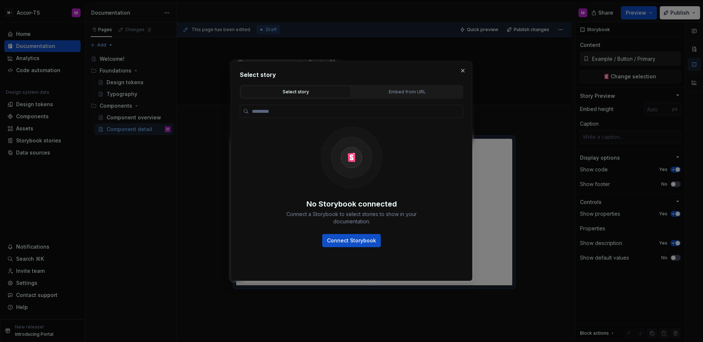
click at [389, 99] on div "No Storybook connected Connect a Storybook to select stories to show in your do…" at bounding box center [351, 184] width 223 height 171
click at [389, 93] on div "Embed from URL" at bounding box center [406, 91] width 105 height 7
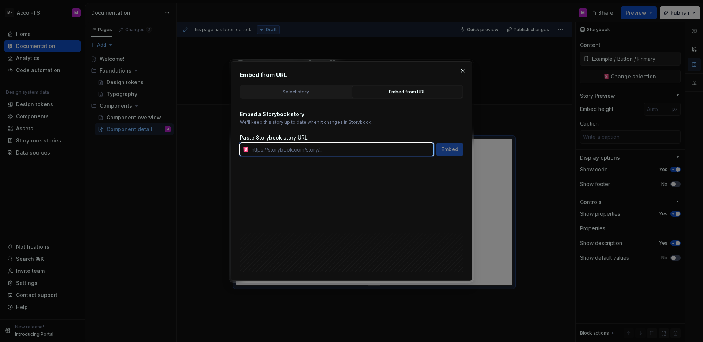
click at [328, 144] on input "text" at bounding box center [341, 149] width 185 height 13
paste input "https://circuit.sumup.com/?path=/story/components-button--base&globals=colorSch…"
type input "https://circuit.sumup.com/?path=/story/components-button--base&globals=colorSch…"
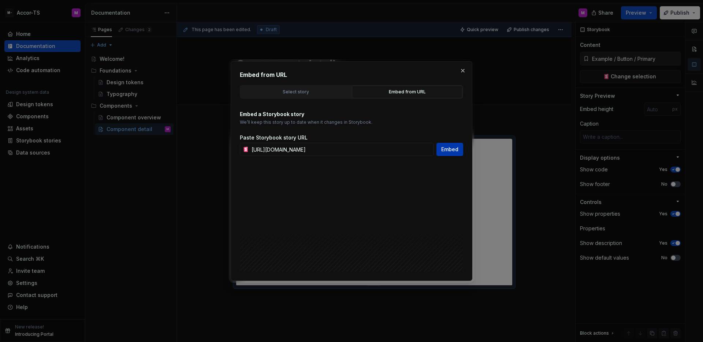
click at [451, 154] on button "Embed" at bounding box center [449, 149] width 27 height 13
type textarea "*"
type input "https://circuit.sumup.com/?path=/story/components-button--base&globals=colorSch…"
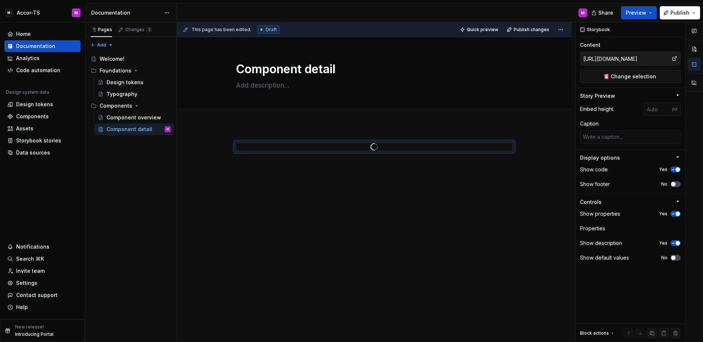
scroll to position [0, 0]
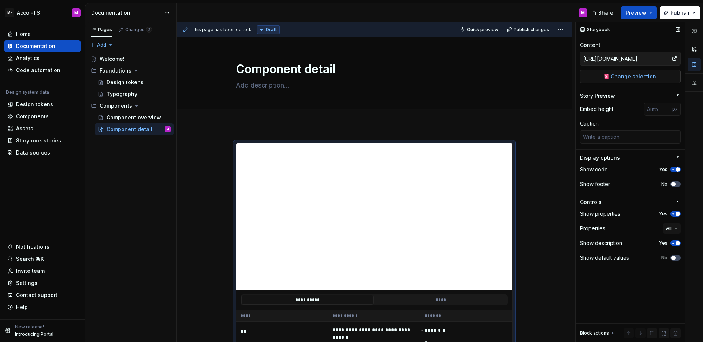
click at [616, 81] on button "Change selection" at bounding box center [630, 76] width 101 height 13
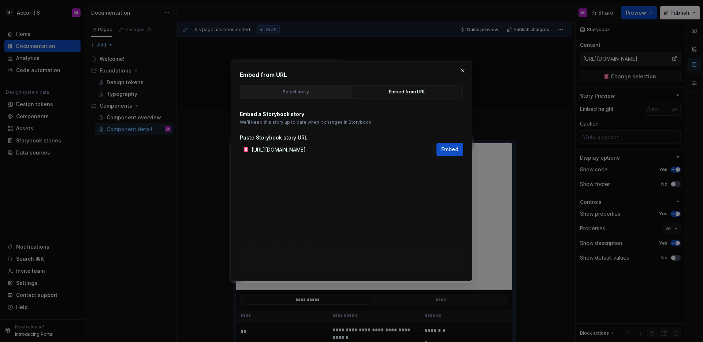
scroll to position [0, 49]
click at [422, 96] on button "Embed from URL" at bounding box center [407, 92] width 111 height 12
click at [464, 72] on button "button" at bounding box center [463, 71] width 10 height 10
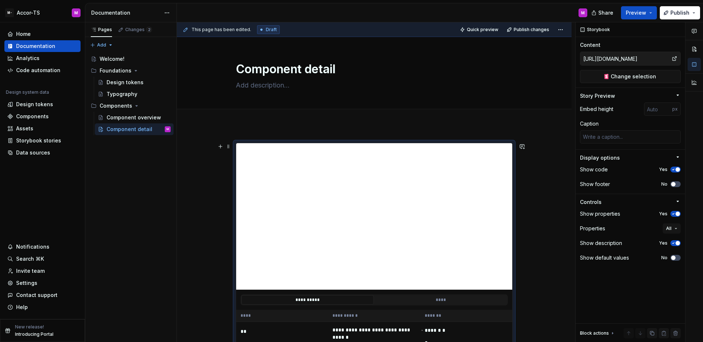
click at [60, 170] on div "Home Documentation Analytics Code automation Design system data Design tokens C…" at bounding box center [42, 170] width 85 height 297
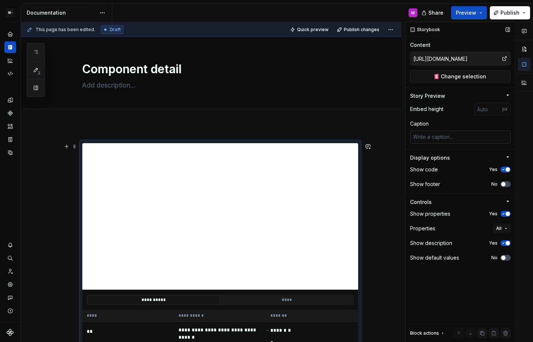
type textarea "*"
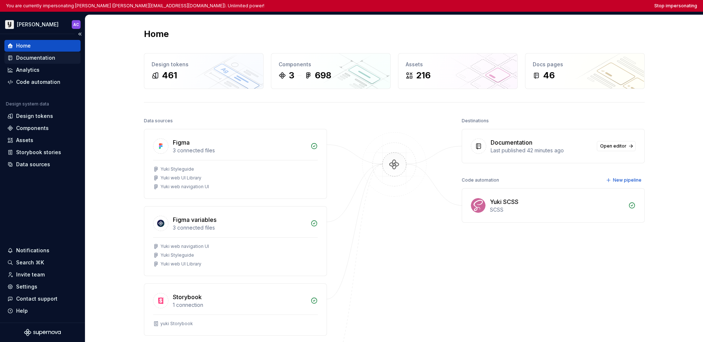
click at [53, 59] on div "Documentation" at bounding box center [35, 57] width 39 height 7
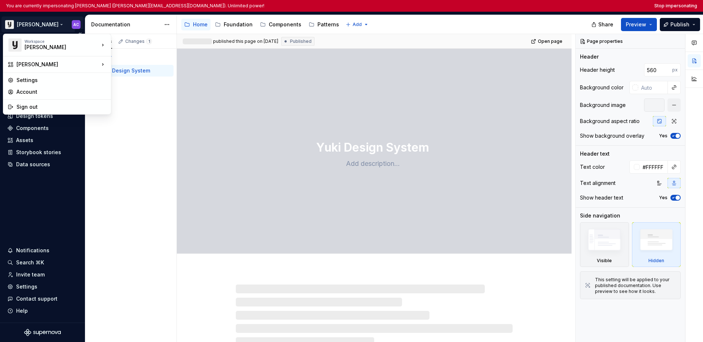
click at [26, 24] on html "You are currently impersonating [PERSON_NAME] ([PERSON_NAME][EMAIL_ADDRESS][DOM…" at bounding box center [351, 171] width 703 height 342
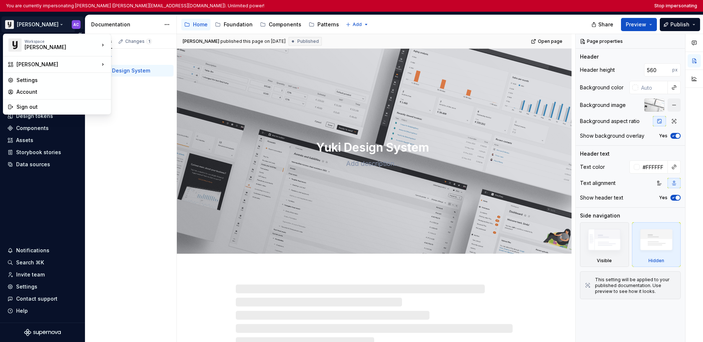
click at [46, 183] on html "You are currently impersonating [PERSON_NAME] ([PERSON_NAME][EMAIL_ADDRESS][DOM…" at bounding box center [351, 171] width 703 height 342
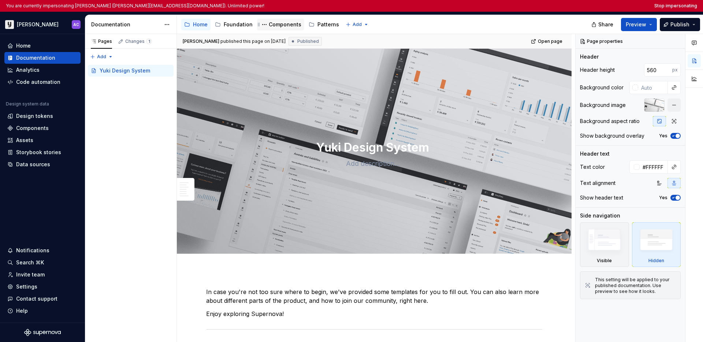
click at [276, 22] on div "Components" at bounding box center [285, 24] width 33 height 7
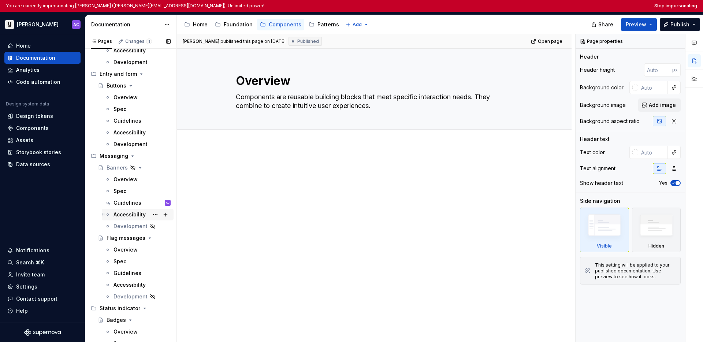
scroll to position [198, 0]
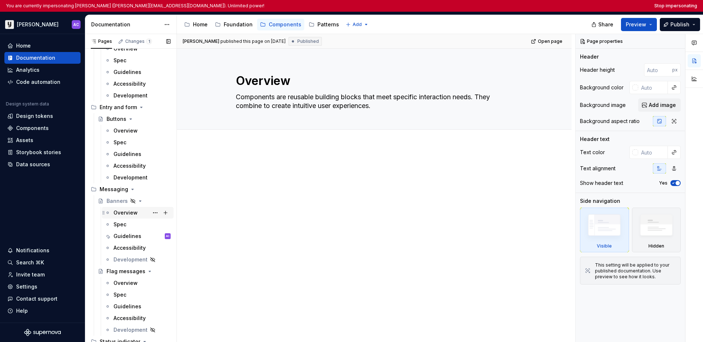
click at [133, 210] on div "Overview" at bounding box center [125, 212] width 24 height 7
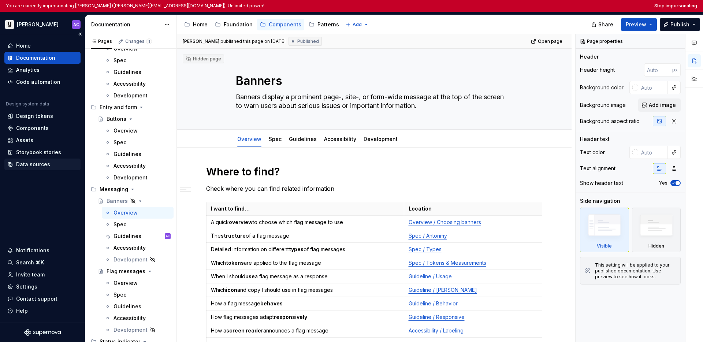
type textarea "*"
click at [39, 166] on div "Data sources" at bounding box center [33, 164] width 34 height 7
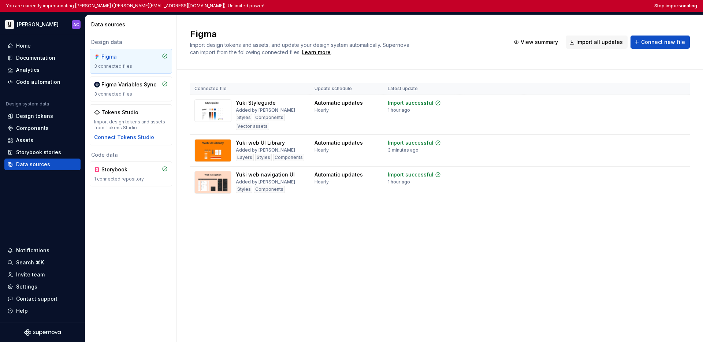
click at [533, 6] on button "Stop impersonating" at bounding box center [675, 6] width 43 height 6
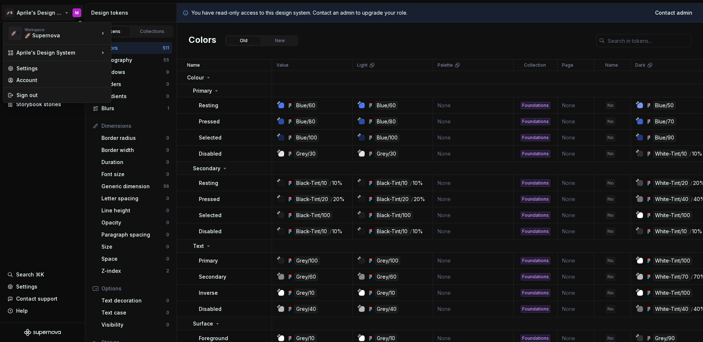
click at [50, 18] on html "🚀S Aprile's Design System M Documentation Design system data Design tokens Comp…" at bounding box center [351, 171] width 703 height 342
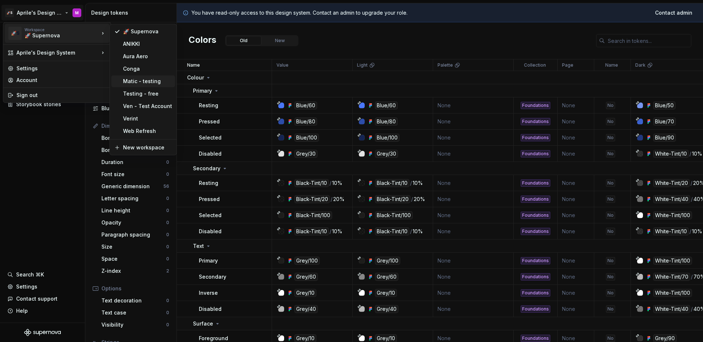
click at [146, 78] on div "Matic - testing" at bounding box center [147, 81] width 49 height 7
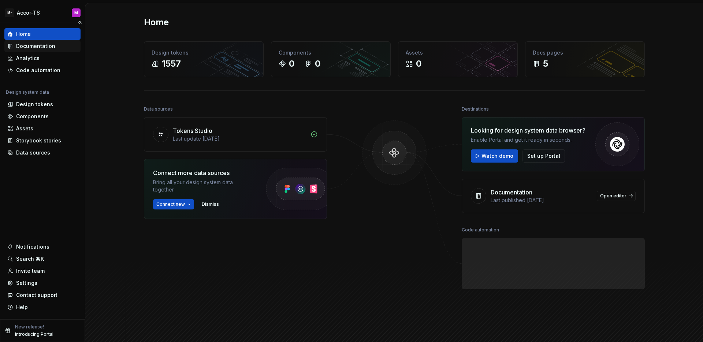
click at [49, 45] on div "Documentation" at bounding box center [35, 45] width 39 height 7
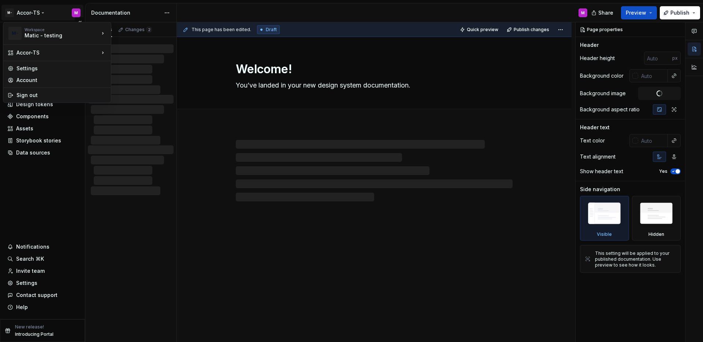
click at [42, 15] on html "M- Accor-TS M Home Documentation Analytics Code automation Design system data D…" at bounding box center [351, 171] width 703 height 342
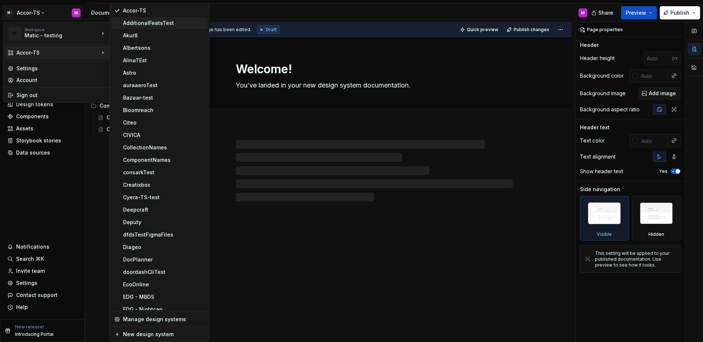
click at [157, 25] on div "AdditionalFeatsTest" at bounding box center [164, 22] width 82 height 7
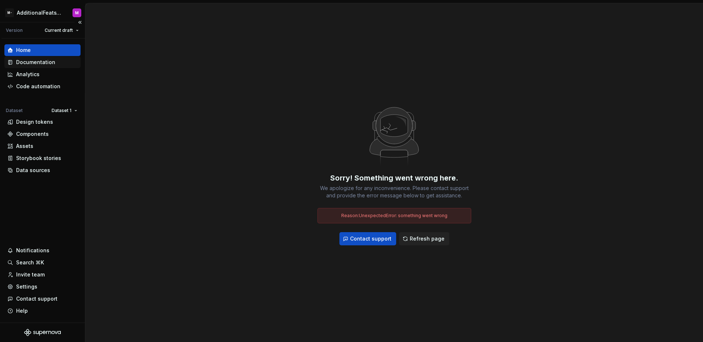
click at [33, 64] on div "Documentation" at bounding box center [35, 62] width 39 height 7
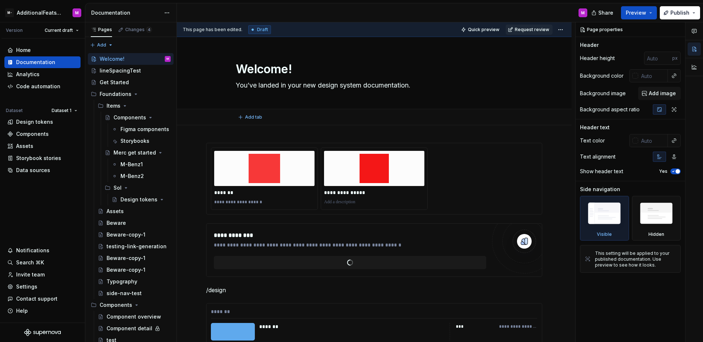
type textarea "*"
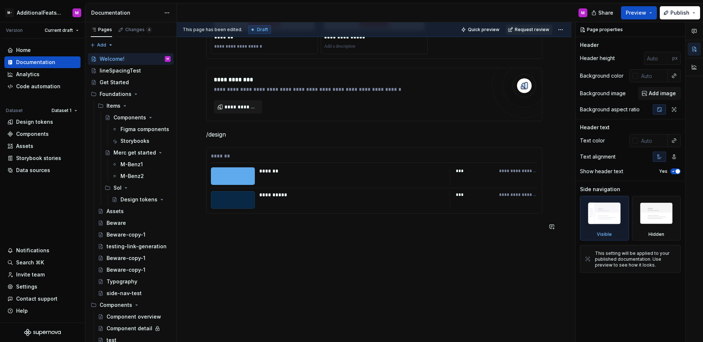
click at [324, 242] on div "**********" at bounding box center [374, 156] width 395 height 373
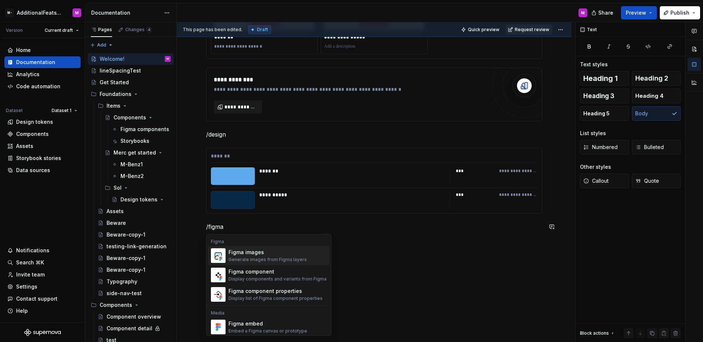
click at [290, 263] on span "Figma images Generate images from Figma layers" at bounding box center [269, 255] width 122 height 19
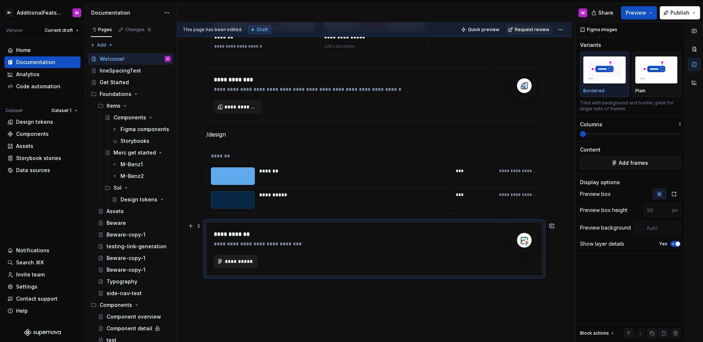
click at [239, 260] on span "**********" at bounding box center [238, 261] width 29 height 7
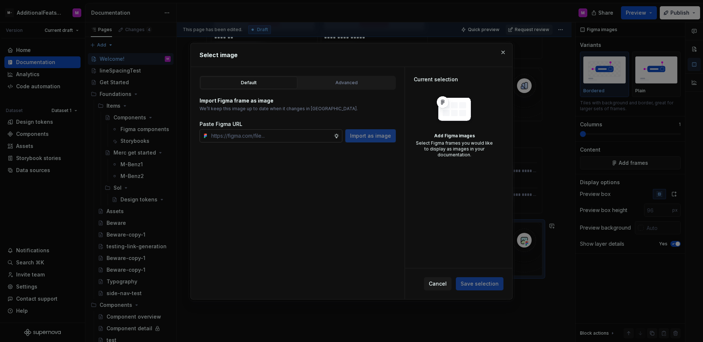
click at [298, 136] on input "text" at bounding box center [270, 135] width 125 height 13
type input "[URL][DOMAIN_NAME]"
click at [372, 140] on button "Import as image" at bounding box center [370, 135] width 51 height 13
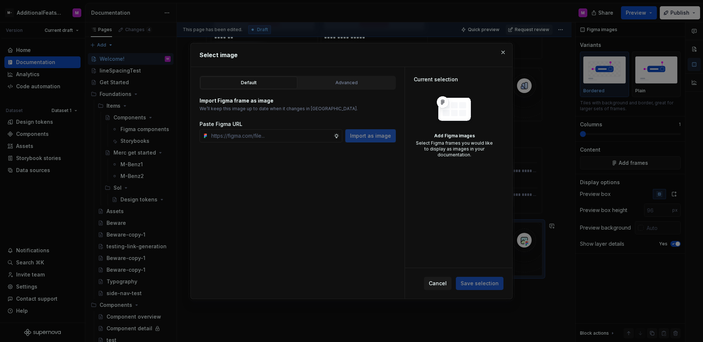
click at [357, 164] on div "Default Advanced Import Figma frame as image We’ll keep this image up to date w…" at bounding box center [298, 183] width 214 height 232
click at [313, 139] on input "text" at bounding box center [270, 135] width 125 height 13
paste input "[URL][DOMAIN_NAME]"
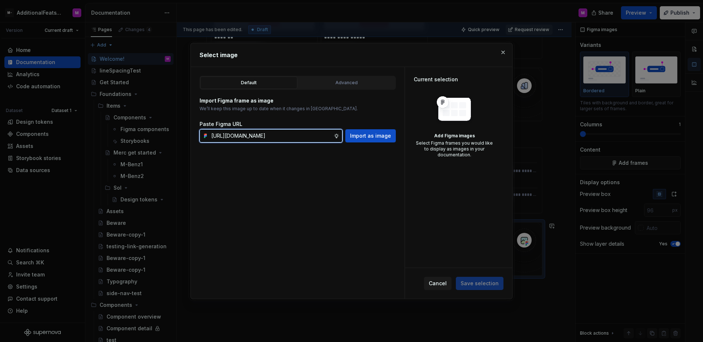
scroll to position [0, 234]
type input "[URL][DOMAIN_NAME]"
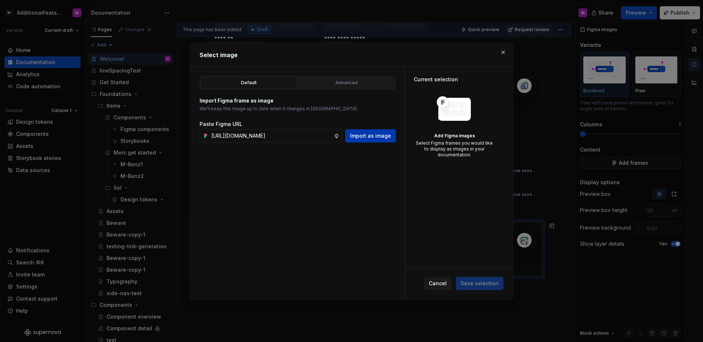
scroll to position [0, 0]
click at [375, 137] on span "Import as image" at bounding box center [370, 135] width 41 height 7
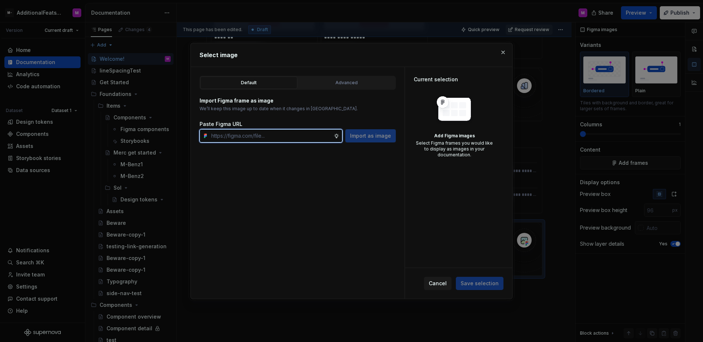
click at [282, 139] on input "text" at bounding box center [270, 135] width 125 height 13
paste input "[URL][DOMAIN_NAME]"
type input "[URL][DOMAIN_NAME]"
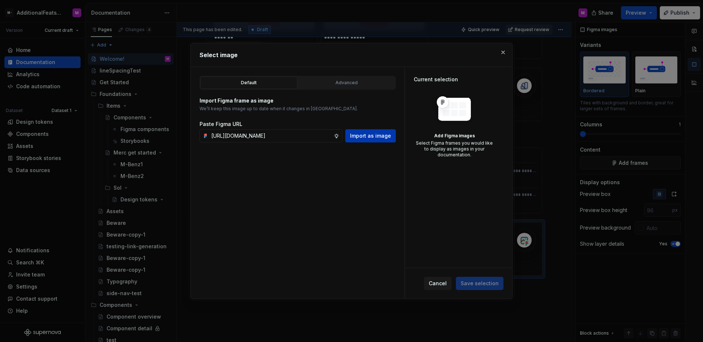
click at [365, 135] on span "Import as image" at bounding box center [370, 135] width 41 height 7
click at [350, 187] on div "Default Advanced Import Figma frame as image We’ll keep this image up to date w…" at bounding box center [298, 183] width 214 height 232
click at [374, 56] on h2 "Select image" at bounding box center [352, 55] width 304 height 9
type textarea "*"
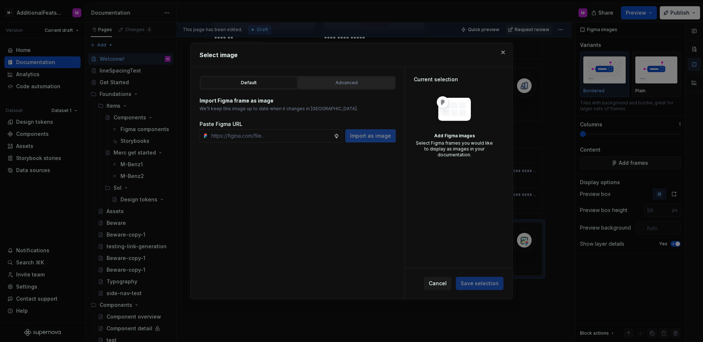
click at [322, 77] on button "Advanced" at bounding box center [346, 83] width 97 height 12
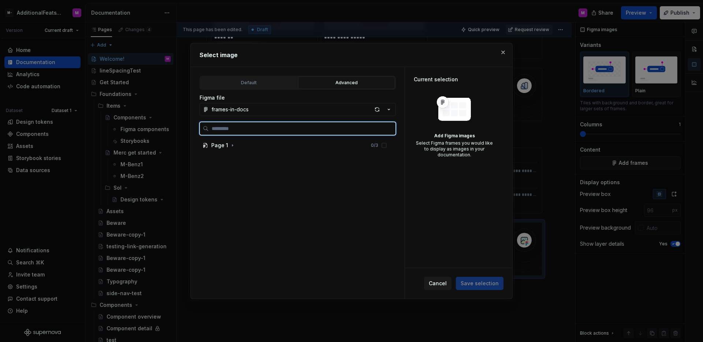
click at [250, 126] on input "search" at bounding box center [302, 128] width 187 height 7
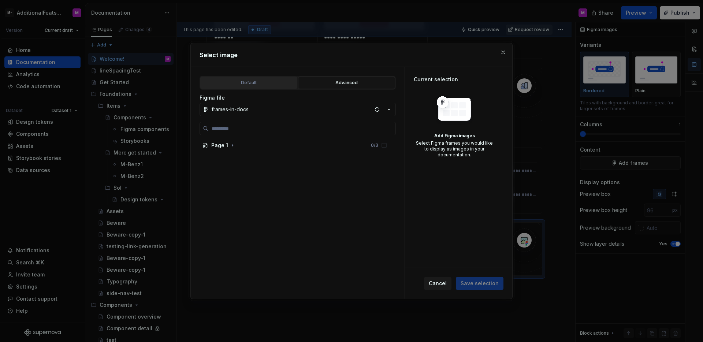
click at [253, 82] on div "Default" at bounding box center [249, 82] width 92 height 7
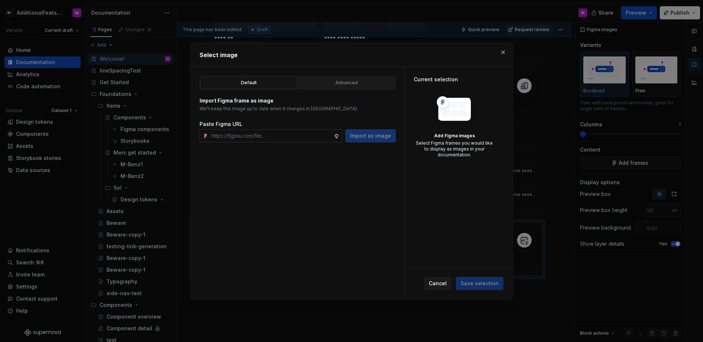
click at [264, 136] on input "text" at bounding box center [270, 135] width 125 height 13
click at [315, 137] on input "text" at bounding box center [270, 135] width 125 height 13
paste input "[URL][DOMAIN_NAME]"
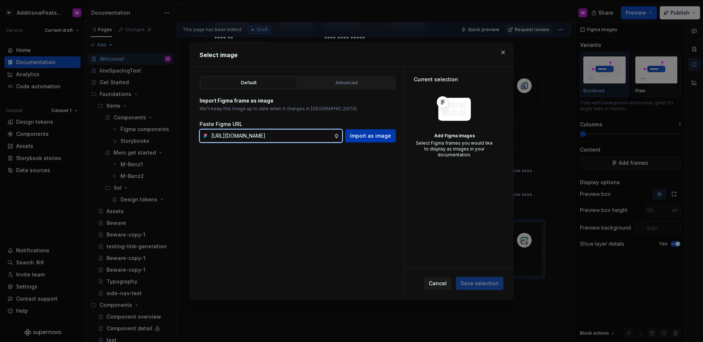
type input "[URL][DOMAIN_NAME]"
click at [389, 134] on span "Import as image" at bounding box center [370, 135] width 41 height 7
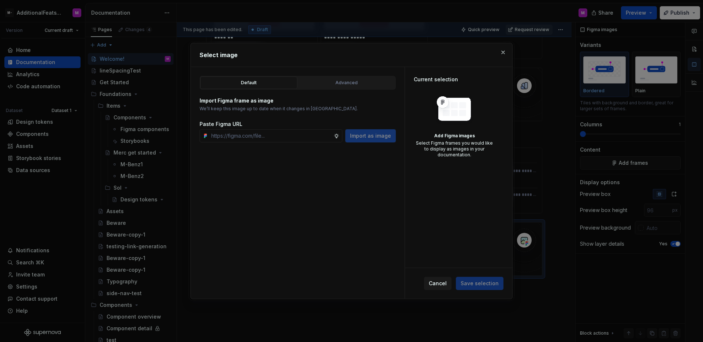
click at [375, 164] on div "Default Advanced Import Figma frame as image We’ll keep this image up to date w…" at bounding box center [298, 183] width 214 height 232
click at [373, 143] on div "Default Advanced Import Figma frame as image We’ll keep this image up to date w…" at bounding box center [298, 183] width 214 height 232
click at [372, 134] on div "Import as image" at bounding box center [370, 135] width 51 height 13
click at [254, 148] on div "Default Advanced Import Figma frame as image We’ll keep this image up to date w…" at bounding box center [298, 183] width 214 height 232
click at [261, 137] on input "text" at bounding box center [270, 135] width 125 height 13
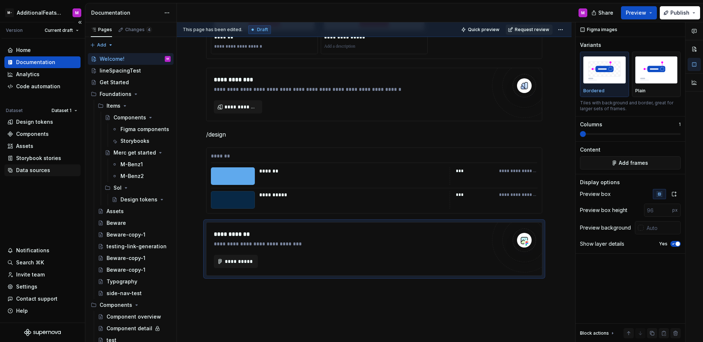
click at [44, 170] on div "Data sources" at bounding box center [33, 170] width 34 height 7
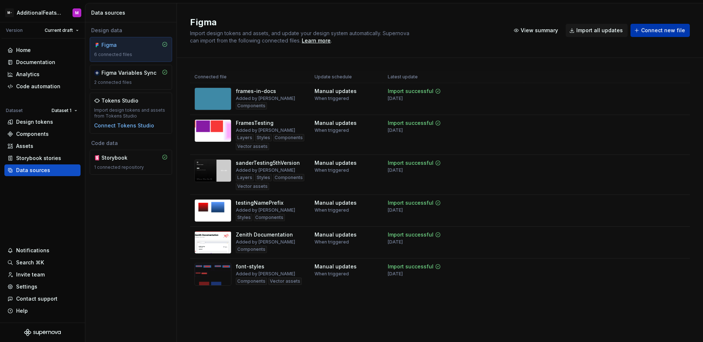
click at [647, 32] on span "Connect new file" at bounding box center [663, 30] width 44 height 7
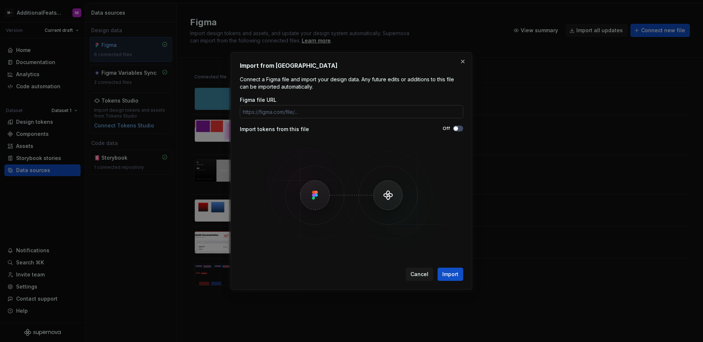
click at [420, 112] on input "Figma file URL" at bounding box center [351, 111] width 223 height 13
type input "[URL][DOMAIN_NAME]"
click at [451, 274] on span "Import" at bounding box center [450, 274] width 16 height 7
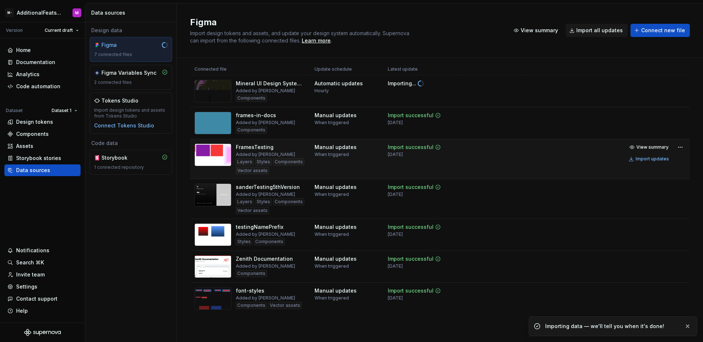
scroll to position [0, 0]
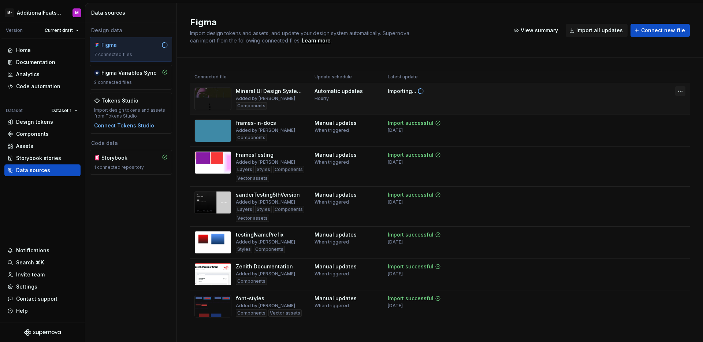
click at [670, 90] on html "M- AdditionalFeatsTest M Version Current draft Home Documentation Analytics Cod…" at bounding box center [351, 171] width 703 height 342
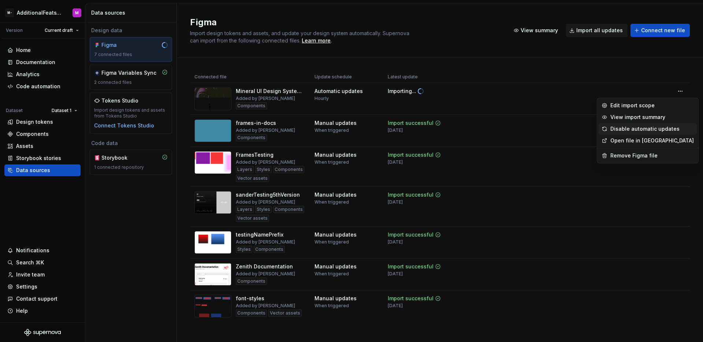
click at [636, 127] on div "Disable automatic updates" at bounding box center [651, 128] width 83 height 7
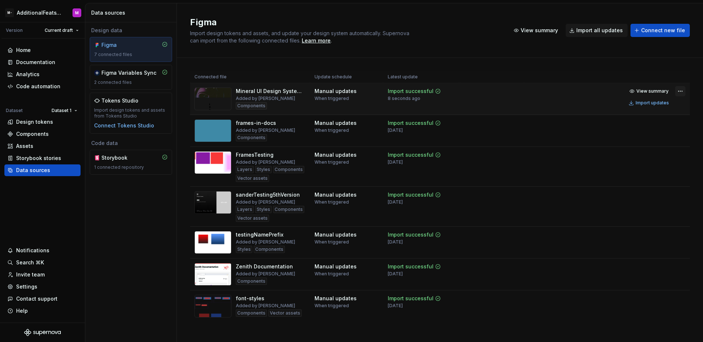
click at [671, 91] on html "M- AdditionalFeatsTest M Version Current draft Home Documentation Analytics Cod…" at bounding box center [351, 171] width 703 height 342
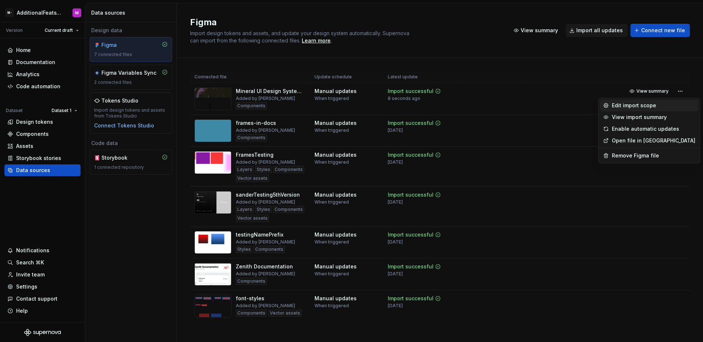
click at [646, 104] on div "Edit import scope" at bounding box center [653, 105] width 83 height 7
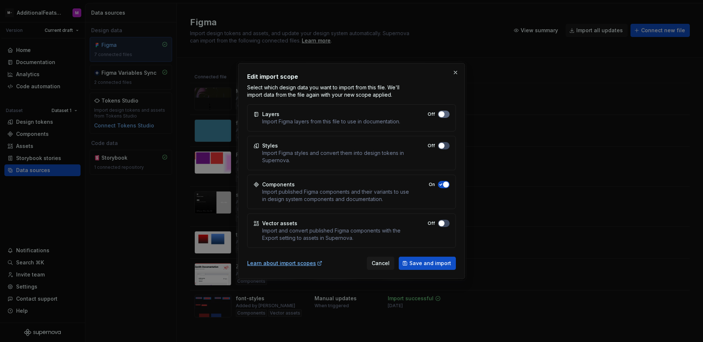
click at [443, 116] on span "button" at bounding box center [442, 114] width 6 height 6
click at [441, 265] on span "Save and import" at bounding box center [430, 263] width 42 height 7
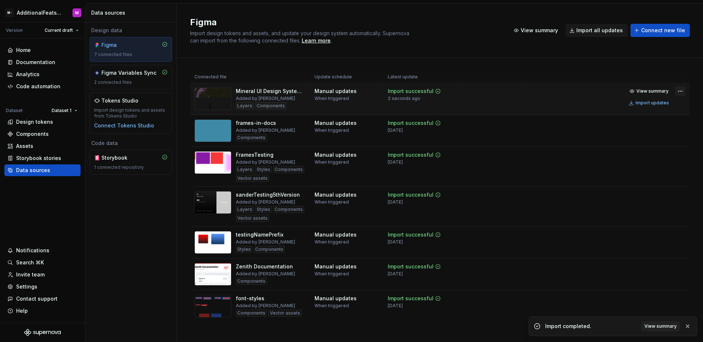
click at [674, 90] on html "M- AdditionalFeatsTest M Version Current draft Home Documentation Analytics Cod…" at bounding box center [351, 171] width 703 height 342
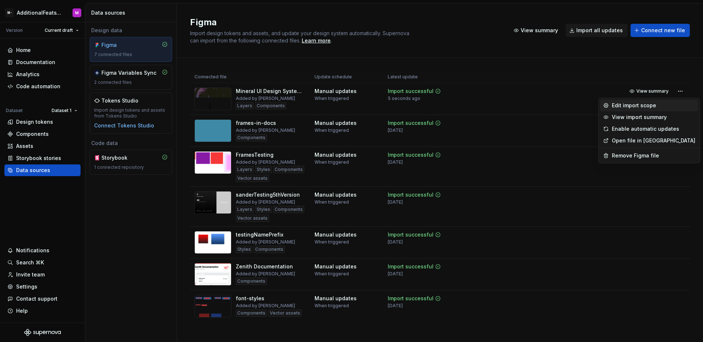
click at [638, 107] on div "Edit import scope" at bounding box center [653, 105] width 83 height 7
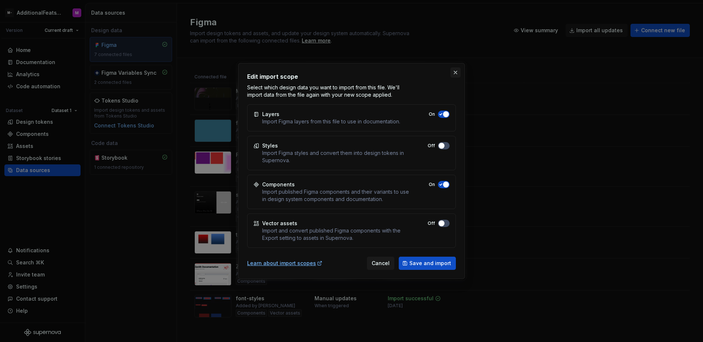
click at [456, 72] on button "button" at bounding box center [455, 72] width 10 height 10
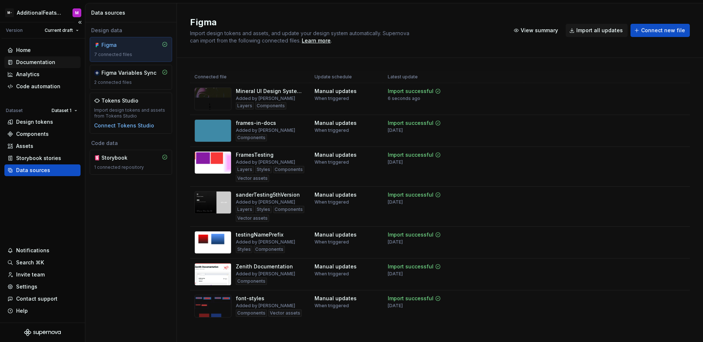
click at [20, 65] on div "Documentation" at bounding box center [35, 62] width 39 height 7
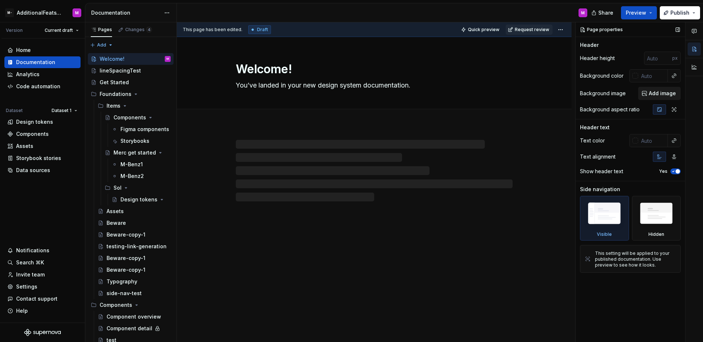
type textarea "*"
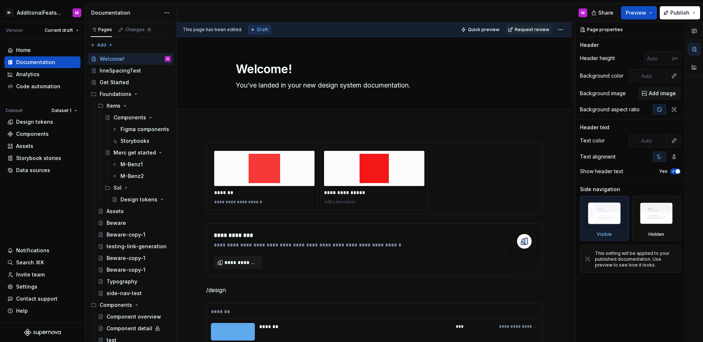
scroll to position [200, 0]
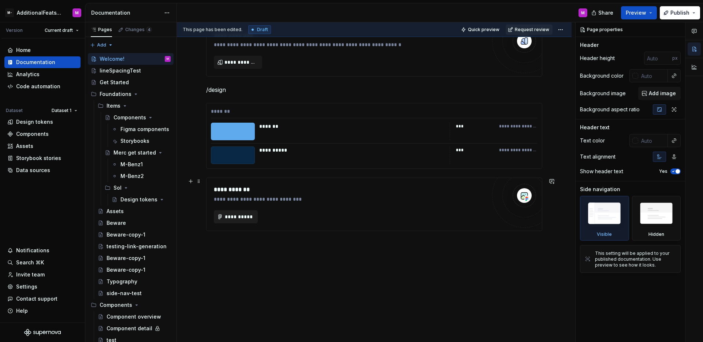
click at [240, 220] on span "**********" at bounding box center [238, 216] width 29 height 7
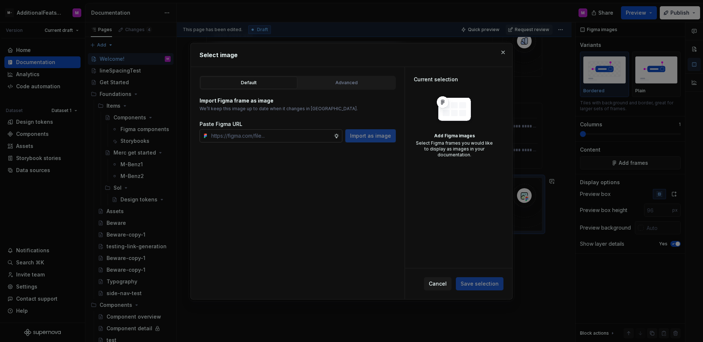
click at [298, 137] on input "text" at bounding box center [270, 135] width 125 height 13
type input "https://www.figma.com/design/Nz1uPjePRnyTfyvXrQgnnW/Mineral-UI-Design-System-v2…"
click at [307, 138] on input "text" at bounding box center [270, 135] width 125 height 13
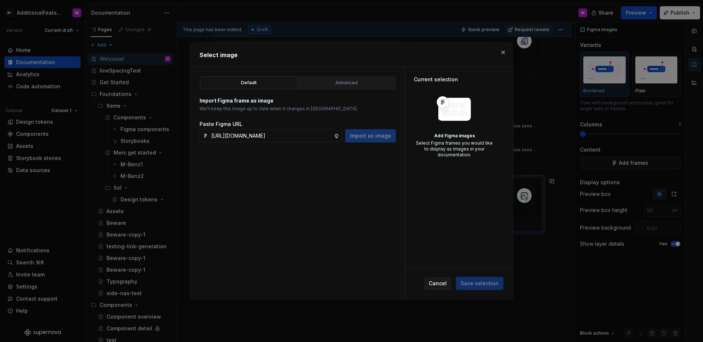
scroll to position [0, 234]
type input "https://www.figma.com/design/Nz1uPjePRnyTfyvXrQgnnW/Mineral-UI-Design-System-v2…"
click at [358, 138] on span "Import as image" at bounding box center [370, 135] width 41 height 7
click at [332, 168] on div "Default Advanced Import Figma frame as image We’ll keep this image up to date w…" at bounding box center [298, 183] width 214 height 232
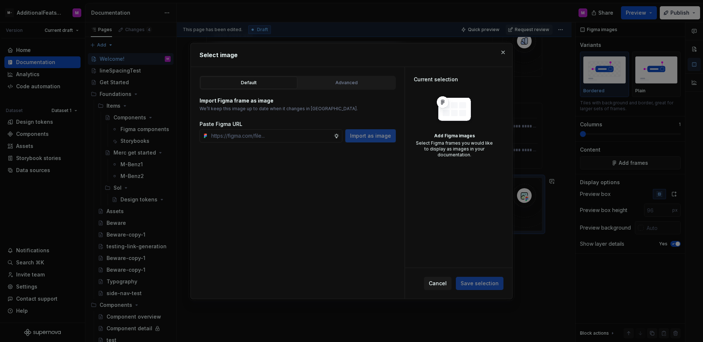
type textarea "*"
click at [307, 141] on input "text" at bounding box center [270, 135] width 125 height 13
click at [352, 156] on div "Default Advanced Import Figma frame as image We’ll keep this image up to date w…" at bounding box center [298, 183] width 214 height 232
click at [362, 140] on div "Import as image" at bounding box center [370, 135] width 51 height 13
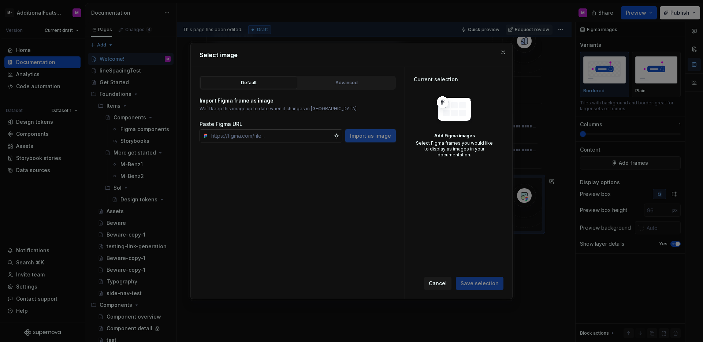
click at [295, 136] on input "text" at bounding box center [270, 135] width 125 height 13
paste input "https://www.figma.com/design/Nz1uPjePRnyTfyvXrQgnnW/Mineral-UI-Design-System-v2…"
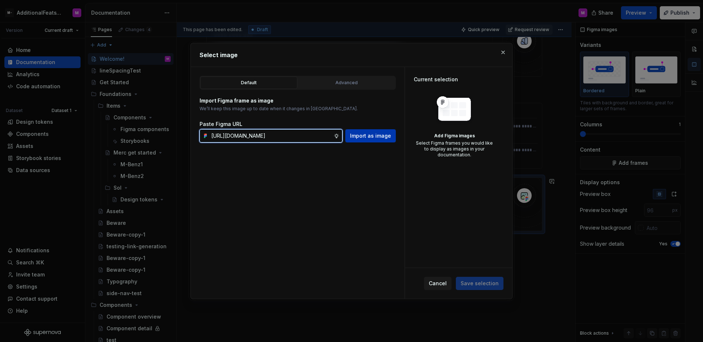
type input "https://www.figma.com/design/Nz1uPjePRnyTfyvXrQgnnW/Mineral-UI-Design-System-v2…"
click at [378, 142] on button "Import as image" at bounding box center [370, 135] width 51 height 13
click at [332, 134] on input "text" at bounding box center [270, 135] width 125 height 13
click at [227, 138] on input "text" at bounding box center [270, 135] width 125 height 13
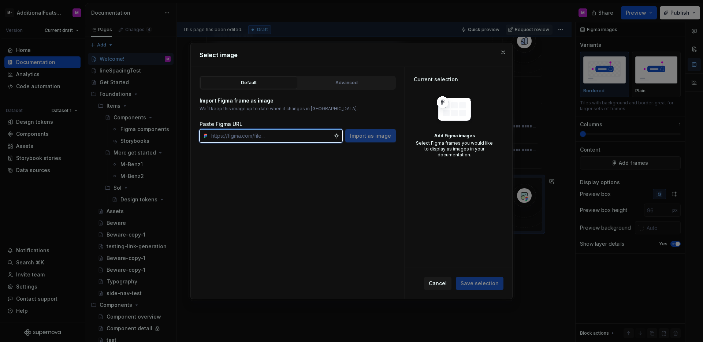
paste input "https://www.figma.com/design/Nz1uPjePRnyTfyvXrQgnnW/Mineral-UI-Design-System-v2…"
type input "https://www.figma.com/design/Nz1uPjePRnyTfyvXrQgnnW/Mineral-UI-Design-System-v2…"
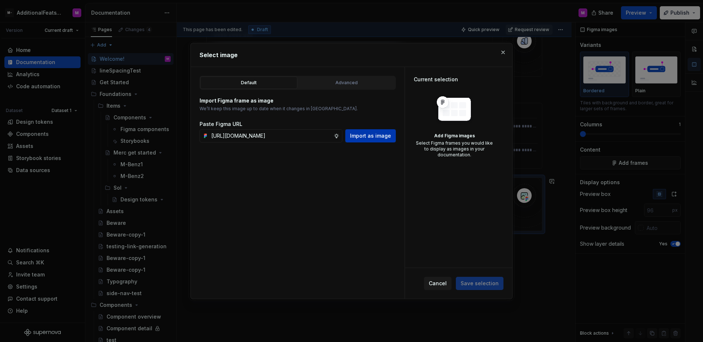
scroll to position [0, 0]
click at [361, 136] on span "Import as image" at bounding box center [370, 135] width 41 height 7
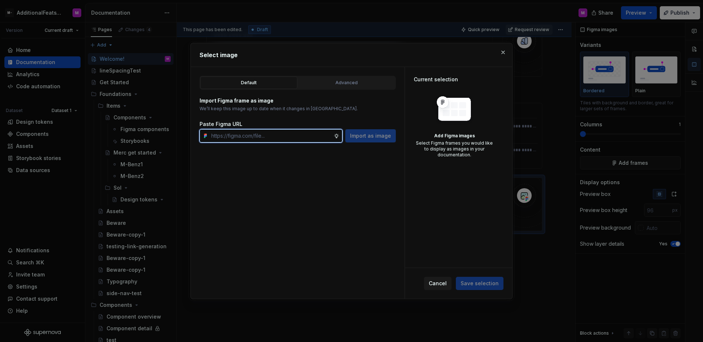
click at [286, 134] on input "text" at bounding box center [270, 135] width 125 height 13
click at [274, 81] on div "Default" at bounding box center [249, 82] width 92 height 7
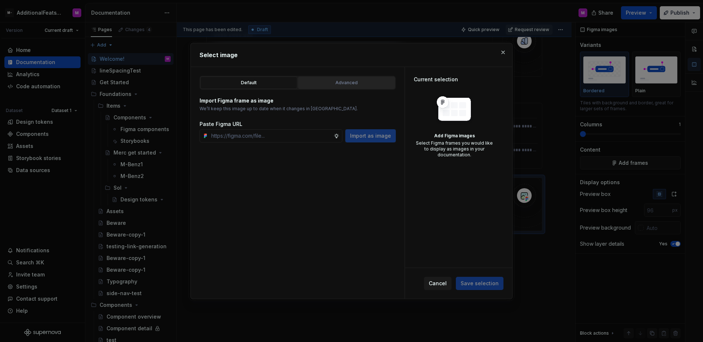
click at [317, 79] on div "Advanced" at bounding box center [347, 82] width 92 height 7
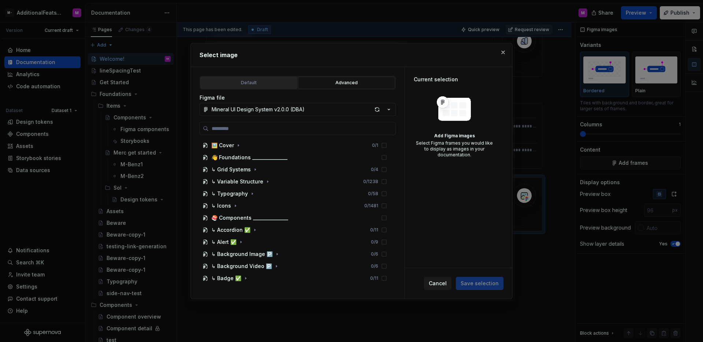
click at [275, 83] on div "Default" at bounding box center [249, 82] width 92 height 7
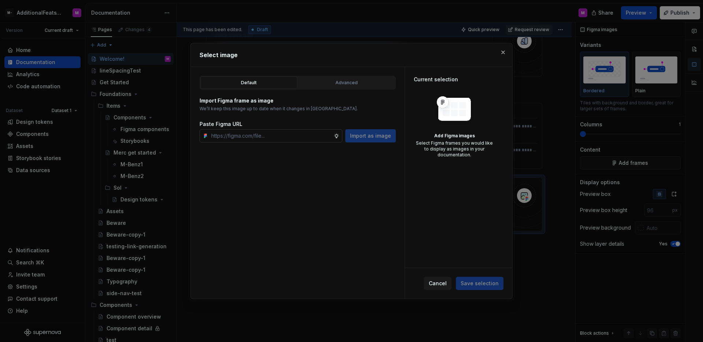
click at [294, 138] on input "text" at bounding box center [270, 135] width 125 height 13
paste input "https://www.figma.com/design/Nz1uPjePRnyTfyvXrQgnnW/Mineral-UI-Design-System-v2…"
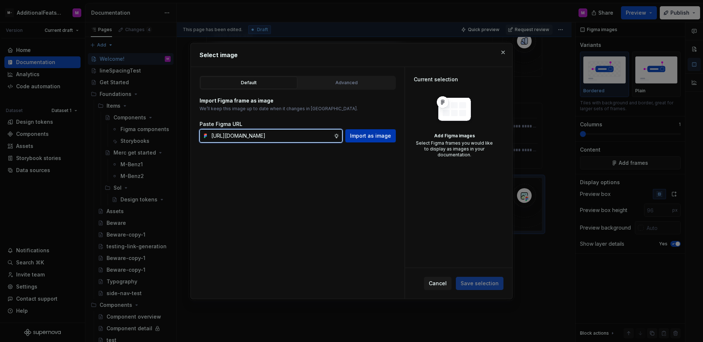
type input "https://www.figma.com/design/Nz1uPjePRnyTfyvXrQgnnW/Mineral-UI-Design-System-v2…"
click at [363, 133] on span "Import as image" at bounding box center [370, 135] width 41 height 7
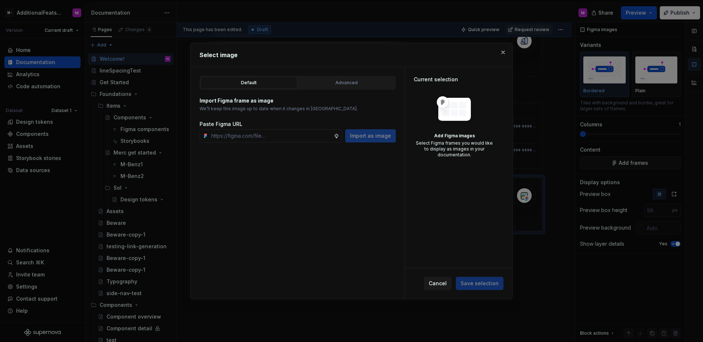
click at [395, 165] on div "Default Advanced Import Figma frame as image We’ll keep this image up to date w…" at bounding box center [298, 183] width 214 height 232
click at [347, 82] on div "Advanced" at bounding box center [347, 82] width 92 height 7
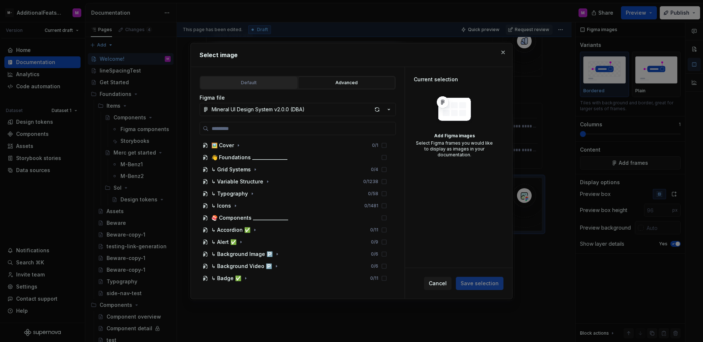
click at [255, 81] on div "Default" at bounding box center [249, 82] width 92 height 7
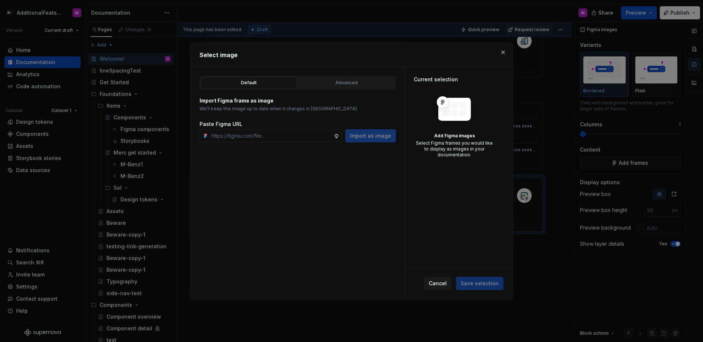
click at [307, 76] on div "Default Advanced" at bounding box center [298, 83] width 196 height 14
click at [316, 79] on div "Advanced" at bounding box center [347, 82] width 92 height 7
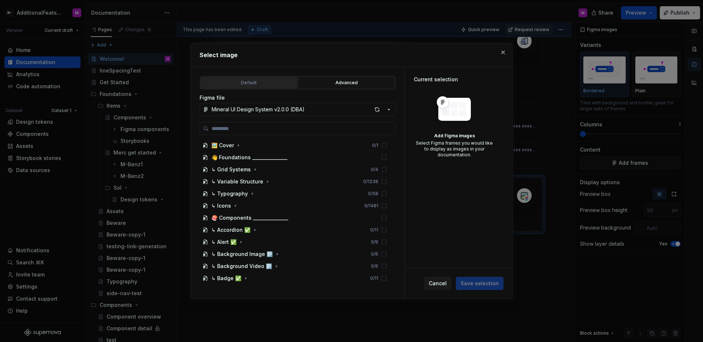
click at [261, 85] on div "Default" at bounding box center [249, 82] width 92 height 7
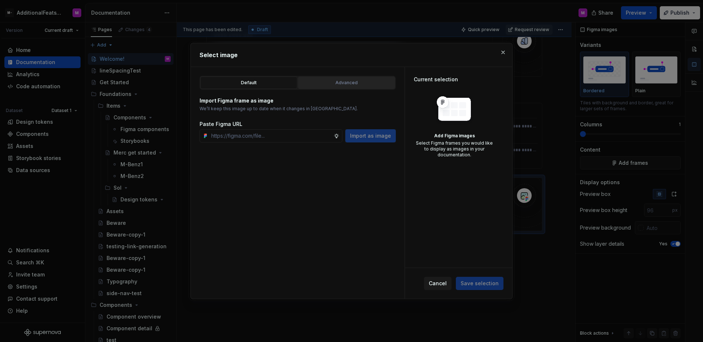
click at [337, 81] on div "Advanced" at bounding box center [347, 82] width 92 height 7
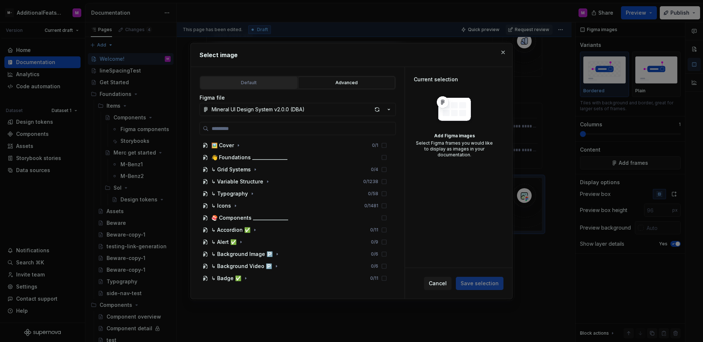
click at [266, 83] on div "Default" at bounding box center [249, 82] width 92 height 7
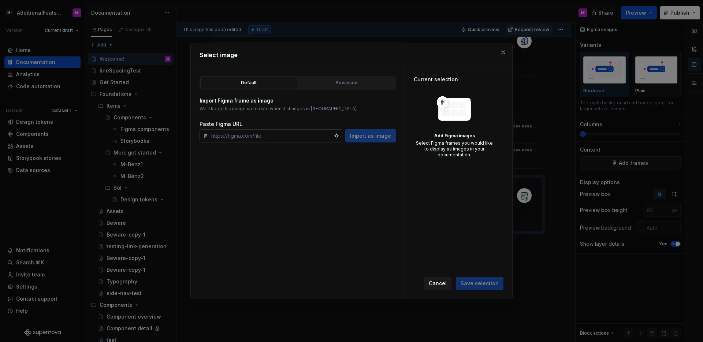
click at [316, 141] on input "text" at bounding box center [270, 135] width 125 height 13
click at [314, 139] on input "text" at bounding box center [270, 135] width 125 height 13
paste input "https://www.figma.com/design/Nz1uPjePRnyTfyvXrQgnnW/Mineral-UI-Design-System-v2…"
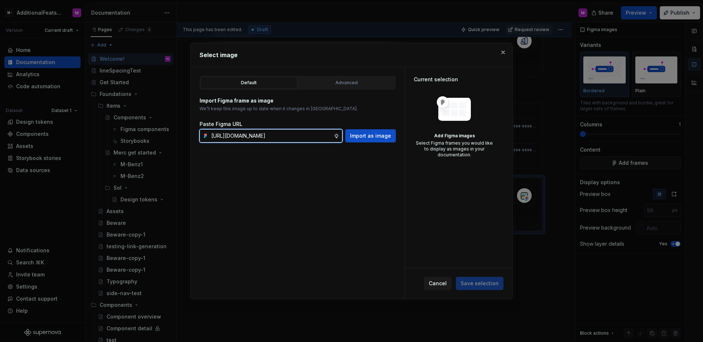
scroll to position [0, 234]
type input "https://www.figma.com/design/Nz1uPjePRnyTfyvXrQgnnW/Mineral-UI-Design-System-v2…"
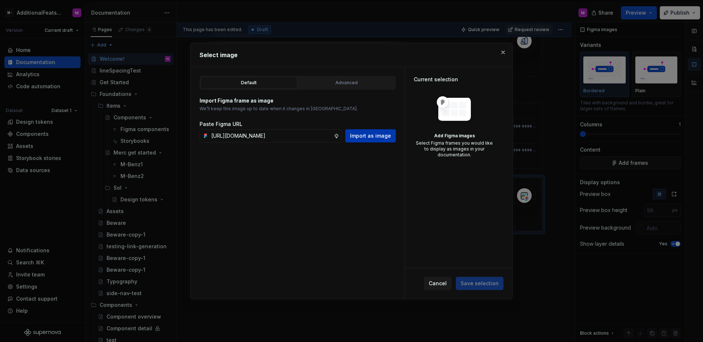
scroll to position [0, 0]
click at [357, 139] on button "Import as image" at bounding box center [370, 135] width 51 height 13
click at [346, 179] on div "Default Advanced Import Figma frame as image We’ll keep this image up to date w…" at bounding box center [298, 183] width 214 height 232
click at [504, 55] on button "button" at bounding box center [503, 52] width 10 height 10
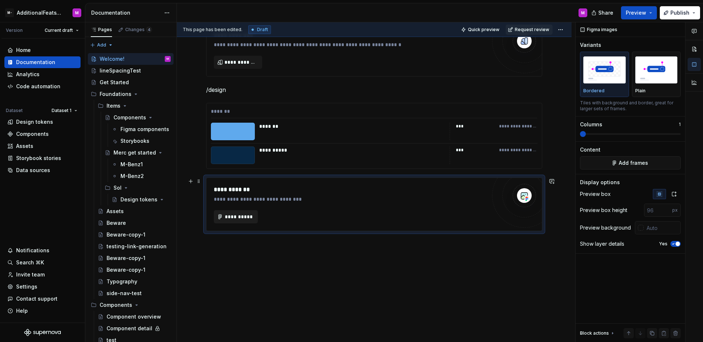
click at [248, 213] on span "**********" at bounding box center [238, 216] width 29 height 7
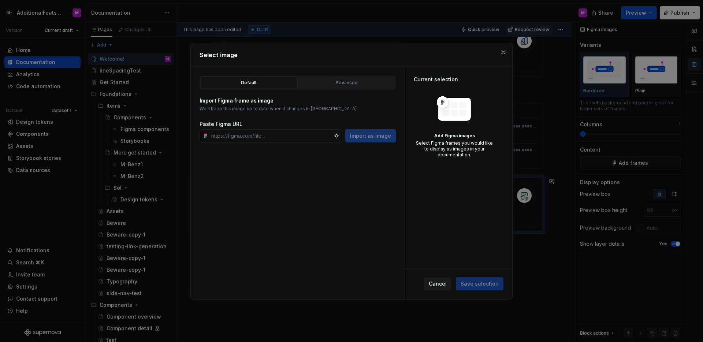
type textarea "*"
paste input "https://www.figma.com/design/Nz1uPjePRnyTfyvXrQgnnW/Mineral-UI-Design-System-v2…"
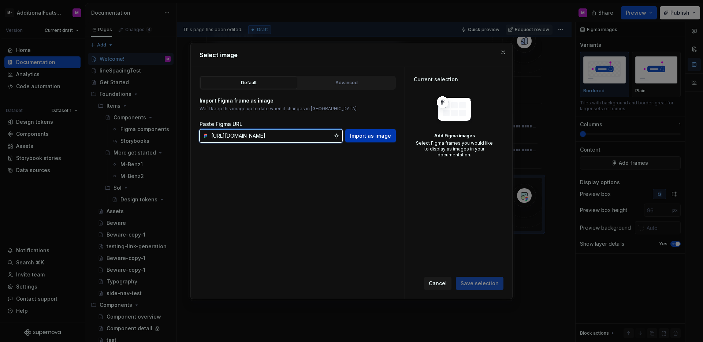
type input "https://www.figma.com/design/Nz1uPjePRnyTfyvXrQgnnW/Mineral-UI-Design-System-v2…"
click at [369, 137] on span "Import as image" at bounding box center [370, 135] width 41 height 7
click at [264, 135] on input "text" at bounding box center [270, 135] width 125 height 13
paste input "https://www.figma.com/design/gkN7SjC2XYLysnUdsSouVD/font-styles?node-id=23-12&t…"
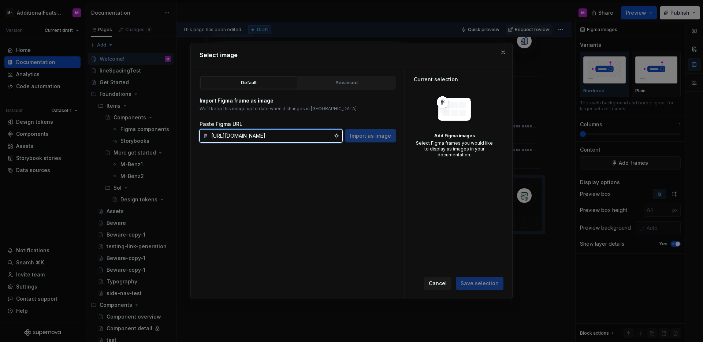
scroll to position [0, 147]
type input "https://www.figma.com/design/gkN7SjC2XYLysnUdsSouVD/font-styles?node-id=23-12&t…"
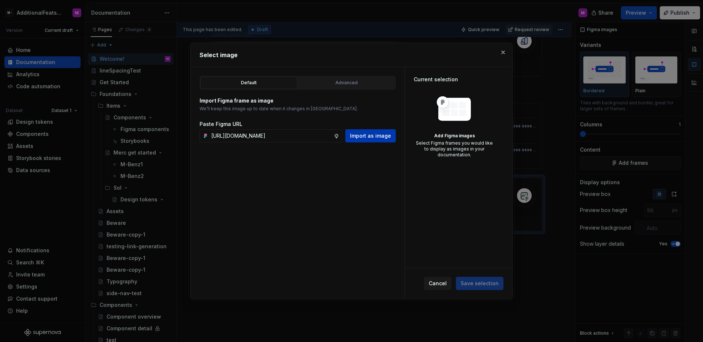
click at [373, 138] on span "Import as image" at bounding box center [370, 135] width 41 height 7
click at [309, 138] on input "text" at bounding box center [270, 135] width 125 height 13
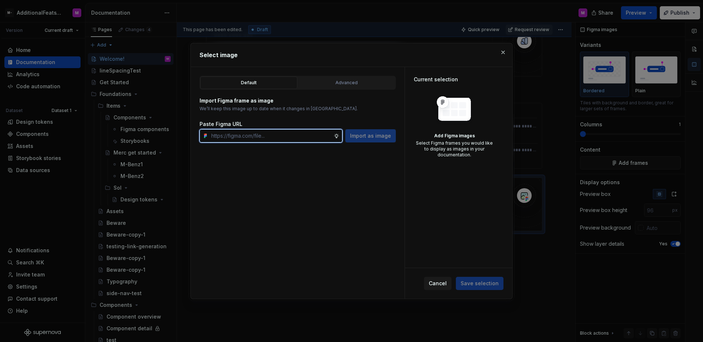
paste input "https://www.figma.com/design/gkN7SjC2XYLysnUdsSouVD/font-styles?node-id=23-12&t…"
type input "https://www.figma.com/design/gkN7SjC2XYLysnUdsSouVD/font-styles?node-id=23-12&t…"
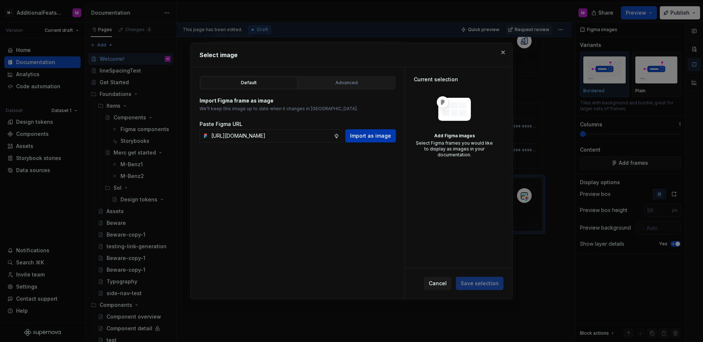
click at [370, 139] on button "Import as image" at bounding box center [370, 135] width 51 height 13
click at [300, 135] on input "text" at bounding box center [270, 135] width 125 height 13
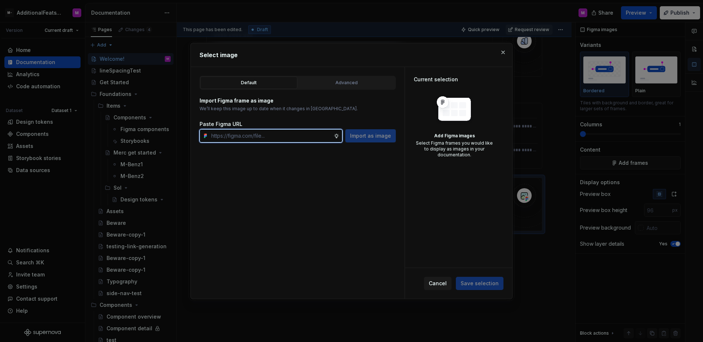
paste input "https://www.figma.com/design/gkN7SjC2XYLysnUdsSouVD/font-styles?node-id=23-12&t…"
drag, startPoint x: 242, startPoint y: 138, endPoint x: 392, endPoint y: 139, distance: 150.8
click at [392, 139] on div "https://www.figma.com/design/gkN7SjC2XYLysnUdsSouVD/font-styles?node-id=23-12&t…" at bounding box center [298, 135] width 196 height 13
type input "https://www.figma.com/design/gkN7SjC2XYLysnUdsSouVD/font-styles?node-id=23-12&t…"
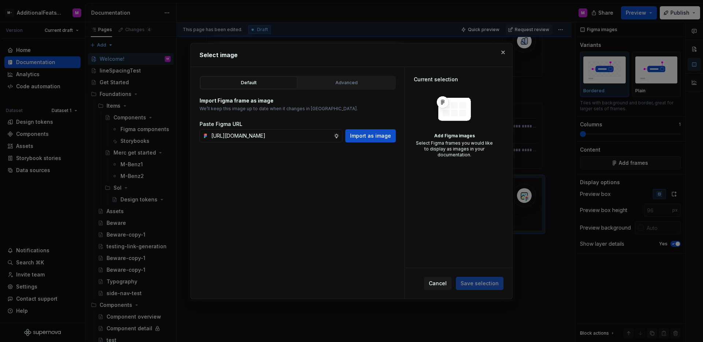
click at [368, 164] on div "Default Advanced Import Figma frame as image We’ll keep this image up to date w…" at bounding box center [298, 183] width 214 height 232
click at [372, 138] on span "Import as image" at bounding box center [370, 135] width 41 height 7
type textarea "*"
click at [281, 136] on input "text" at bounding box center [270, 135] width 125 height 13
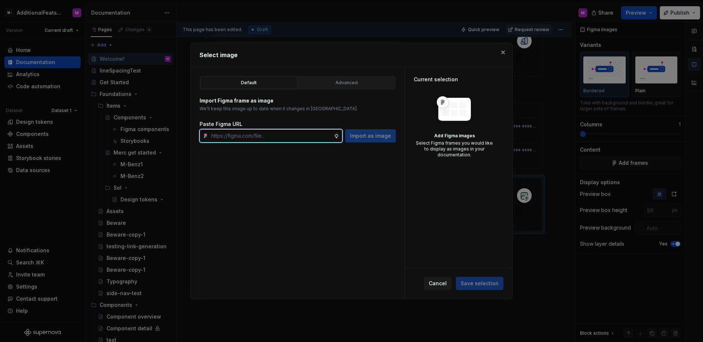
paste input "https://www.figma.com/design/gkN7SjC2XYLysnUdsSouVD/Layers?node-id=29-2&t=nFILI…"
type input "https://www.figma.com/design/gkN7SjC2XYLysnUdsSouVD/Layers?node-id=29-2&t=nFILI…"
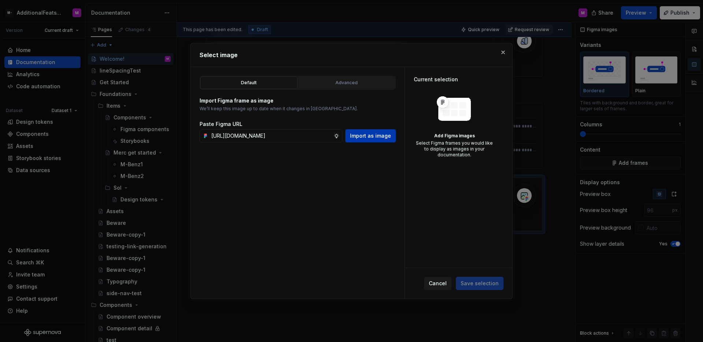
scroll to position [0, 0]
click at [353, 137] on span "Import as image" at bounding box center [370, 135] width 41 height 7
click at [331, 163] on div "Default Advanced Import Figma frame as image We’ll keep this image up to date w…" at bounding box center [298, 183] width 214 height 232
click at [283, 131] on input "text" at bounding box center [270, 135] width 125 height 13
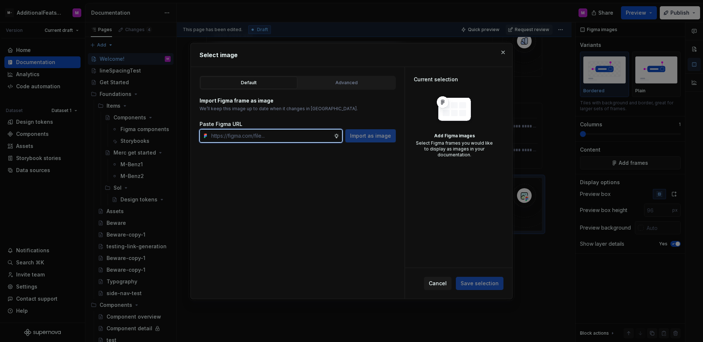
paste input "https://www.figma.com/design/gkN7SjC2XYLysnUdsSouVD/Layers?node-id=29-2&t=nFILI…"
type input "https://www.figma.com/design/gkN7SjC2XYLysnUdsSouVD/Layers?node-id=29-2&t=nFILI…"
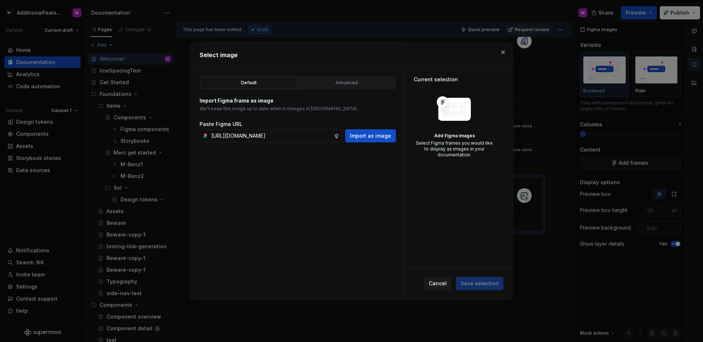
scroll to position [0, 0]
click at [361, 143] on div "Default Advanced Import Figma frame as image We’ll keep this image up to date w…" at bounding box center [298, 183] width 214 height 232
click at [363, 134] on span "Import as image" at bounding box center [370, 135] width 41 height 7
click at [342, 159] on div "Default Advanced Import Figma frame as image We’ll keep this image up to date w…" at bounding box center [298, 183] width 214 height 232
click at [297, 135] on input "text" at bounding box center [270, 135] width 125 height 13
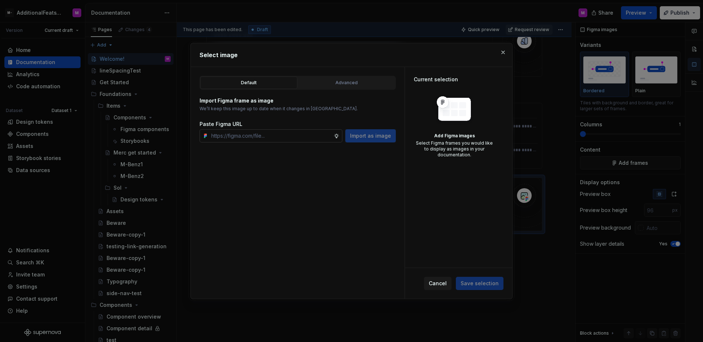
click at [297, 135] on input "text" at bounding box center [270, 135] width 125 height 13
paste input "https://www.figma.com/design/gkN7SjC2XYLysnUdsSouVD/Layers?node-id=29-2&t=nFILI…"
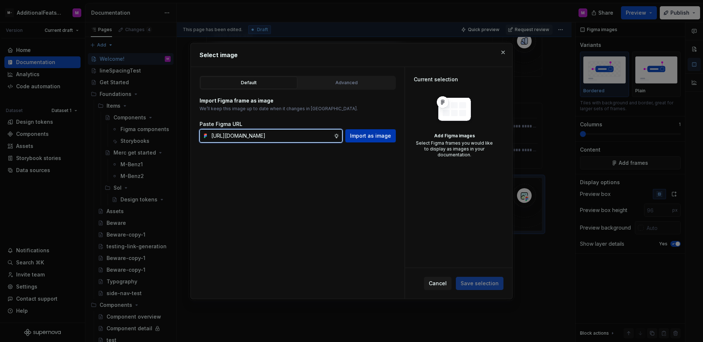
type input "https://www.figma.com/design/gkN7SjC2XYLysnUdsSouVD/Layers?node-id=29-2&t=nFILI…"
click at [368, 138] on span "Import as image" at bounding box center [370, 135] width 41 height 7
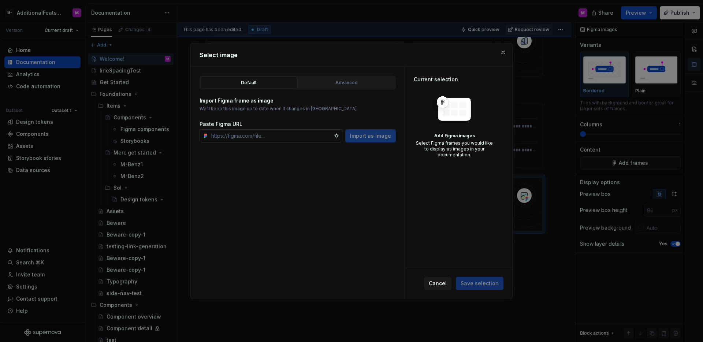
click at [316, 136] on input "text" at bounding box center [270, 135] width 125 height 13
paste input "https://www.figma.com/design/gkN7SjC2XYLysnUdsSouVD/Layers?node-id=29-2&t=nFILI…"
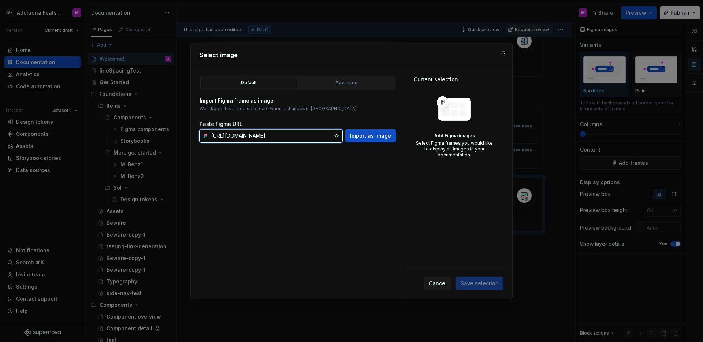
scroll to position [0, 135]
type input "https://www.figma.com/design/gkN7SjC2XYLysnUdsSouVD/Layers?node-id=29-2&t=nFILI…"
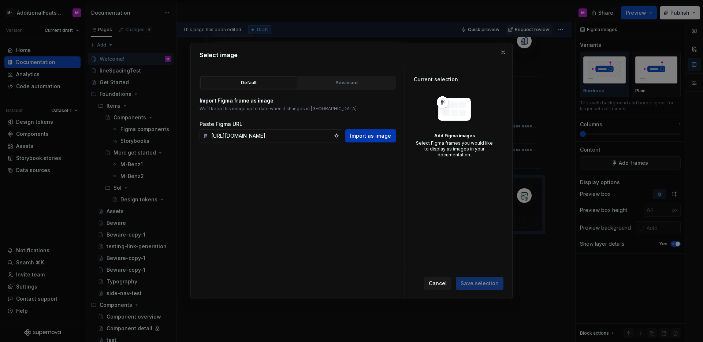
click at [361, 134] on span "Import as image" at bounding box center [370, 135] width 41 height 7
click at [292, 145] on div "Default Advanced Import Figma frame as image We’ll keep this image up to date w…" at bounding box center [298, 183] width 214 height 232
click at [294, 135] on input "text" at bounding box center [270, 135] width 125 height 13
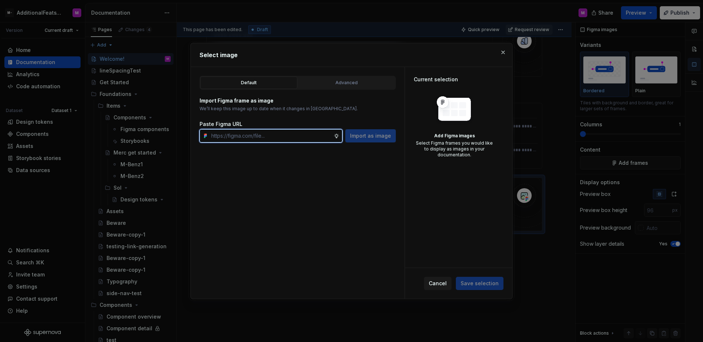
paste input "https://www.figma.com/design/gkN7SjC2XYLysnUdsSouVD/Layers?node-id=29-2&t=nFILI…"
type input "https://www.figma.com/design/gkN7SjC2XYLysnUdsSouVD/Layers?node-id=29-2&t=nFILI…"
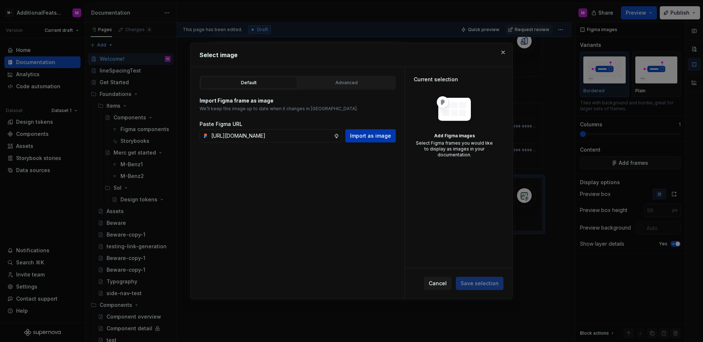
scroll to position [0, 0]
click at [370, 133] on span "Import as image" at bounding box center [370, 135] width 41 height 7
click at [355, 159] on div "Default Advanced Import Figma frame as image We’ll keep this image up to date w…" at bounding box center [298, 183] width 214 height 232
click at [348, 83] on div "Advanced" at bounding box center [347, 82] width 92 height 7
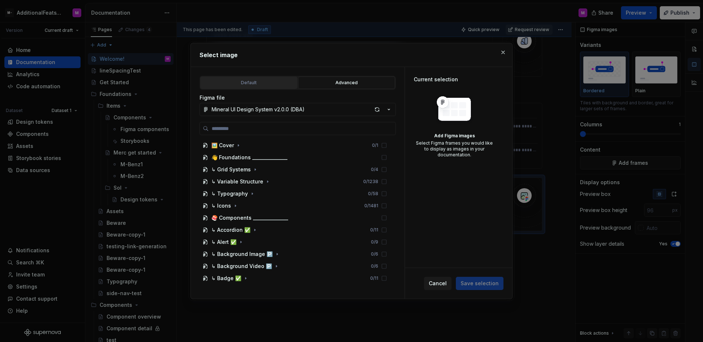
click at [275, 87] on button "Default" at bounding box center [248, 83] width 97 height 12
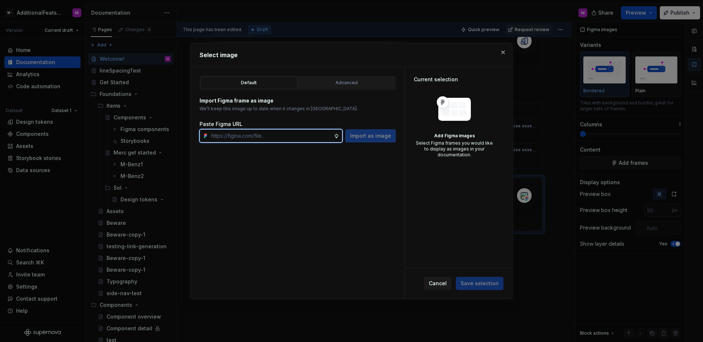
click at [280, 134] on input "text" at bounding box center [270, 135] width 125 height 13
click at [507, 52] on button "button" at bounding box center [503, 52] width 10 height 10
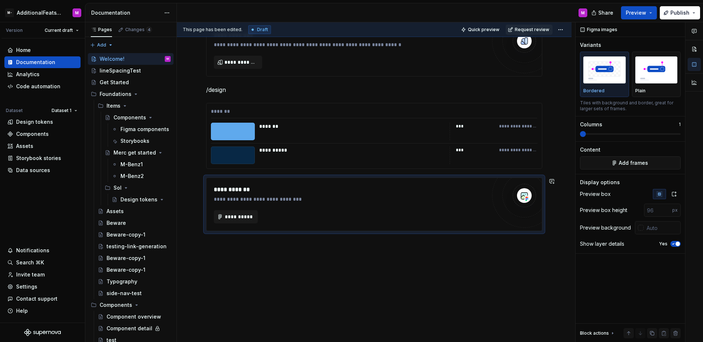
click at [287, 261] on div "**********" at bounding box center [374, 133] width 395 height 417
click at [288, 259] on div "**********" at bounding box center [374, 133] width 395 height 417
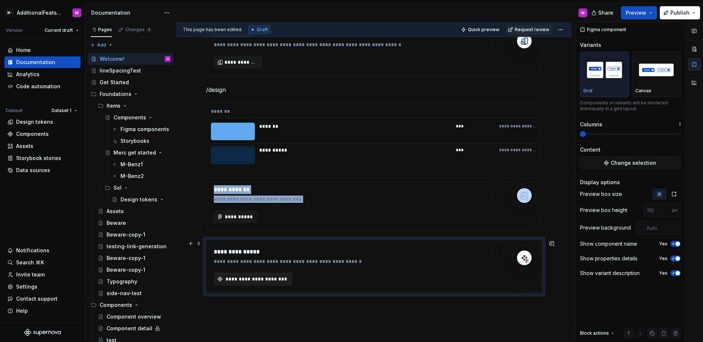
click at [261, 281] on span "**********" at bounding box center [255, 278] width 63 height 7
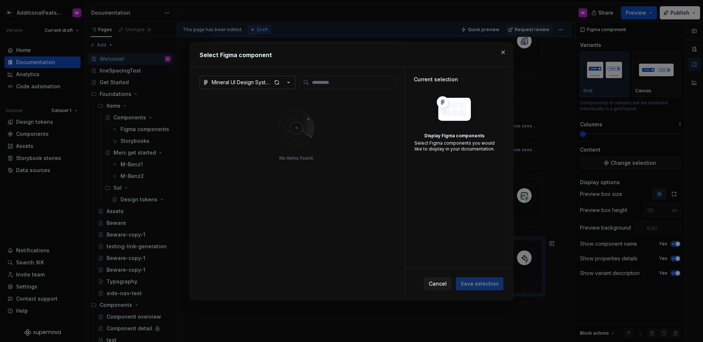
click at [285, 82] on icon "button" at bounding box center [288, 82] width 7 height 7
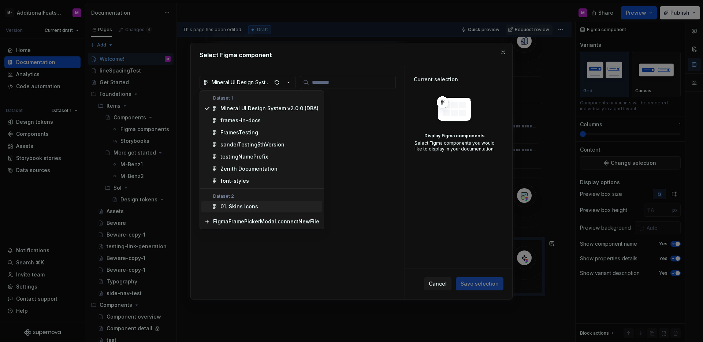
click at [361, 212] on div "Select Figma component Mineral UI Design System v2.0.0 (DBA) No items found. Cu…" at bounding box center [351, 171] width 703 height 342
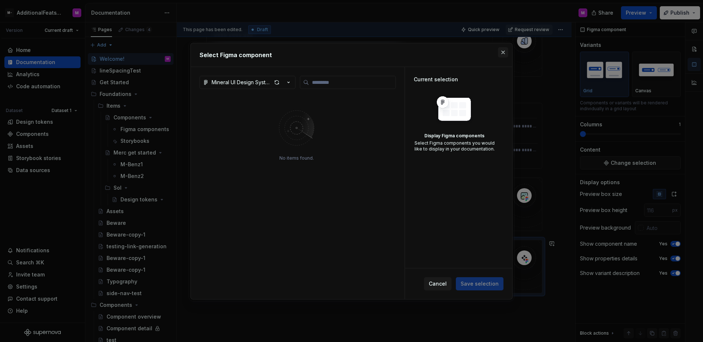
click at [502, 56] on button "button" at bounding box center [503, 52] width 10 height 10
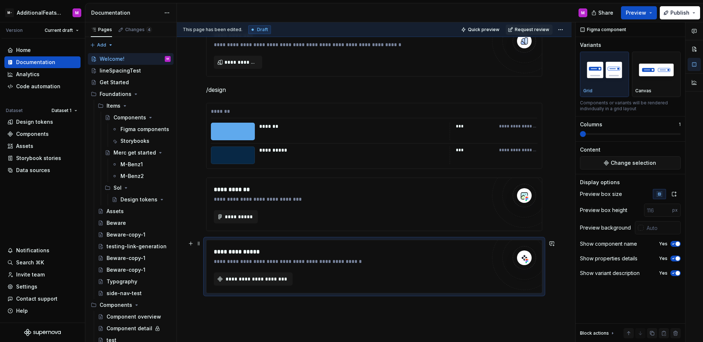
click at [299, 255] on div "**********" at bounding box center [350, 251] width 272 height 9
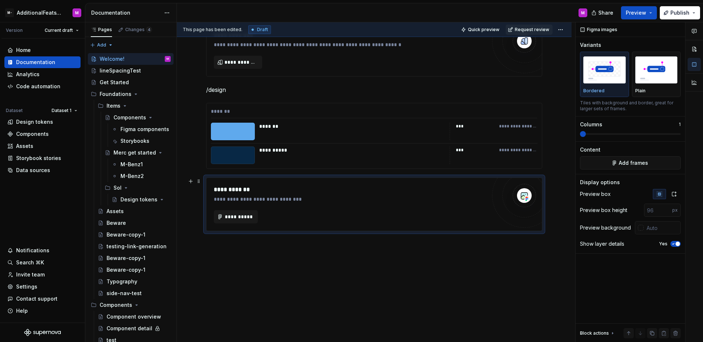
click at [300, 207] on div "**********" at bounding box center [350, 204] width 272 height 38
click at [235, 217] on span "**********" at bounding box center [238, 216] width 29 height 7
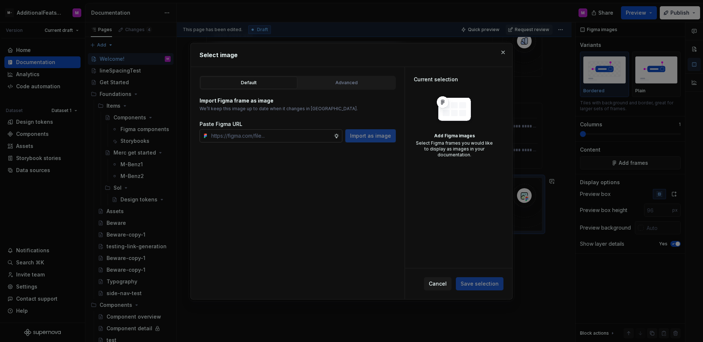
type textarea "*"
click at [275, 137] on input "text" at bounding box center [270, 135] width 125 height 13
type input "https://www.figma.com/design/gkN7SjC2XYLysnUdsSouVD/Layers?node-id=29-2&t=nFILI…"
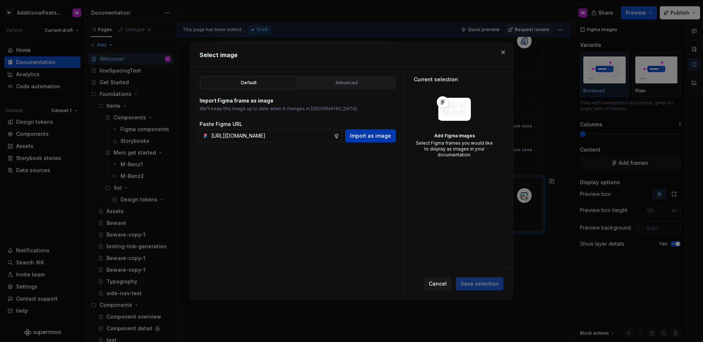
click at [361, 135] on span "Import as image" at bounding box center [370, 135] width 41 height 7
type textarea "*"
click at [257, 138] on input "text" at bounding box center [270, 135] width 125 height 13
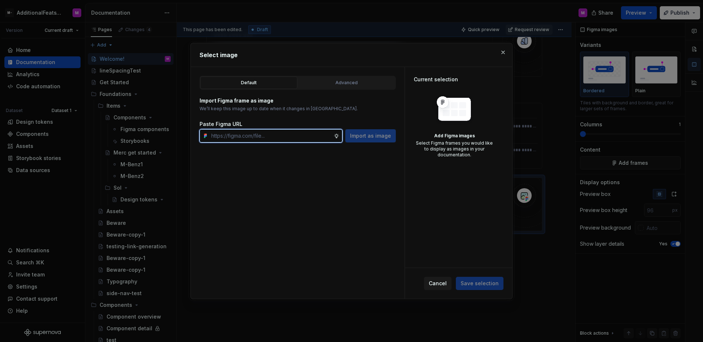
paste input "https://www.figma.com/design/gkN7SjC2XYLysnUdsSouVD/Layers?node-id=29-2&t=nFILI…"
type input "https://www.figma.com/design/gkN7SjC2XYLysnUdsSouVD/Layers?node-id=29-2&t=nFILI…"
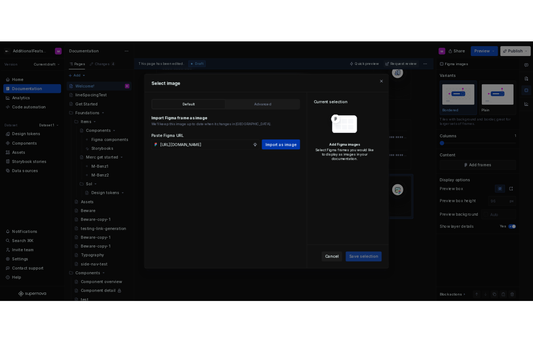
scroll to position [0, 0]
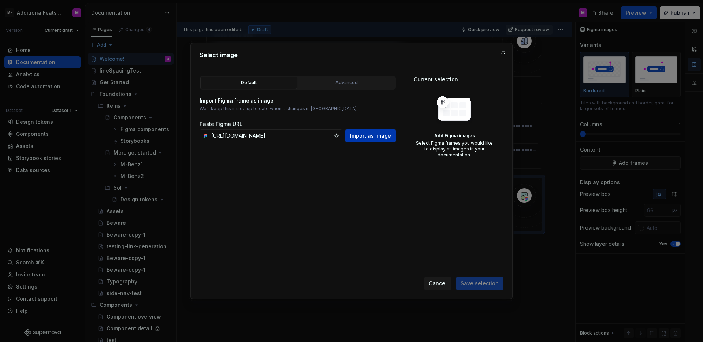
click at [377, 141] on button "Import as image" at bounding box center [370, 135] width 51 height 13
click at [506, 53] on button "button" at bounding box center [503, 52] width 10 height 10
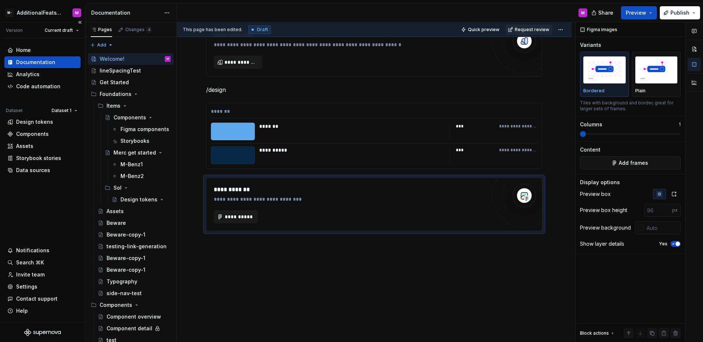
click at [14, 205] on div "Home Documentation Analytics Code automation Dataset Dataset 1 Design tokens Co…" at bounding box center [42, 180] width 85 height 284
type textarea "*"
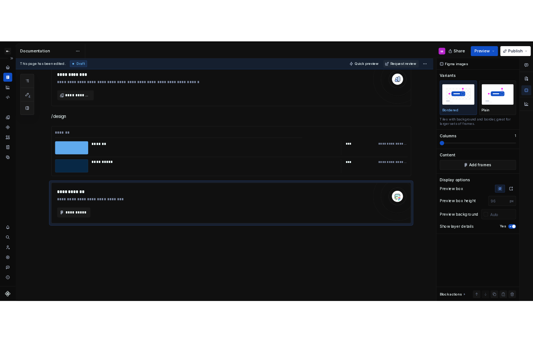
scroll to position [209, 0]
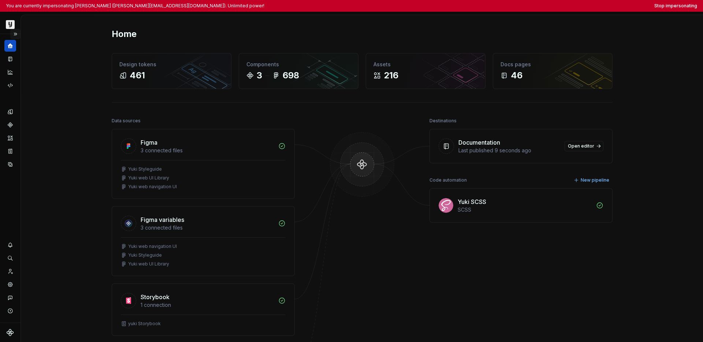
click at [15, 33] on button "Expand sidebar" at bounding box center [15, 34] width 10 height 10
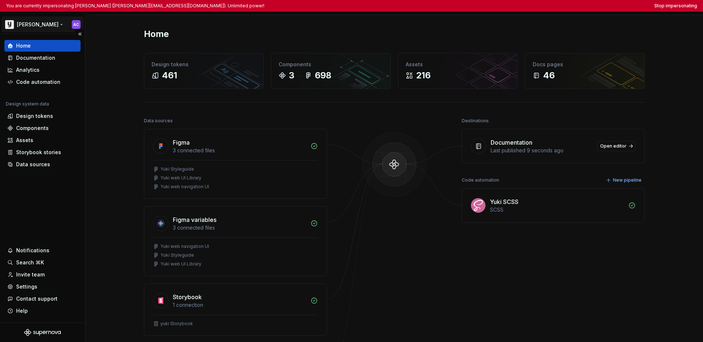
click at [25, 28] on html "You are currently impersonating [PERSON_NAME] ([PERSON_NAME][EMAIL_ADDRESS][DOM…" at bounding box center [351, 171] width 703 height 342
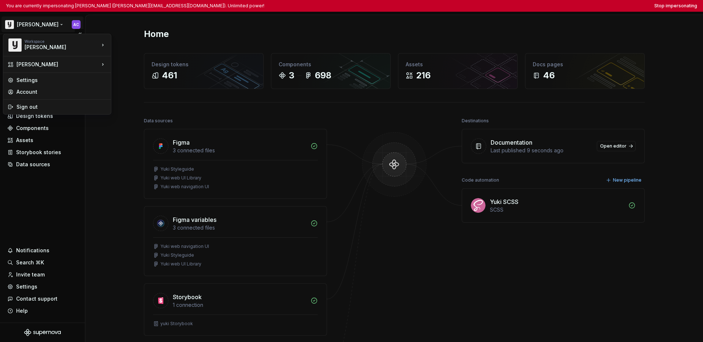
click at [46, 194] on html "You are currently impersonating [PERSON_NAME] ([PERSON_NAME][EMAIL_ADDRESS][DOM…" at bounding box center [351, 171] width 703 height 342
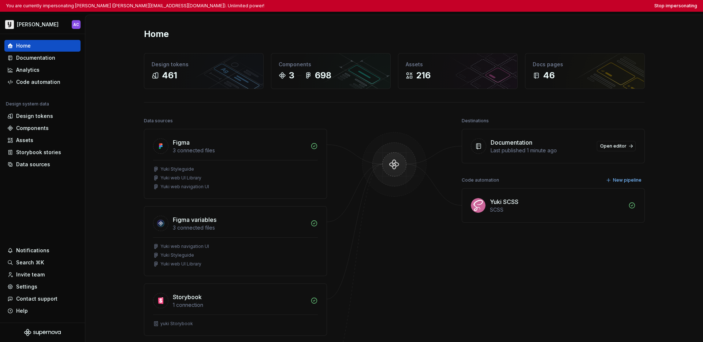
click at [533, 10] on div "You are currently impersonating [PERSON_NAME] ([PERSON_NAME][EMAIL_ADDRESS][DOM…" at bounding box center [351, 6] width 703 height 12
click at [533, 8] on button "Stop impersonating" at bounding box center [675, 6] width 43 height 6
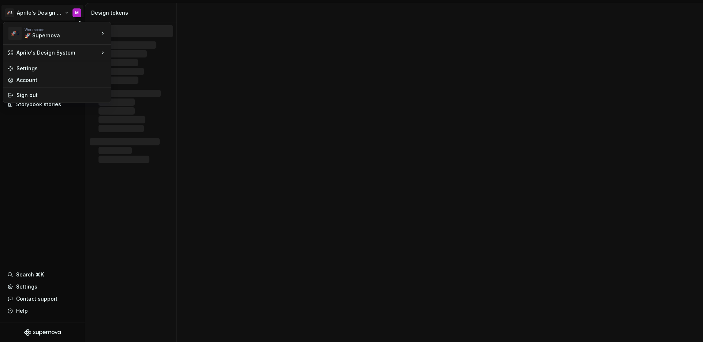
click at [36, 12] on html "🚀S Aprile's Design System M Documentation Design system data Design tokens Comp…" at bounding box center [351, 171] width 703 height 342
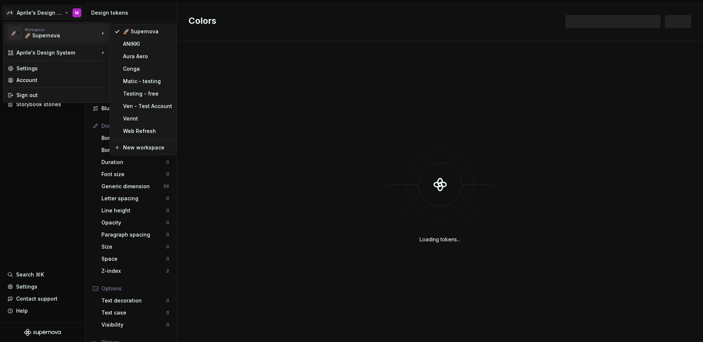
click at [161, 87] on div "🚀 Supernova [PERSON_NAME] Aero Conga Matic - testing Testing - free Ven - Test …" at bounding box center [142, 89] width 67 height 131
click at [160, 85] on div "Matic - testing" at bounding box center [143, 81] width 64 height 12
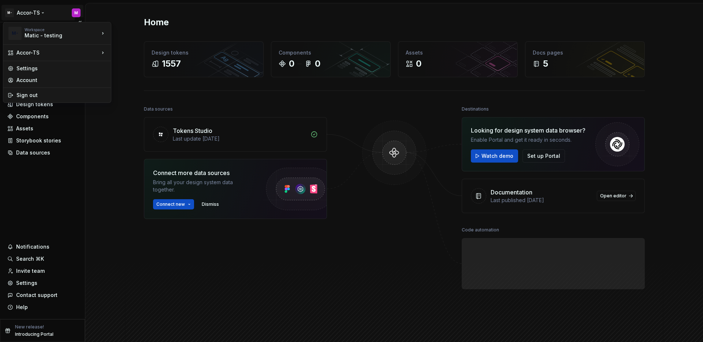
click at [30, 16] on html "M- Accor-TS M Home Documentation Analytics Code automation Design system data D…" at bounding box center [351, 171] width 703 height 342
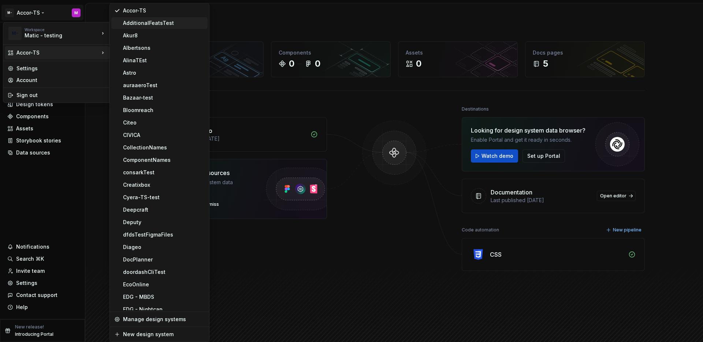
click at [170, 24] on div "AdditionalFeatsTest" at bounding box center [164, 22] width 82 height 7
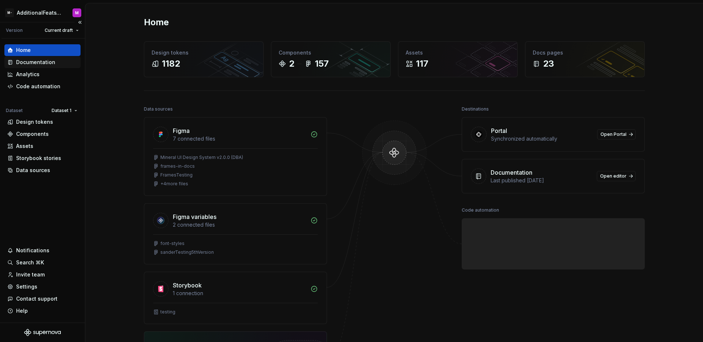
click at [34, 56] on div "Documentation" at bounding box center [42, 62] width 76 height 12
click at [34, 64] on div "Documentation" at bounding box center [35, 62] width 39 height 7
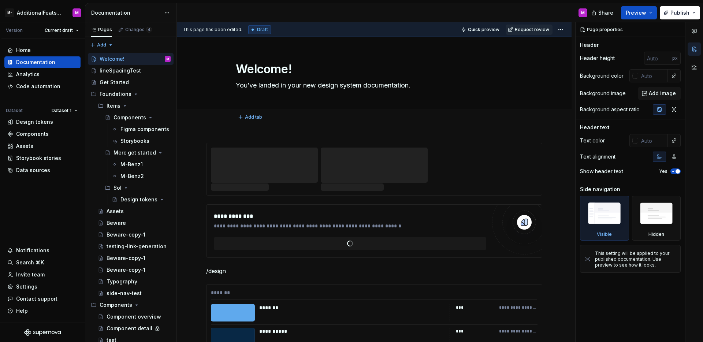
type textarea "*"
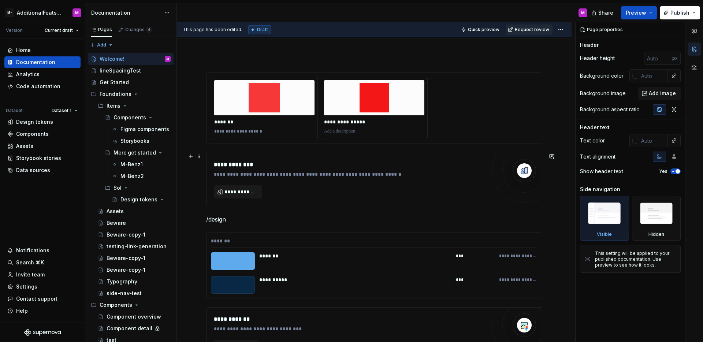
scroll to position [200, 0]
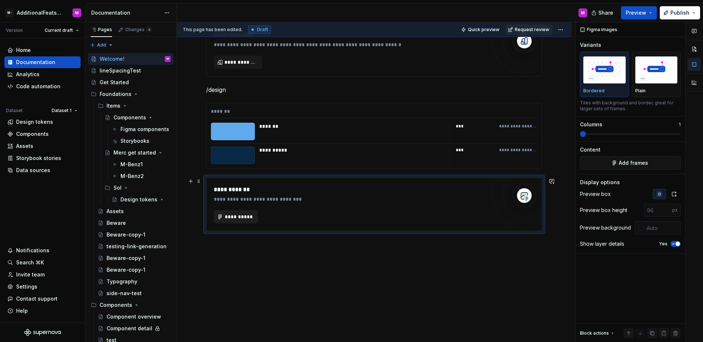
click at [232, 213] on span "**********" at bounding box center [238, 216] width 29 height 7
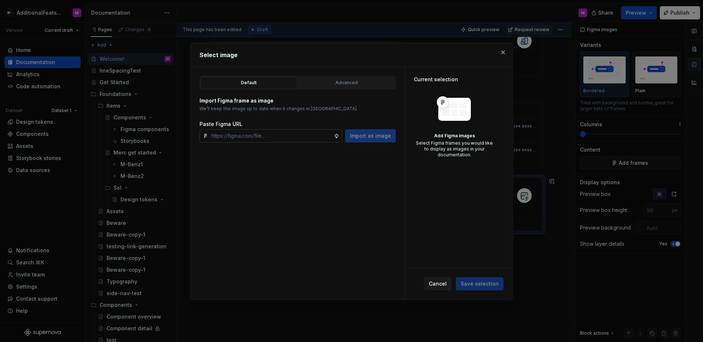
click at [308, 137] on input "text" at bounding box center [270, 135] width 125 height 13
click at [270, 138] on input "text" at bounding box center [270, 135] width 125 height 13
paste input "[URL][DOMAIN_NAME]"
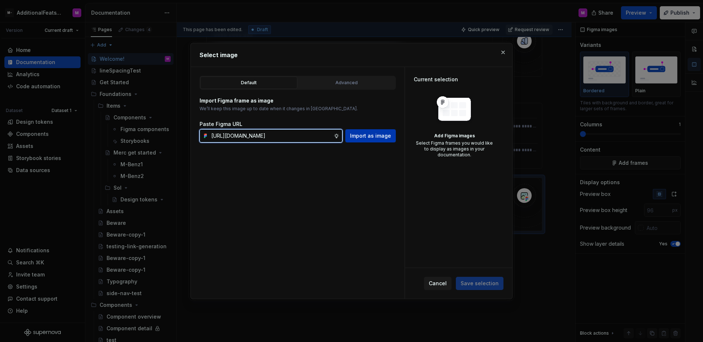
type input "[URL][DOMAIN_NAME]"
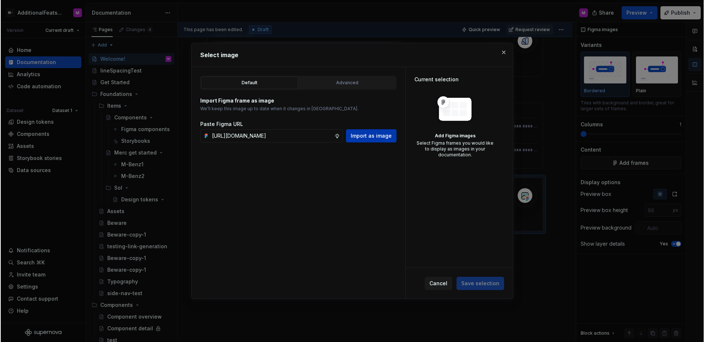
scroll to position [0, 0]
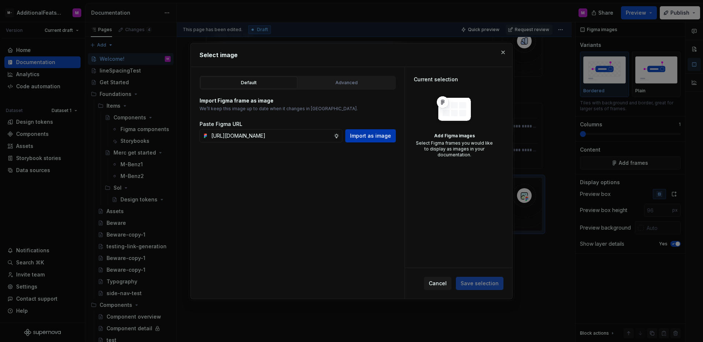
click at [391, 139] on button "Import as image" at bounding box center [370, 135] width 51 height 13
click at [388, 137] on div "Import as image" at bounding box center [370, 135] width 51 height 13
click at [374, 135] on div "Import as image" at bounding box center [370, 135] width 51 height 13
click at [375, 135] on div "Import as image" at bounding box center [370, 135] width 51 height 13
click at [294, 131] on input "text" at bounding box center [270, 135] width 125 height 13
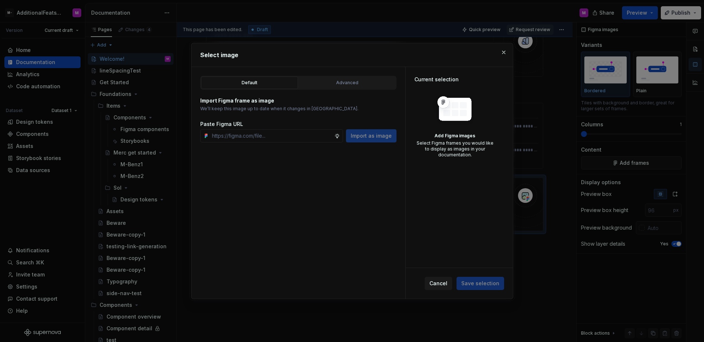
click at [346, 53] on h2 "Select image" at bounding box center [352, 55] width 304 height 9
type textarea "*"
click at [279, 132] on input "text" at bounding box center [271, 135] width 125 height 13
paste input "https://www.figma.com/design/gkN7SjC2XYLysnUdsSouVD/Layers?node-id=29-2&t=nFILI…"
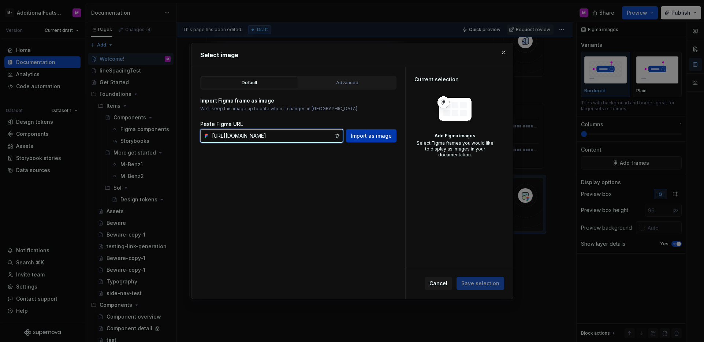
type input "https://www.figma.com/design/gkN7SjC2XYLysnUdsSouVD/Layers?node-id=29-2&t=nFILI…"
click at [362, 134] on span "Import as image" at bounding box center [371, 135] width 41 height 7
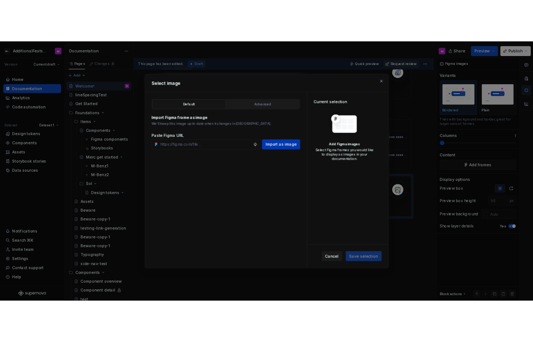
scroll to position [0, 0]
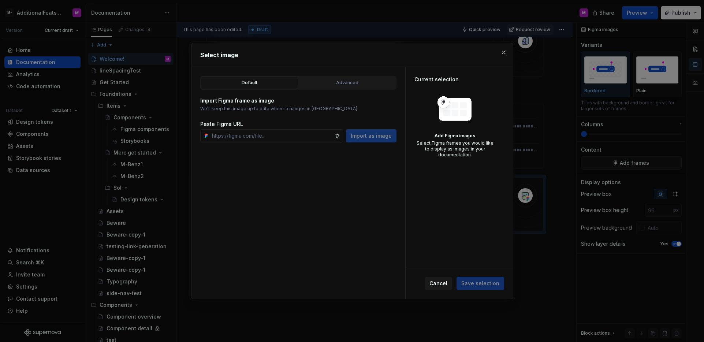
click at [357, 135] on div "Import as image" at bounding box center [371, 135] width 51 height 13
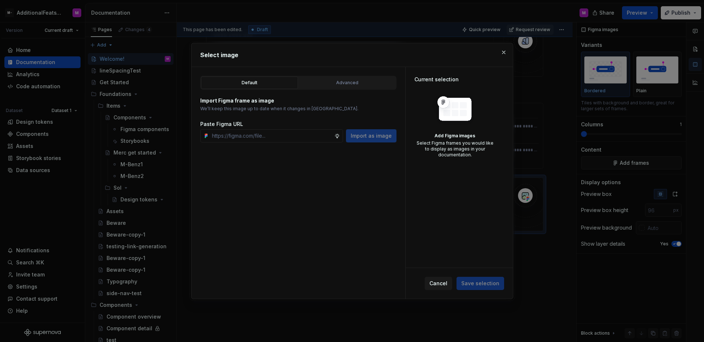
click at [357, 135] on div "Import as image" at bounding box center [371, 135] width 51 height 13
click at [375, 141] on div "Import as image" at bounding box center [370, 135] width 51 height 13
click at [504, 54] on button "button" at bounding box center [503, 52] width 10 height 10
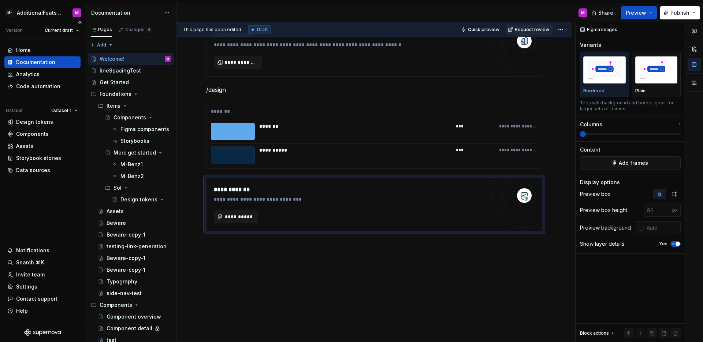
click at [47, 204] on div "Home Documentation Analytics Code automation Dataset Dataset 1 Design tokens Co…" at bounding box center [42, 180] width 85 height 284
type textarea "*"
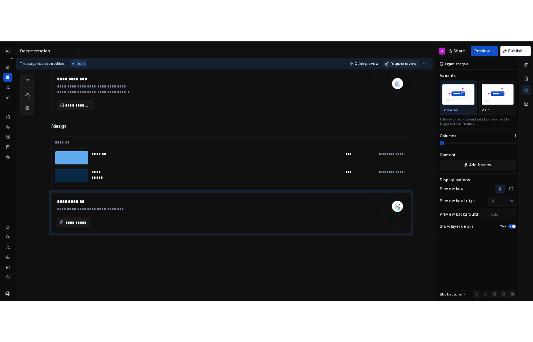
scroll to position [209, 0]
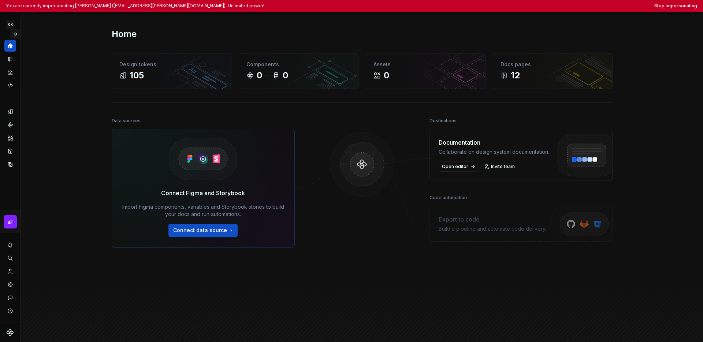
click at [14, 33] on button "Expand sidebar" at bounding box center [15, 34] width 10 height 10
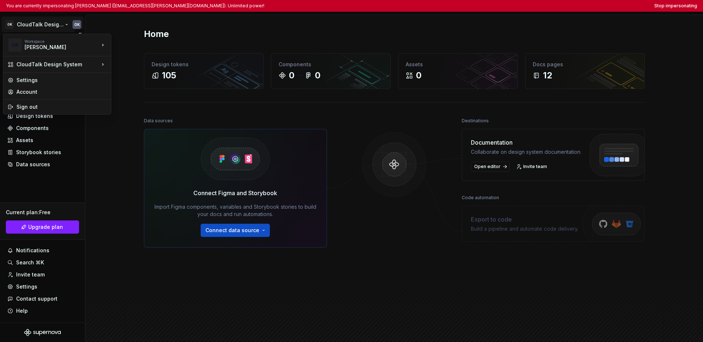
click at [39, 28] on html "You are currently impersonating [PERSON_NAME] ([EMAIL_ADDRESS][PERSON_NAME][DOM…" at bounding box center [351, 171] width 703 height 342
click at [53, 187] on html "You are currently impersonating [PERSON_NAME] ([EMAIL_ADDRESS][PERSON_NAME][DOM…" at bounding box center [351, 171] width 703 height 342
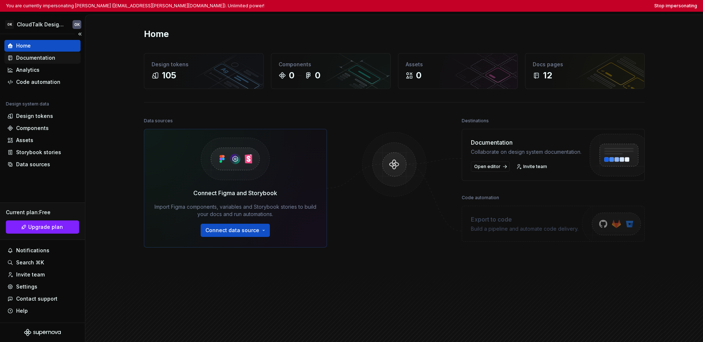
click at [48, 59] on div "Documentation" at bounding box center [35, 57] width 39 height 7
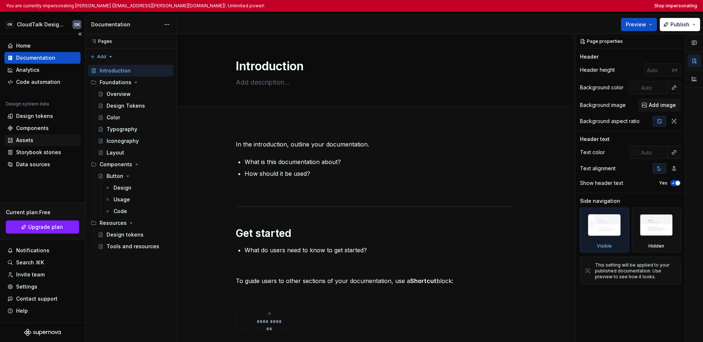
type textarea "*"
click at [533, 1] on div "You are currently impersonating [PERSON_NAME] ([EMAIL_ADDRESS][PERSON_NAME][DOM…" at bounding box center [351, 6] width 703 height 12
click at [533, 6] on button "Stop impersonating" at bounding box center [675, 6] width 43 height 6
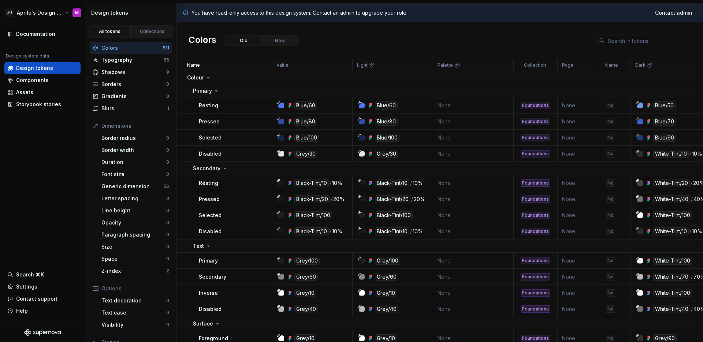
click at [37, 9] on html "🚀S Aprile's Design System M Documentation Design system data Design tokens Comp…" at bounding box center [351, 171] width 703 height 342
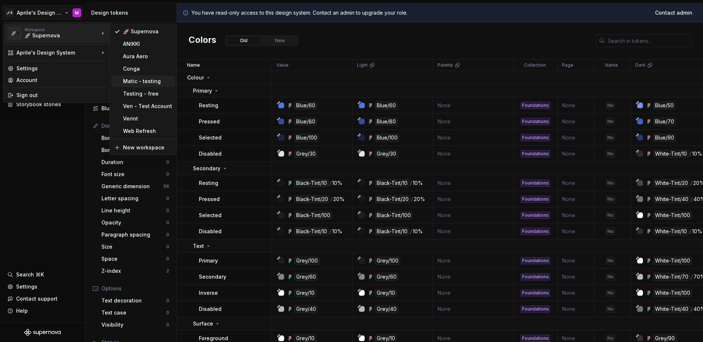
click at [137, 78] on div "Matic - testing" at bounding box center [147, 81] width 49 height 7
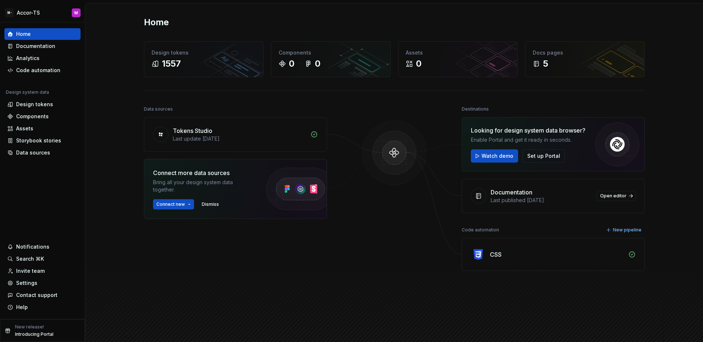
click at [119, 76] on div "Home Design tokens 1557 Components 0 0 Assets 0 Docs pages 5 Data sources Token…" at bounding box center [394, 177] width 618 height 348
click at [38, 13] on html "M- Accor-TS M Home Documentation Analytics Code automation Design system data D…" at bounding box center [351, 171] width 703 height 342
click at [36, 280] on html "M- Accor-TS M Home Documentation Analytics Code automation Design system data D…" at bounding box center [351, 171] width 703 height 342
click at [34, 283] on div "Settings" at bounding box center [26, 282] width 21 height 7
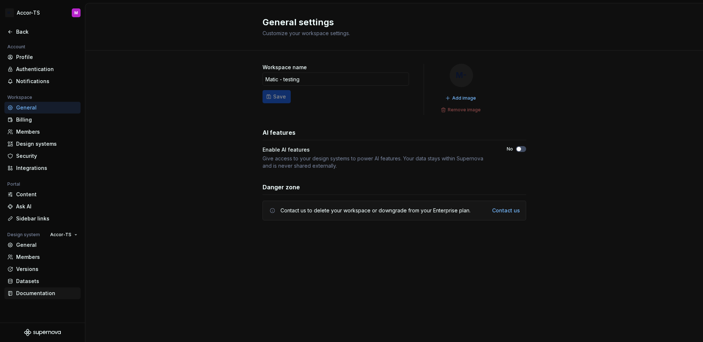
click at [30, 293] on div "Documentation" at bounding box center [46, 293] width 61 height 7
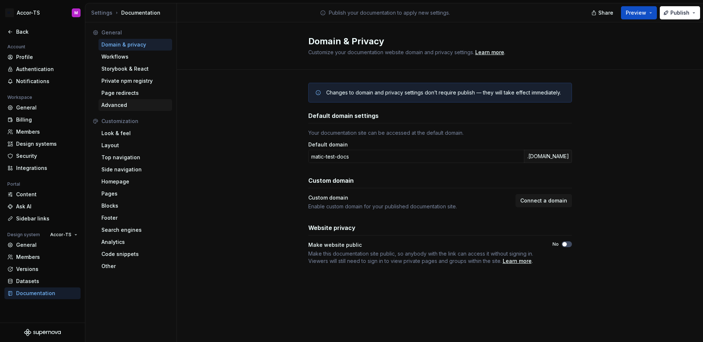
click at [127, 107] on div "Advanced" at bounding box center [135, 104] width 68 height 7
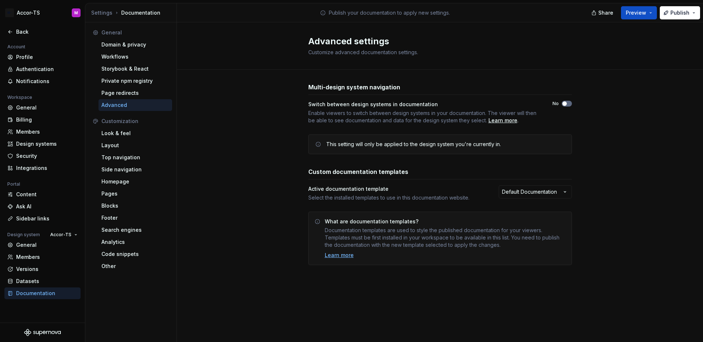
click at [566, 102] on icon "button" at bounding box center [565, 103] width 6 height 4
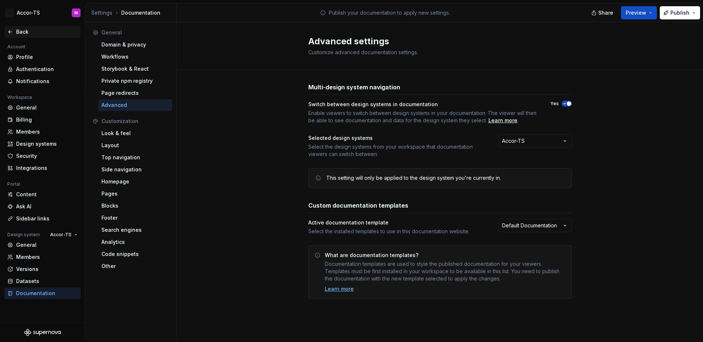
click at [16, 29] on div "Back" at bounding box center [46, 31] width 61 height 7
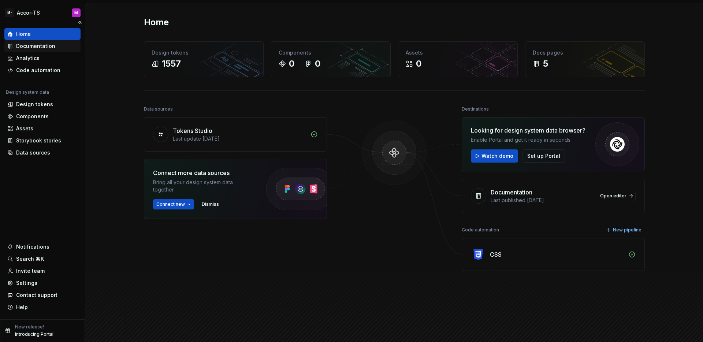
click at [48, 50] on div "Documentation" at bounding box center [42, 46] width 76 height 12
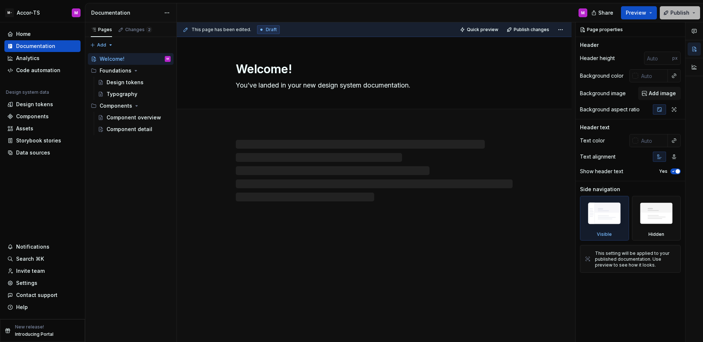
click at [679, 15] on span "Publish" at bounding box center [679, 12] width 19 height 7
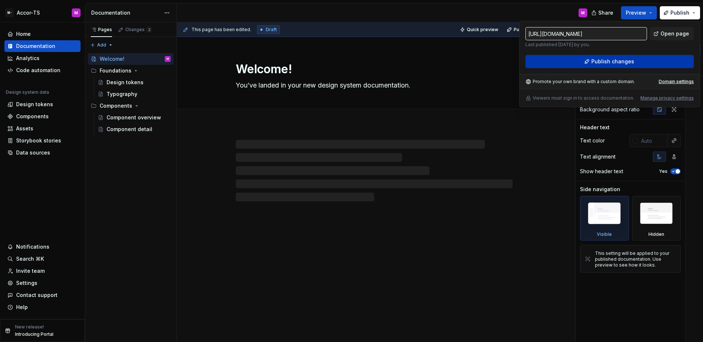
click at [617, 64] on span "Publish changes" at bounding box center [612, 61] width 43 height 7
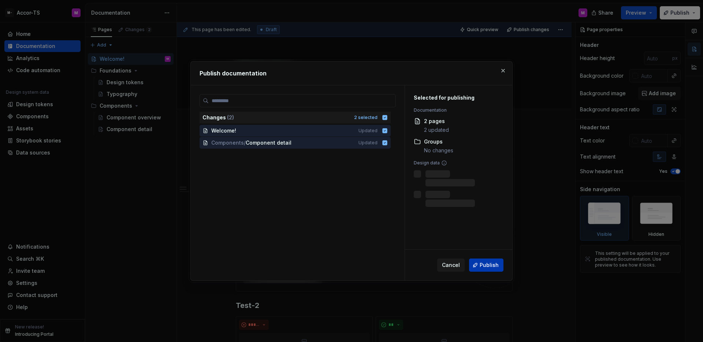
click at [472, 261] on button "Publish" at bounding box center [486, 264] width 34 height 13
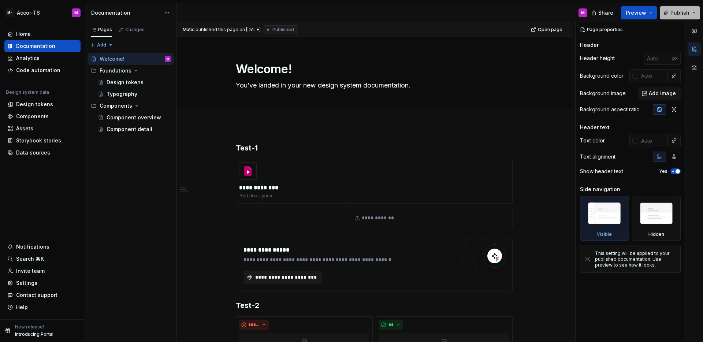
click at [679, 11] on span "Publish" at bounding box center [679, 12] width 19 height 7
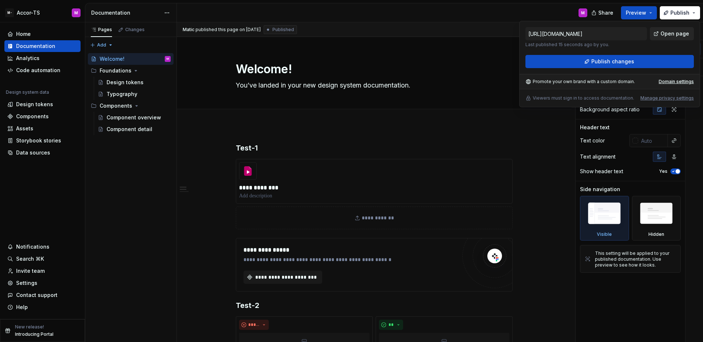
click at [661, 34] on link "Open page" at bounding box center [672, 33] width 44 height 13
type textarea "*"
click at [31, 280] on div "Settings" at bounding box center [26, 282] width 21 height 7
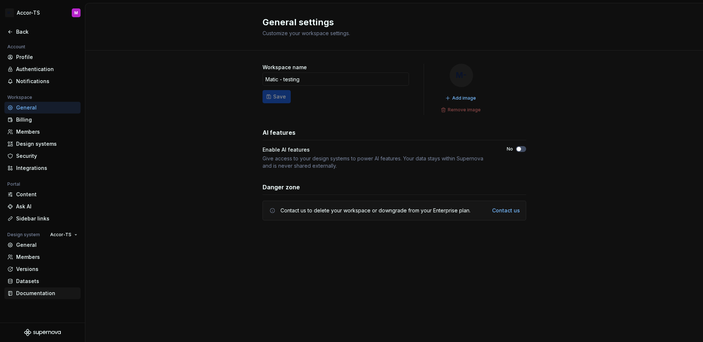
click at [36, 290] on div "Documentation" at bounding box center [46, 293] width 61 height 7
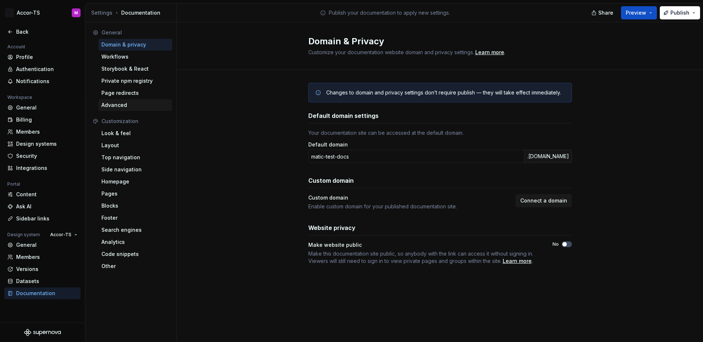
click at [124, 105] on div "Advanced" at bounding box center [135, 104] width 68 height 7
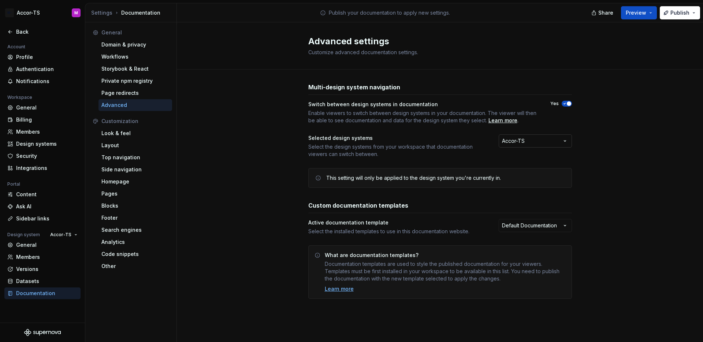
click at [539, 140] on button "Accor-TS" at bounding box center [535, 140] width 73 height 13
drag, startPoint x: 420, startPoint y: 102, endPoint x: 304, endPoint y: 102, distance: 116.0
click at [304, 102] on div "Multi-design system navigation Switch between design systems in documentation E…" at bounding box center [440, 198] width 526 height 257
click at [341, 88] on h3 "Multi-design system navigation" at bounding box center [354, 87] width 92 height 9
drag, startPoint x: 400, startPoint y: 86, endPoint x: 297, endPoint y: 86, distance: 103.6
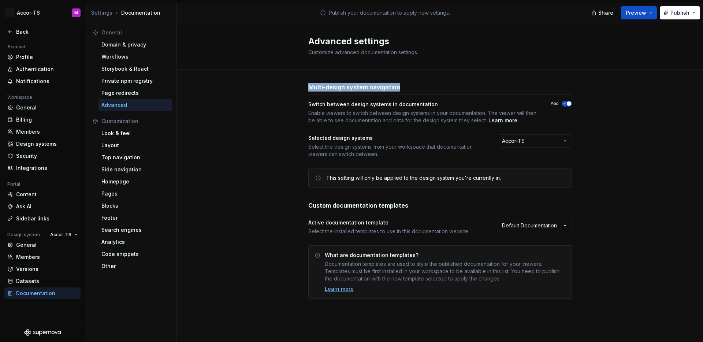
click at [297, 86] on div "Multi-design system navigation Switch between design systems in documentation E…" at bounding box center [440, 198] width 526 height 257
copy h3 "Multi-design system navigation"
click at [342, 141] on div "Selected design systems" at bounding box center [396, 137] width 177 height 7
drag, startPoint x: 369, startPoint y: 138, endPoint x: 309, endPoint y: 137, distance: 59.7
click at [309, 137] on div "Selected design systems" at bounding box center [396, 137] width 177 height 7
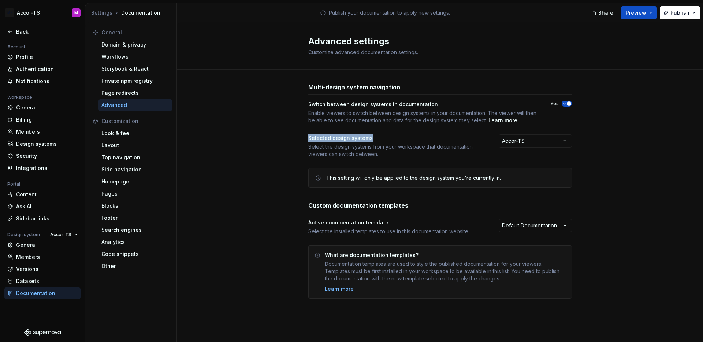
copy div "Selected design systems"
